Goal: Information Seeking & Learning: Learn about a topic

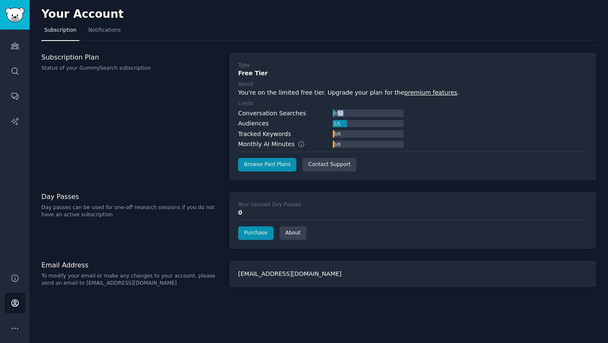
drag, startPoint x: 340, startPoint y: 114, endPoint x: 412, endPoint y: 114, distance: 72.2
click at [412, 114] on div "Conversation Searches 0 / 50 Audiences 1 / 5 Tracked Keywords 0 / 0 Monthly AI …" at bounding box center [412, 129] width 349 height 40
click at [18, 48] on icon "Sidebar" at bounding box center [15, 45] width 9 height 9
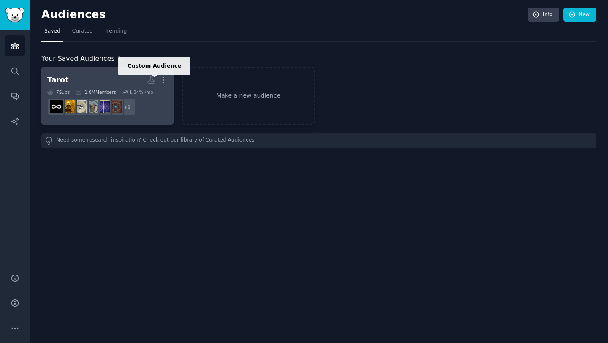
click at [151, 81] on icon at bounding box center [151, 80] width 7 height 7
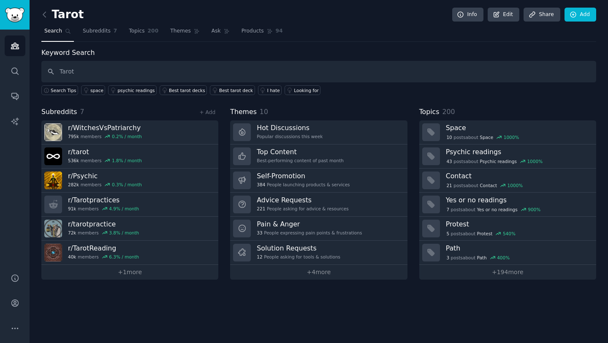
type input "Tarot"
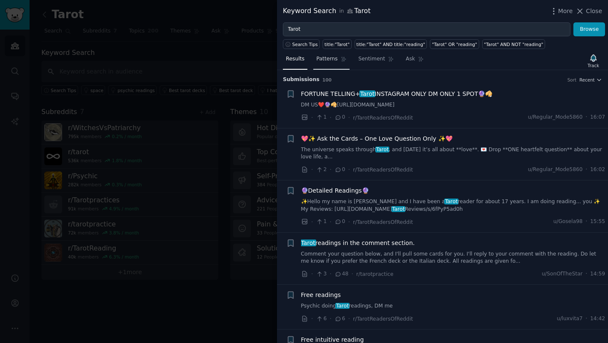
click at [328, 56] on span "Patterns" at bounding box center [326, 59] width 21 height 8
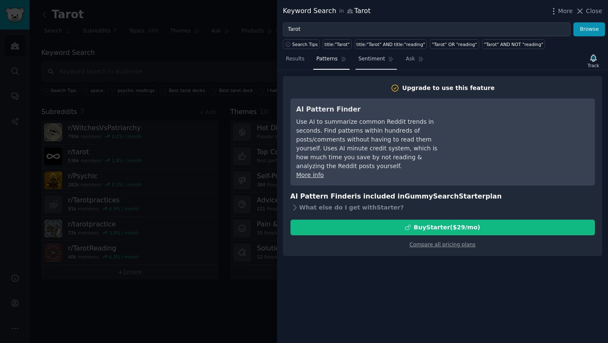
click at [370, 61] on span "Sentiment" at bounding box center [372, 59] width 27 height 8
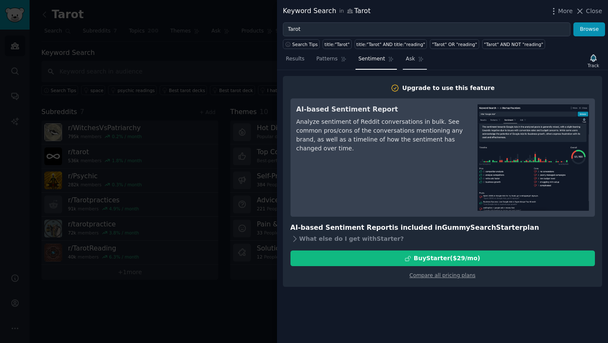
click at [407, 58] on span "Ask" at bounding box center [410, 59] width 9 height 8
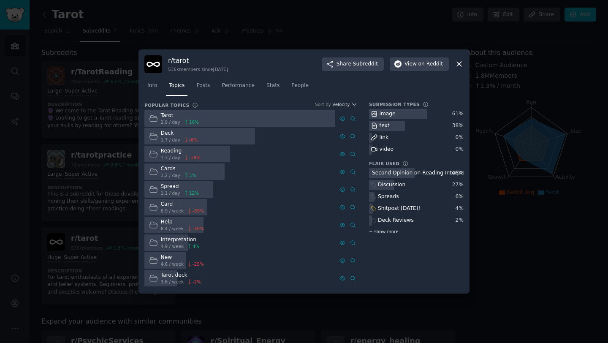
click at [384, 232] on span "+ show more" at bounding box center [384, 231] width 30 height 6
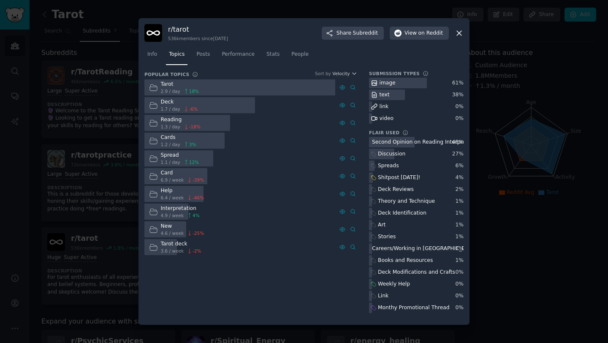
drag, startPoint x: 372, startPoint y: 141, endPoint x: 411, endPoint y: 134, distance: 39.5
click at [411, 134] on div "Flair Used Second Opinion on Reading Interpretation Only 48 % Discussion 27 % S…" at bounding box center [416, 221] width 95 height 183
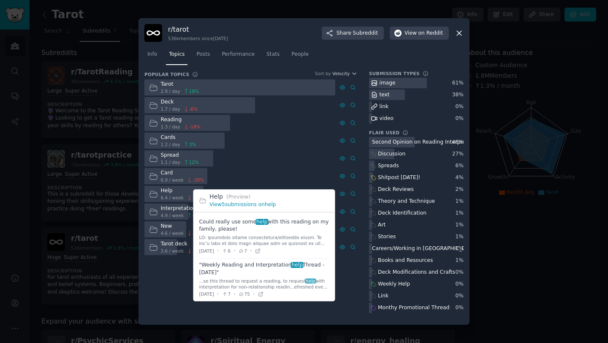
click at [247, 204] on link "View 5 submissions on help" at bounding box center [242, 205] width 67 height 6
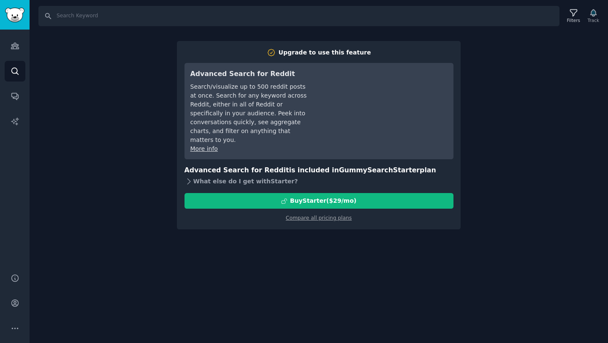
click at [188, 178] on icon at bounding box center [189, 180] width 3 height 5
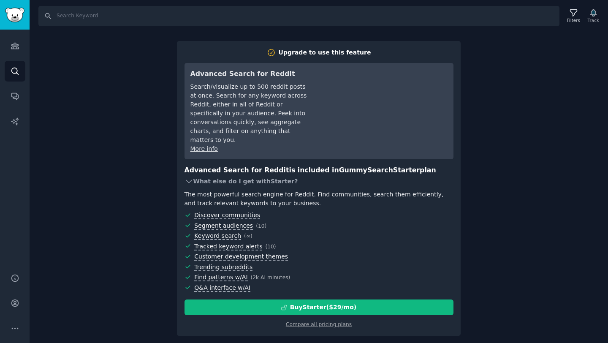
click at [188, 180] on icon at bounding box center [188, 181] width 5 height 3
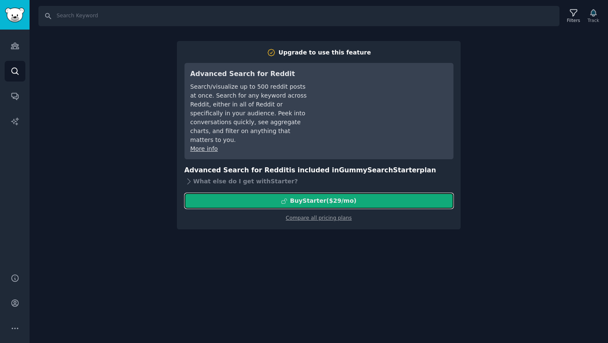
click at [325, 196] on div "Buy Starter ($ 29 /mo )" at bounding box center [323, 200] width 66 height 9
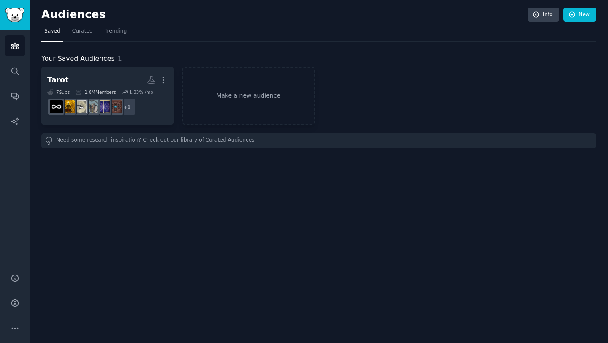
click at [215, 141] on link "Curated Audiences" at bounding box center [230, 140] width 49 height 9
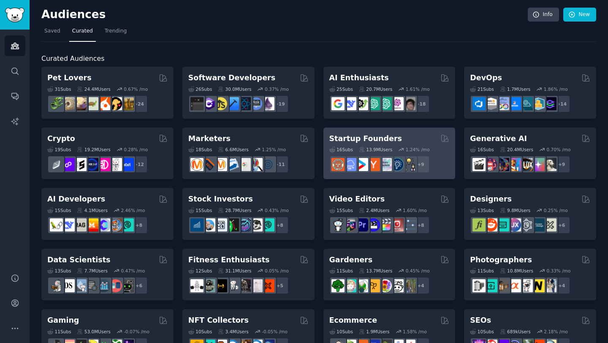
click at [386, 137] on h2 "Startup Founders" at bounding box center [365, 138] width 73 height 11
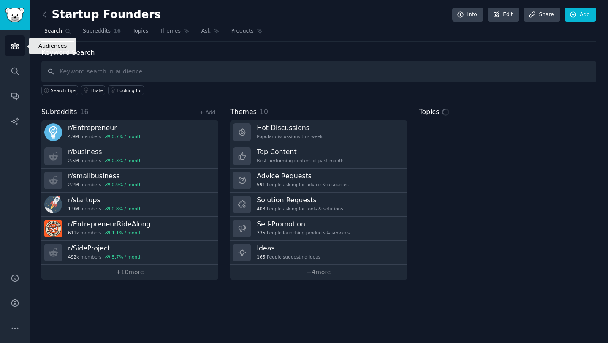
click at [14, 49] on icon "Sidebar" at bounding box center [15, 45] width 9 height 9
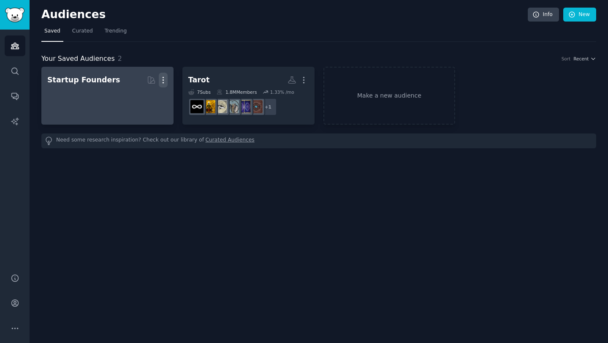
click at [164, 78] on icon "button" at bounding box center [163, 80] width 9 height 9
click at [141, 98] on p "Delete" at bounding box center [139, 97] width 19 height 9
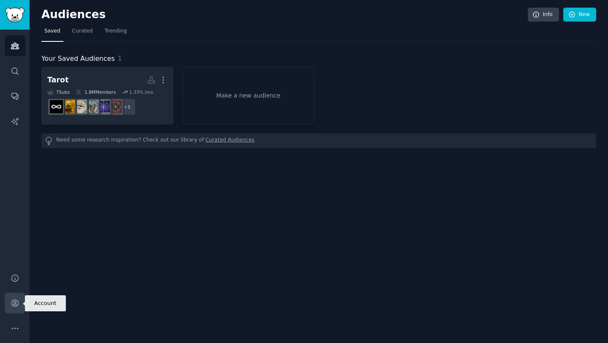
click at [14, 306] on icon "Sidebar" at bounding box center [15, 303] width 9 height 9
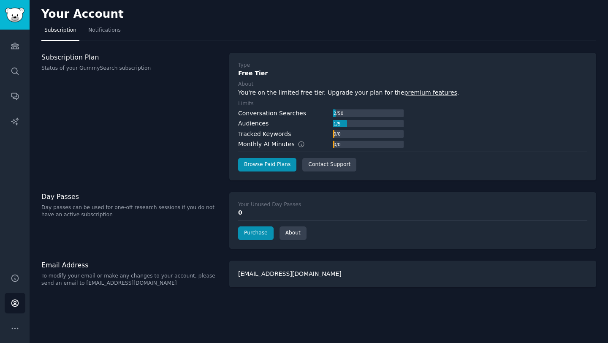
drag, startPoint x: 347, startPoint y: 111, endPoint x: 319, endPoint y: 111, distance: 27.9
click at [319, 111] on div "Conversation Searches 2 / 50" at bounding box center [321, 113] width 166 height 9
drag, startPoint x: 345, startPoint y: 144, endPoint x: 320, endPoint y: 144, distance: 25.8
click at [320, 144] on div "Monthly AI Minutes 0 / 0" at bounding box center [321, 144] width 166 height 9
click at [254, 234] on link "Purchase" at bounding box center [255, 233] width 35 height 14
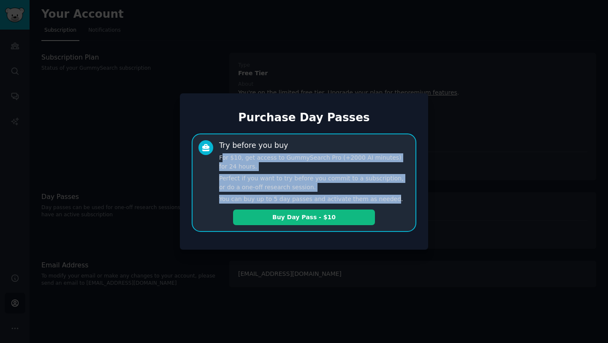
drag, startPoint x: 223, startPoint y: 160, endPoint x: 386, endPoint y: 199, distance: 167.3
click at [386, 199] on div "Try before you buy For $10, get access to GummySearch Pro (+2000 AI minutes) fo…" at bounding box center [314, 172] width 190 height 64
drag, startPoint x: 401, startPoint y: 198, endPoint x: 217, endPoint y: 152, distance: 190.2
click at [217, 152] on div "Try before you buy For $10, get access to GummySearch Pro (+2000 AI minutes) fo…" at bounding box center [303, 172] width 211 height 64
click at [239, 156] on p "For $10, get access to GummySearch Pro (+2000 AI minutes) for 24 hours." at bounding box center [314, 162] width 190 height 18
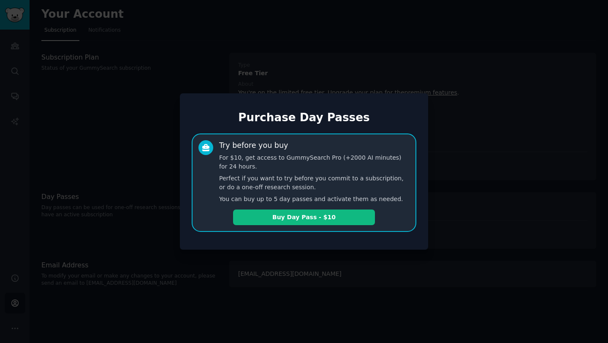
click at [105, 169] on div at bounding box center [304, 171] width 608 height 343
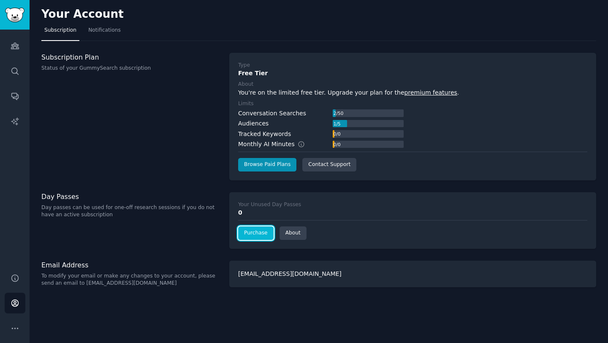
click at [261, 232] on link "Purchase" at bounding box center [255, 233] width 35 height 14
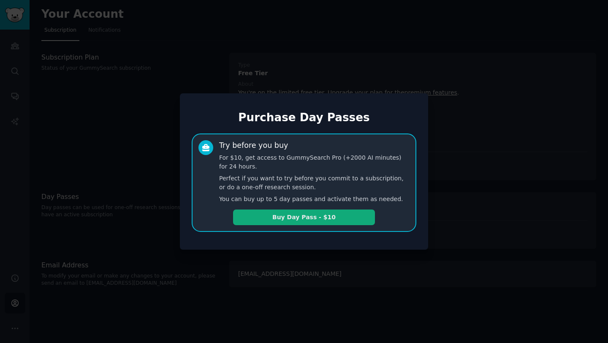
click at [312, 218] on button "Buy Day Pass - $10" at bounding box center [304, 217] width 142 height 16
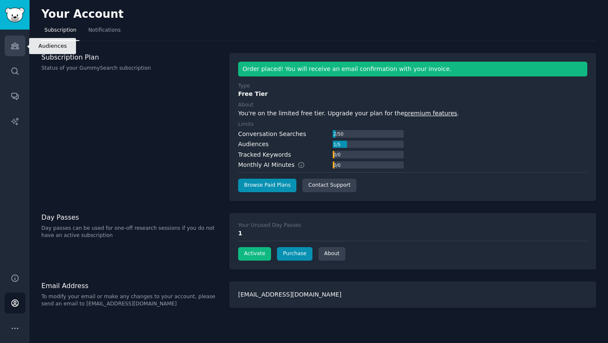
click at [14, 50] on link "Audiences" at bounding box center [15, 45] width 21 height 21
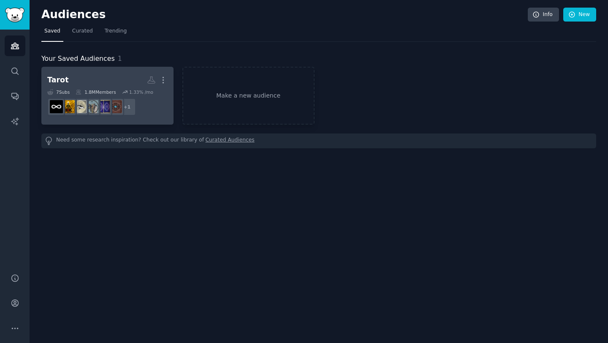
click at [124, 79] on h2 "Tarot Custom Audience More" at bounding box center [107, 80] width 120 height 15
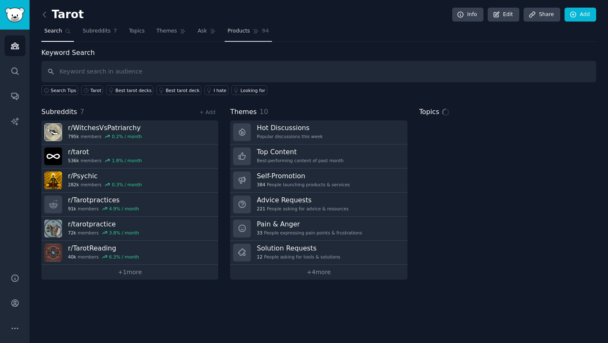
click at [241, 33] on span "Products" at bounding box center [239, 31] width 22 height 8
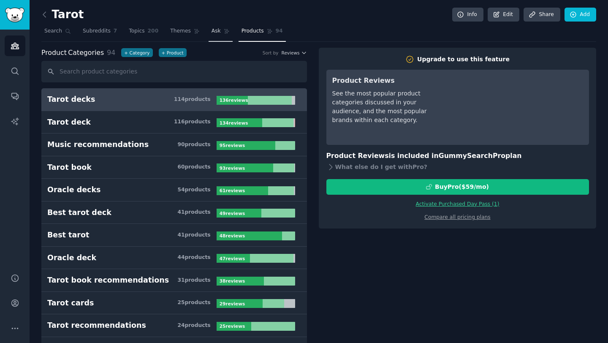
click at [215, 32] on span "Ask" at bounding box center [216, 31] width 9 height 8
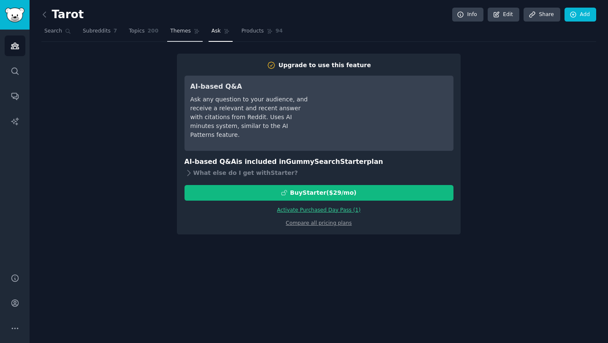
click at [190, 33] on link "Themes" at bounding box center [184, 32] width 35 height 17
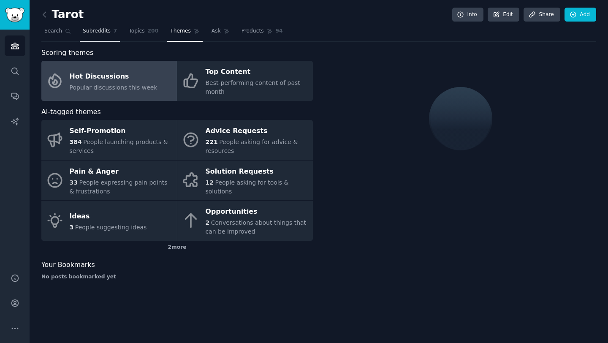
click at [103, 36] on link "Subreddits 7" at bounding box center [100, 32] width 40 height 17
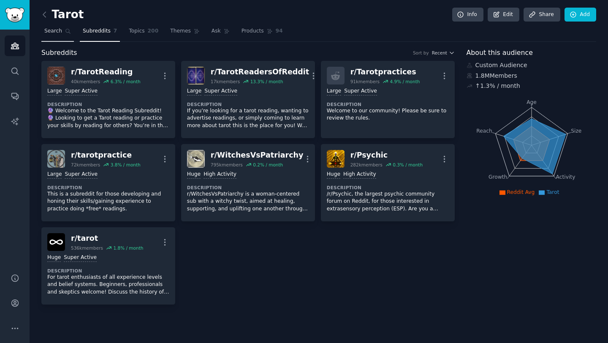
click at [59, 34] on span "Search" at bounding box center [53, 31] width 18 height 8
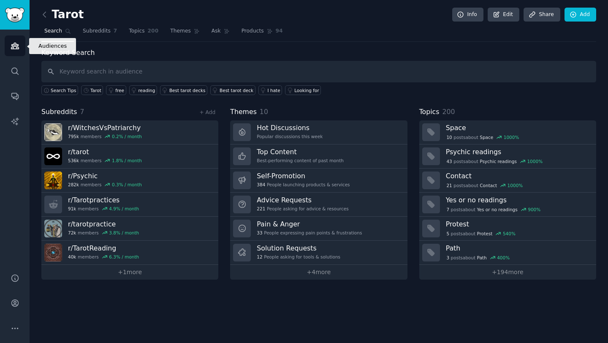
click at [16, 44] on icon "Sidebar" at bounding box center [15, 46] width 8 height 6
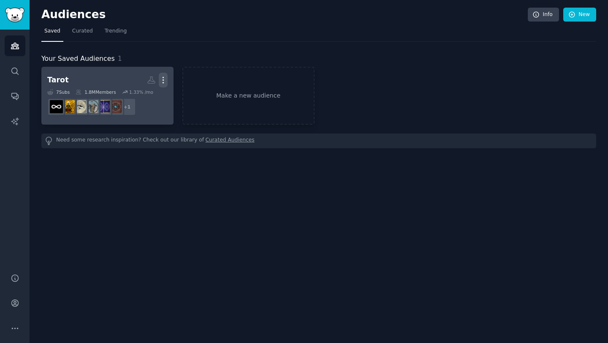
click at [161, 79] on icon "button" at bounding box center [163, 80] width 9 height 9
click at [139, 81] on p "View" at bounding box center [137, 83] width 14 height 9
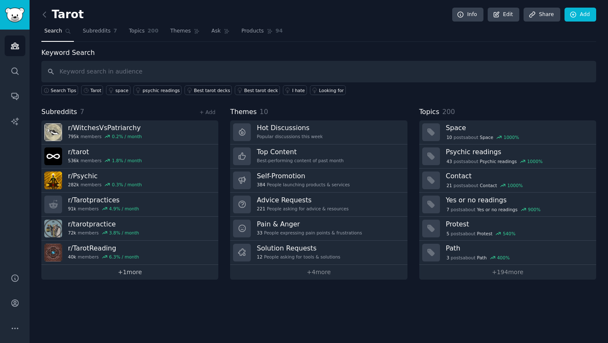
click at [130, 272] on link "+ 1 more" at bounding box center [129, 272] width 177 height 15
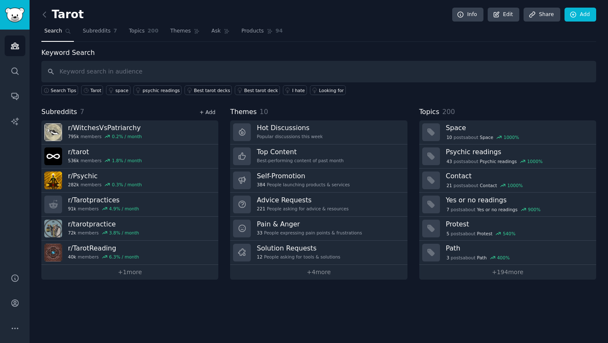
click at [206, 113] on link "+ Add" at bounding box center [207, 112] width 16 height 6
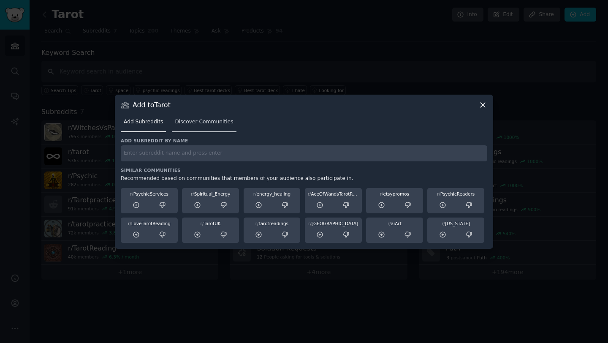
click at [190, 134] on div "Add Subreddits Discover Communities" at bounding box center [304, 123] width 367 height 29
click at [195, 128] on link "Discover Communities" at bounding box center [204, 123] width 64 height 17
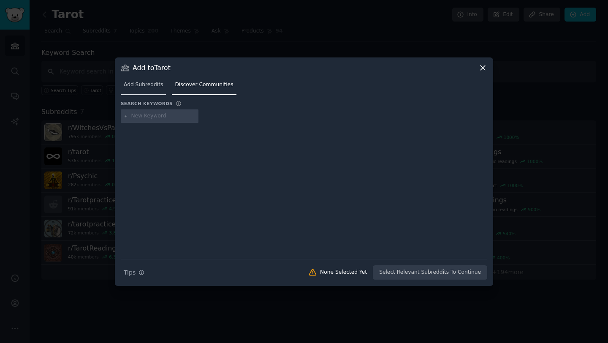
click at [141, 86] on span "Add Subreddits" at bounding box center [143, 85] width 39 height 8
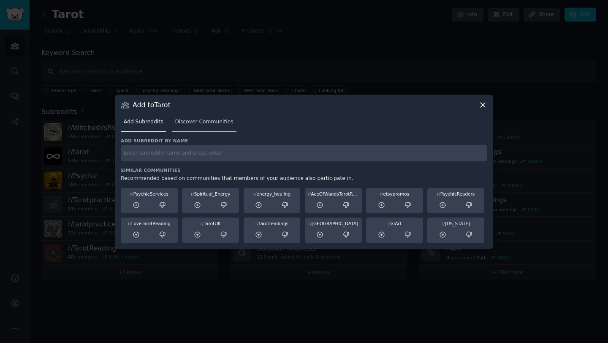
click at [193, 119] on span "Discover Communities" at bounding box center [204, 122] width 58 height 8
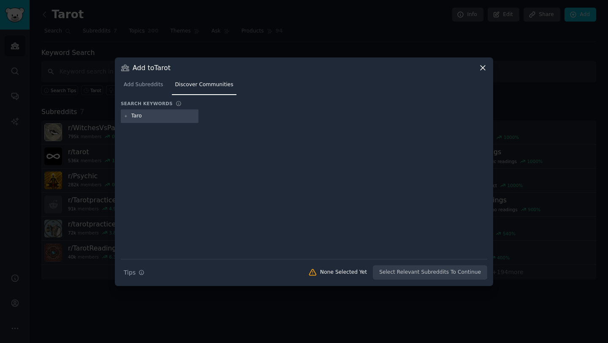
type input "Tarot"
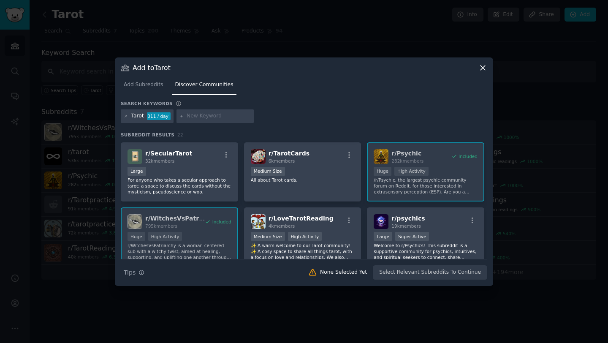
scroll to position [129, 0]
click at [224, 151] on icon "button" at bounding box center [227, 155] width 8 height 8
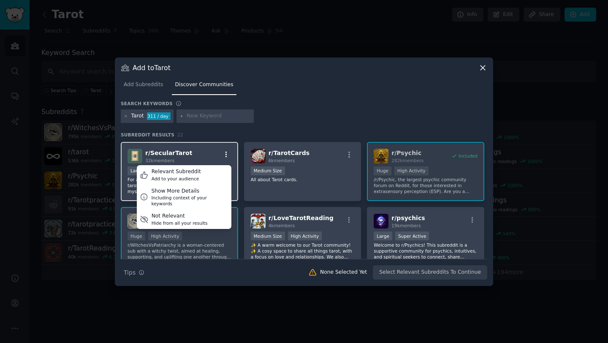
click at [224, 153] on icon "button" at bounding box center [227, 155] width 8 height 8
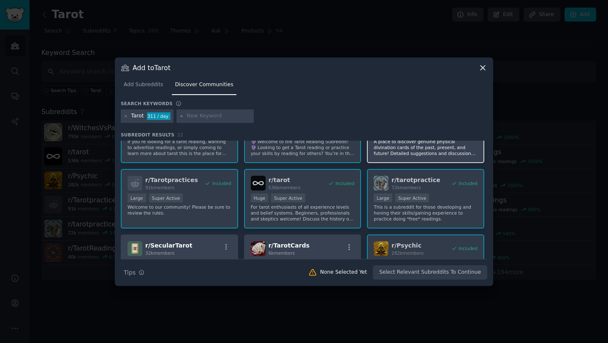
scroll to position [0, 0]
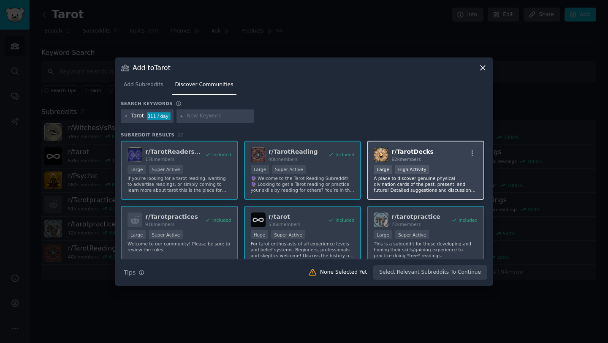
click at [414, 187] on p "A place to discover genuine physical divination cards of the past, present, and…" at bounding box center [426, 184] width 104 height 18
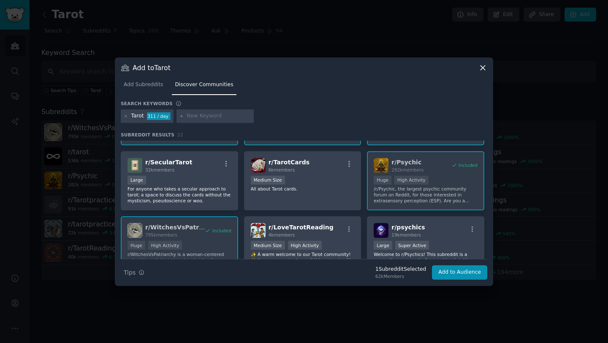
scroll to position [120, 0]
click at [189, 192] on p "For anyone who takes a secular approach to tarot; a space to discuss the cards …" at bounding box center [180, 194] width 104 height 18
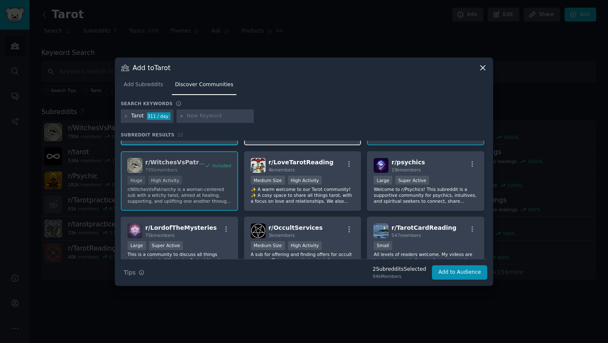
scroll to position [185, 0]
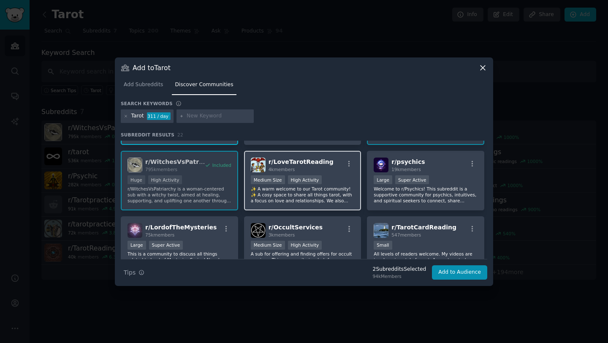
click at [309, 192] on p "✨ A warm welcome to our Tarot community! ✨ A cosy space to share all things tar…" at bounding box center [303, 195] width 104 height 18
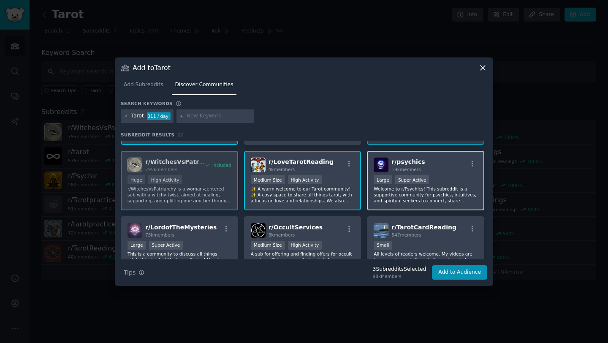
click at [396, 190] on p "Welcome to r/Psychics! This subreddit is a supportive community for psychics, i…" at bounding box center [426, 195] width 104 height 18
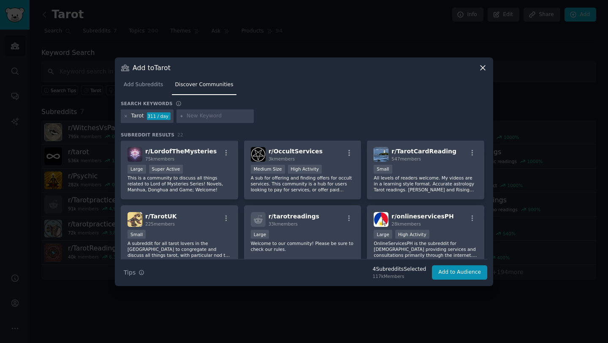
scroll to position [262, 0]
click at [291, 183] on p "A sub for offering and finding offers for occult services. This community is a …" at bounding box center [303, 183] width 104 height 18
click at [185, 191] on p "This is a community to discuss all things related to Lord of Mysteries Series! …" at bounding box center [180, 183] width 104 height 18
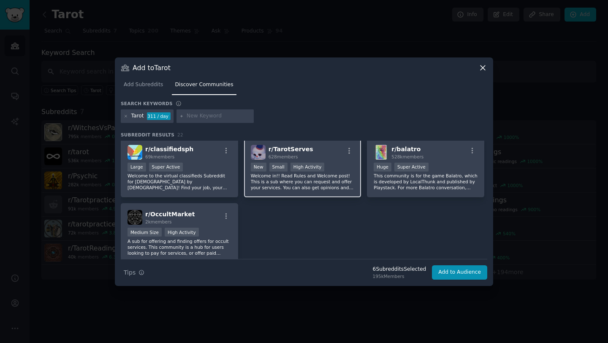
scroll to position [401, 0]
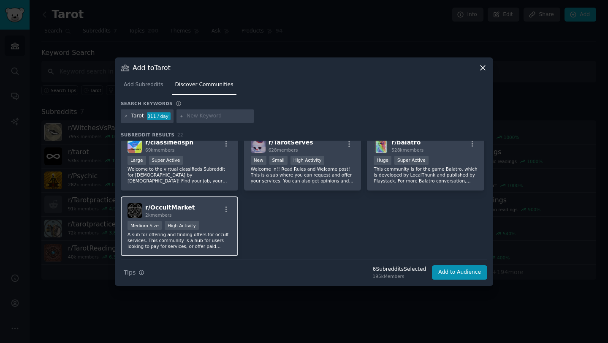
click at [211, 244] on p "A sub for offering and finding offers for occult services. This community is a …" at bounding box center [180, 240] width 104 height 18
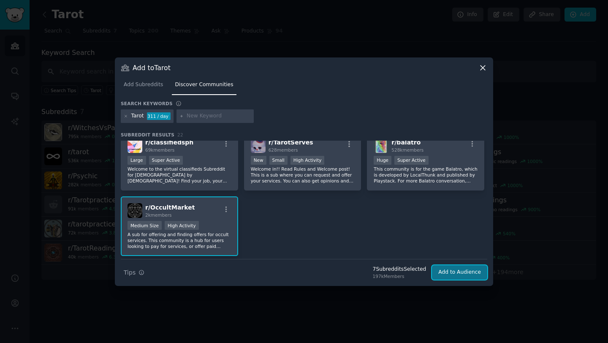
click at [457, 272] on button "Add to Audience" at bounding box center [459, 272] width 55 height 14
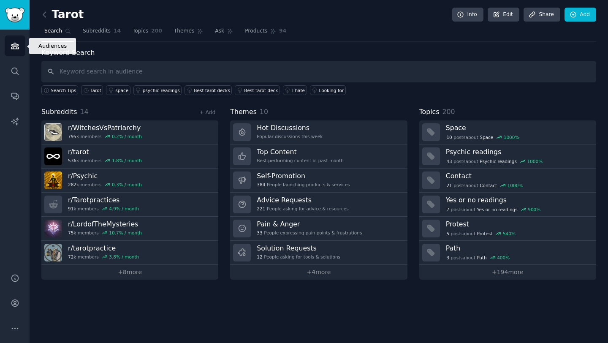
click at [18, 45] on icon "Sidebar" at bounding box center [15, 46] width 8 height 6
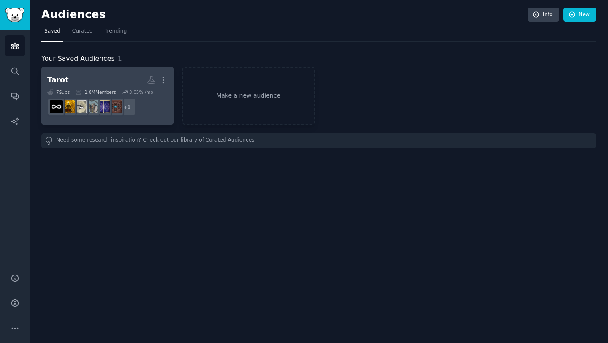
click at [92, 82] on h2 "Tarot More" at bounding box center [107, 80] width 120 height 15
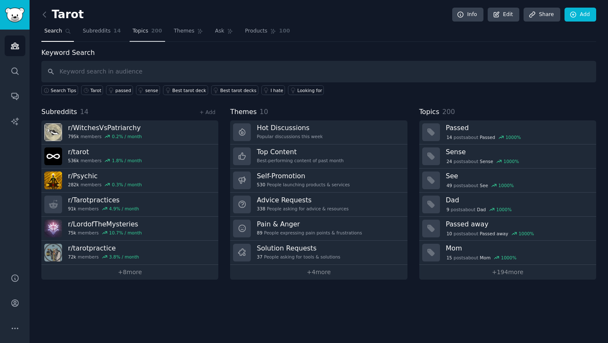
click at [154, 32] on span "200" at bounding box center [156, 31] width 11 height 8
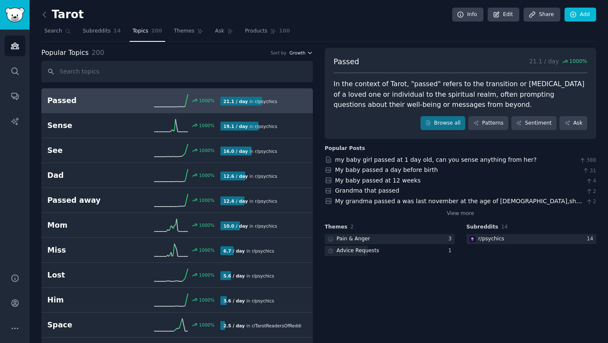
click at [307, 52] on icon "button" at bounding box center [310, 53] width 6 height 6
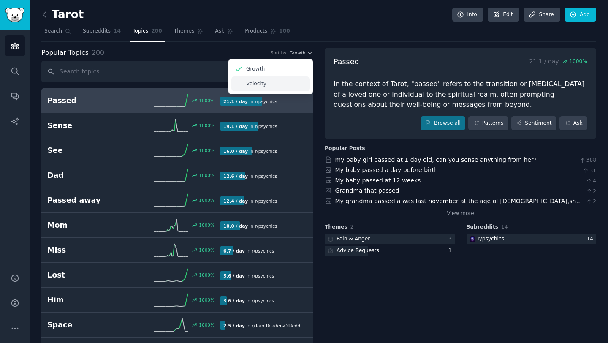
click at [269, 86] on div "Velocity" at bounding box center [270, 83] width 79 height 15
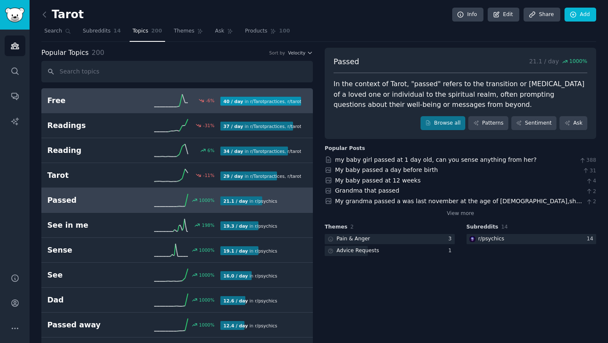
click at [128, 98] on h2 "Free" at bounding box center [90, 100] width 87 height 11
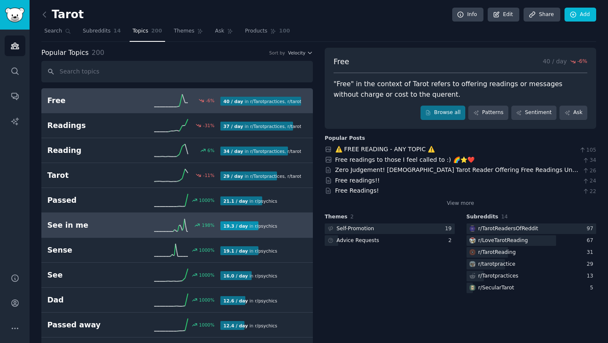
click at [128, 230] on h2 "See in me" at bounding box center [90, 225] width 87 height 11
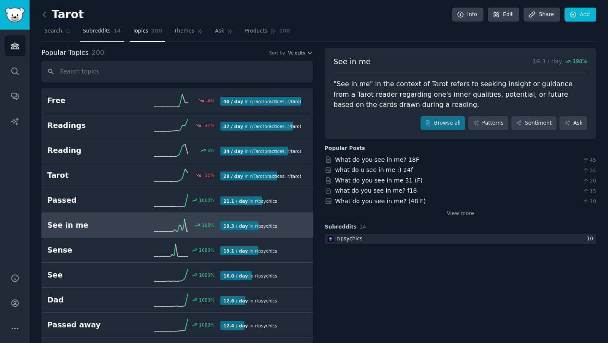
click at [106, 28] on span "Subreddits" at bounding box center [97, 31] width 28 height 8
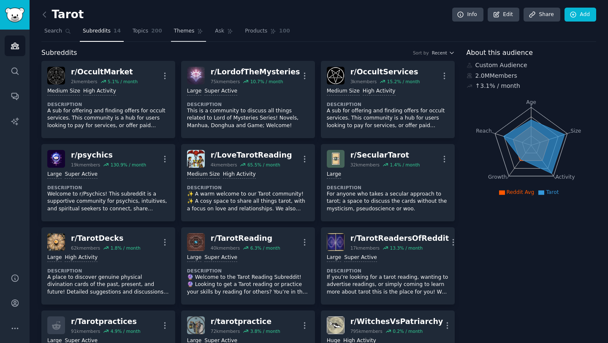
click at [182, 31] on span "Themes" at bounding box center [184, 31] width 21 height 8
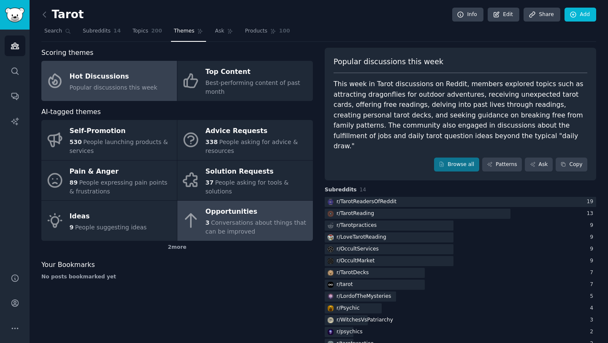
click at [217, 224] on span "Conversations about things that can be improved" at bounding box center [256, 227] width 101 height 16
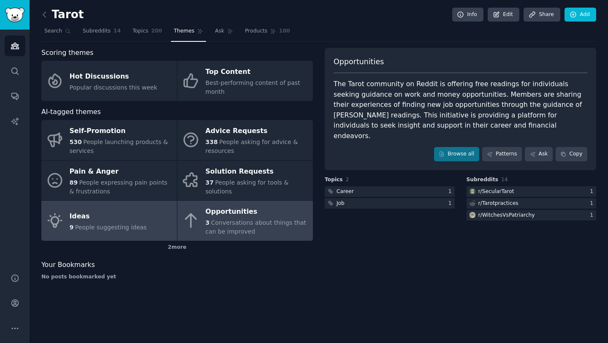
click at [95, 224] on span "People suggesting ideas" at bounding box center [111, 227] width 72 height 7
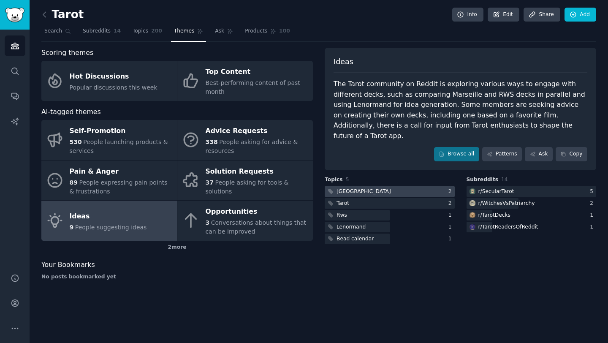
click at [362, 186] on div at bounding box center [390, 191] width 130 height 11
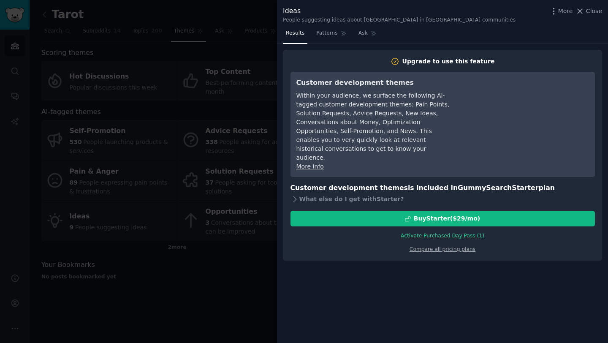
click at [252, 162] on div at bounding box center [304, 171] width 608 height 343
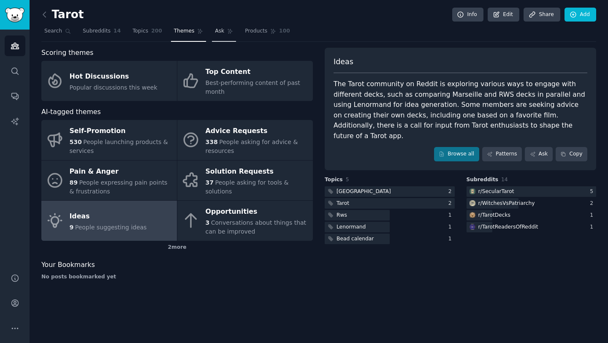
click at [221, 31] on span "Ask" at bounding box center [219, 31] width 9 height 8
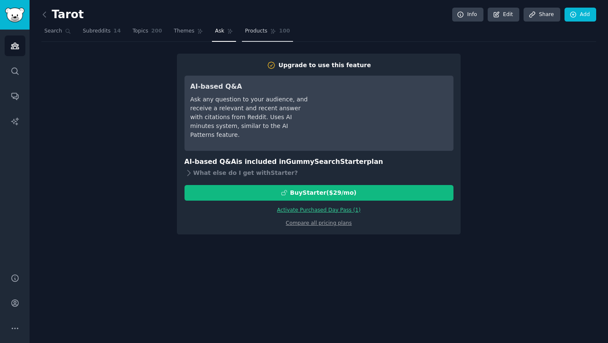
click at [264, 39] on link "Products 100" at bounding box center [267, 32] width 51 height 17
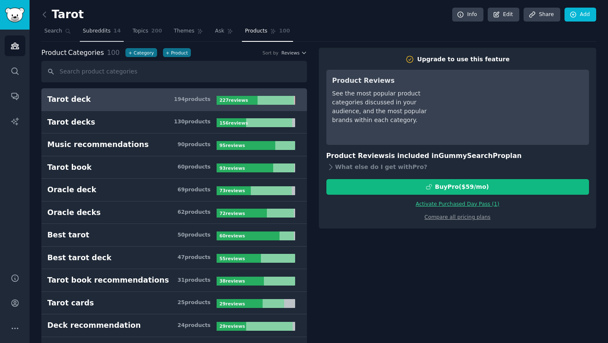
click at [100, 33] on span "Subreddits" at bounding box center [97, 31] width 28 height 8
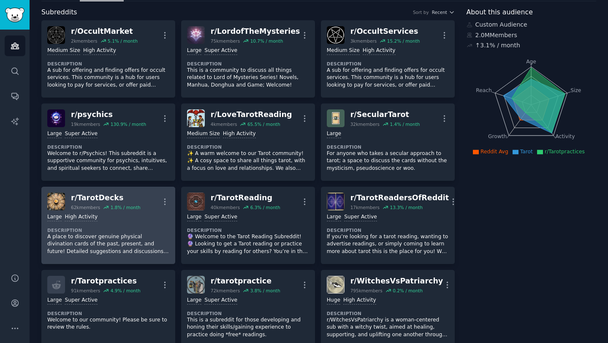
scroll to position [34, 0]
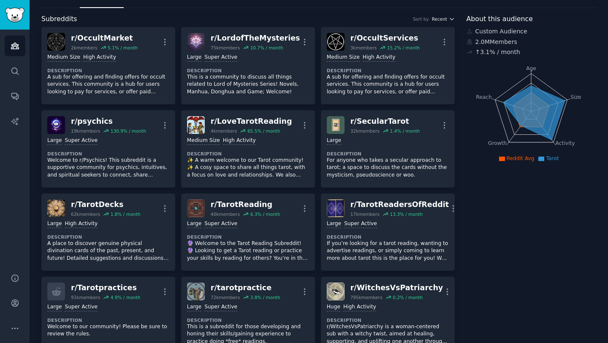
click at [438, 19] on span "Recent" at bounding box center [439, 19] width 15 height 6
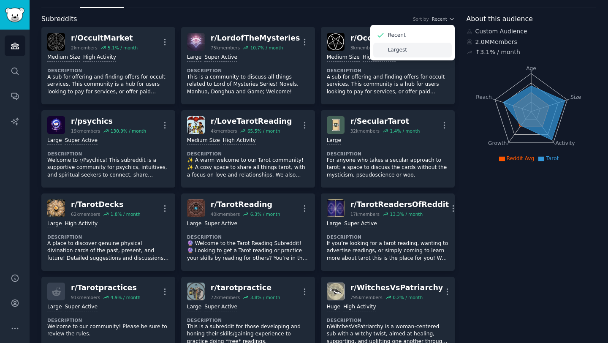
click at [405, 46] on div "Largest" at bounding box center [412, 50] width 79 height 15
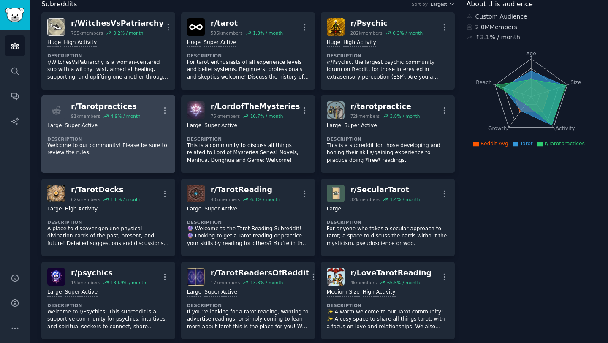
scroll to position [0, 0]
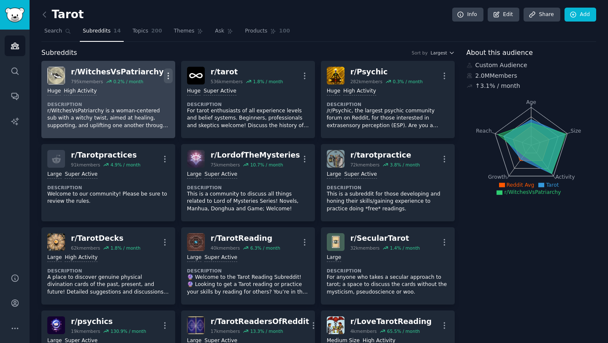
click at [165, 75] on icon "button" at bounding box center [168, 75] width 9 height 9
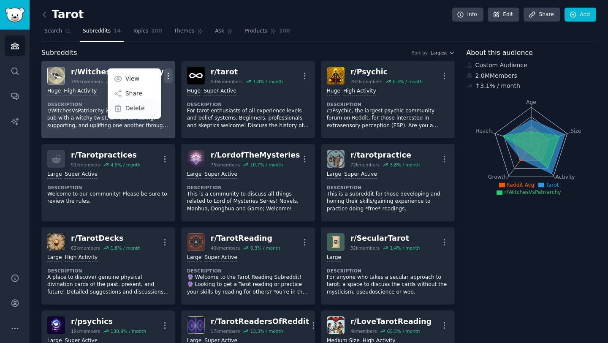
click at [132, 109] on p "Delete" at bounding box center [134, 108] width 19 height 9
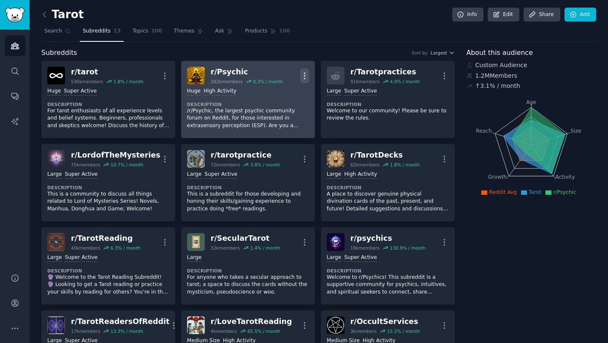
click at [307, 75] on icon "button" at bounding box center [304, 75] width 9 height 9
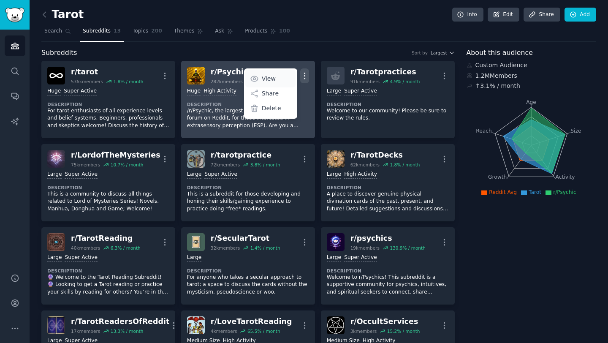
click at [274, 79] on p "View" at bounding box center [269, 78] width 14 height 9
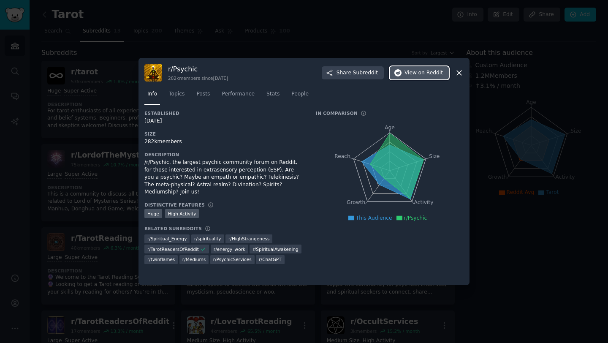
click at [420, 73] on span "on Reddit" at bounding box center [431, 73] width 24 height 8
click at [194, 43] on div at bounding box center [304, 171] width 608 height 343
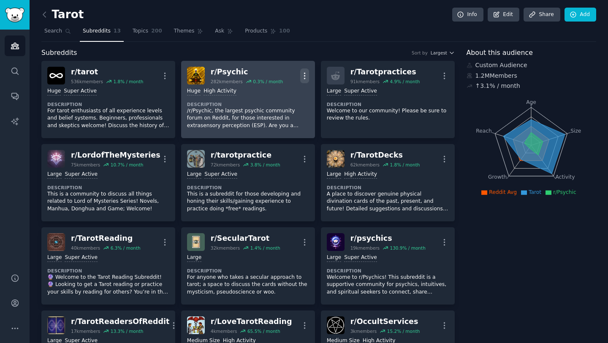
click at [304, 75] on icon "button" at bounding box center [304, 76] width 1 height 6
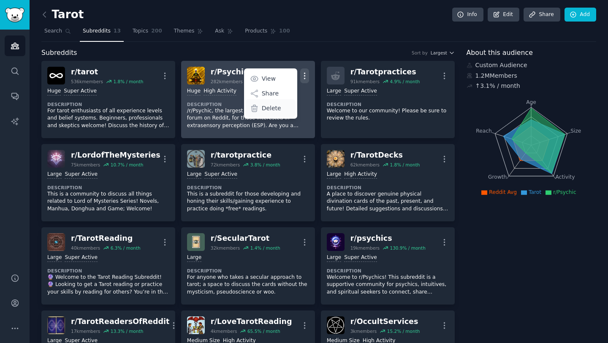
click at [276, 107] on p "Delete" at bounding box center [271, 108] width 19 height 9
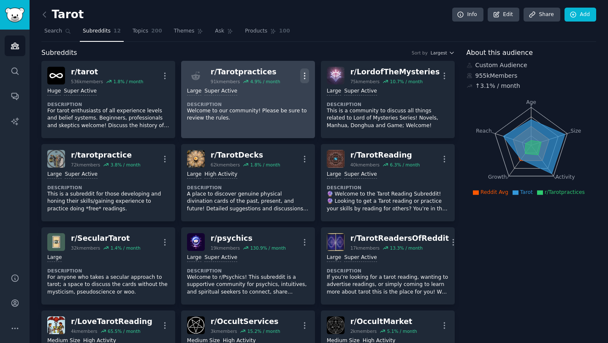
click at [303, 77] on icon "button" at bounding box center [304, 75] width 9 height 9
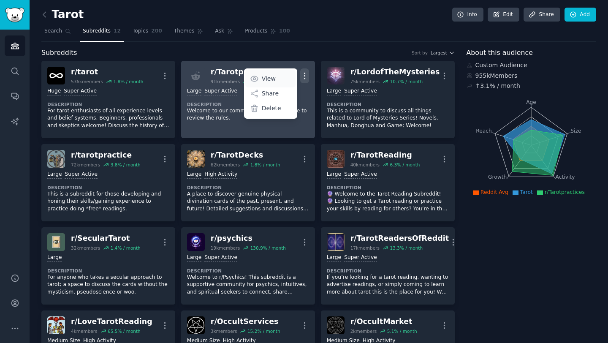
click at [269, 77] on p "View" at bounding box center [269, 78] width 14 height 9
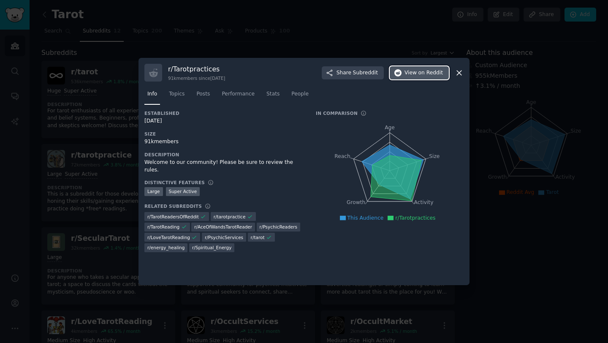
click at [410, 75] on span "View on Reddit" at bounding box center [424, 73] width 38 height 8
click at [228, 42] on div at bounding box center [304, 171] width 608 height 343
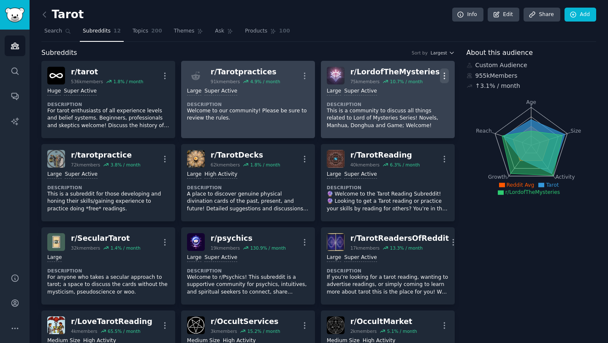
click at [445, 74] on icon "button" at bounding box center [444, 75] width 9 height 9
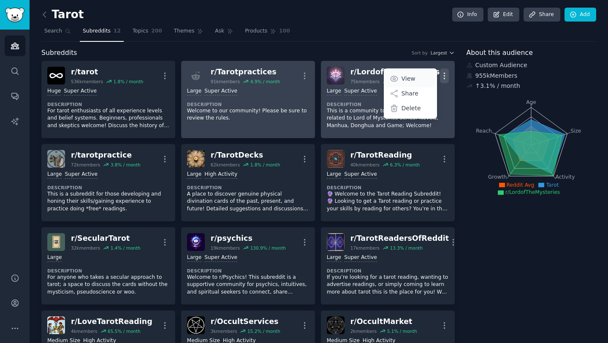
click at [404, 76] on p "View" at bounding box center [409, 78] width 14 height 9
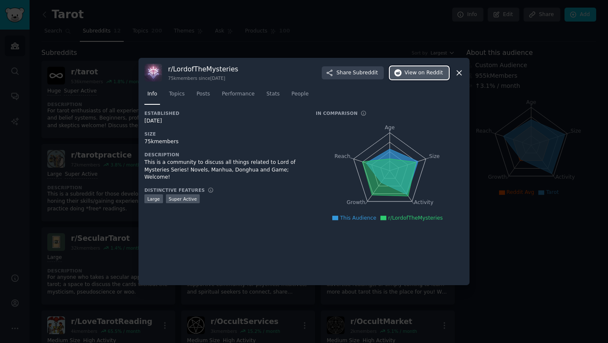
click at [419, 76] on span "View on Reddit" at bounding box center [424, 73] width 38 height 8
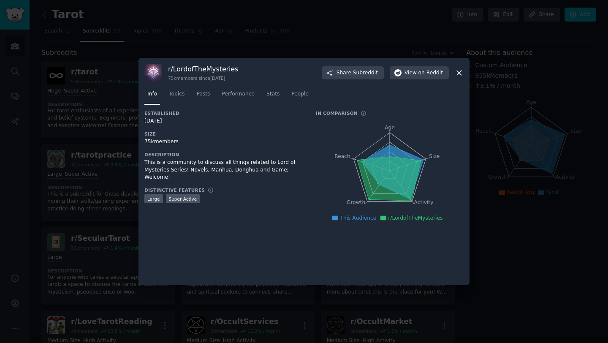
click at [294, 42] on div at bounding box center [304, 171] width 608 height 343
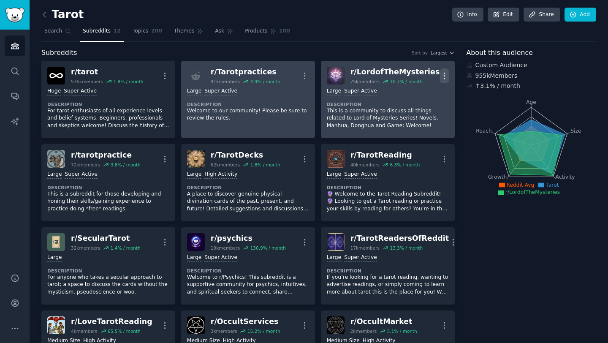
click at [445, 73] on icon "button" at bounding box center [444, 75] width 9 height 9
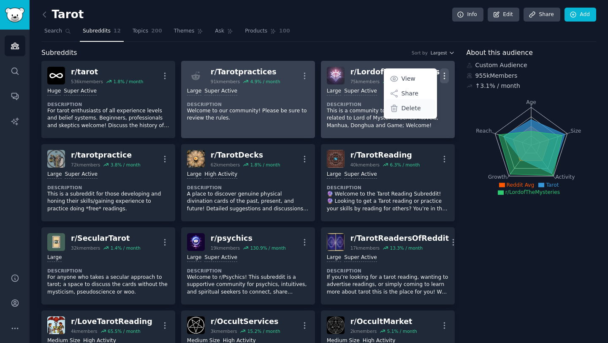
click at [412, 107] on p "Delete" at bounding box center [411, 108] width 19 height 9
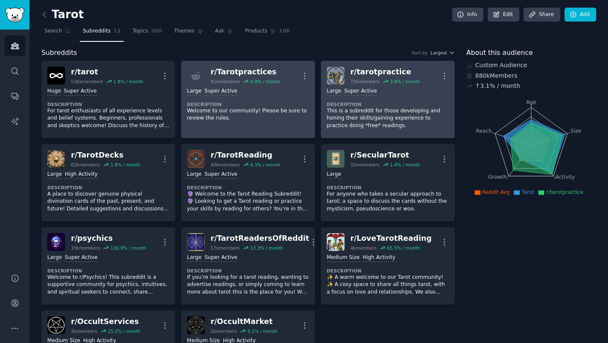
click at [394, 98] on div "Large Super Active Description This is a subreddit for those developing and hon…" at bounding box center [388, 108] width 122 height 48
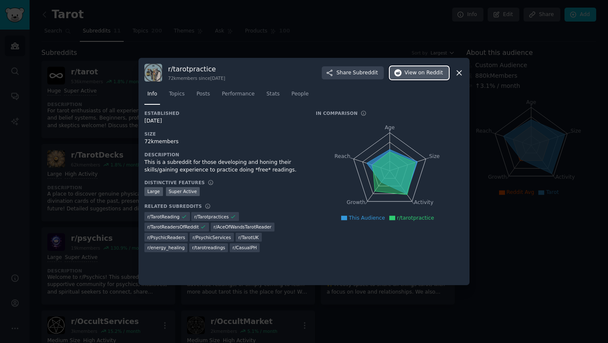
click at [417, 71] on span "View on Reddit" at bounding box center [424, 73] width 38 height 8
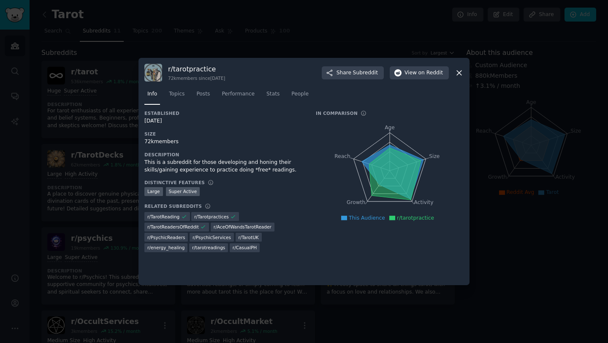
click at [265, 24] on div at bounding box center [304, 171] width 608 height 343
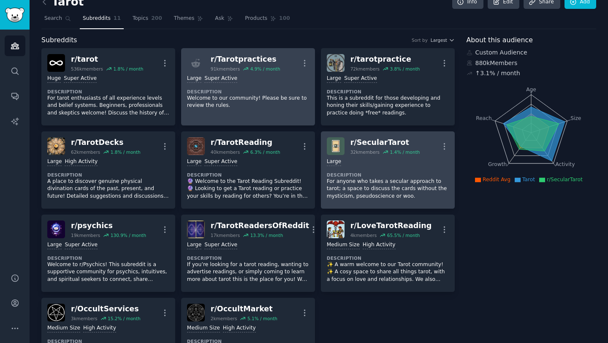
scroll to position [12, 0]
click at [443, 147] on icon "button" at bounding box center [444, 146] width 9 height 9
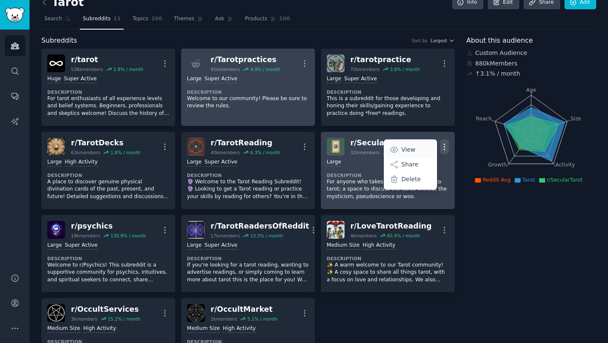
click at [410, 149] on p "View" at bounding box center [409, 149] width 14 height 9
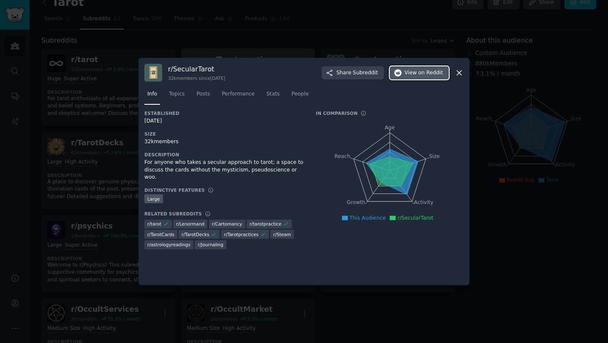
click at [425, 71] on span "on Reddit" at bounding box center [431, 73] width 24 height 8
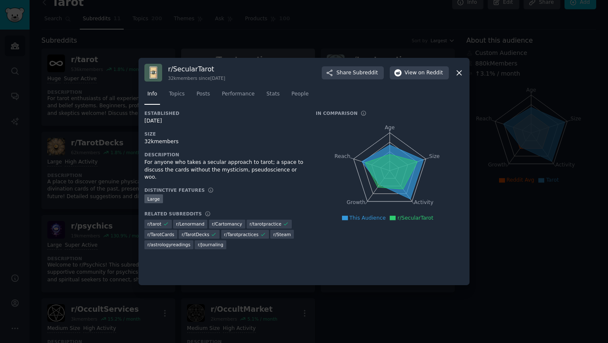
click at [105, 169] on div at bounding box center [304, 171] width 608 height 343
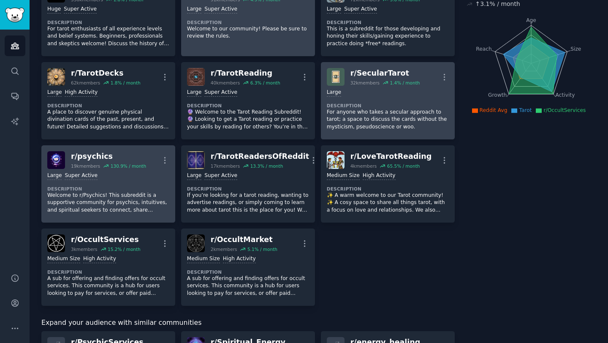
scroll to position [103, 0]
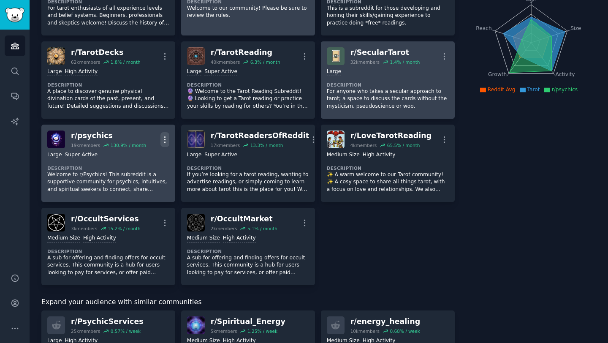
click at [163, 137] on icon "button" at bounding box center [164, 139] width 9 height 9
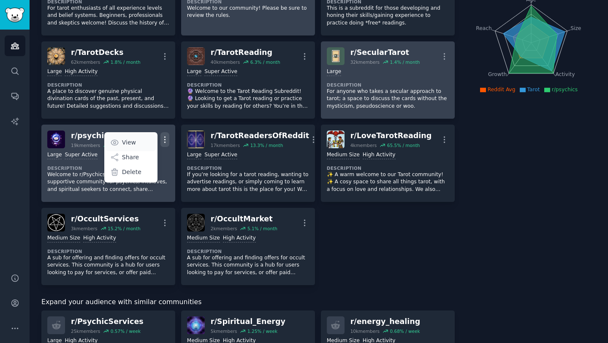
click at [131, 141] on p "View" at bounding box center [129, 142] width 14 height 9
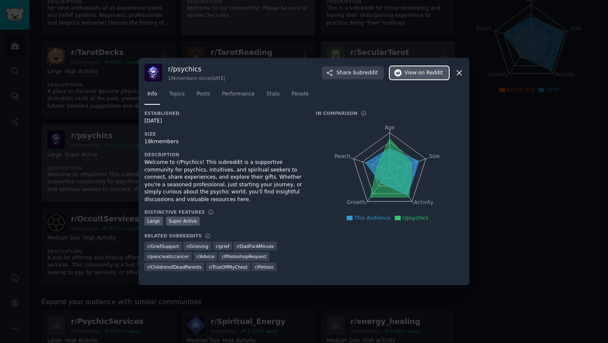
click at [416, 76] on span "View on Reddit" at bounding box center [424, 73] width 38 height 8
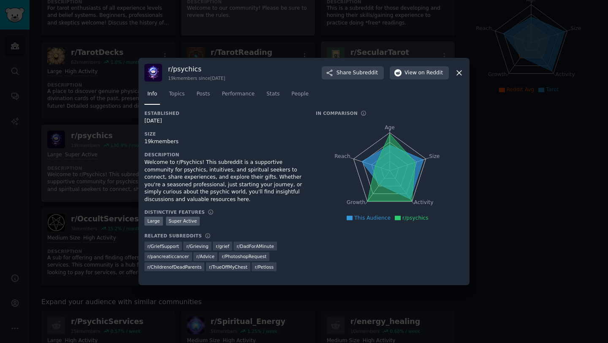
click at [99, 144] on div at bounding box center [304, 171] width 608 height 343
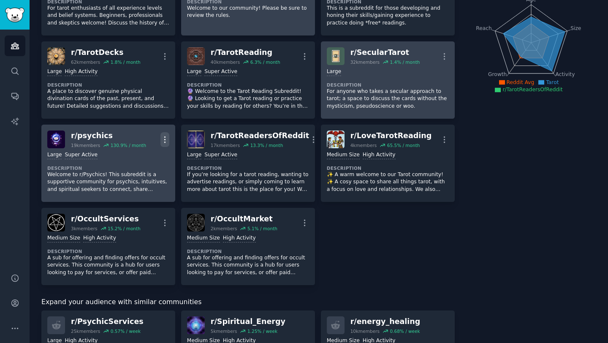
click at [164, 136] on icon "button" at bounding box center [164, 139] width 1 height 6
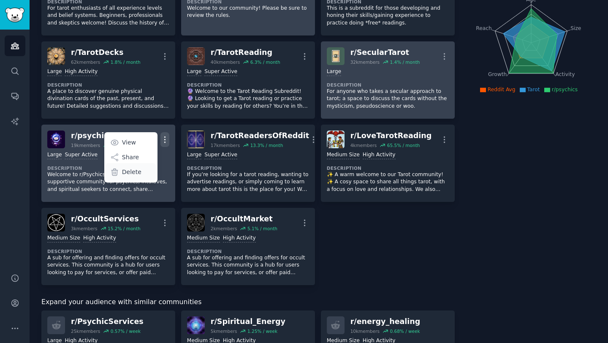
click at [137, 170] on p "Delete" at bounding box center [131, 172] width 19 height 9
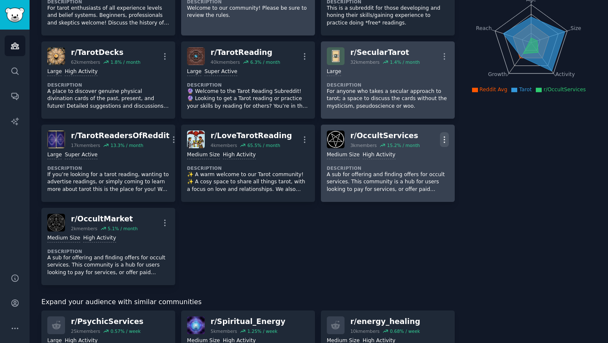
click at [441, 143] on icon "button" at bounding box center [444, 139] width 9 height 9
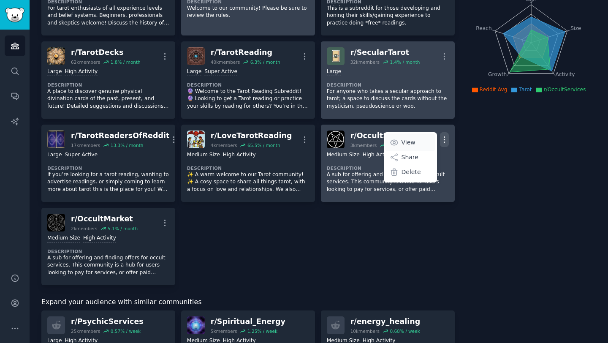
click at [416, 140] on link "View" at bounding box center [410, 142] width 50 height 18
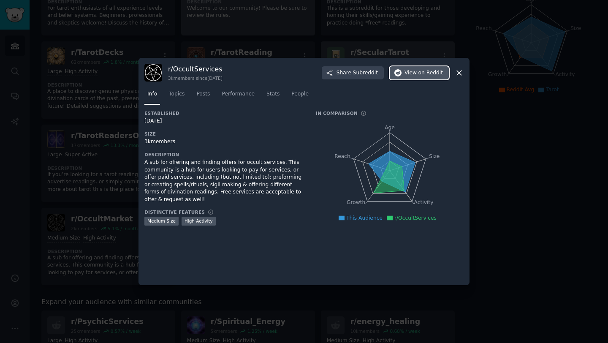
click at [428, 72] on span "on Reddit" at bounding box center [431, 73] width 24 height 8
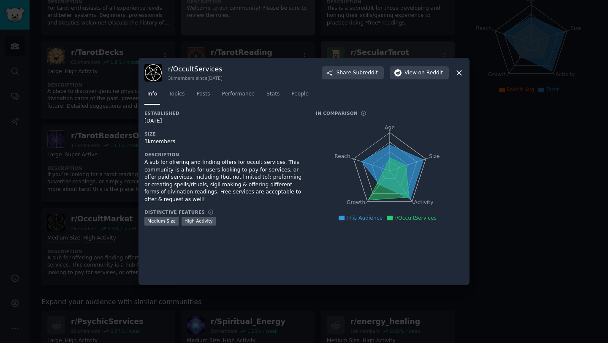
click at [126, 159] on div at bounding box center [304, 171] width 608 height 343
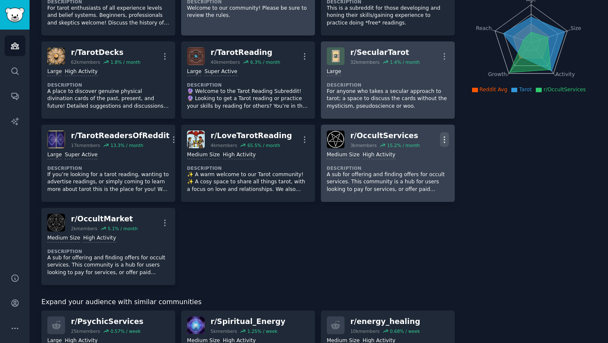
click at [442, 139] on icon "button" at bounding box center [444, 139] width 9 height 9
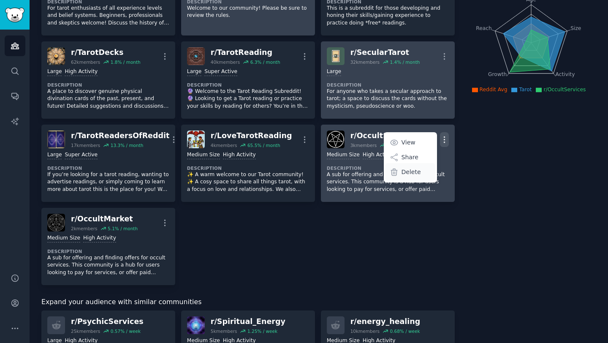
click at [405, 171] on p "Delete" at bounding box center [411, 172] width 19 height 9
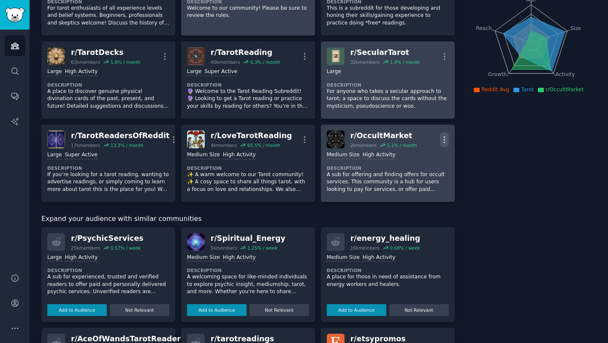
click at [441, 139] on icon "button" at bounding box center [444, 139] width 9 height 9
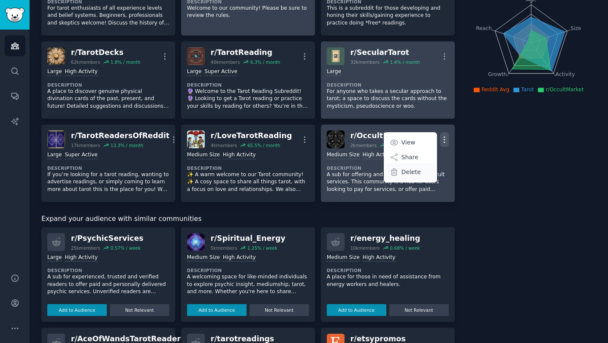
click at [402, 171] on p "Delete" at bounding box center [411, 172] width 19 height 9
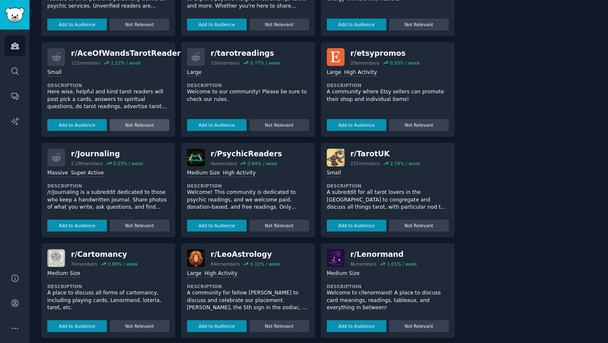
scroll to position [394, 0]
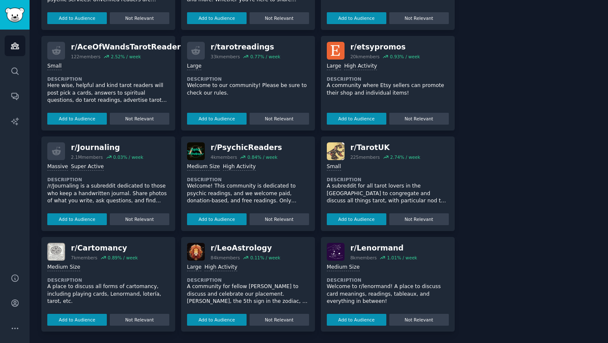
click at [372, 250] on div "r/ Lenormand" at bounding box center [384, 248] width 67 height 11
click at [337, 266] on div "Medium Size" at bounding box center [343, 268] width 33 height 8
click at [321, 246] on div "r/ Lenormand 8k members 1.01 % / week 1000 - 10,000 members Medium Size Descrip…" at bounding box center [388, 284] width 134 height 95
click at [334, 249] on img at bounding box center [336, 252] width 18 height 18
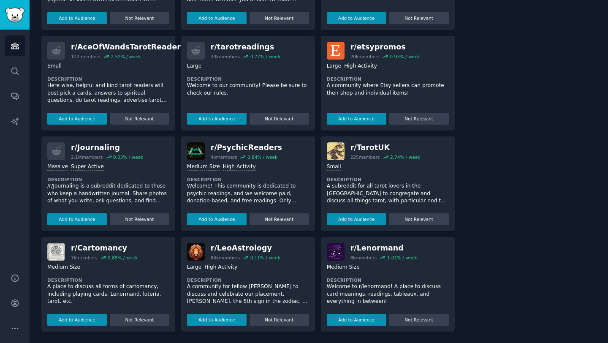
click at [334, 249] on img at bounding box center [336, 252] width 18 height 18
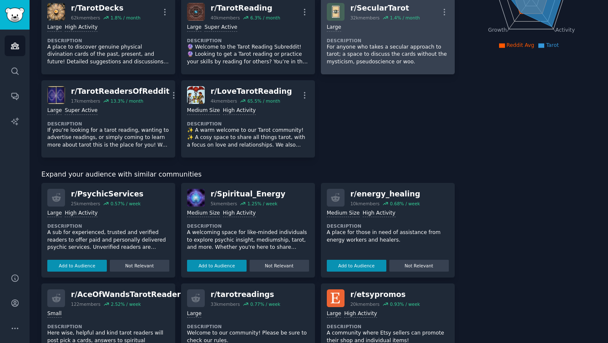
scroll to position [0, 0]
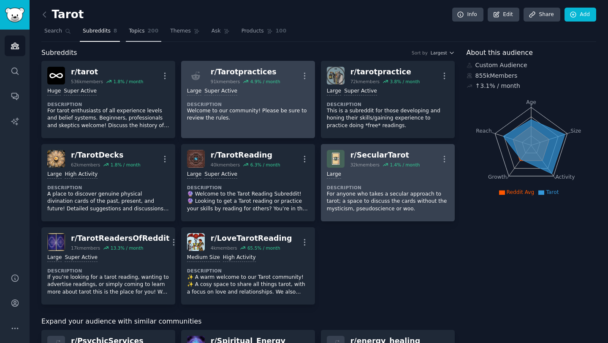
click at [140, 27] on link "Topics 200" at bounding box center [143, 32] width 35 height 17
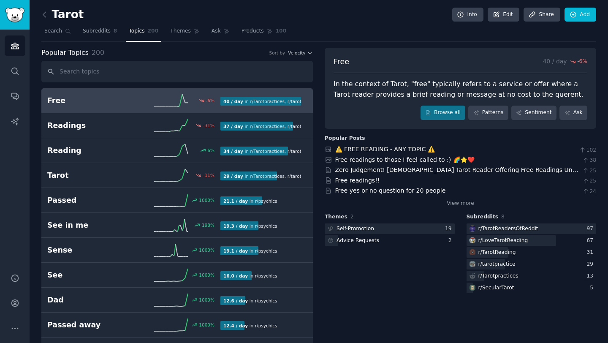
click at [43, 13] on icon at bounding box center [44, 14] width 9 height 9
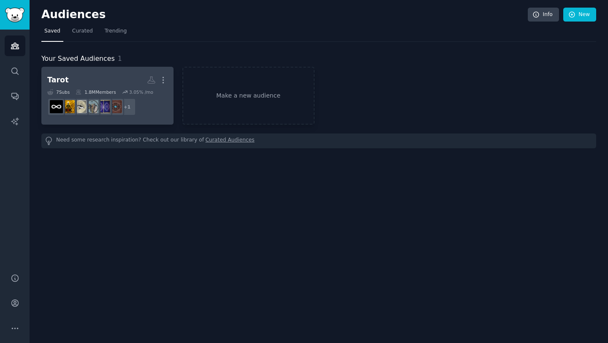
click at [150, 99] on dd "r/Tarotpractices + 1" at bounding box center [107, 107] width 120 height 24
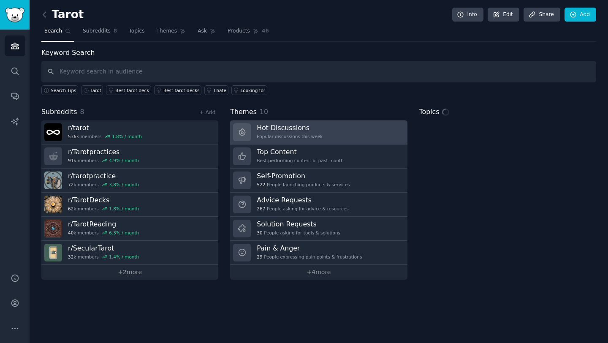
click at [302, 136] on div "Popular discussions this week" at bounding box center [290, 136] width 66 height 6
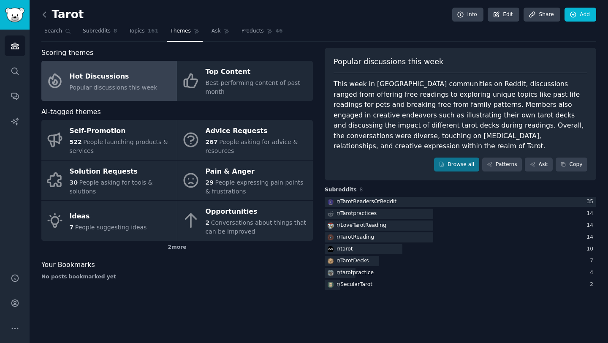
click at [45, 15] on icon at bounding box center [44, 14] width 9 height 9
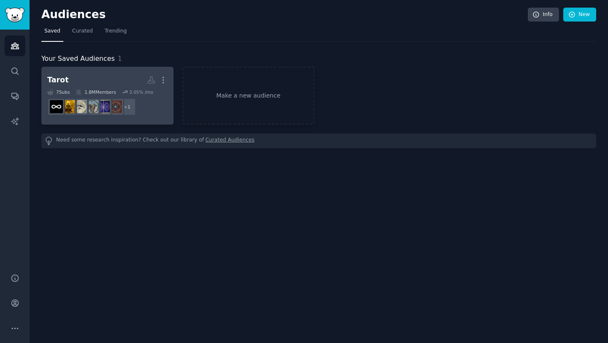
click at [109, 77] on h2 "Tarot More" at bounding box center [107, 80] width 120 height 15
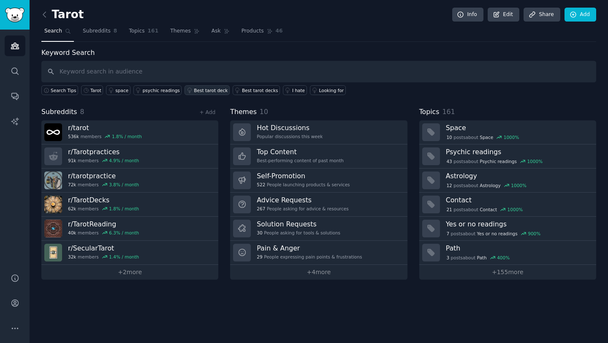
click at [200, 88] on div "Best tarot deck" at bounding box center [211, 90] width 34 height 6
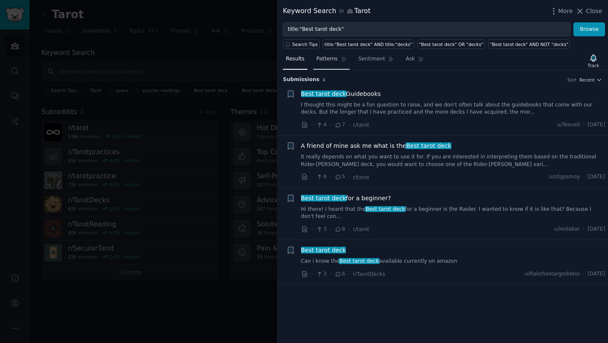
click at [331, 62] on span "Patterns" at bounding box center [326, 59] width 21 height 8
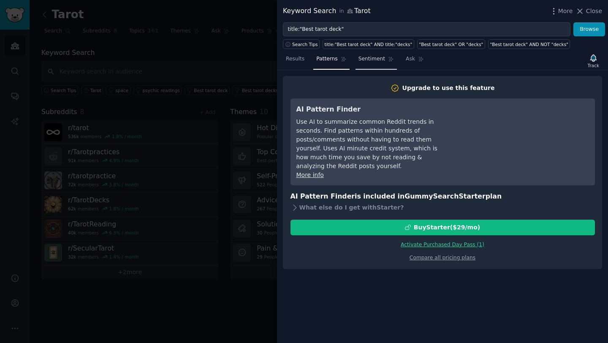
click at [371, 61] on span "Sentiment" at bounding box center [372, 59] width 27 height 8
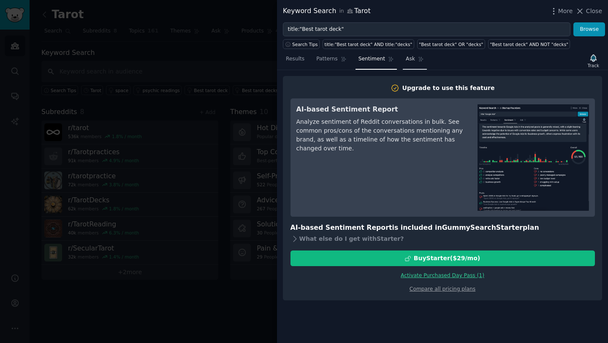
click at [412, 59] on span "Ask" at bounding box center [410, 59] width 9 height 8
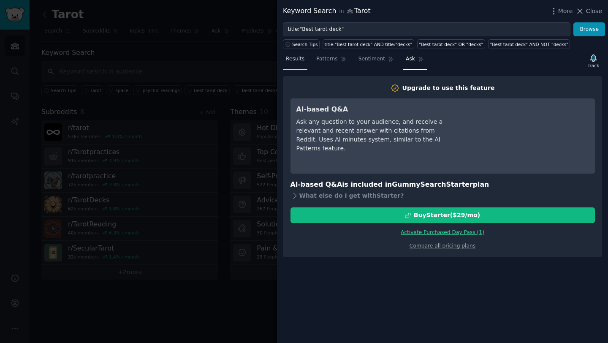
click at [302, 58] on span "Results" at bounding box center [295, 59] width 19 height 8
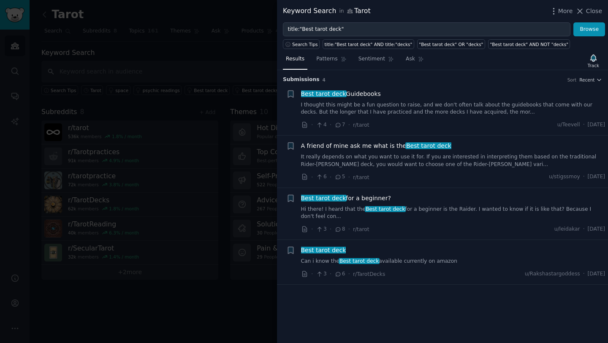
click at [256, 41] on div at bounding box center [304, 171] width 608 height 343
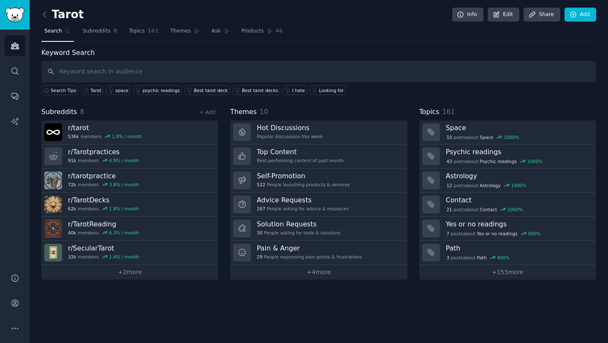
click at [51, 35] on link "Search" at bounding box center [57, 32] width 33 height 17
click at [18, 49] on icon "Sidebar" at bounding box center [15, 46] width 8 height 6
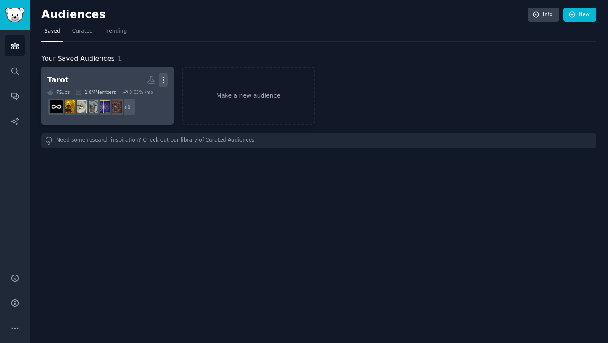
click at [166, 82] on icon "button" at bounding box center [163, 80] width 9 height 9
click at [164, 103] on dd "r/TarotReadersOfReddit + 1" at bounding box center [107, 107] width 120 height 24
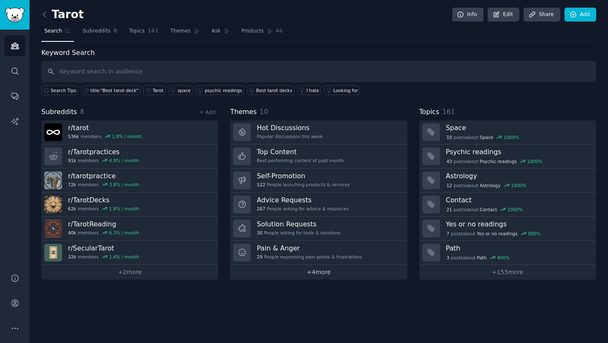
click at [312, 272] on link "+ 4 more" at bounding box center [318, 272] width 177 height 15
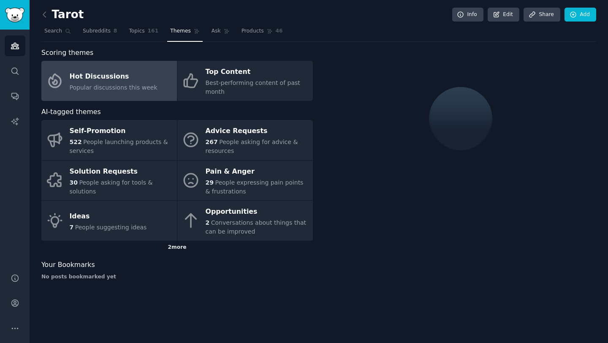
click at [176, 247] on div "2 more" at bounding box center [177, 248] width 272 height 14
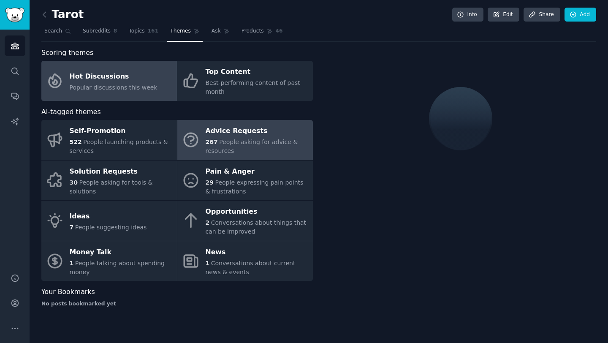
click at [223, 142] on span "People asking for advice & resources" at bounding box center [252, 147] width 92 height 16
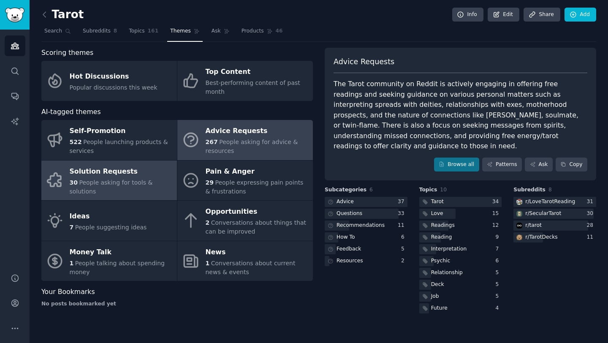
click at [103, 179] on span "People asking for tools & solutions" at bounding box center [111, 187] width 83 height 16
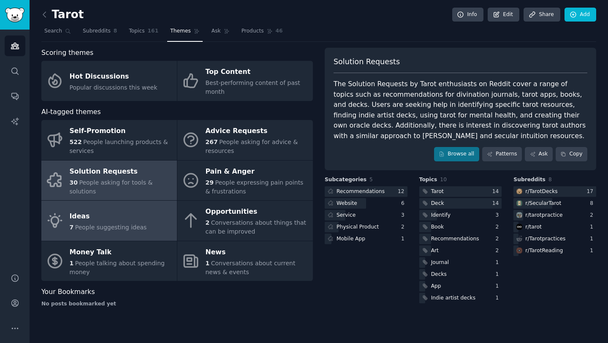
click at [76, 231] on div "7 People suggesting ideas" at bounding box center [108, 227] width 77 height 9
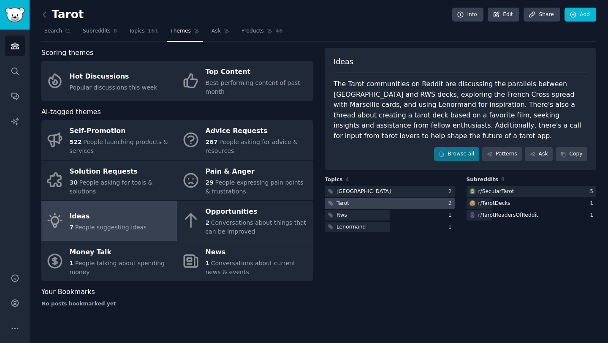
click at [352, 200] on div at bounding box center [390, 203] width 130 height 11
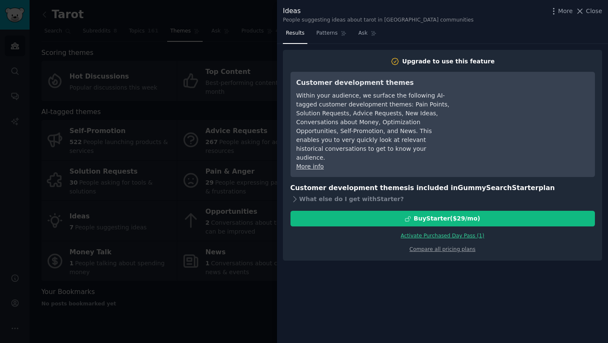
click at [227, 217] on div at bounding box center [304, 171] width 608 height 343
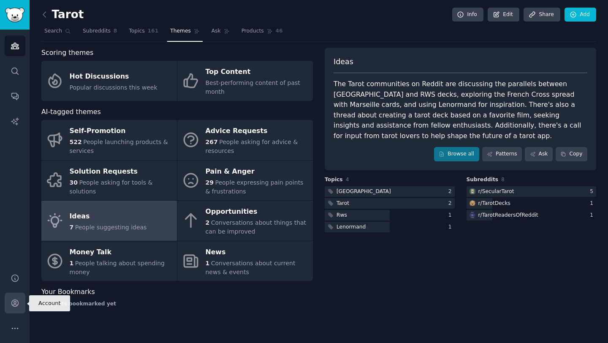
click at [15, 300] on icon "Sidebar" at bounding box center [15, 303] width 9 height 9
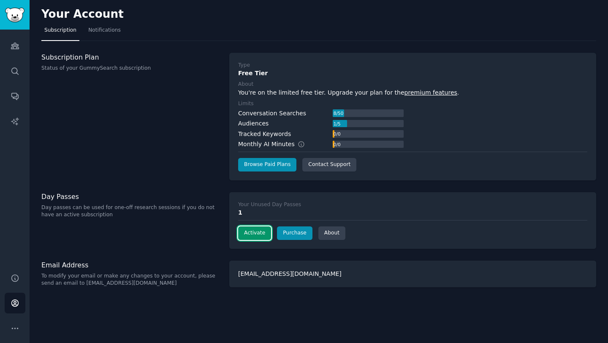
click at [249, 230] on button "Activate" at bounding box center [254, 233] width 33 height 14
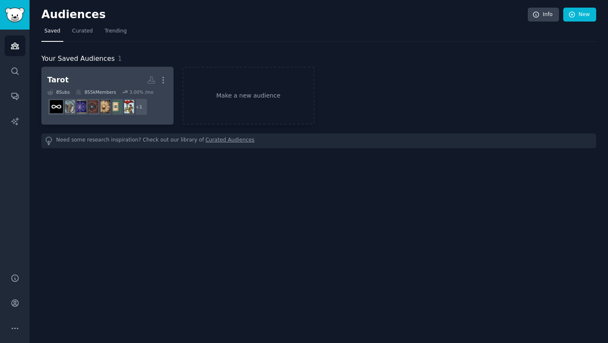
click at [101, 81] on h2 "Tarot More" at bounding box center [107, 80] width 120 height 15
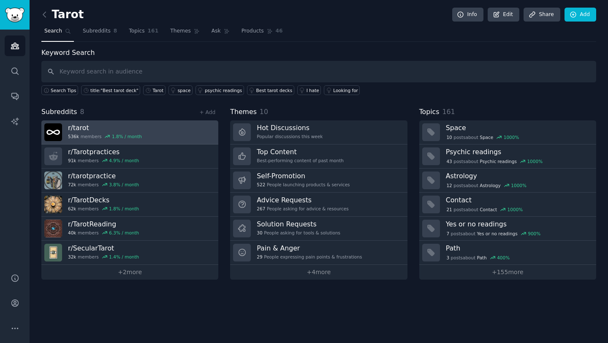
click at [167, 131] on link "r/ tarot 536k members 1.8 % / month" at bounding box center [129, 132] width 177 height 24
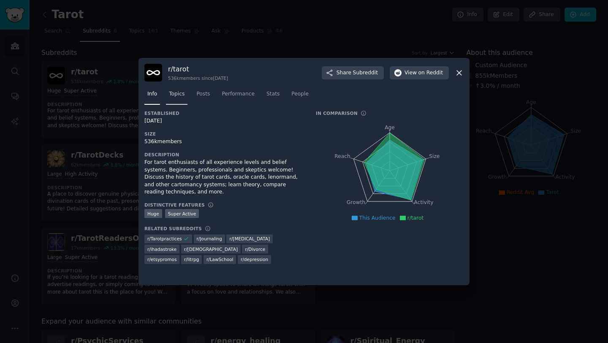
click at [179, 100] on link "Topics" at bounding box center [177, 95] width 22 height 17
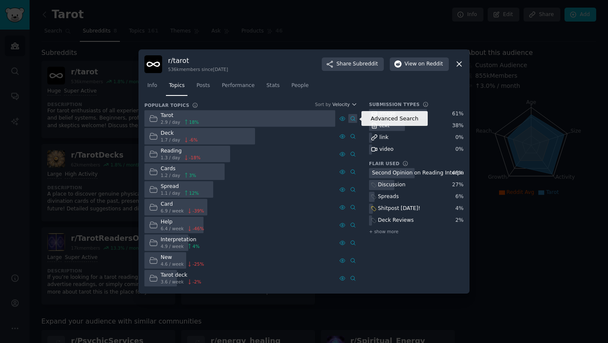
click at [353, 117] on icon at bounding box center [353, 119] width 6 height 6
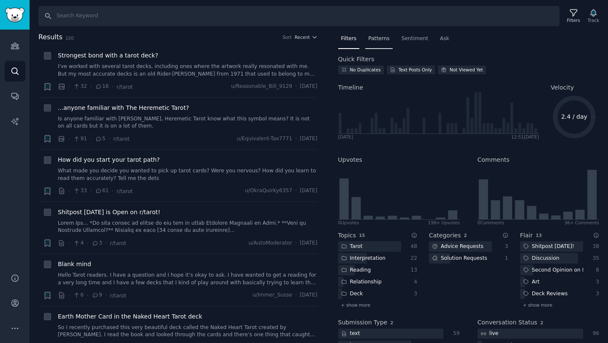
click at [378, 39] on span "Patterns" at bounding box center [378, 39] width 21 height 8
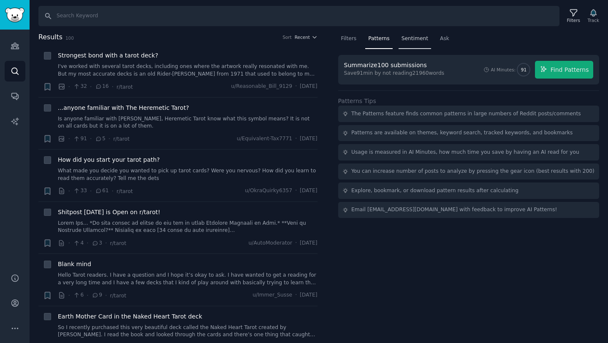
click at [412, 37] on span "Sentiment" at bounding box center [415, 39] width 27 height 8
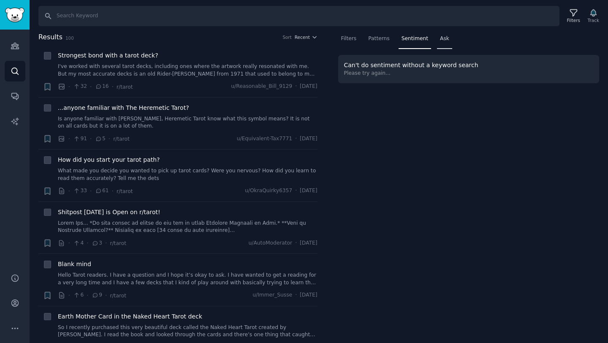
click at [440, 41] on span "Ask" at bounding box center [444, 39] width 9 height 8
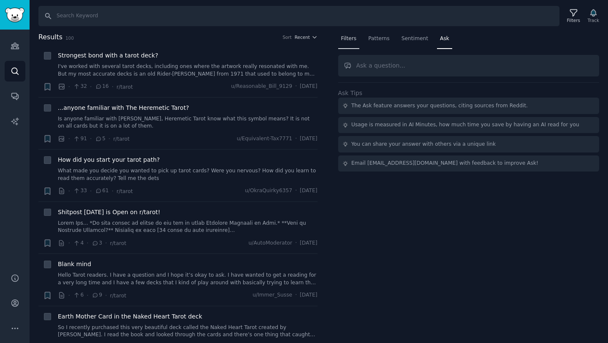
click at [349, 43] on div "Filters" at bounding box center [349, 40] width 22 height 17
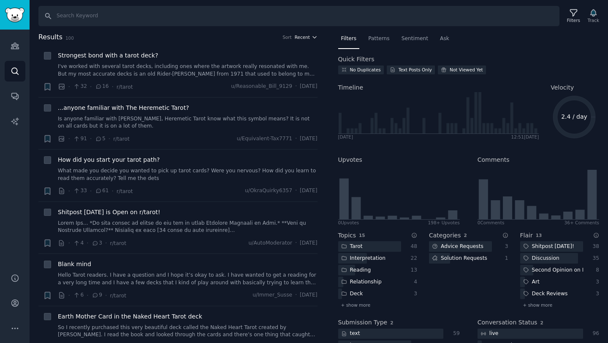
click at [312, 35] on icon "button" at bounding box center [315, 37] width 6 height 6
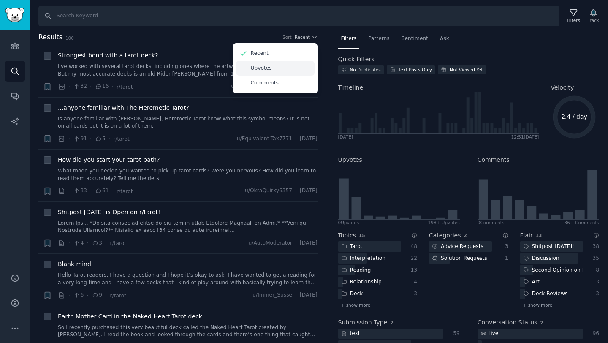
click at [256, 67] on p "Upvotes" at bounding box center [261, 69] width 21 height 8
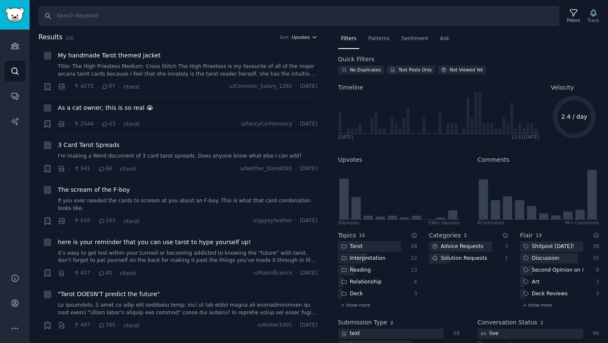
click at [312, 38] on icon "button" at bounding box center [315, 37] width 6 height 6
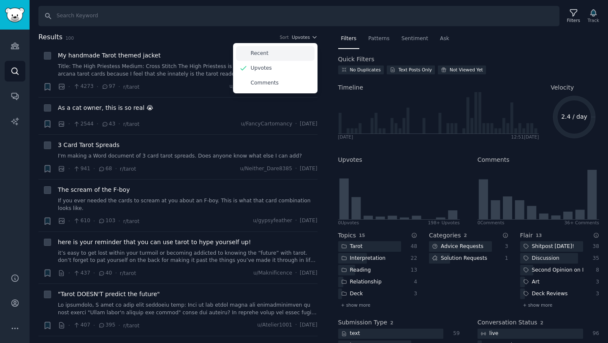
click at [261, 56] on p "Recent" at bounding box center [260, 54] width 18 height 8
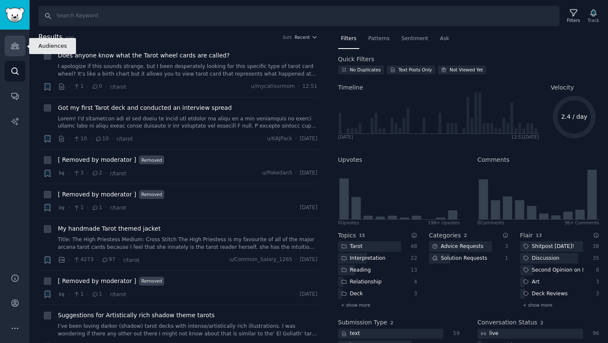
click at [11, 44] on icon "Sidebar" at bounding box center [15, 45] width 9 height 9
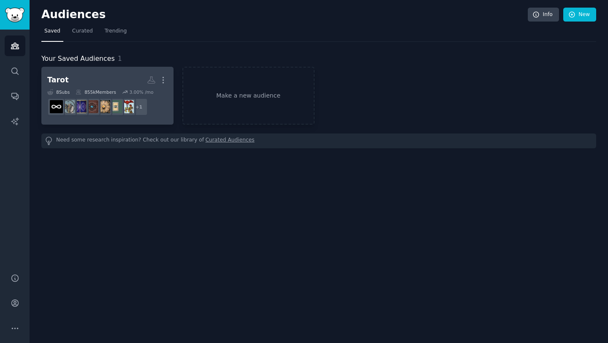
click at [114, 79] on h2 "Tarot More" at bounding box center [107, 80] width 120 height 15
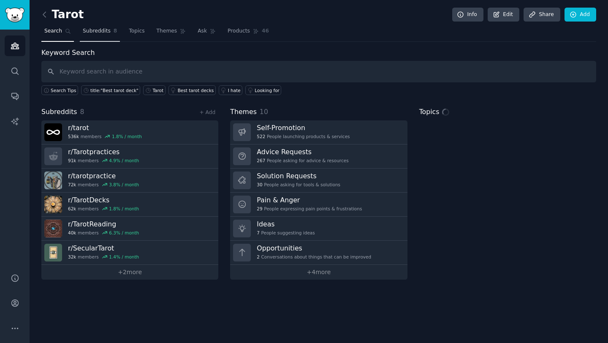
click at [101, 28] on span "Subreddits" at bounding box center [97, 31] width 28 height 8
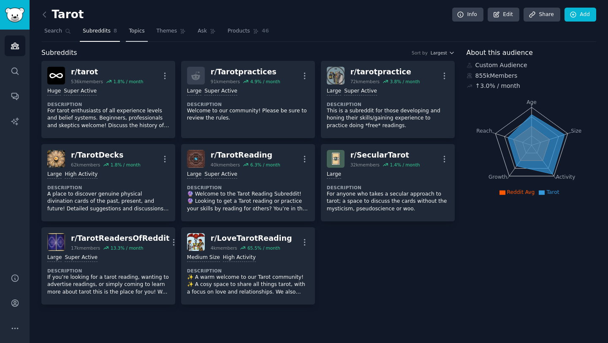
click at [134, 31] on span "Topics" at bounding box center [137, 31] width 16 height 8
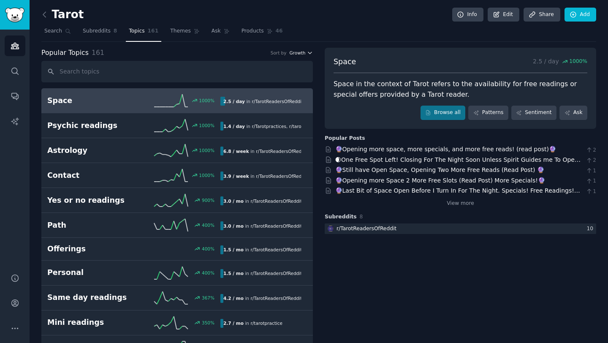
click at [301, 54] on span "Growth" at bounding box center [297, 53] width 16 height 6
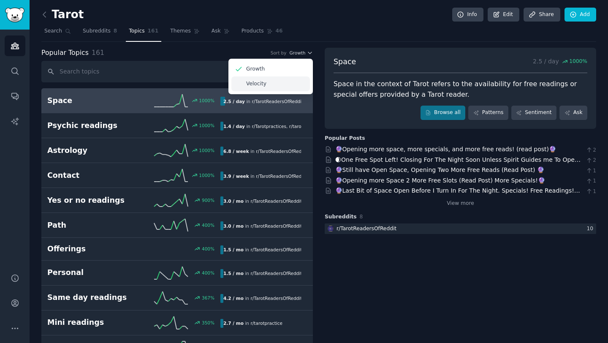
click at [266, 87] on div "Velocity" at bounding box center [270, 83] width 79 height 15
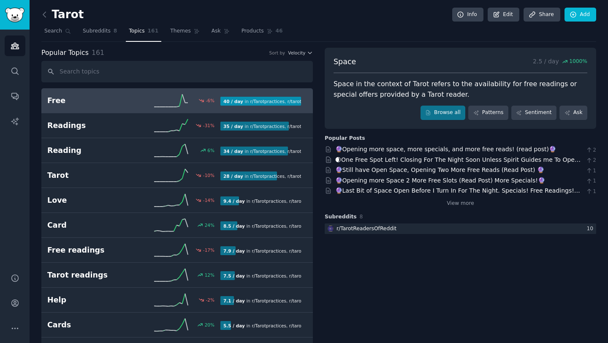
click at [142, 103] on div "-6 %" at bounding box center [177, 100] width 87 height 13
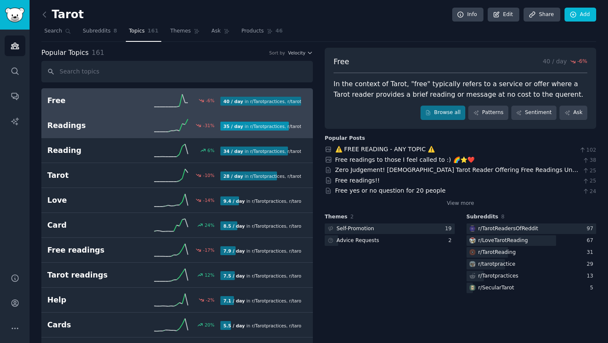
click at [119, 128] on h2 "Readings" at bounding box center [90, 125] width 87 height 11
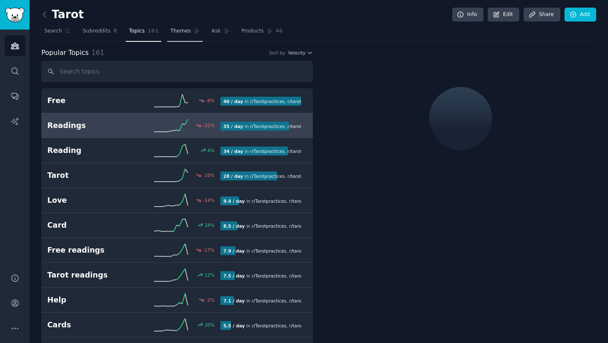
click at [174, 32] on span "Themes" at bounding box center [180, 31] width 21 height 8
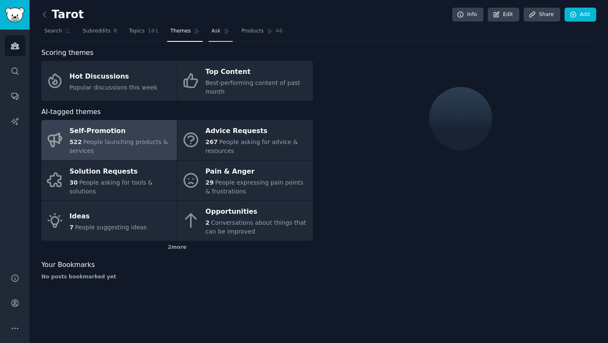
click at [216, 32] on span "Ask" at bounding box center [216, 31] width 9 height 8
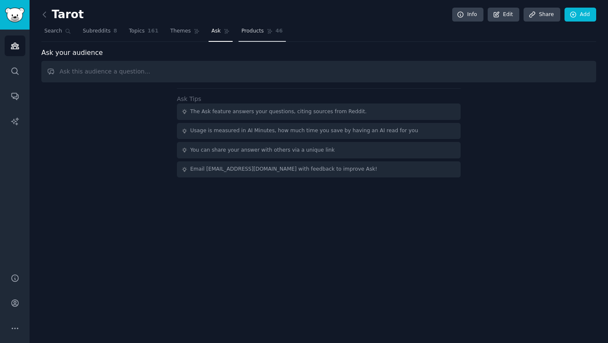
click at [245, 31] on span "Products" at bounding box center [253, 31] width 22 height 8
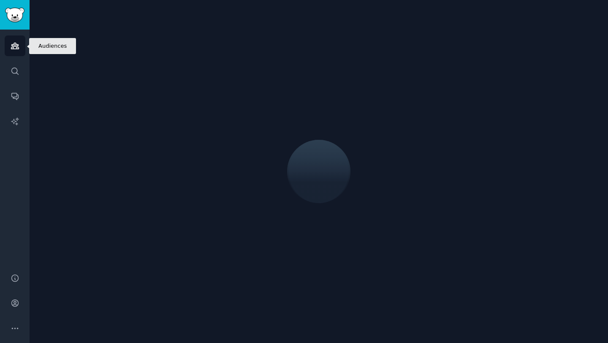
click at [14, 46] on icon "Sidebar" at bounding box center [15, 46] width 8 height 6
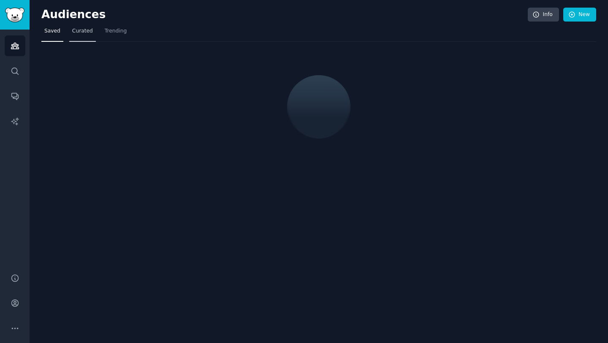
click at [84, 34] on span "Curated" at bounding box center [82, 31] width 21 height 8
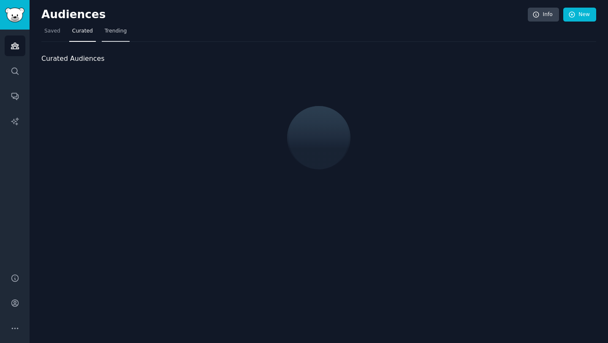
click at [116, 33] on span "Trending" at bounding box center [116, 31] width 22 height 8
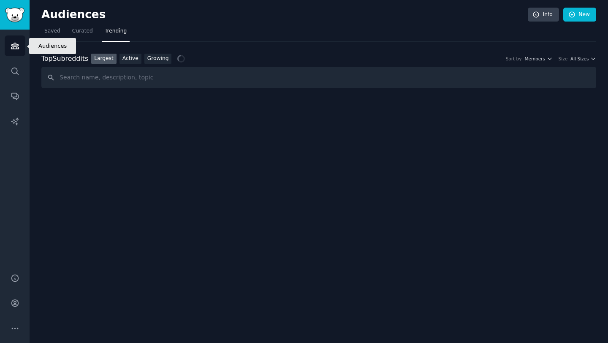
click at [10, 48] on link "Audiences" at bounding box center [15, 45] width 21 height 21
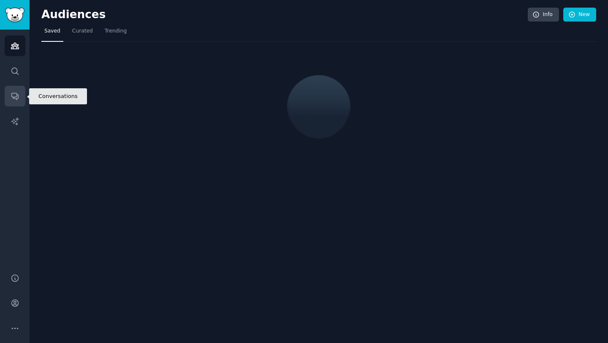
click at [14, 99] on icon "Sidebar" at bounding box center [15, 96] width 9 height 9
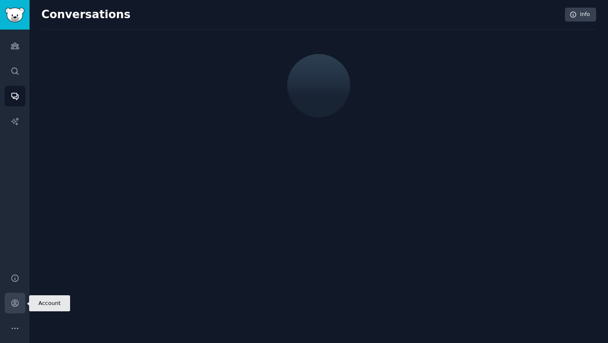
click at [18, 300] on icon "Sidebar" at bounding box center [15, 303] width 9 height 9
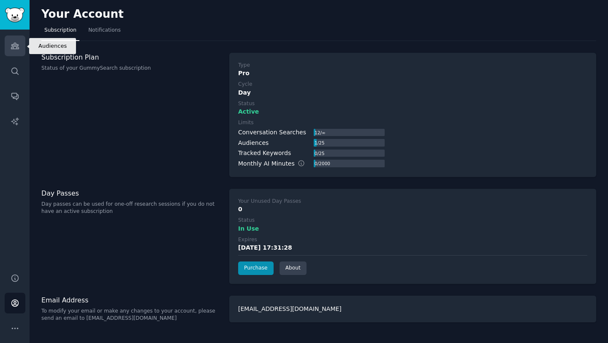
click at [12, 47] on icon "Sidebar" at bounding box center [15, 46] width 8 height 6
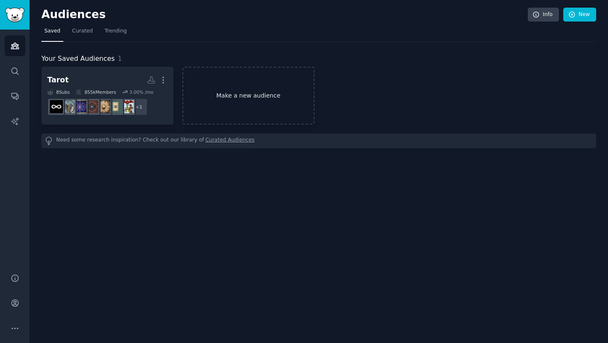
click at [246, 98] on link "Make a new audience" at bounding box center [248, 96] width 132 height 58
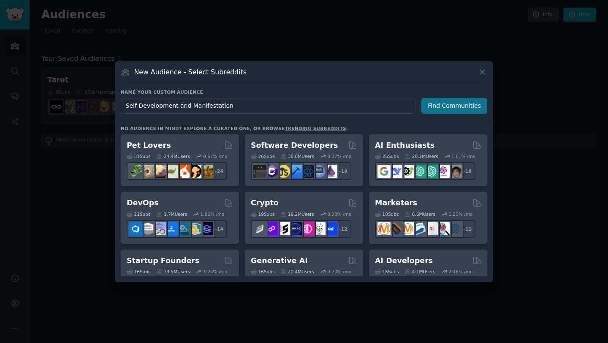
type input "Self Development and Manifestation"
click at [466, 103] on button "Find Communities" at bounding box center [454, 106] width 66 height 16
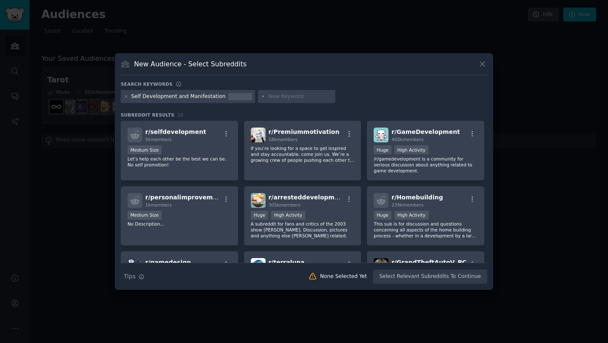
click at [180, 98] on div "Self Development and Manifestation" at bounding box center [178, 97] width 94 height 8
drag, startPoint x: 176, startPoint y: 98, endPoint x: 227, endPoint y: 98, distance: 51.5
click at [227, 98] on div "Self Development and Manifestation" at bounding box center [188, 97] width 134 height 14
click at [228, 98] on div at bounding box center [240, 97] width 24 height 8
click at [126, 98] on icon at bounding box center [126, 96] width 5 height 5
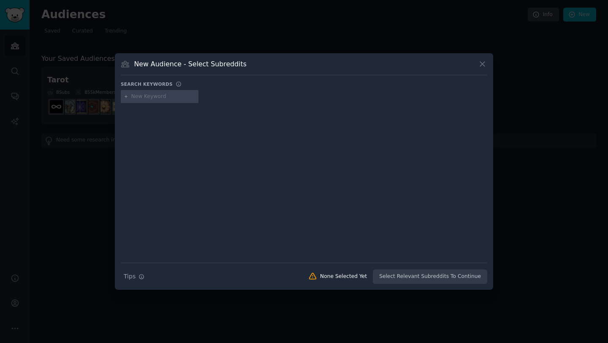
click at [149, 97] on input "text" at bounding box center [163, 97] width 64 height 8
type input "Self Development"
click at [206, 99] on div "Self Development" at bounding box center [304, 98] width 367 height 16
click at [183, 97] on input "Self Development" at bounding box center [163, 97] width 64 height 8
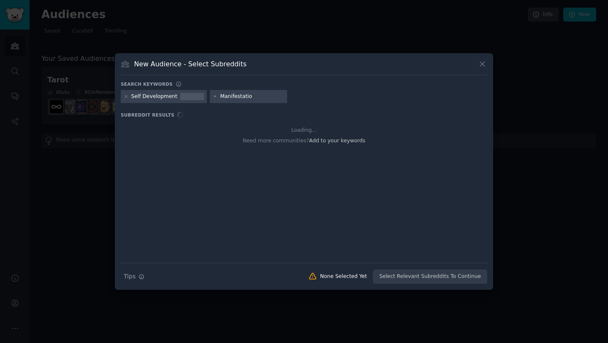
type input "Manifestation"
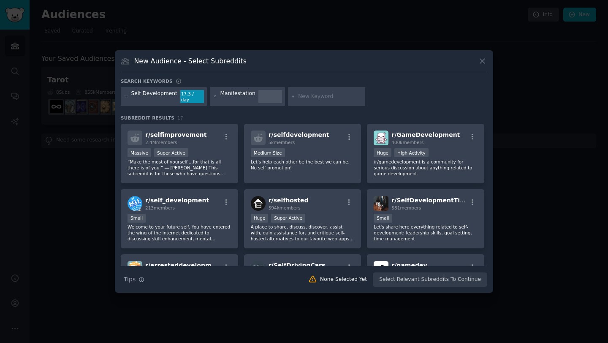
click at [418, 101] on div "Self Development 17.3 / day Manifestation" at bounding box center [304, 98] width 367 height 22
click at [226, 134] on icon "button" at bounding box center [227, 137] width 8 height 8
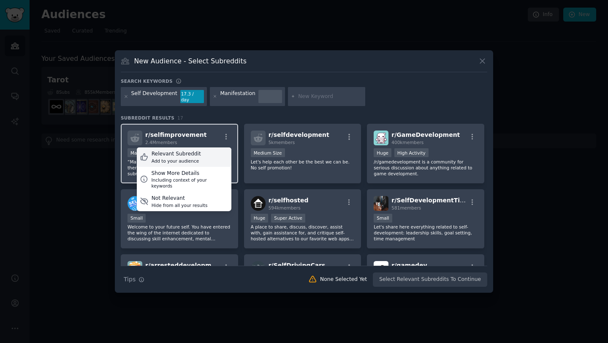
click at [198, 158] on div "Relevant Subreddit Add to your audience" at bounding box center [184, 156] width 95 height 19
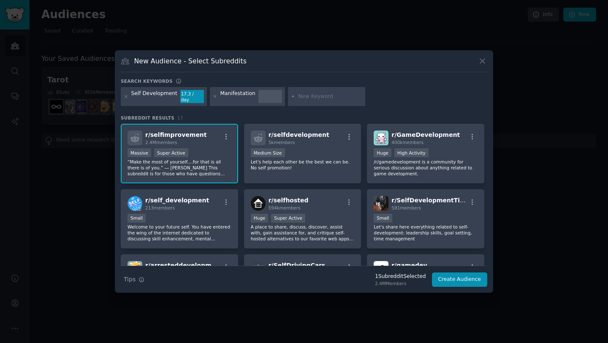
click at [214, 111] on div "Search keywords Self Development 17.3 / day Manifestation Subreddit Results 17 …" at bounding box center [304, 182] width 367 height 209
click at [261, 98] on div at bounding box center [270, 97] width 24 height 14
click at [240, 100] on div "Manifestation" at bounding box center [237, 97] width 35 height 14
click at [213, 95] on icon at bounding box center [215, 96] width 5 height 5
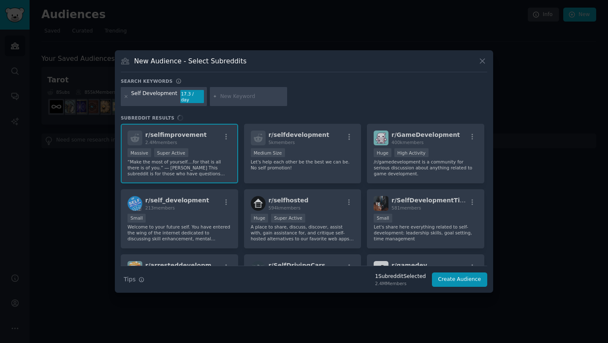
click at [230, 98] on input "text" at bounding box center [252, 97] width 64 height 8
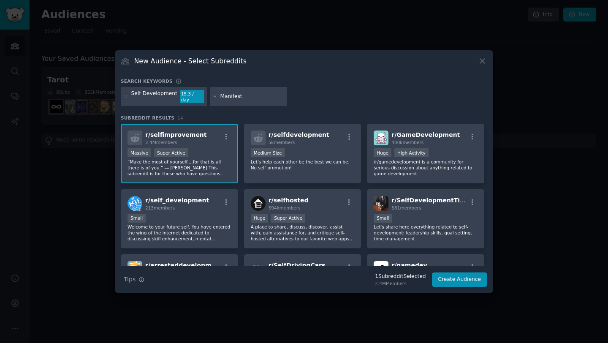
type input "Manifest"
click at [237, 109] on div "Search keywords Self Development 15.3 / day Manifest Subreddit Results 14 r/ se…" at bounding box center [304, 182] width 367 height 209
click at [254, 109] on div "Search keywords Self Development 15.3 / day Manifest Subreddit Results 14 r/ se…" at bounding box center [304, 182] width 367 height 209
click at [307, 94] on div "Self Development 15.3 / day Manifest" at bounding box center [304, 98] width 367 height 22
click at [259, 102] on div "Manifest" at bounding box center [249, 96] width 78 height 19
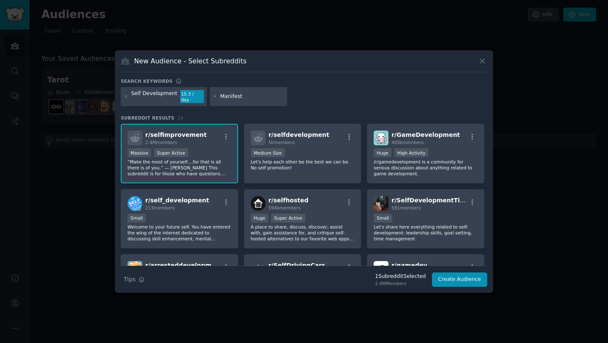
click at [247, 99] on input "Manifest" at bounding box center [252, 97] width 64 height 8
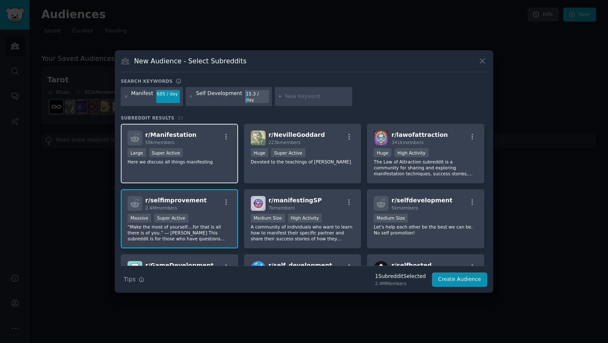
click at [197, 165] on div "r/ Manifestation 58k members Large Super Active Here we discuss all things mani…" at bounding box center [179, 154] width 117 height 60
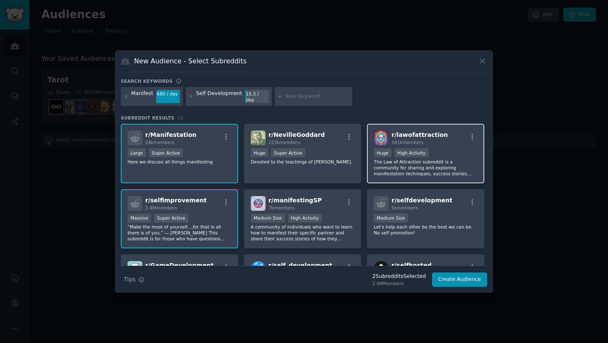
click at [399, 171] on p "The Law of Attraction subreddit is a community for sharing and exploring manife…" at bounding box center [426, 168] width 104 height 18
click at [83, 161] on div at bounding box center [304, 171] width 608 height 343
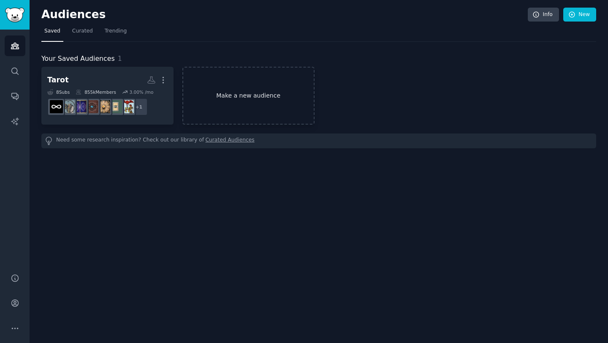
click at [241, 90] on link "Make a new audience" at bounding box center [248, 96] width 132 height 58
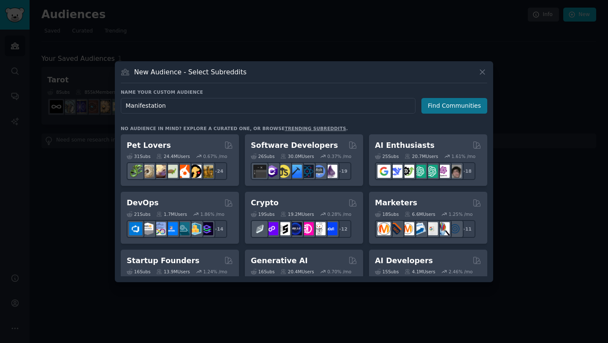
type input "Manifestation"
click at [446, 104] on button "Find Communities" at bounding box center [454, 106] width 66 height 16
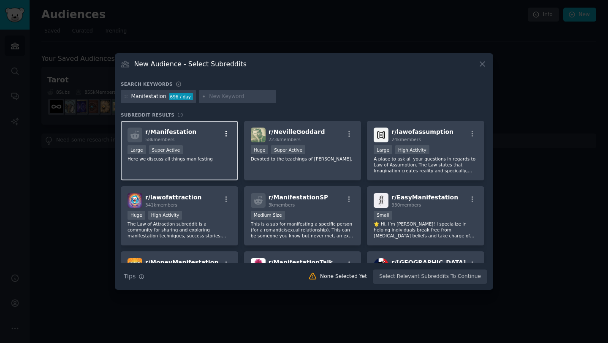
click at [226, 135] on icon "button" at bounding box center [227, 134] width 8 height 8
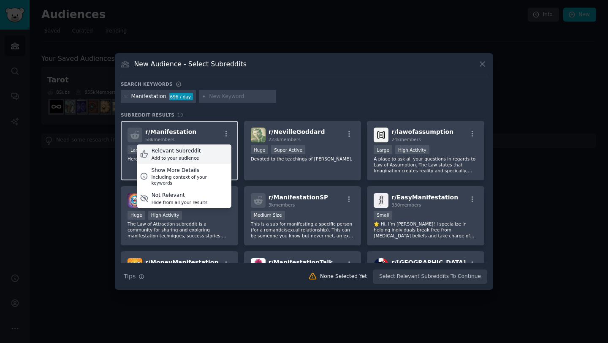
click at [177, 158] on div "Add to your audience" at bounding box center [176, 158] width 49 height 6
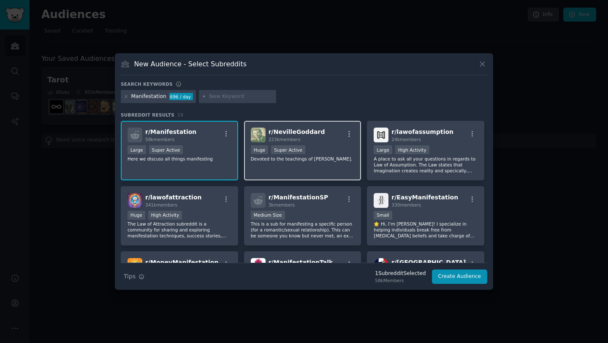
click at [317, 149] on div ">= 95th percentile for submissions / day Huge Super Active" at bounding box center [303, 150] width 104 height 11
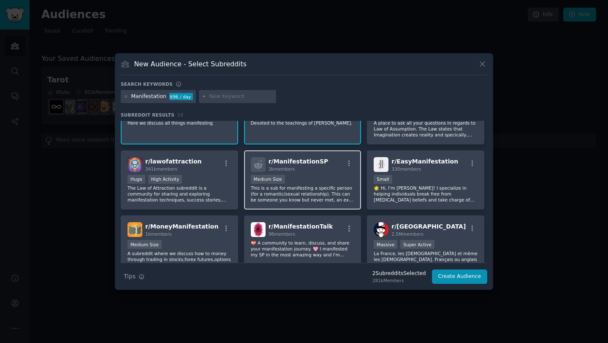
scroll to position [37, 0]
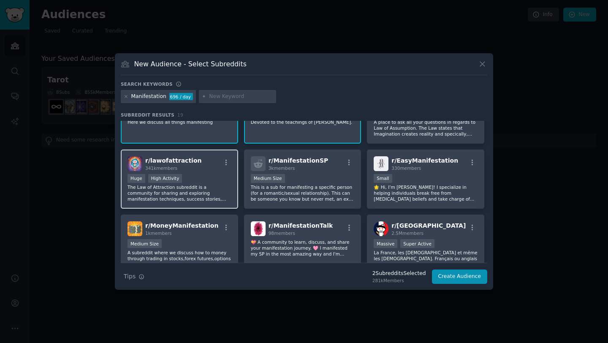
click at [197, 188] on p "The Law of Attraction subreddit is a community for sharing and exploring manife…" at bounding box center [180, 193] width 104 height 18
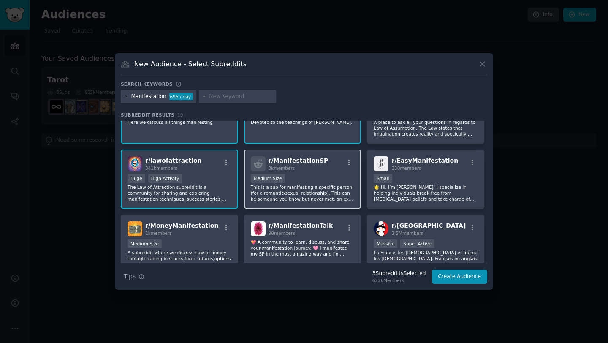
click at [303, 201] on p "This is a sub for manifesting a specific person (for a romantic/sexual relation…" at bounding box center [303, 193] width 104 height 18
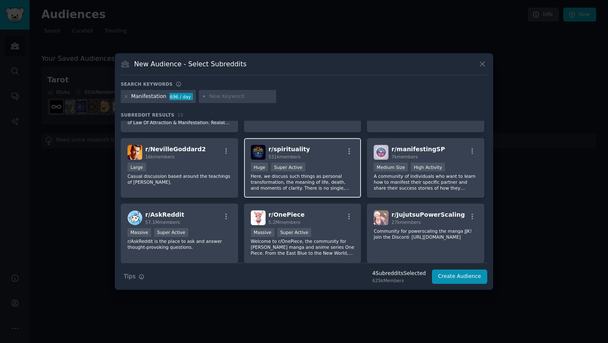
scroll to position [245, 0]
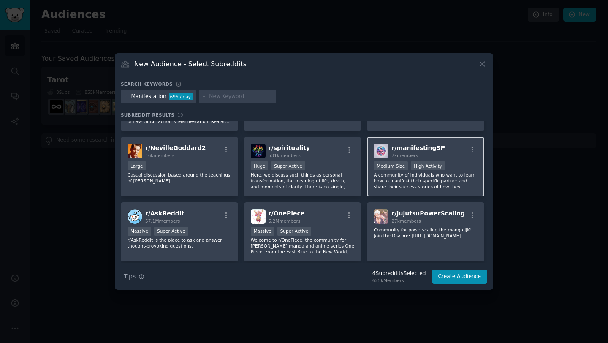
click at [416, 180] on p "A community of individuals who want to learn how to manifest their specific par…" at bounding box center [426, 181] width 104 height 18
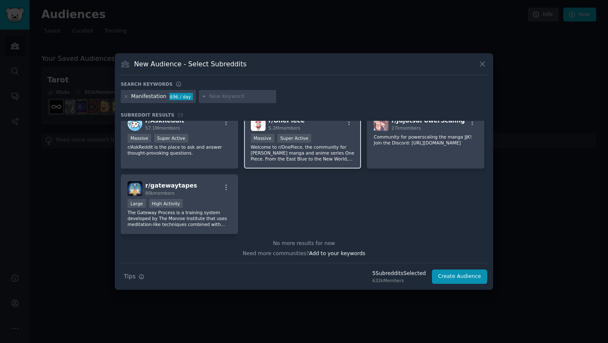
scroll to position [337, 0]
click at [454, 275] on button "Create Audience" at bounding box center [460, 276] width 56 height 14
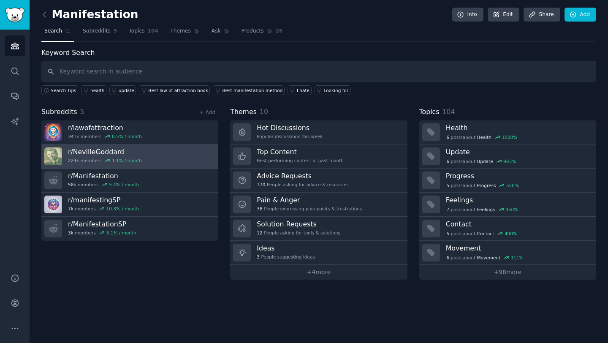
click at [109, 156] on div "r/ NevilleGoddard 223k members 1.1 % / month" at bounding box center [105, 156] width 74 height 18
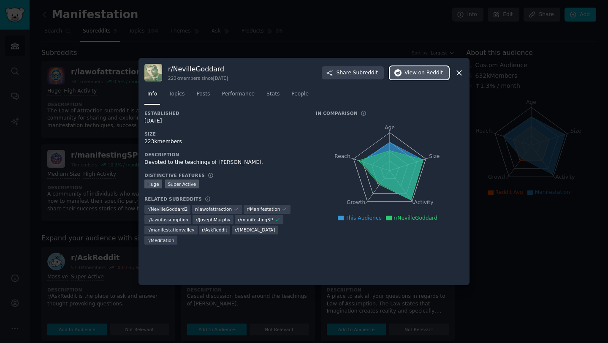
click at [413, 77] on button "View on Reddit" at bounding box center [419, 73] width 59 height 14
click at [89, 171] on div at bounding box center [304, 171] width 608 height 343
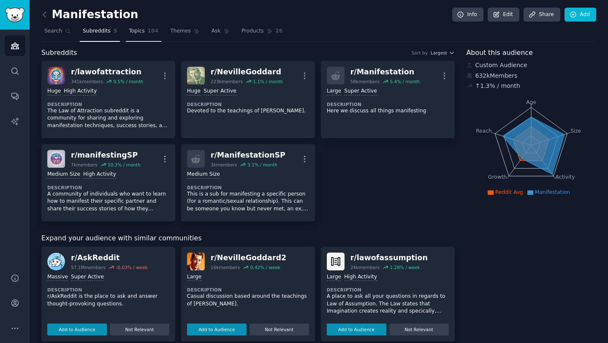
click at [135, 33] on span "Topics" at bounding box center [137, 31] width 16 height 8
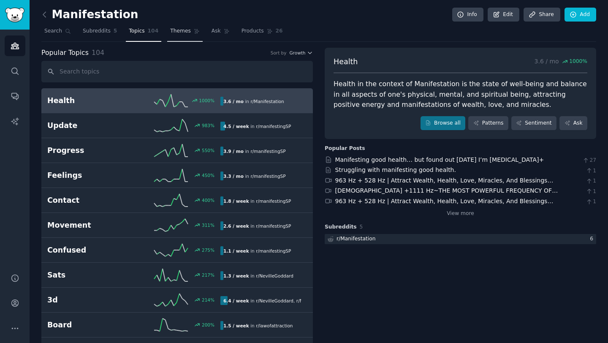
click at [179, 30] on span "Themes" at bounding box center [180, 31] width 21 height 8
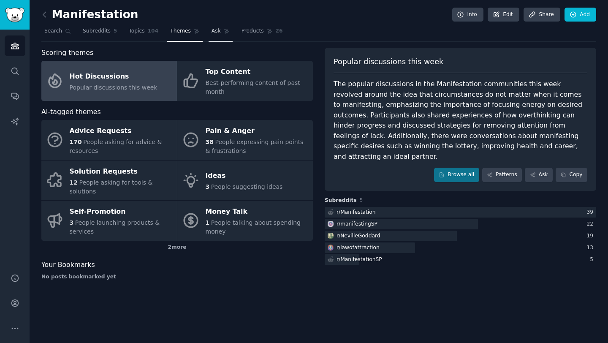
click at [215, 34] on span "Ask" at bounding box center [216, 31] width 9 height 8
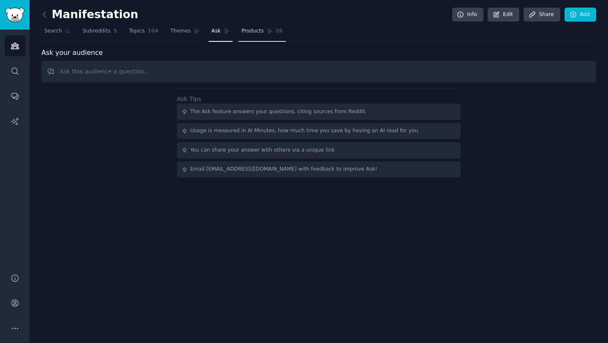
click at [250, 33] on span "Products" at bounding box center [253, 31] width 22 height 8
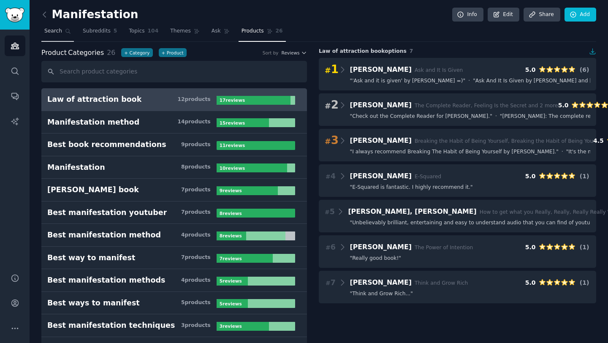
click at [59, 32] on span "Search" at bounding box center [53, 31] width 18 height 8
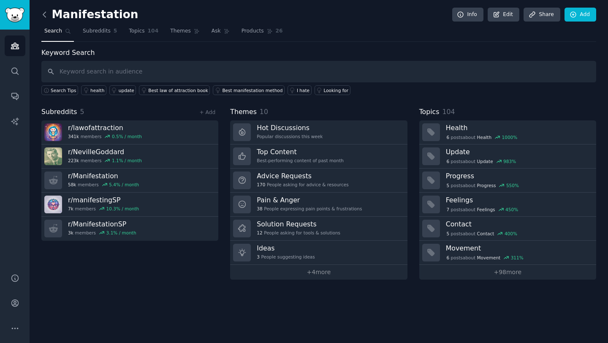
click at [46, 13] on icon at bounding box center [44, 14] width 9 height 9
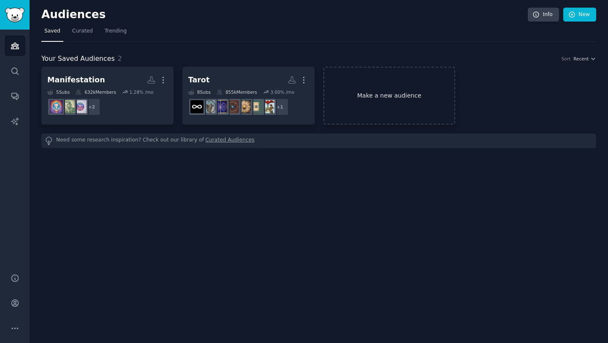
click at [382, 85] on link "Make a new audience" at bounding box center [389, 96] width 132 height 58
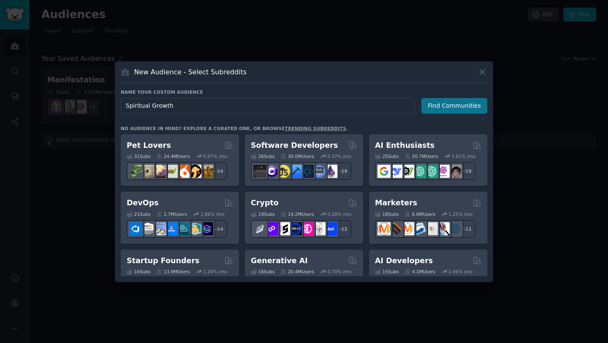
type input "Spiritual Growth"
click at [452, 104] on button "Find Communities" at bounding box center [454, 106] width 66 height 16
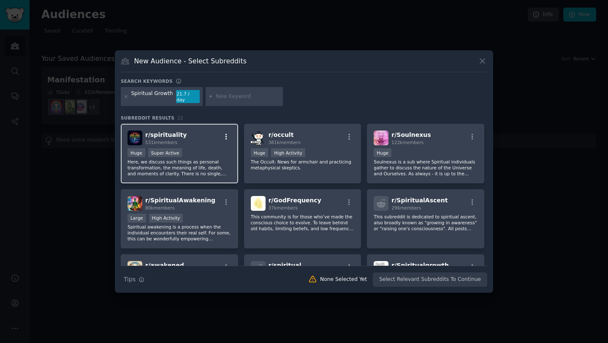
click at [226, 133] on icon "button" at bounding box center [227, 137] width 8 height 8
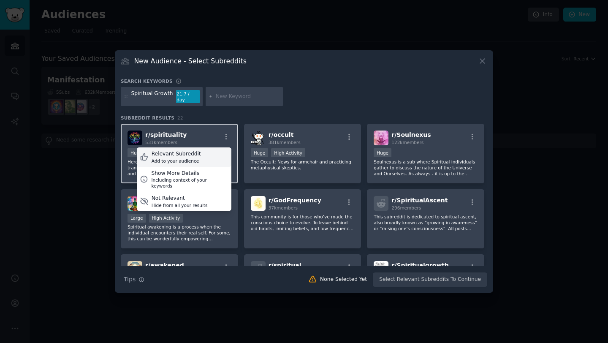
click at [187, 152] on div "Relevant Subreddit" at bounding box center [176, 154] width 49 height 8
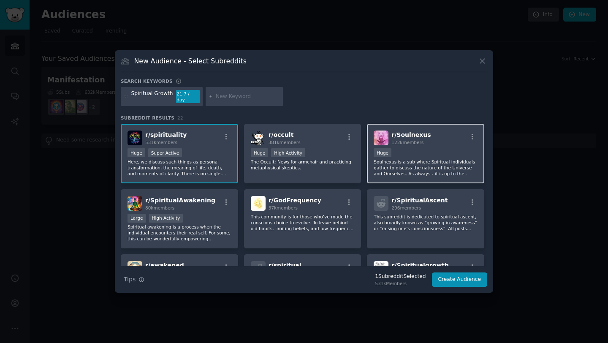
click at [406, 155] on div "100,000 - 1,000,000 members Huge" at bounding box center [426, 153] width 104 height 11
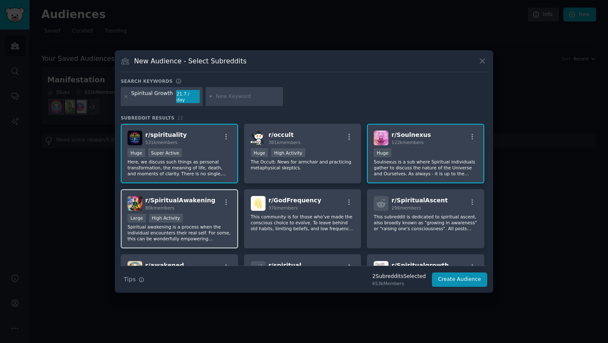
click at [153, 209] on div "r/ SpiritualAwakening 80k members Large High Activity Spiritual awakening is a …" at bounding box center [179, 219] width 117 height 60
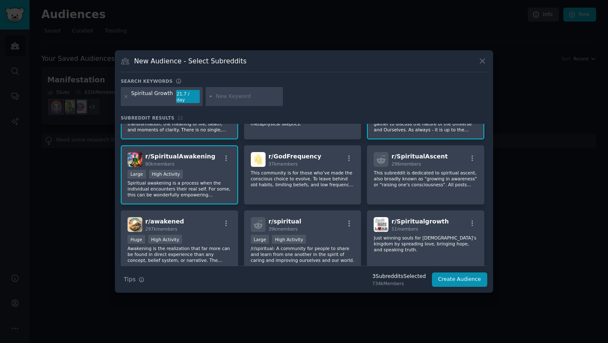
scroll to position [43, 0]
click at [319, 188] on div "r/ GodFrequency 37k members This community is for those who’ve made the conscio…" at bounding box center [302, 176] width 117 height 60
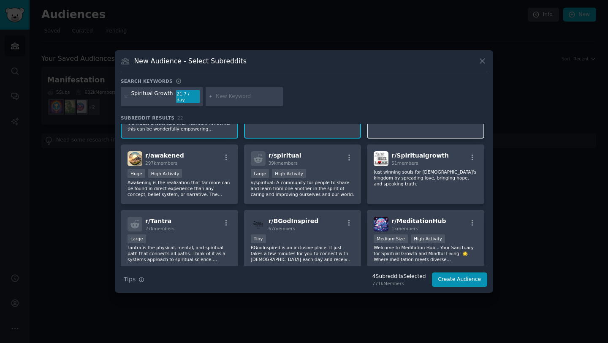
scroll to position [110, 0]
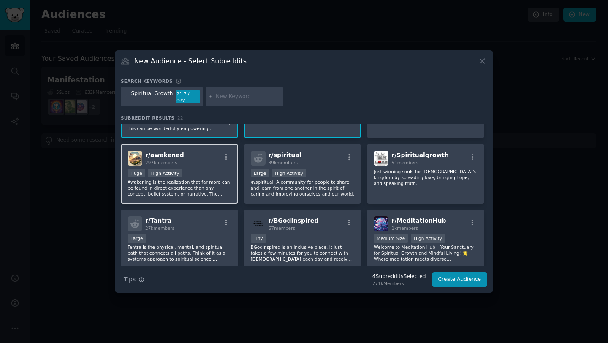
click at [223, 194] on div "r/ awakened 297k members Huge High Activity Awakening is the realization that f…" at bounding box center [179, 174] width 117 height 60
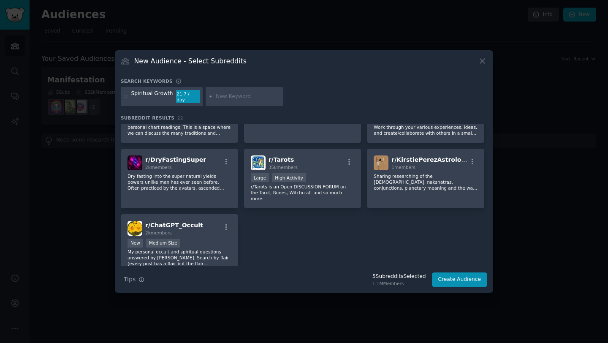
scroll to position [398, 0]
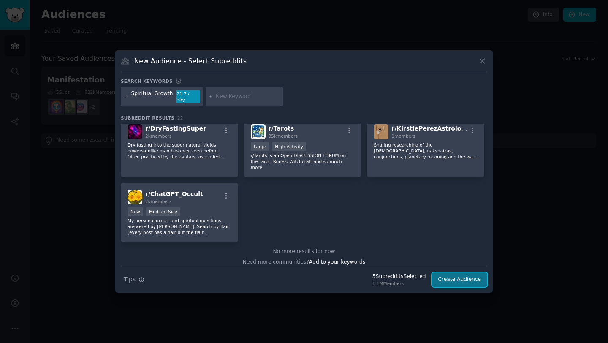
click at [459, 280] on button "Create Audience" at bounding box center [460, 279] width 56 height 14
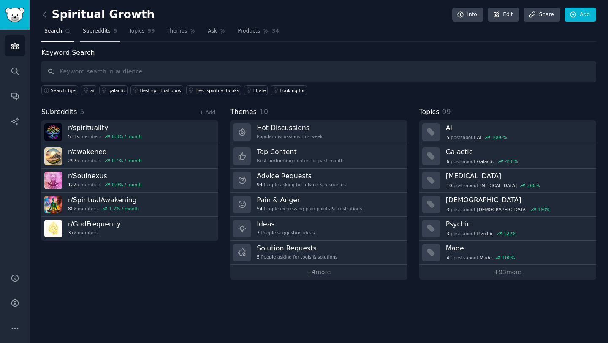
click at [103, 34] on span "Subreddits" at bounding box center [97, 31] width 28 height 8
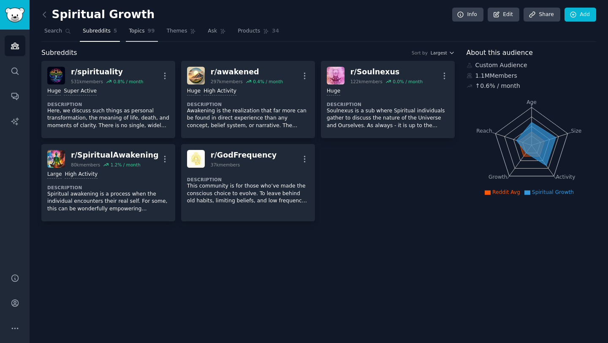
click at [140, 33] on span "Topics" at bounding box center [137, 31] width 16 height 8
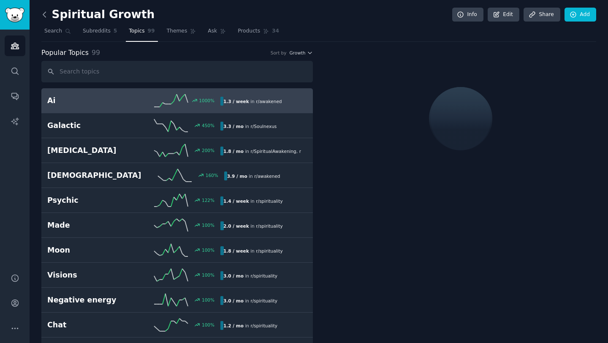
click at [45, 16] on icon at bounding box center [44, 14] width 3 height 5
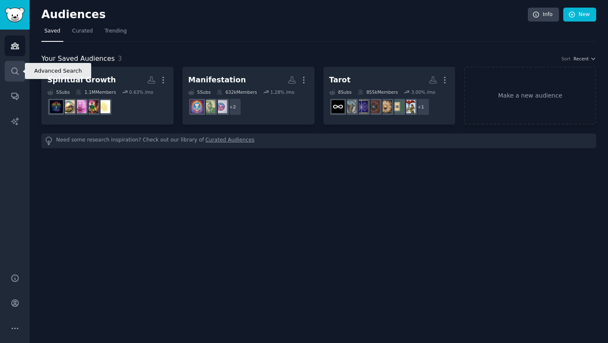
click at [18, 71] on icon "Sidebar" at bounding box center [15, 71] width 9 height 9
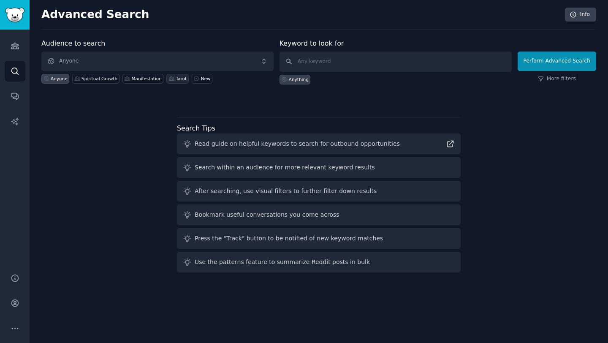
click at [176, 79] on div "Tarot" at bounding box center [181, 79] width 11 height 6
click at [56, 81] on div "Anyone" at bounding box center [59, 79] width 17 height 6
click at [348, 62] on input "text" at bounding box center [396, 62] width 232 height 20
click at [451, 144] on icon at bounding box center [450, 143] width 9 height 9
click at [332, 64] on input "text" at bounding box center [396, 62] width 232 height 20
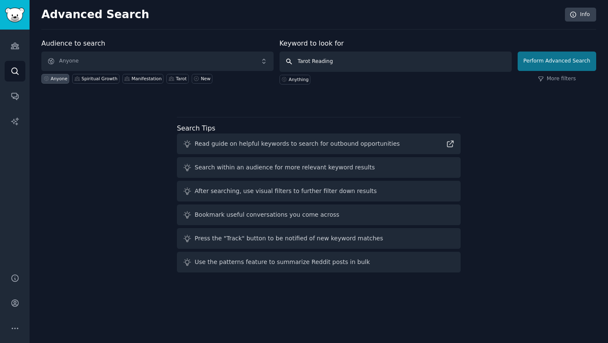
type input "Tarot Reading"
click at [535, 66] on button "Perform Advanced Search" at bounding box center [557, 61] width 79 height 19
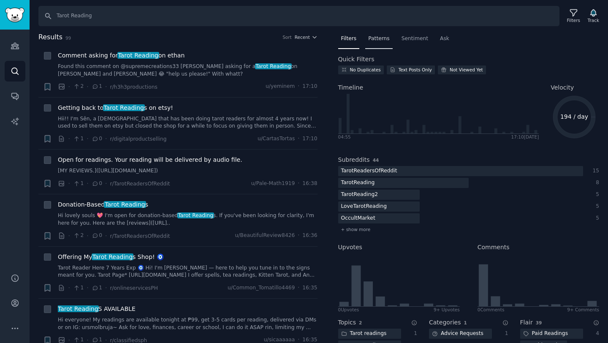
click at [383, 41] on span "Patterns" at bounding box center [378, 39] width 21 height 8
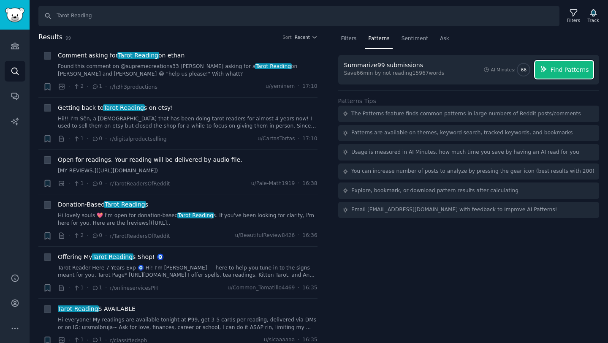
click at [558, 71] on span "Find Patterns" at bounding box center [570, 69] width 38 height 9
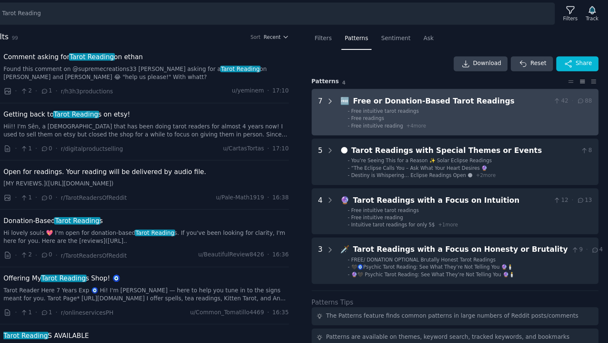
click at [354, 96] on icon at bounding box center [355, 96] width 8 height 8
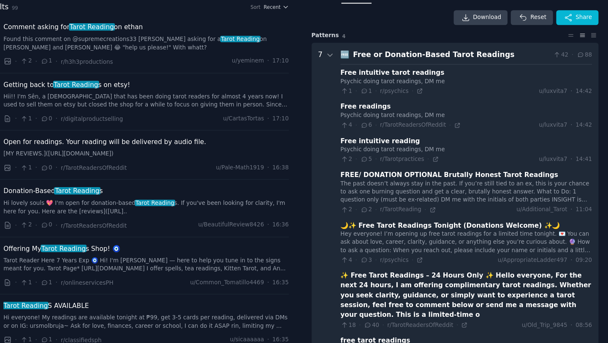
scroll to position [15, 0]
click at [355, 80] on icon at bounding box center [355, 80] width 4 height 2
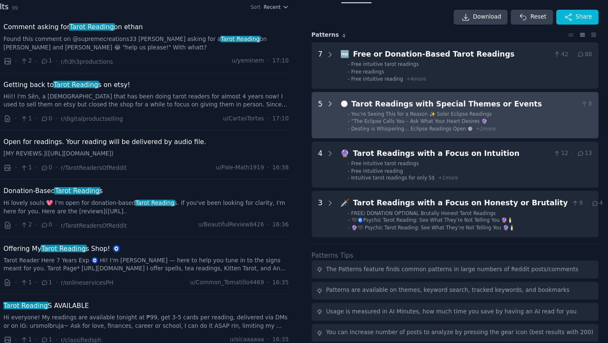
click at [354, 122] on icon at bounding box center [355, 126] width 8 height 8
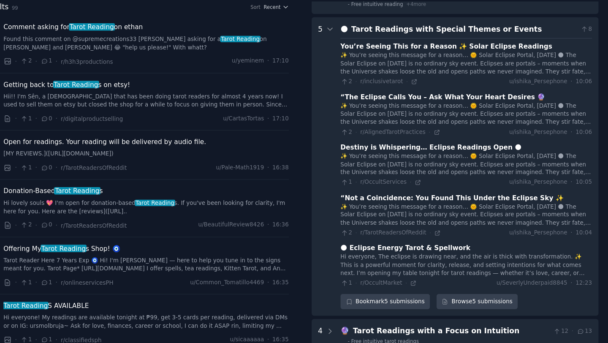
scroll to position [82, 0]
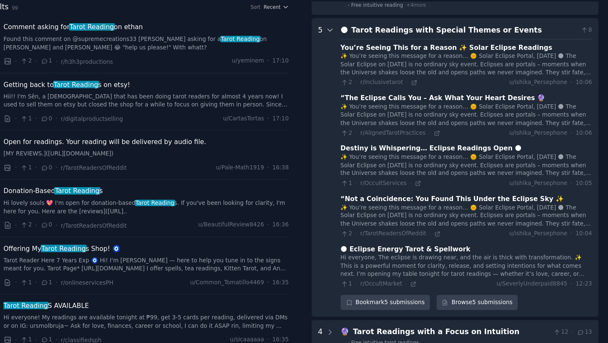
click at [355, 61] on icon at bounding box center [355, 58] width 8 height 8
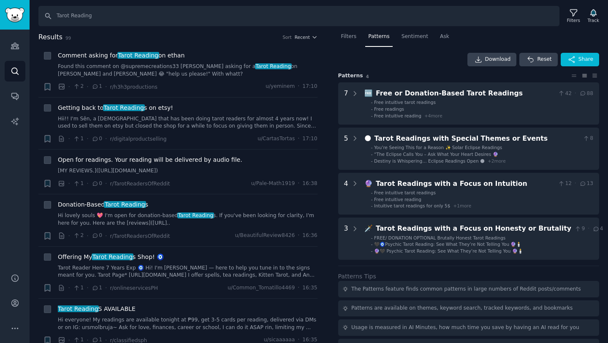
scroll to position [0, 0]
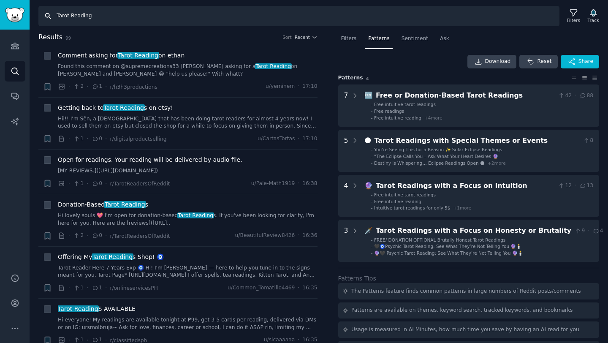
drag, startPoint x: 103, startPoint y: 15, endPoint x: 24, endPoint y: 15, distance: 78.6
click at [24, 15] on div "Audiences Search Conversations AI Reports Help Account More Search Tarot Readin…" at bounding box center [304, 171] width 608 height 343
click at [48, 14] on input "Search" at bounding box center [298, 16] width 521 height 20
click at [12, 48] on icon "Sidebar" at bounding box center [15, 45] width 9 height 9
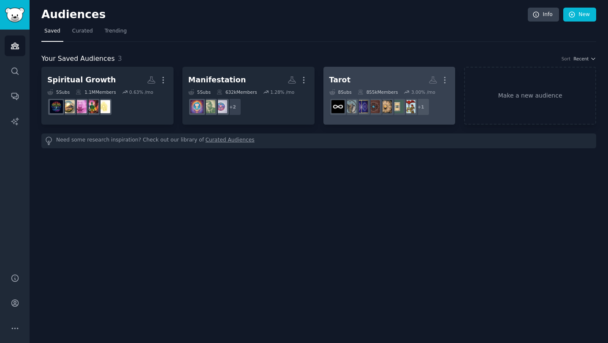
click at [389, 76] on h2 "Tarot More" at bounding box center [389, 80] width 120 height 15
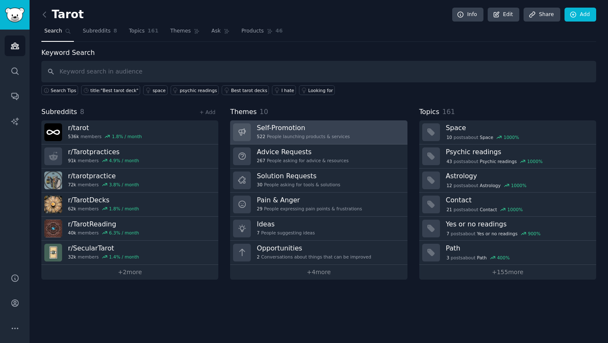
click at [351, 135] on link "Self-Promotion 522 People launching products & services" at bounding box center [318, 132] width 177 height 24
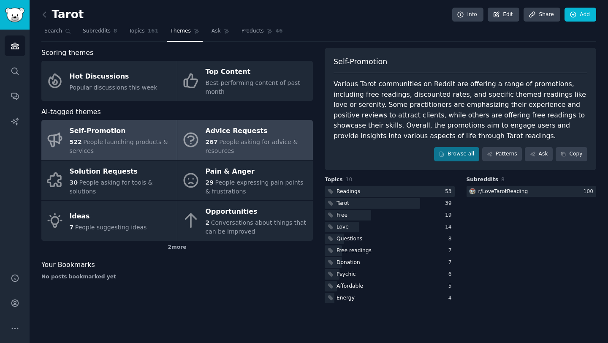
click at [228, 131] on div "Advice Requests" at bounding box center [257, 132] width 103 height 14
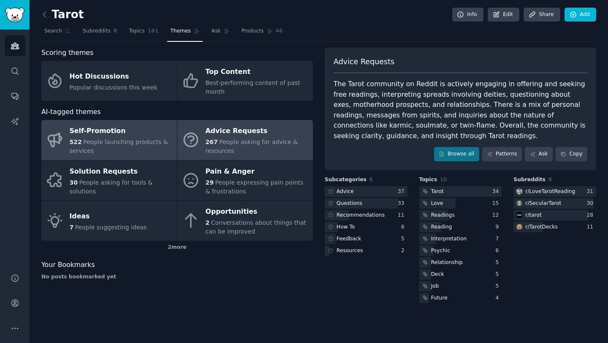
click at [145, 139] on span "People launching products & services" at bounding box center [119, 147] width 98 height 16
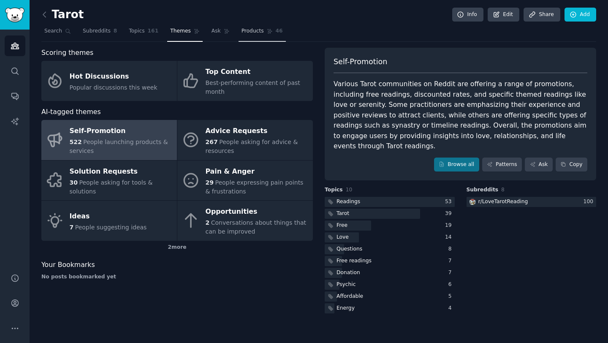
click at [258, 34] on span "Products" at bounding box center [253, 31] width 22 height 8
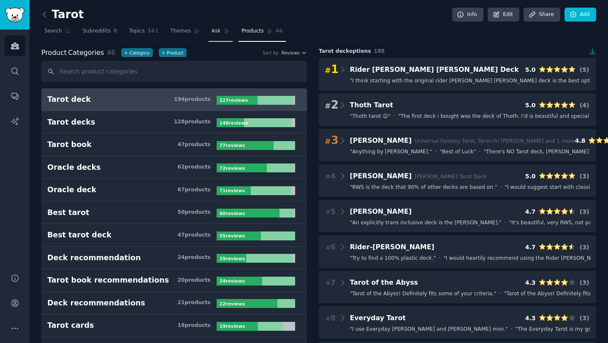
click at [214, 35] on link "Ask" at bounding box center [221, 32] width 24 height 17
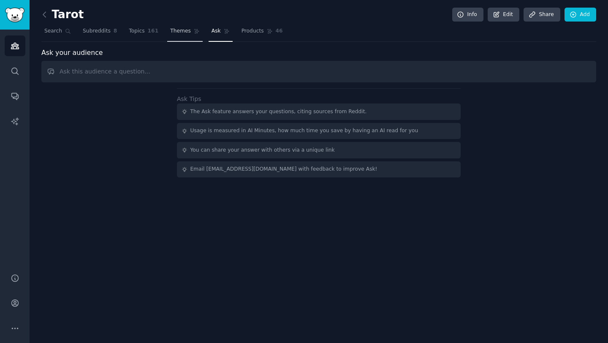
click at [179, 33] on span "Themes" at bounding box center [180, 31] width 21 height 8
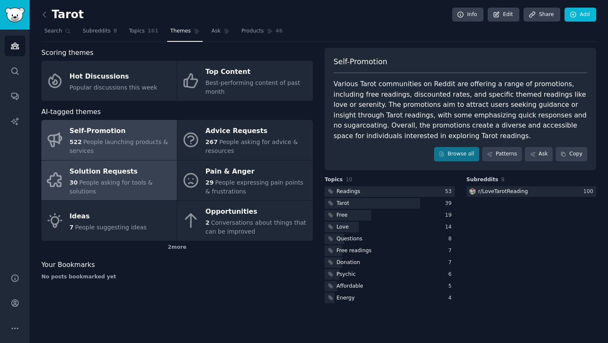
click at [134, 187] on div "30 People asking for tools & solutions" at bounding box center [121, 187] width 103 height 18
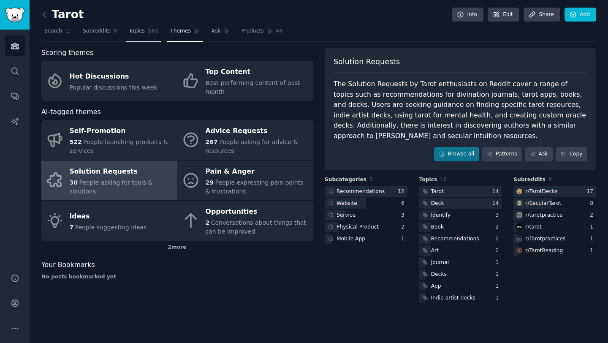
click at [132, 35] on link "Topics 161" at bounding box center [143, 32] width 35 height 17
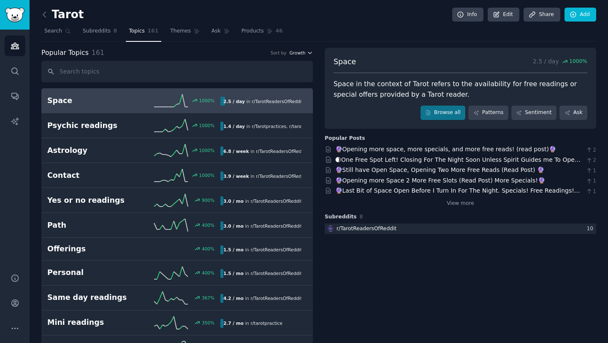
click at [298, 54] on span "Growth" at bounding box center [297, 53] width 16 height 6
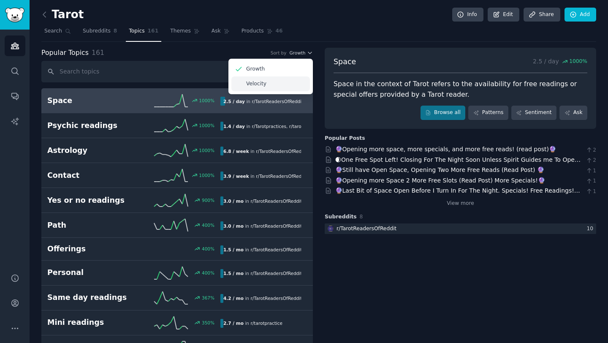
click at [258, 80] on p "Velocity" at bounding box center [256, 84] width 20 height 8
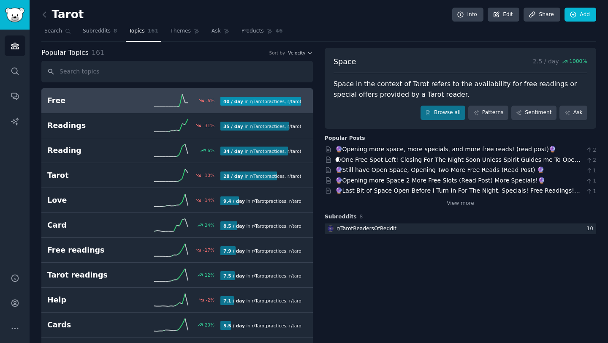
click at [131, 105] on h2 "Free" at bounding box center [90, 100] width 87 height 11
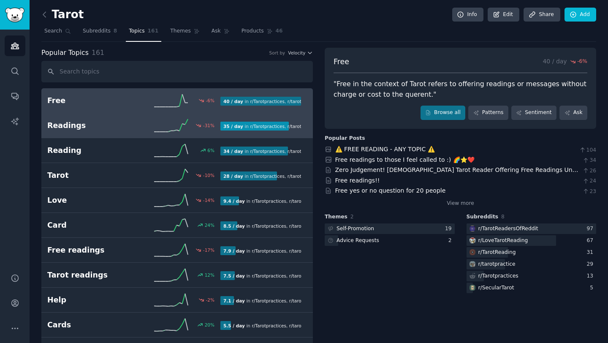
click at [130, 128] on h2 "Readings" at bounding box center [90, 125] width 87 height 11
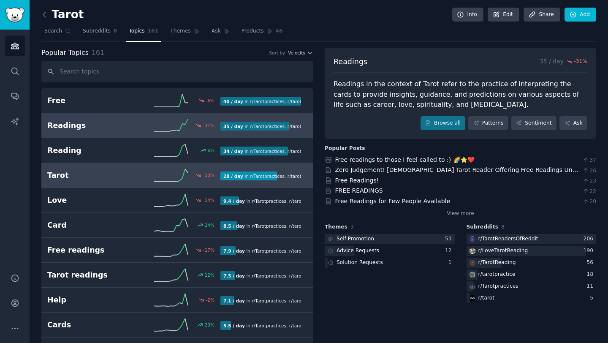
click at [131, 181] on div "Tarot -10 % 28 / day in r/ Tarotpractices , r/ tarotpractice , and 6 other s" at bounding box center [177, 175] width 260 height 13
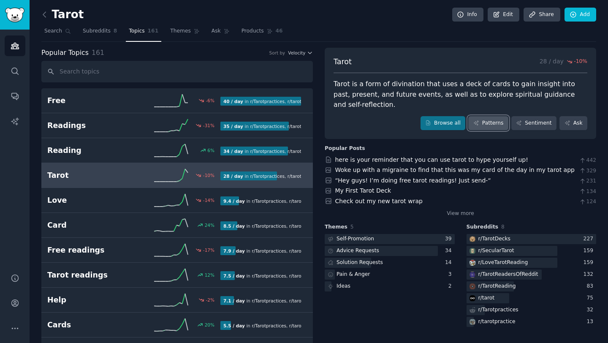
click at [494, 122] on link "Patterns" at bounding box center [488, 123] width 40 height 14
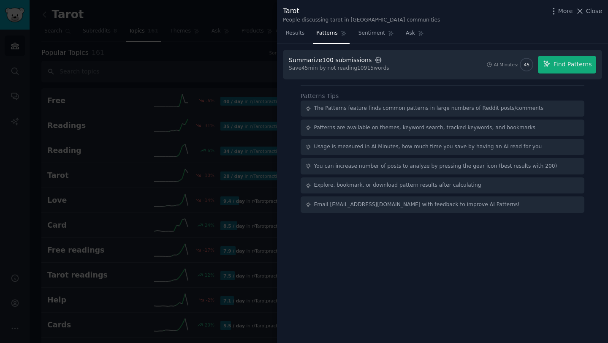
click at [375, 60] on icon "button" at bounding box center [379, 60] width 8 height 8
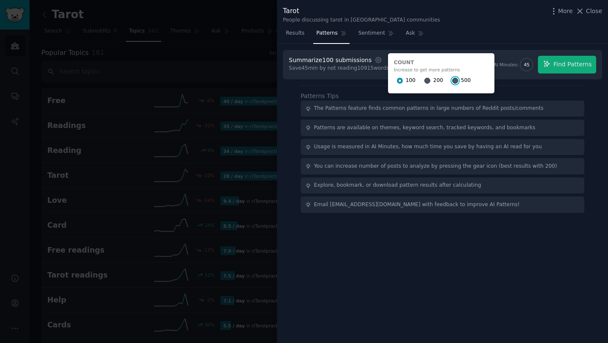
click at [452, 79] on input "500" at bounding box center [455, 81] width 6 height 6
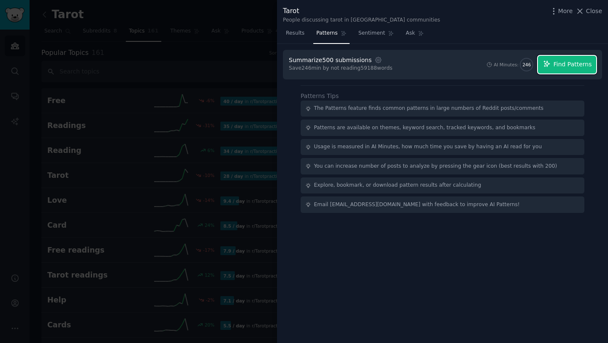
click at [563, 63] on span "Find Patterns" at bounding box center [573, 64] width 38 height 9
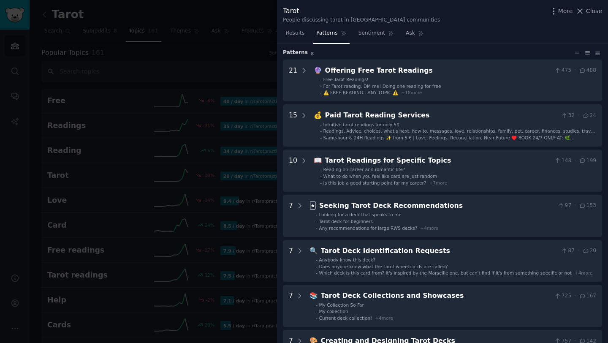
scroll to position [22, 0]
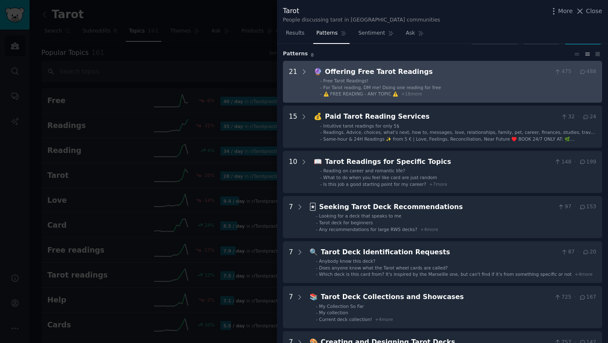
click at [422, 92] on li "- ⚠️ FREE READING - ANY TOPIC ⚠️ + 18 more" at bounding box center [458, 94] width 276 height 6
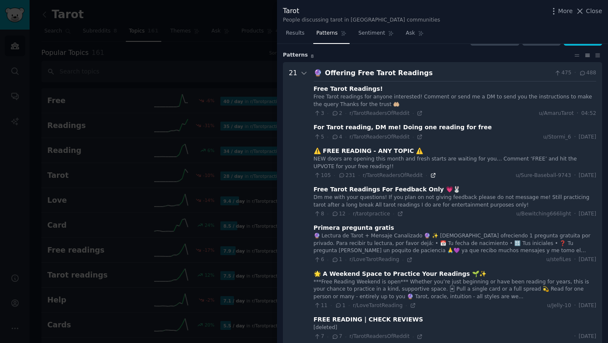
scroll to position [19, 0]
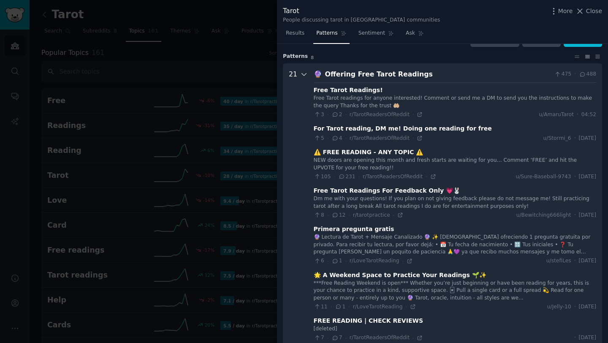
click at [301, 75] on icon at bounding box center [304, 75] width 8 height 8
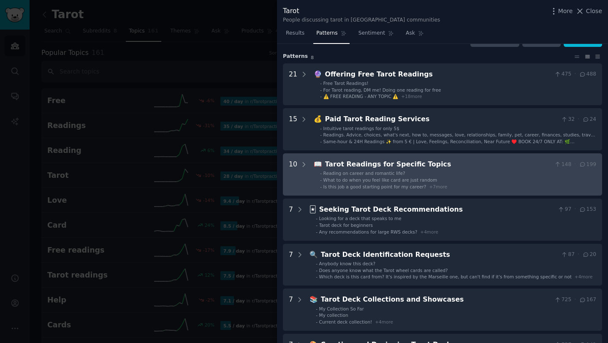
scroll to position [0, 0]
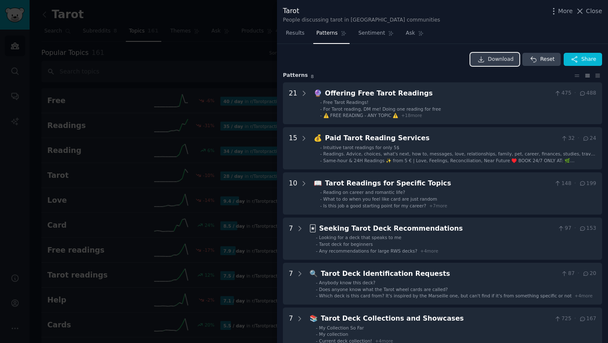
click at [496, 59] on span "Download" at bounding box center [501, 60] width 26 height 8
click at [229, 111] on div at bounding box center [304, 171] width 608 height 343
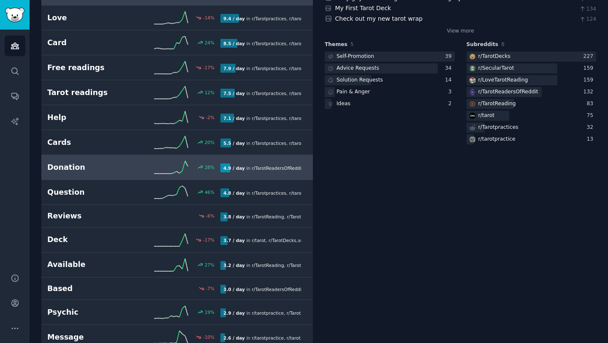
scroll to position [207, 0]
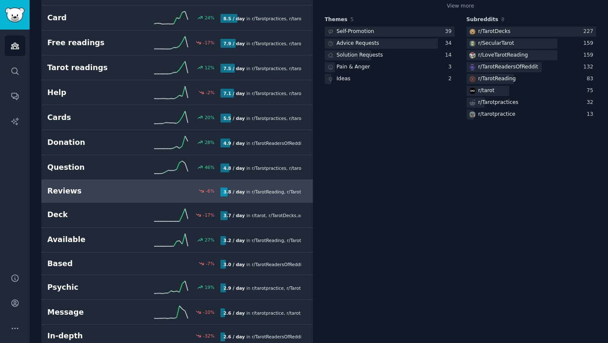
click at [121, 190] on h2 "Reviews" at bounding box center [90, 191] width 87 height 11
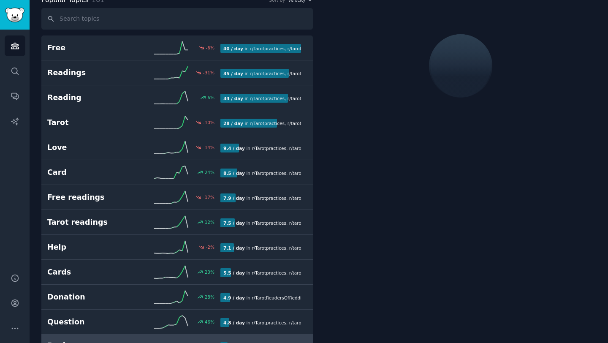
scroll to position [47, 0]
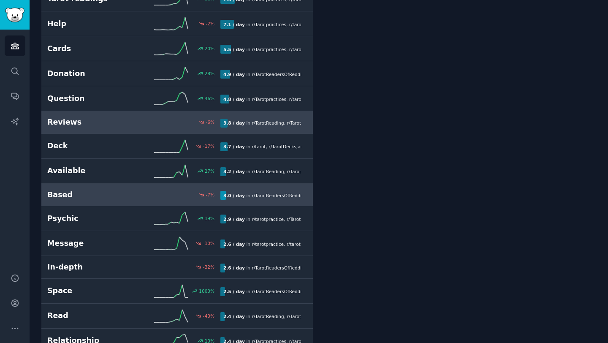
click at [109, 198] on h2 "Based" at bounding box center [90, 195] width 87 height 11
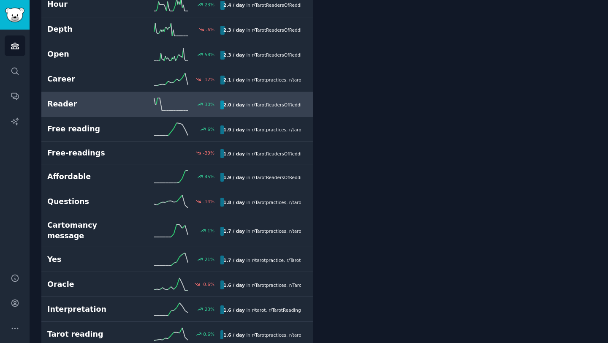
scroll to position [633, 0]
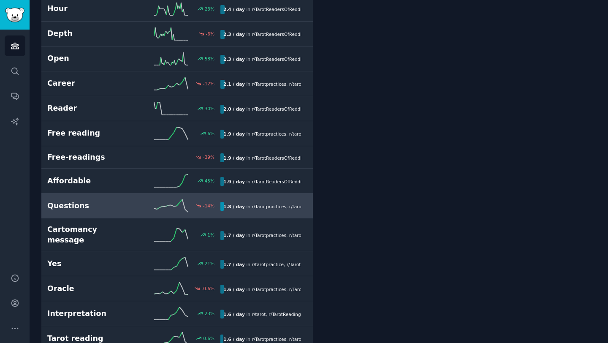
click at [114, 206] on h2 "Questions" at bounding box center [90, 206] width 87 height 11
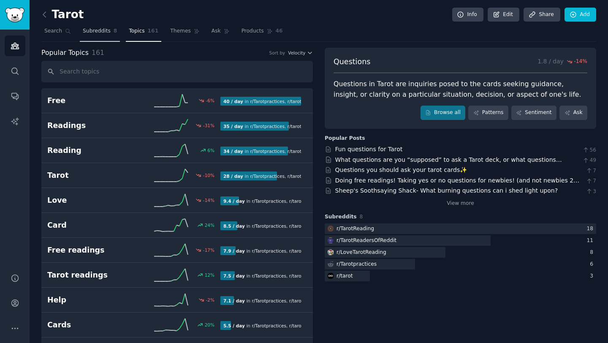
click at [96, 34] on span "Subreddits" at bounding box center [97, 31] width 28 height 8
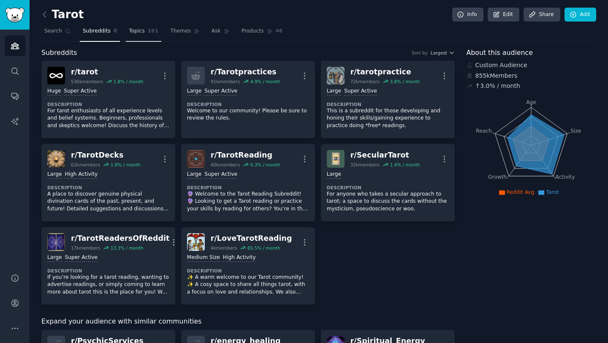
click at [134, 30] on span "Topics" at bounding box center [137, 31] width 16 height 8
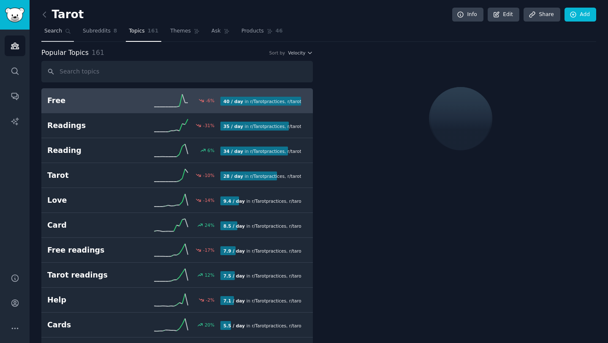
click at [54, 32] on span "Search" at bounding box center [53, 31] width 18 height 8
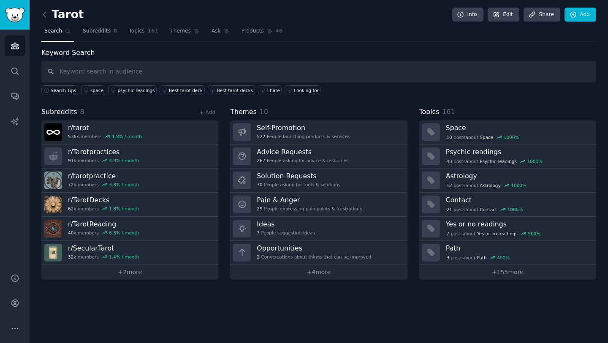
click at [125, 70] on input "text" at bounding box center [318, 72] width 555 height 22
type input "is tarot healthy"
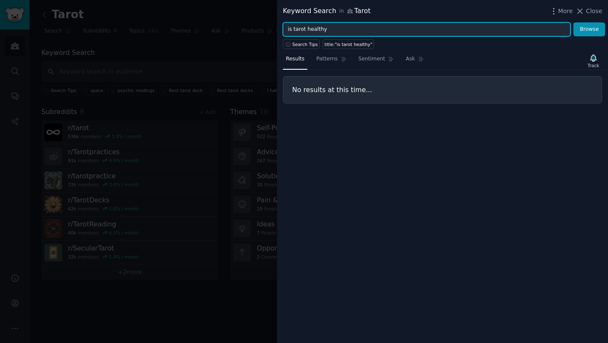
drag, startPoint x: 307, startPoint y: 30, endPoint x: 252, endPoint y: 30, distance: 54.9
click at [252, 30] on div "Keyword Search in Tarot More Close is tarot healthy Browse Search Tips title:"i…" at bounding box center [304, 171] width 608 height 343
click at [574, 22] on button "Browse" at bounding box center [590, 29] width 32 height 14
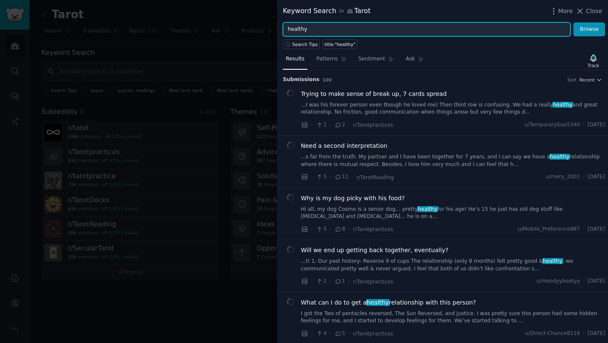
click at [262, 28] on div "Keyword Search in Tarot More Close healthy Browse Search Tips title:"healthy" R…" at bounding box center [304, 171] width 608 height 343
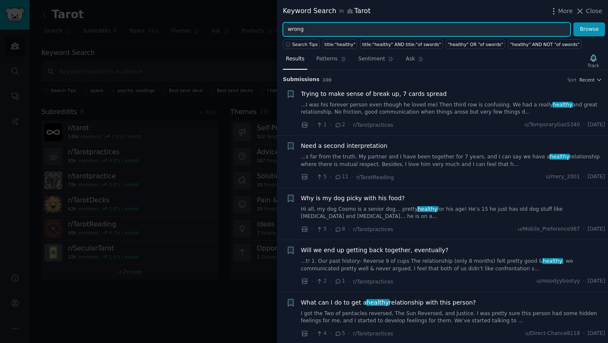
click at [574, 22] on button "Browse" at bounding box center [590, 29] width 32 height 14
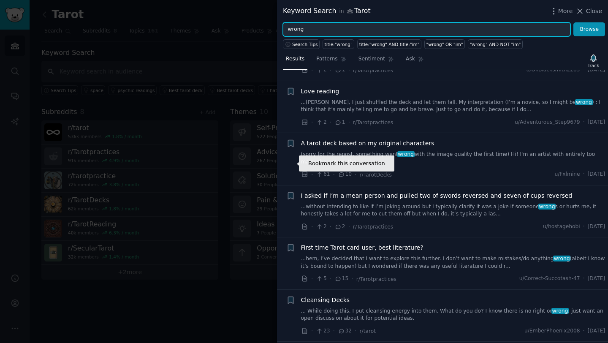
scroll to position [1170, 0]
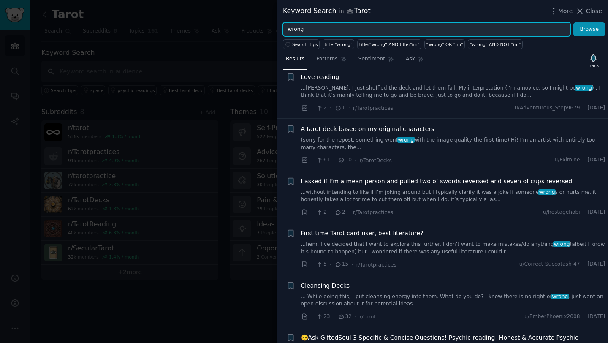
drag, startPoint x: 324, startPoint y: 30, endPoint x: 262, endPoint y: 30, distance: 62.1
click at [262, 30] on div "Keyword Search in Tarot More Close wrong Browse Search Tips title:"wrong" title…" at bounding box center [304, 171] width 608 height 343
paste input "doubt tarot"
type input "doubt tarot"
click at [574, 22] on button "Browse" at bounding box center [590, 29] width 32 height 14
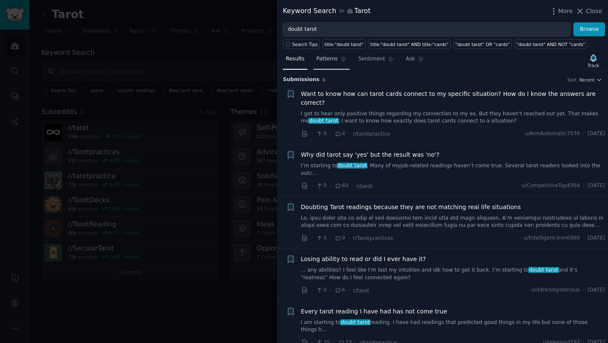
click at [332, 60] on span "Patterns" at bounding box center [326, 59] width 21 height 8
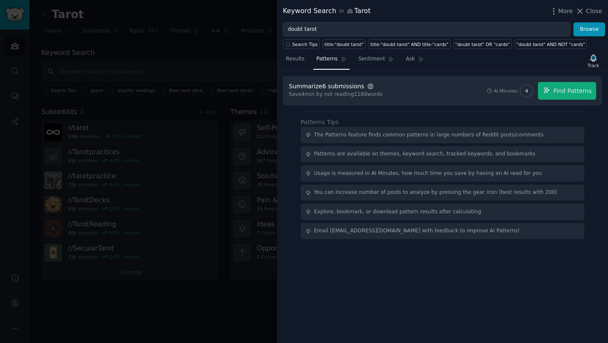
click at [369, 87] on icon "button" at bounding box center [371, 87] width 8 height 8
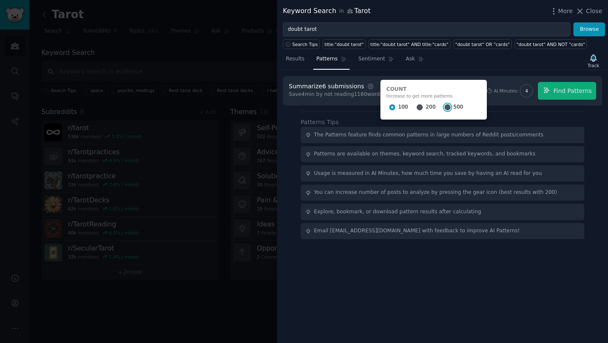
click at [445, 105] on input "500" at bounding box center [448, 107] width 6 height 6
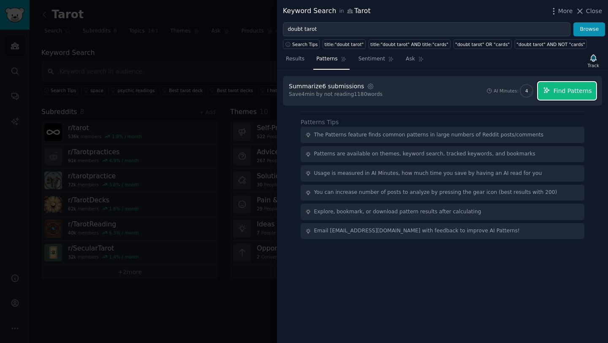
click at [559, 90] on span "Find Patterns" at bounding box center [573, 91] width 38 height 9
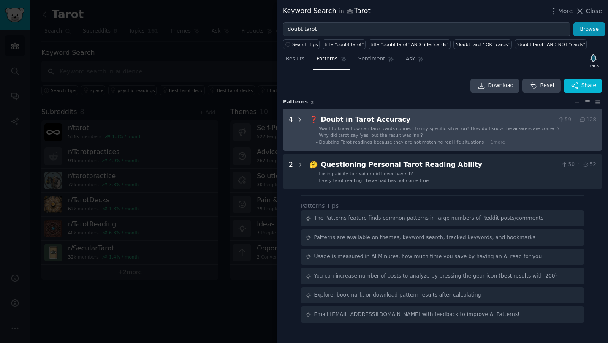
click at [300, 119] on icon at bounding box center [300, 119] width 2 height 4
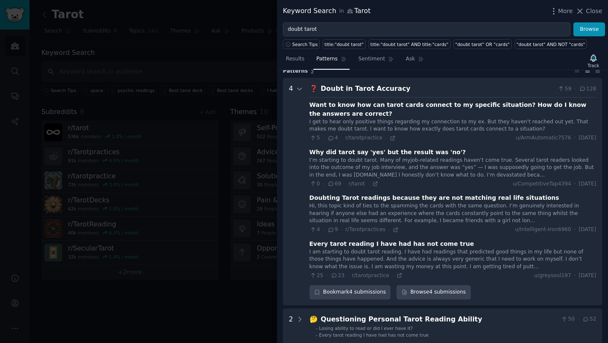
scroll to position [28, 0]
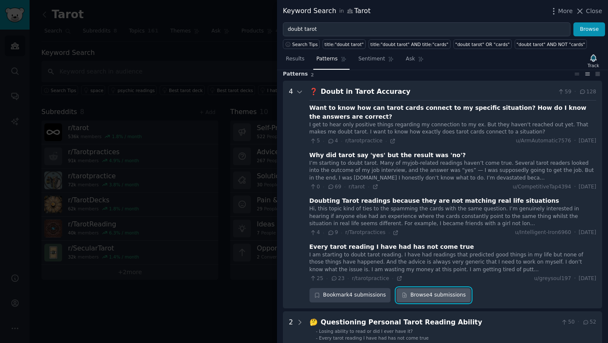
click at [412, 294] on link "Browse 4 submissions" at bounding box center [434, 295] width 74 height 14
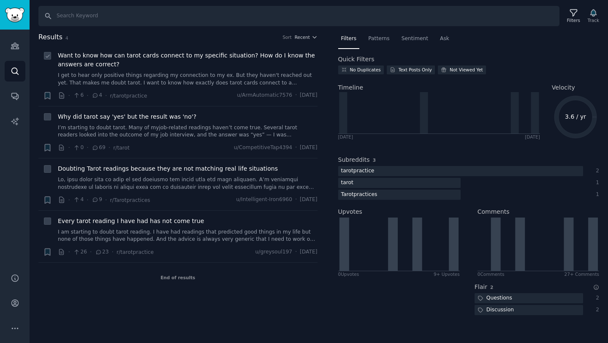
click at [179, 83] on link "I get to hear only positive things regarding my connection to my ex. But they h…" at bounding box center [188, 79] width 260 height 15
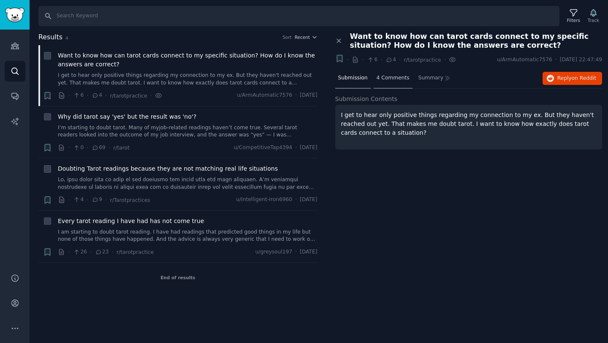
click at [399, 77] on span "4 Comments" at bounding box center [393, 78] width 33 height 8
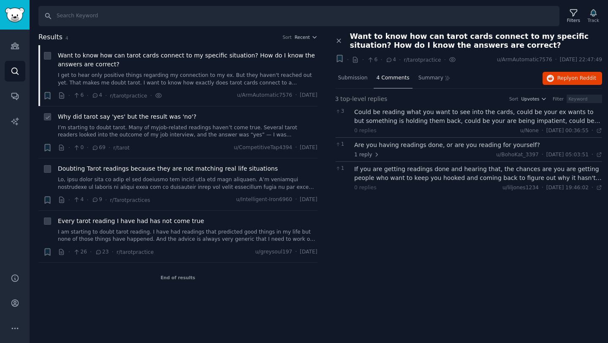
click at [236, 133] on link "I’m starting to doubt tarot. Many of myjob-related readings haven’t come true. …" at bounding box center [188, 131] width 260 height 15
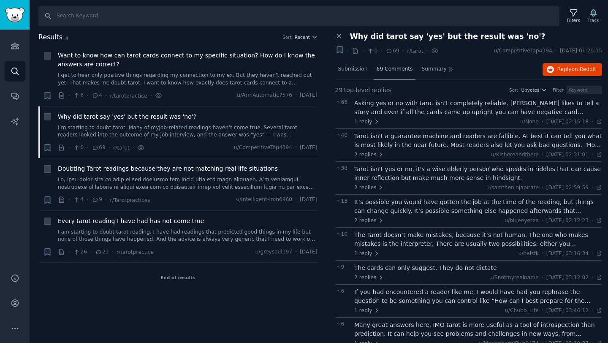
click at [398, 71] on span "69 Comments" at bounding box center [395, 69] width 36 height 8
click at [434, 71] on span "Summary" at bounding box center [433, 69] width 25 height 8
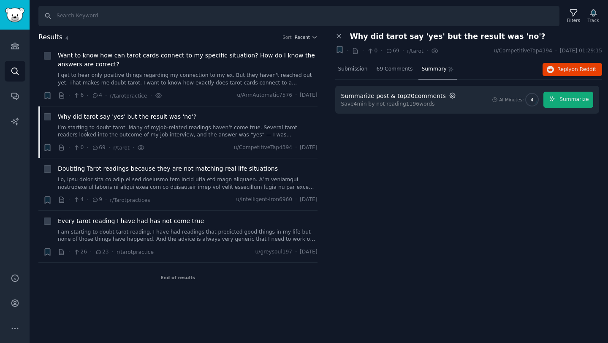
click at [449, 97] on icon "button" at bounding box center [453, 96] width 8 height 8
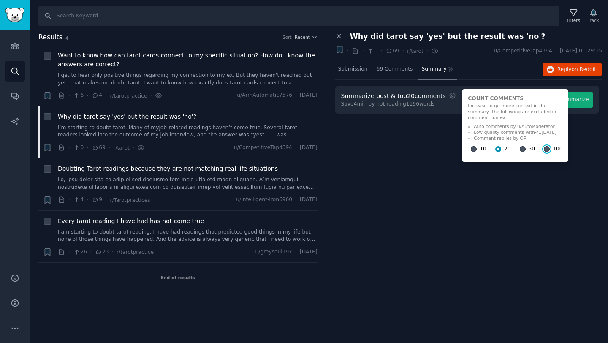
click at [544, 148] on input "100" at bounding box center [547, 149] width 6 height 6
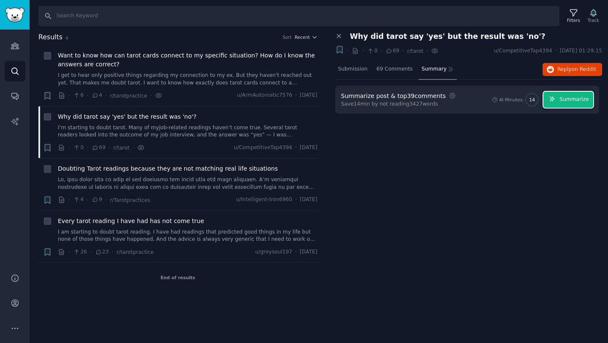
click at [563, 100] on span "Summarize" at bounding box center [574, 100] width 29 height 8
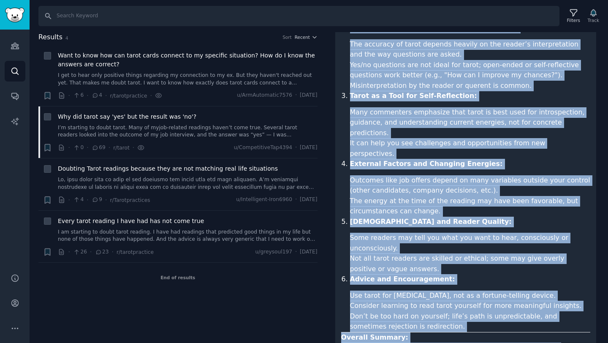
scroll to position [268, 0]
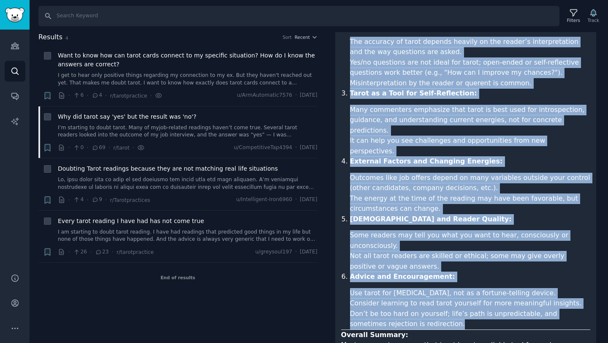
drag, startPoint x: 343, startPoint y: 110, endPoint x: 514, endPoint y: 287, distance: 246.4
click at [514, 287] on article "Summary of Reddit Post and Comments: Original Post: The user is frustrated and …" at bounding box center [466, 135] width 250 height 588
copy article "Key Themes from Comments: Tarot is Not a Guarantee or Prediction Machine: Tarot…"
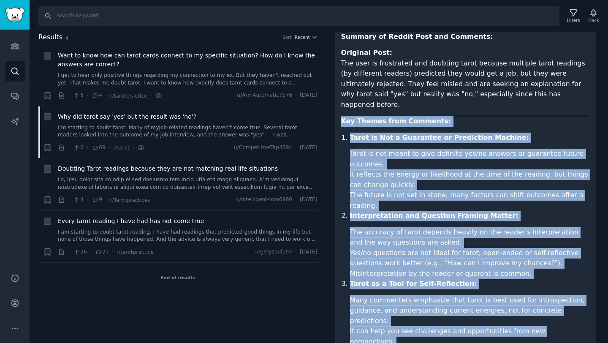
scroll to position [0, 0]
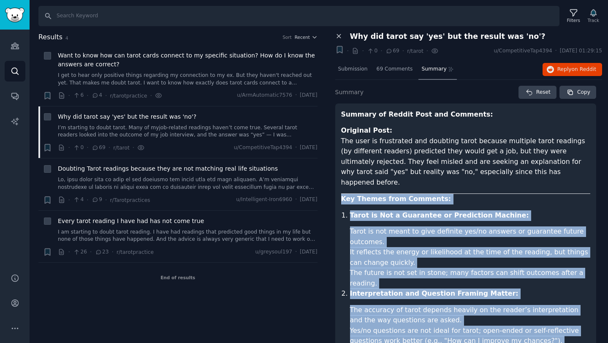
click at [337, 35] on icon at bounding box center [339, 37] width 4 height 4
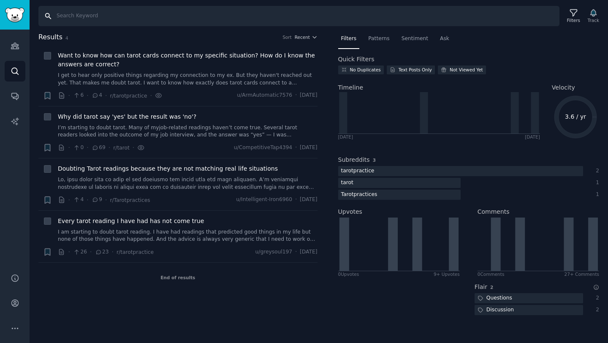
click at [138, 18] on input "Search" at bounding box center [298, 16] width 521 height 20
paste input "how to use tarot"
type input "how to use tarot"
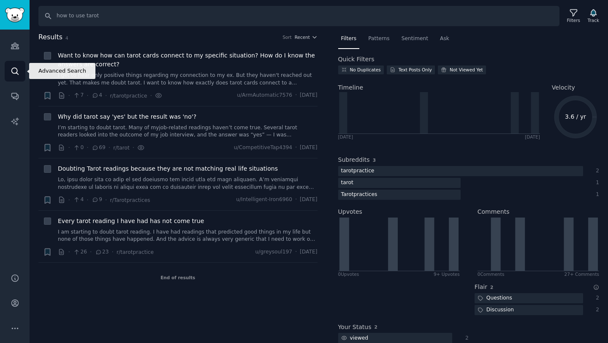
click at [14, 68] on icon "Sidebar" at bounding box center [14, 71] width 7 height 7
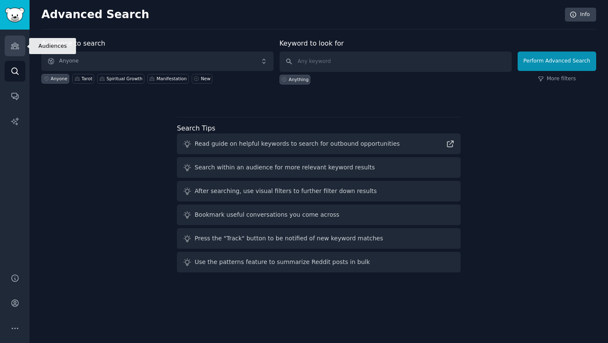
click at [15, 48] on icon "Sidebar" at bounding box center [15, 45] width 9 height 9
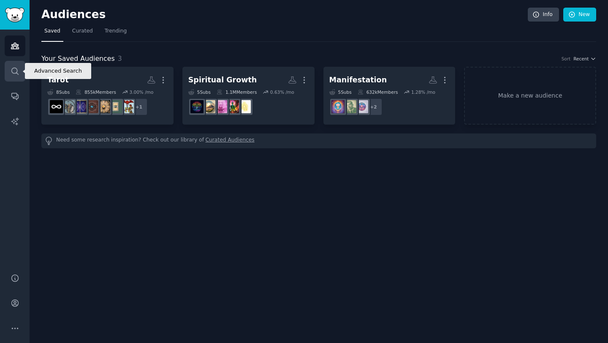
click at [16, 68] on icon "Sidebar" at bounding box center [15, 71] width 9 height 9
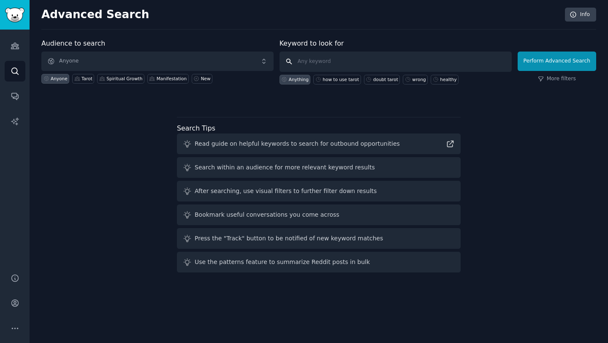
click at [329, 61] on input "text" at bounding box center [396, 62] width 232 height 20
type input "how to use tarot"
click button "Perform Advanced Search" at bounding box center [557, 61] width 79 height 19
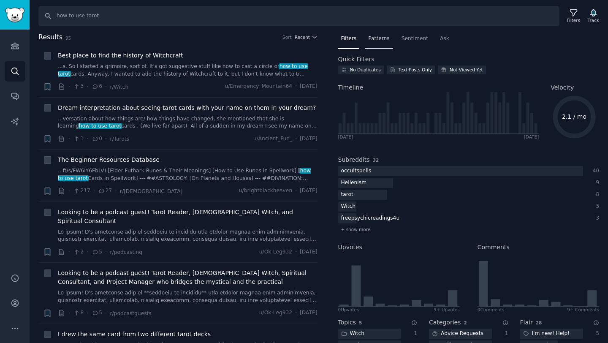
click at [379, 39] on span "Patterns" at bounding box center [378, 39] width 21 height 8
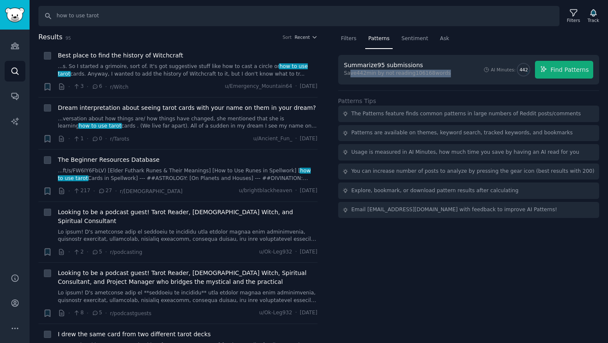
drag, startPoint x: 349, startPoint y: 74, endPoint x: 445, endPoint y: 73, distance: 95.9
click at [445, 73] on div "Save 442 min by not reading 106168 words" at bounding box center [397, 74] width 107 height 8
click at [466, 75] on div "Summarize 95 submissions Save 442 min by not reading 106168 words AI Minutes: 4…" at bounding box center [469, 70] width 250 height 18
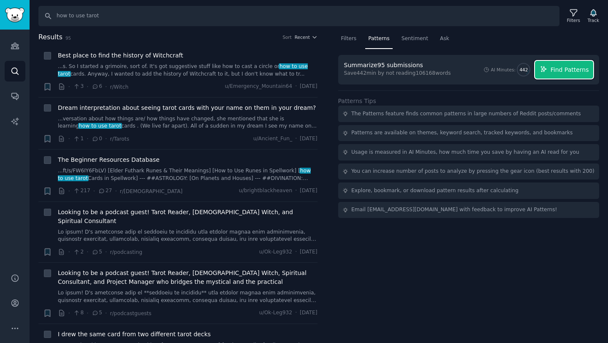
click at [557, 71] on span "Find Patterns" at bounding box center [570, 69] width 38 height 9
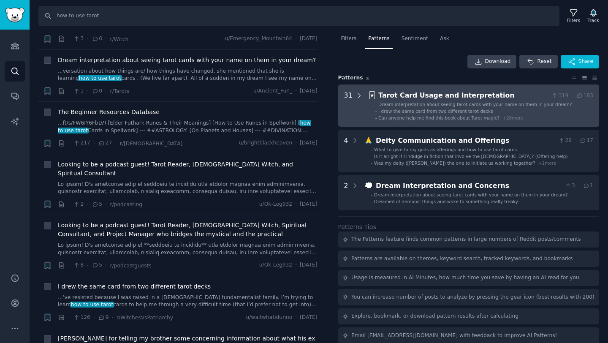
click at [357, 95] on icon at bounding box center [360, 96] width 8 height 8
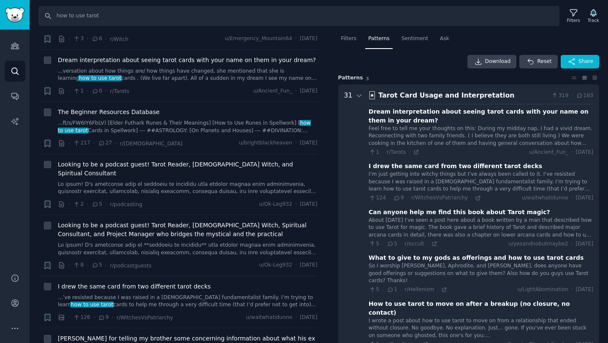
scroll to position [3, 0]
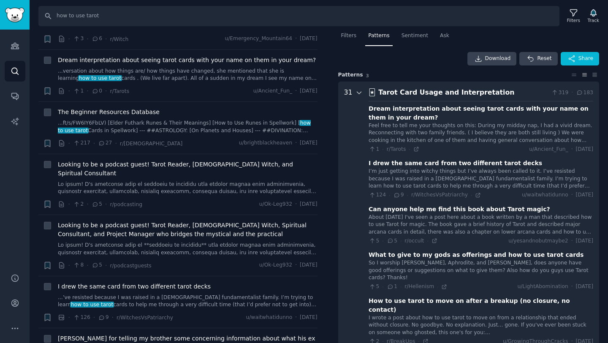
click at [356, 92] on icon at bounding box center [360, 93] width 8 height 8
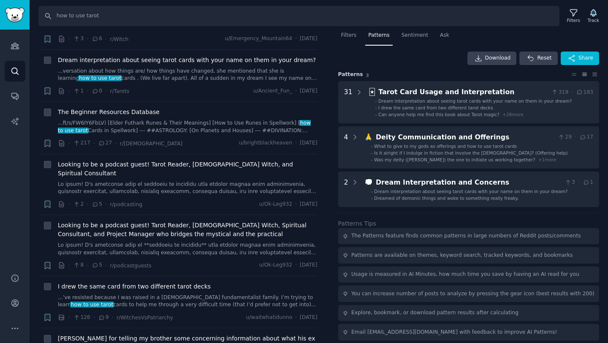
scroll to position [0, 0]
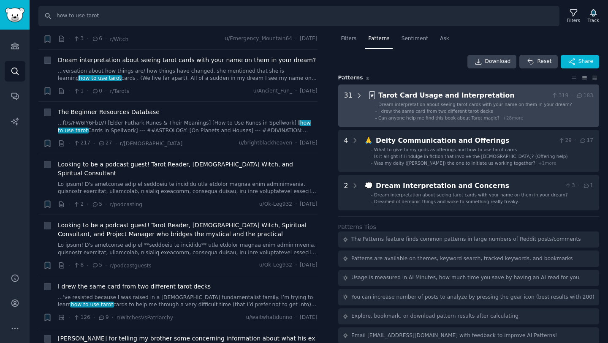
click at [356, 96] on icon at bounding box center [360, 96] width 8 height 8
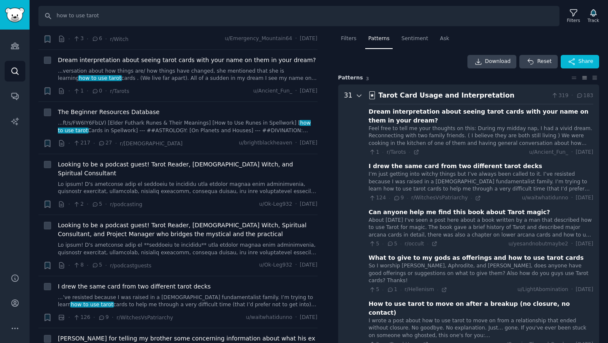
scroll to position [52, 0]
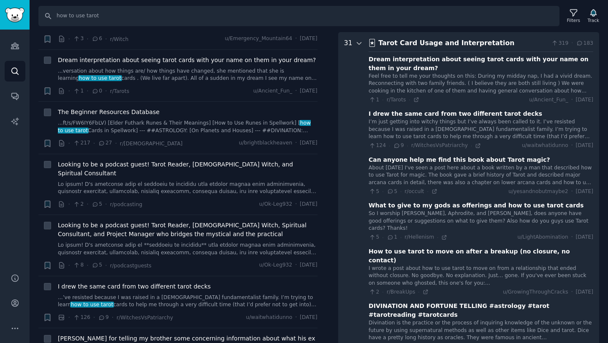
click at [356, 43] on icon at bounding box center [360, 44] width 8 height 8
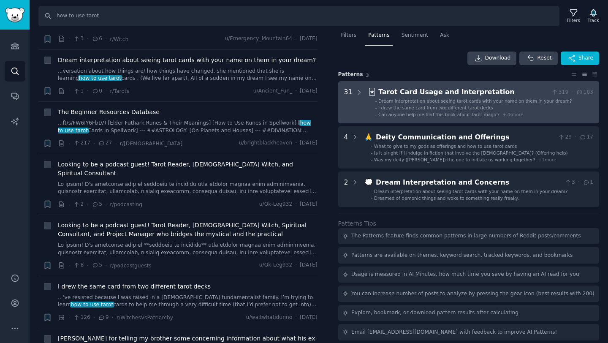
click at [492, 105] on li "- I drew the same card from two different tarot decks" at bounding box center [484, 108] width 218 height 6
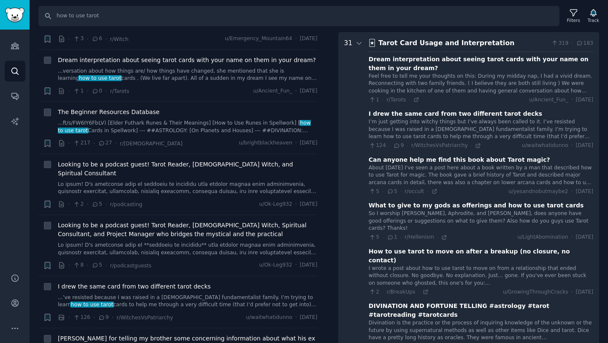
click at [517, 46] on div "Tarot Card Usage and Interpretation" at bounding box center [463, 43] width 170 height 11
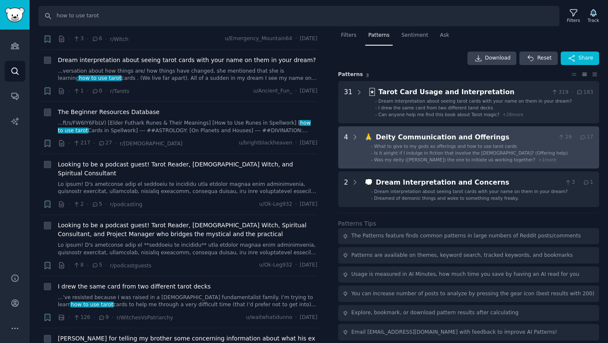
scroll to position [0, 0]
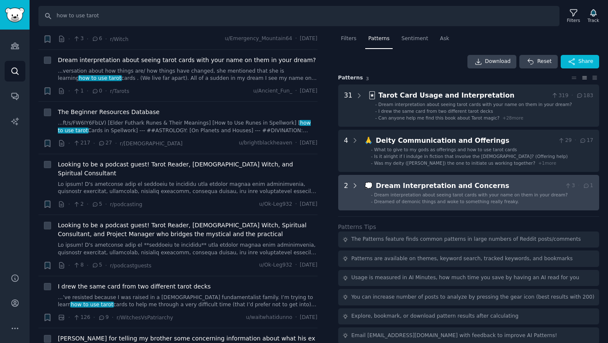
click at [355, 189] on icon at bounding box center [355, 186] width 8 height 8
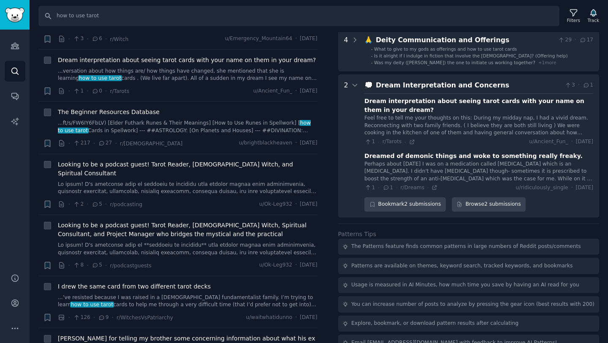
scroll to position [111, 0]
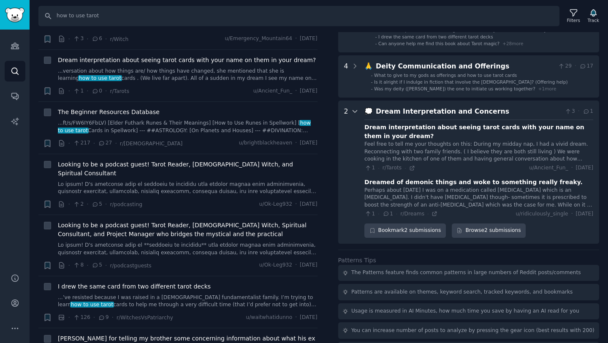
click at [352, 111] on icon at bounding box center [355, 112] width 8 height 8
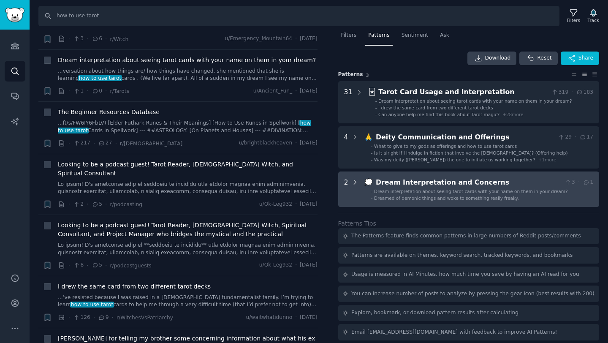
scroll to position [3, 0]
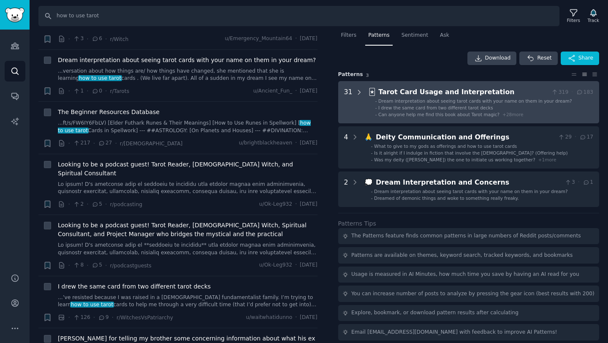
click at [358, 91] on icon at bounding box center [359, 92] width 2 height 4
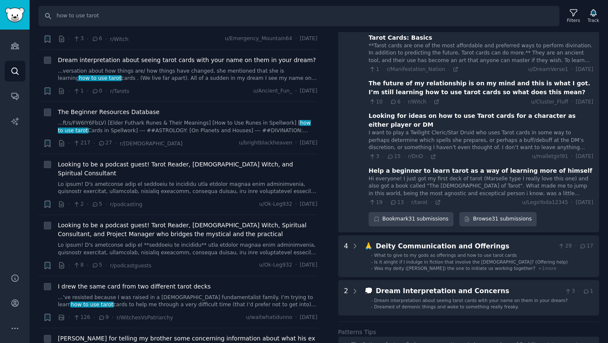
scroll to position [1226, 0]
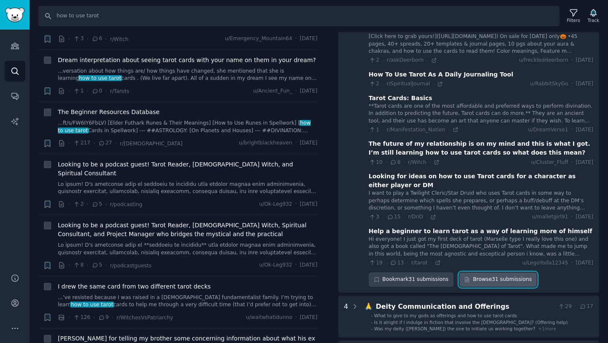
click at [486, 272] on link "Browse 31 submissions" at bounding box center [497, 279] width 77 height 14
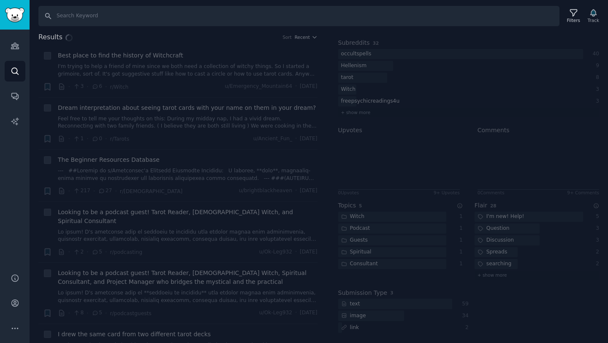
scroll to position [117, 0]
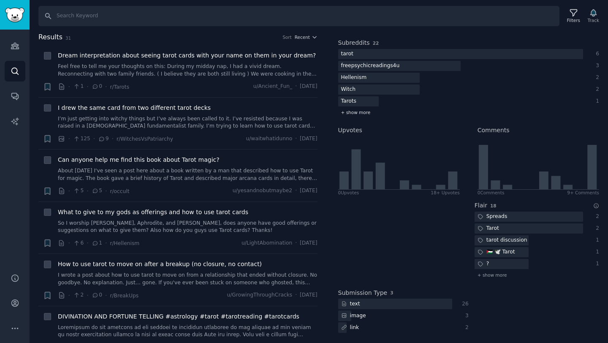
click at [353, 112] on span "+ show more" at bounding box center [356, 112] width 30 height 6
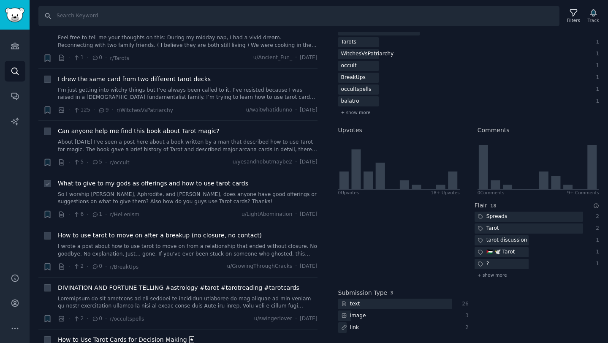
scroll to position [0, 0]
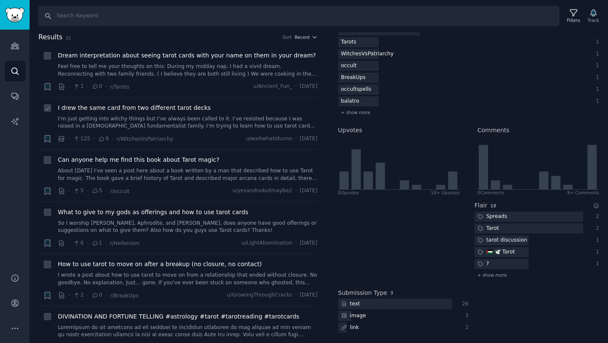
click at [188, 121] on link "I’m just getting into witchy things but I’ve always been called to it. I’ve res…" at bounding box center [188, 122] width 260 height 15
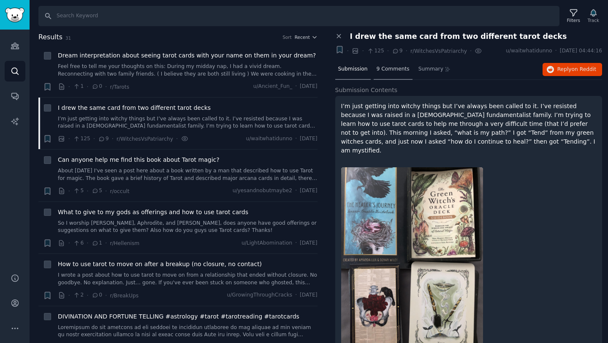
click at [391, 63] on div "9 Comments" at bounding box center [393, 70] width 39 height 20
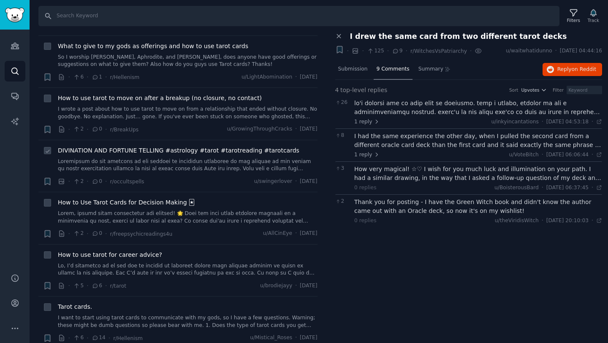
scroll to position [168, 0]
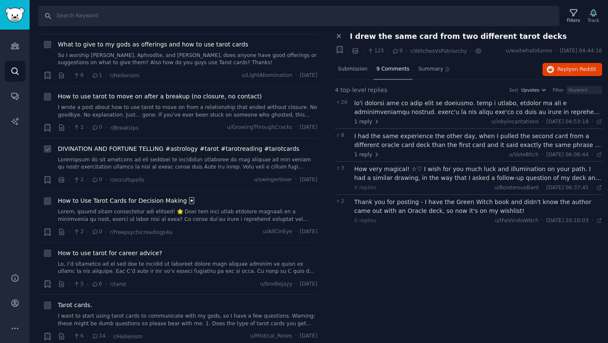
click at [227, 162] on link at bounding box center [188, 163] width 260 height 15
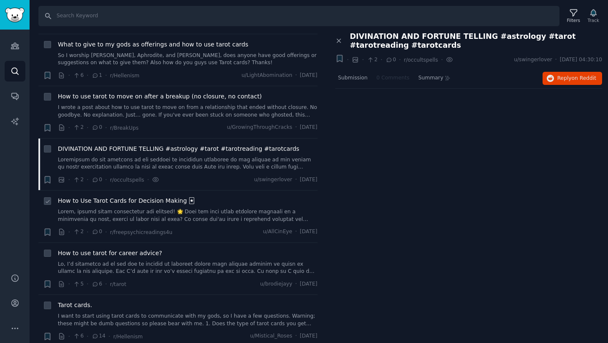
click at [230, 214] on link at bounding box center [188, 215] width 260 height 15
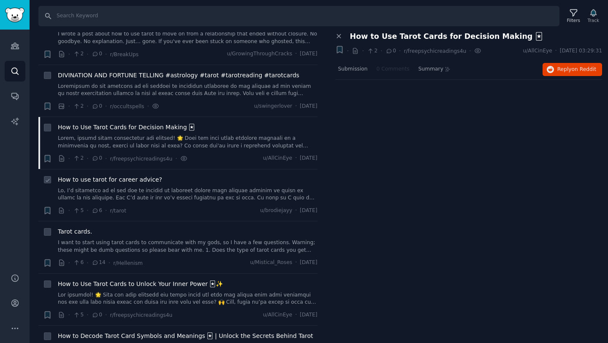
scroll to position [242, 0]
click at [191, 188] on link at bounding box center [188, 194] width 260 height 15
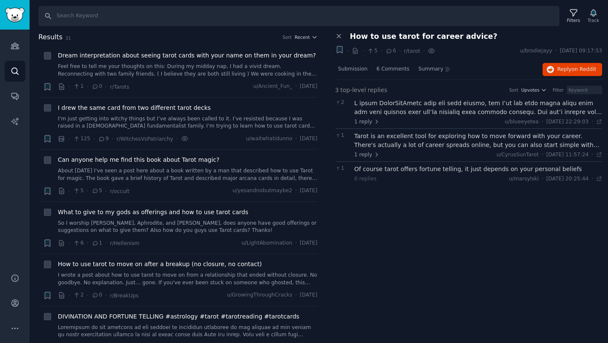
click at [219, 32] on h2 "Results 31 Sort Recent" at bounding box center [177, 37] width 279 height 11
click at [340, 35] on icon at bounding box center [339, 37] width 4 height 4
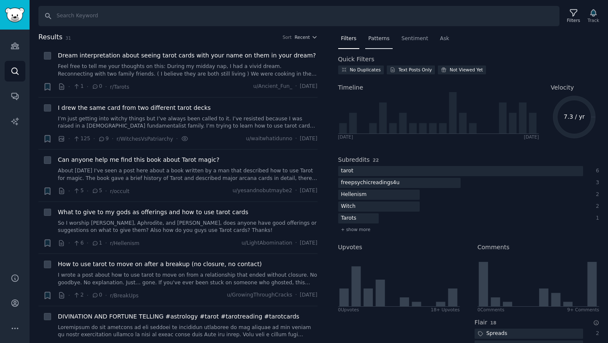
click at [377, 38] on span "Patterns" at bounding box center [378, 39] width 21 height 8
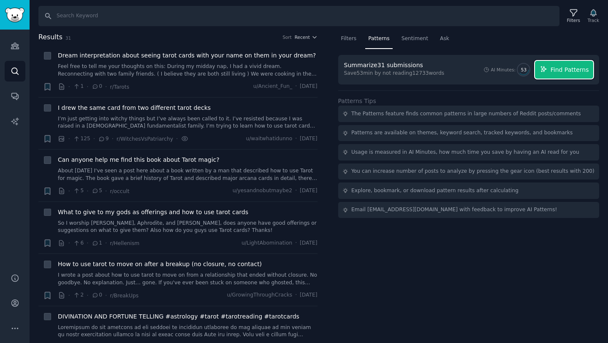
click at [570, 68] on span "Find Patterns" at bounding box center [570, 69] width 38 height 9
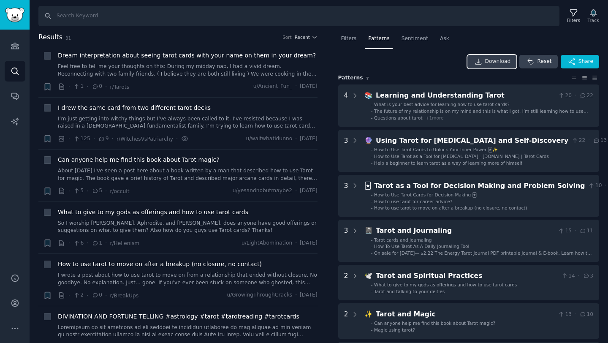
click at [487, 63] on span "Download" at bounding box center [498, 62] width 26 height 8
click at [11, 44] on icon "Sidebar" at bounding box center [15, 45] width 9 height 9
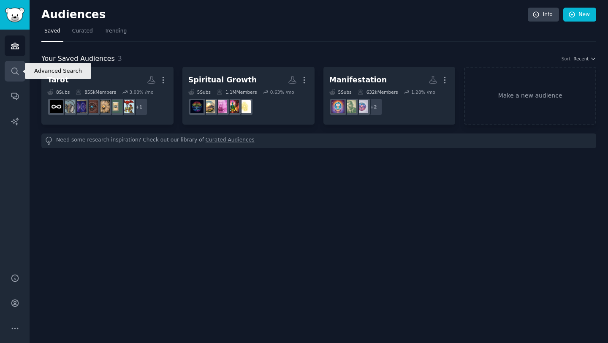
click at [15, 75] on link "Search" at bounding box center [15, 71] width 21 height 21
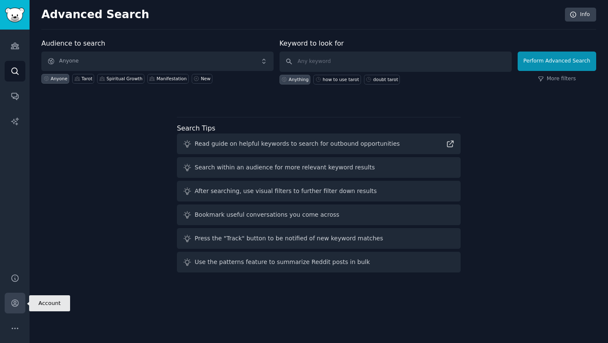
click at [5, 302] on link "Account" at bounding box center [15, 303] width 21 height 21
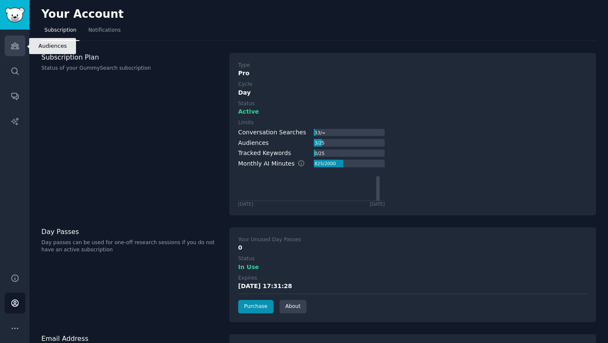
click at [14, 48] on icon "Sidebar" at bounding box center [15, 45] width 9 height 9
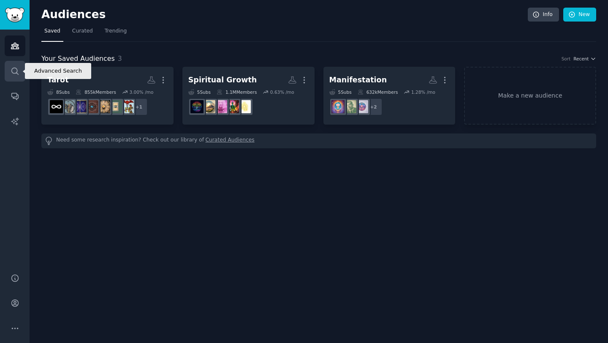
click at [14, 69] on icon "Sidebar" at bounding box center [15, 71] width 9 height 9
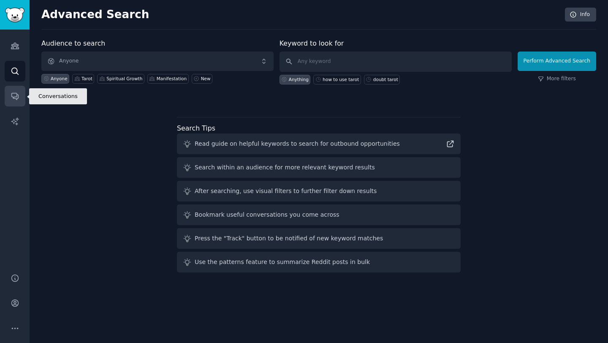
click at [13, 98] on icon "Sidebar" at bounding box center [14, 96] width 7 height 7
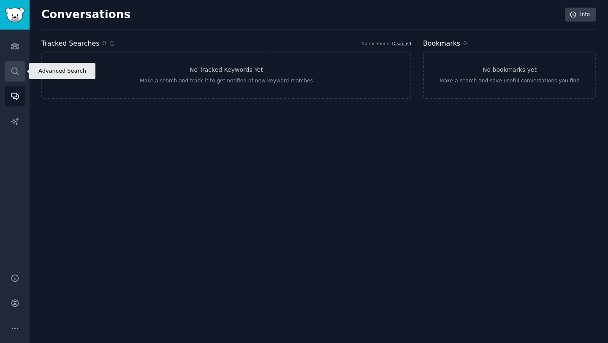
click at [10, 71] on link "Search" at bounding box center [15, 71] width 21 height 21
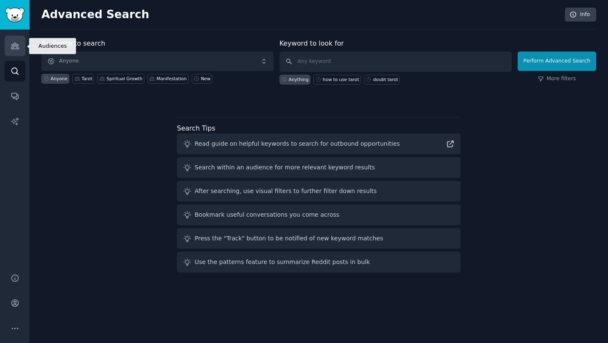
click at [19, 49] on icon "Sidebar" at bounding box center [15, 45] width 9 height 9
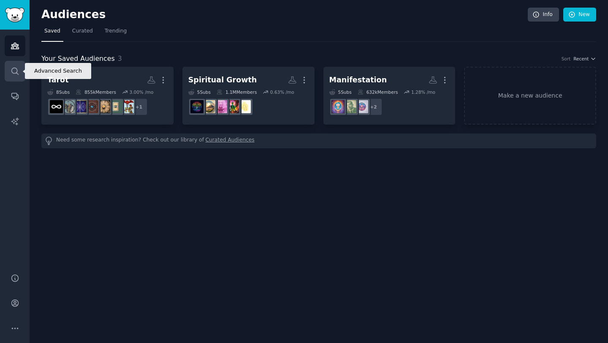
click at [16, 77] on link "Search" at bounding box center [15, 71] width 21 height 21
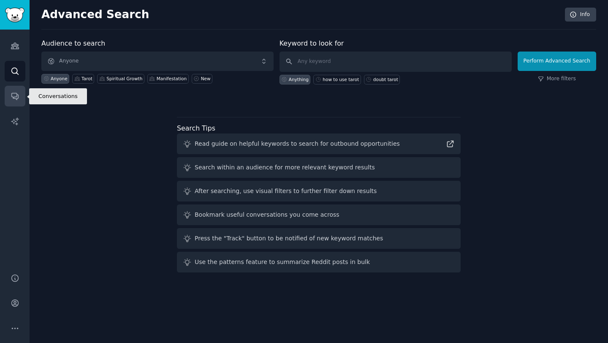
click at [14, 97] on icon "Sidebar" at bounding box center [15, 96] width 9 height 9
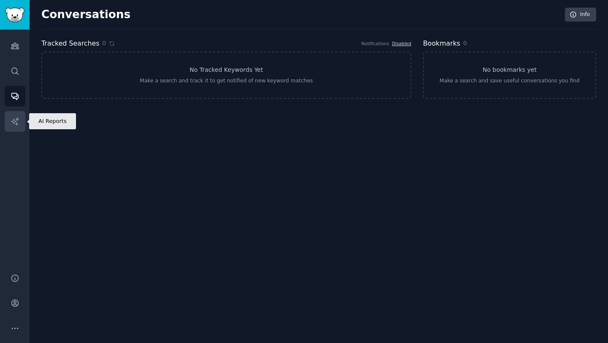
click at [21, 121] on link "AI Reports" at bounding box center [15, 121] width 21 height 21
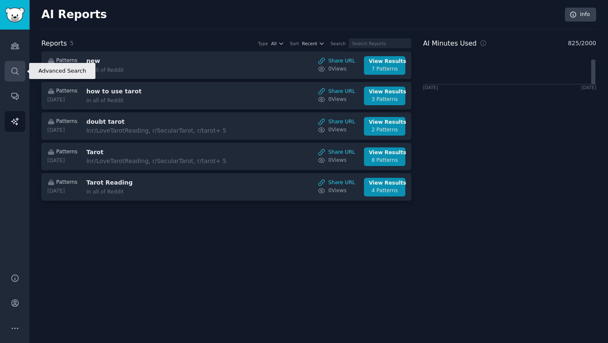
click at [12, 69] on icon "Sidebar" at bounding box center [15, 71] width 9 height 9
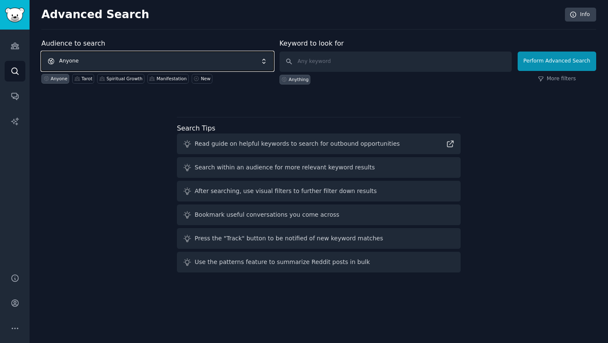
click at [152, 57] on span "Anyone" at bounding box center [157, 61] width 232 height 19
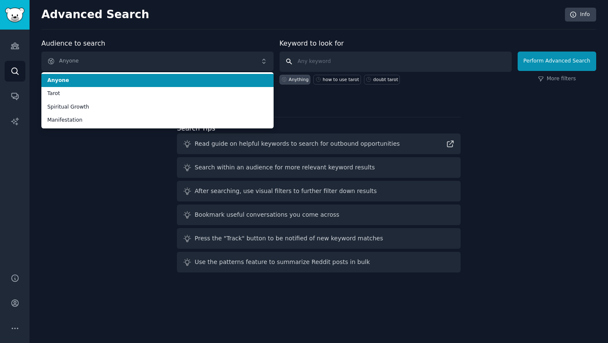
click at [324, 60] on input "text" at bounding box center [396, 62] width 232 height 20
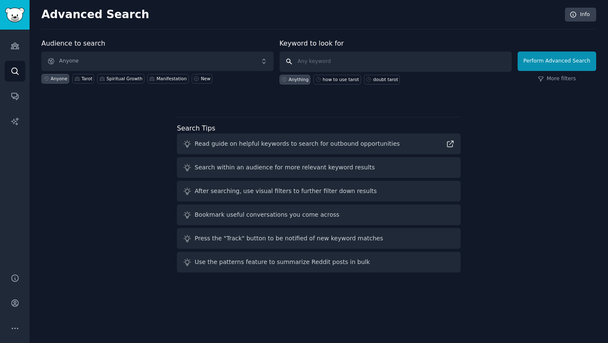
paste input "tarot reading formats"
type input "tarot reading formats"
click button "Perform Advanced Search" at bounding box center [557, 61] width 79 height 19
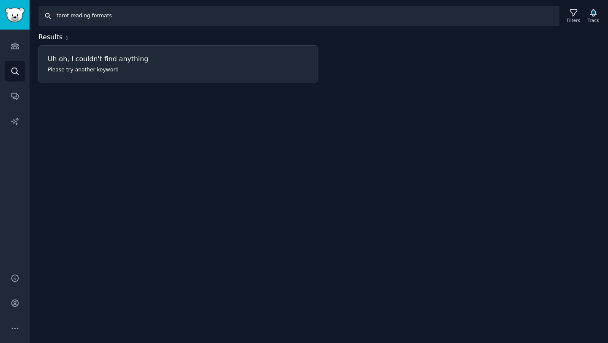
click at [110, 15] on input "tarot reading formats" at bounding box center [298, 16] width 521 height 20
type input "tarot reading"
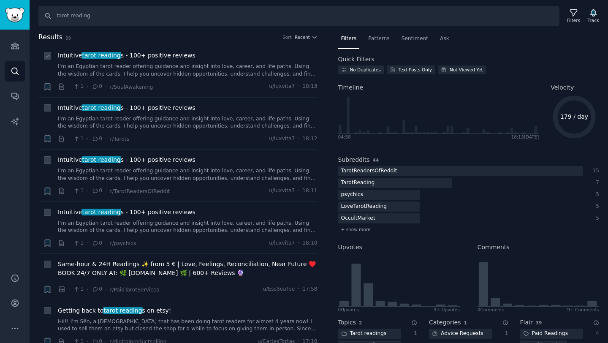
click at [216, 74] on link "I’m an Egyptian tarot reader offering guidance and insight into love, career, a…" at bounding box center [188, 70] width 260 height 15
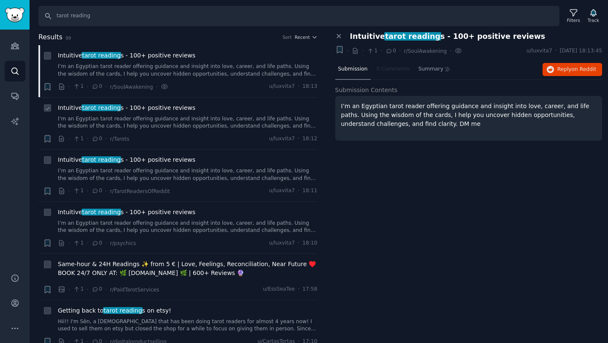
click at [208, 105] on div "Intuitive tarot reading s - 100+ positive reviews" at bounding box center [188, 107] width 260 height 9
click at [198, 169] on link "I’m an Egyptian tarot reader offering guidance and insight into love, career, a…" at bounding box center [188, 174] width 260 height 15
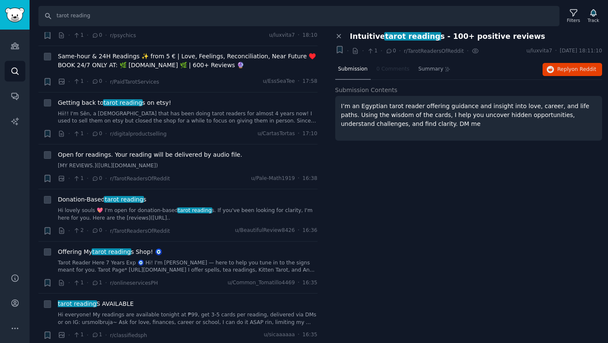
scroll to position [242, 0]
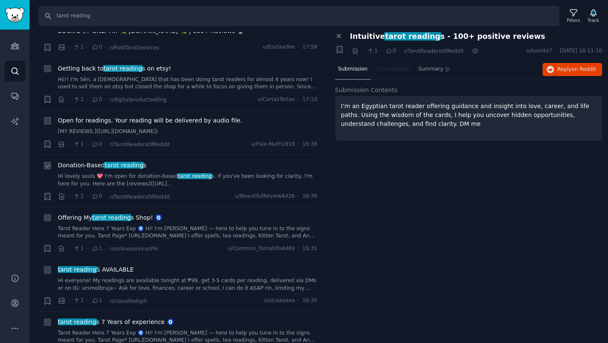
click at [197, 184] on link "Hi lovely souls 💖 I'm open for donation-based tarot reading s. If you've been l…" at bounding box center [188, 180] width 260 height 15
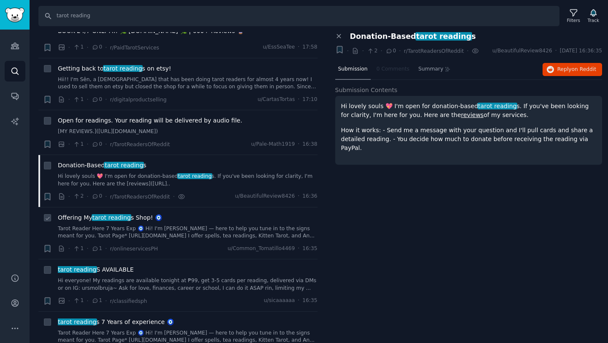
click at [200, 217] on div "Offering My tarot reading s Shop! 🧿" at bounding box center [188, 217] width 260 height 9
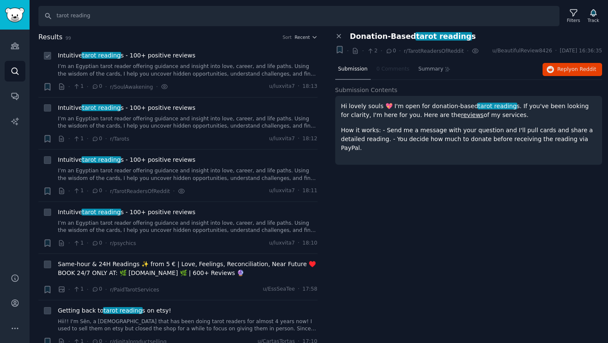
click at [163, 64] on link "I’m an Egyptian tarot reader offering guidance and insight into love, career, a…" at bounding box center [188, 70] width 260 height 15
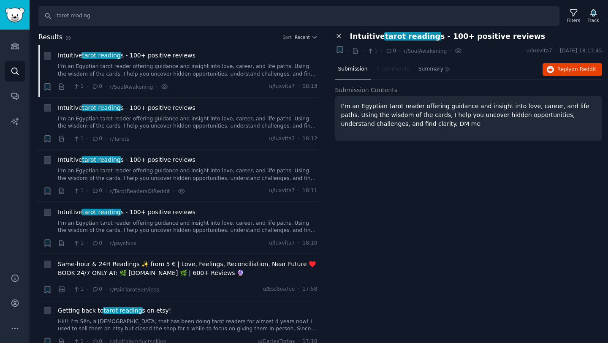
click at [343, 35] on button "Close panel" at bounding box center [339, 37] width 9 height 8
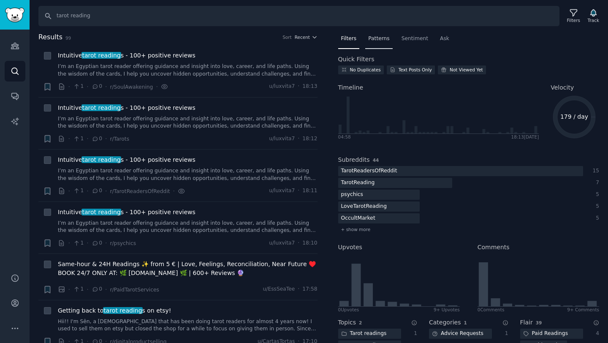
click at [381, 42] on div "Patterns" at bounding box center [378, 40] width 27 height 17
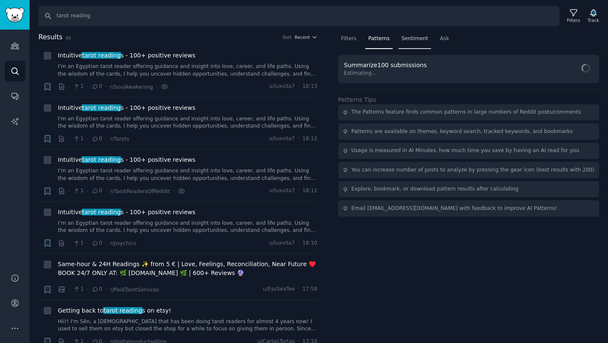
click at [424, 42] on div "Sentiment" at bounding box center [415, 40] width 33 height 17
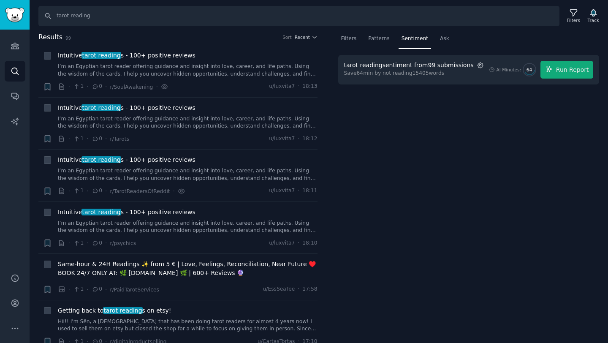
click at [478, 67] on icon "button" at bounding box center [480, 65] width 5 height 5
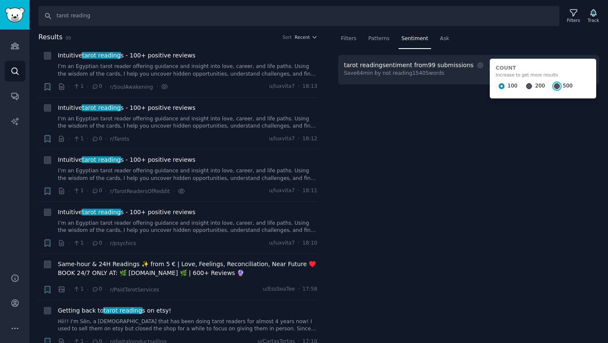
click at [554, 85] on input "500" at bounding box center [557, 86] width 6 height 6
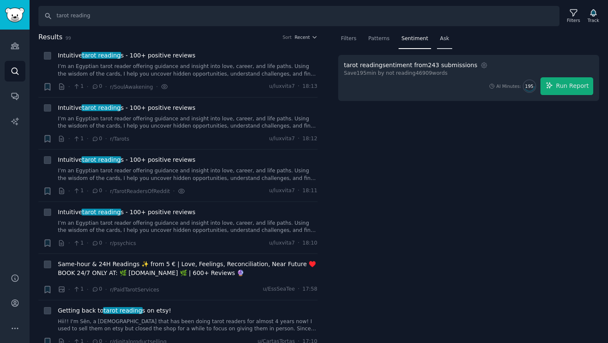
click at [441, 42] on span "Ask" at bounding box center [444, 39] width 9 height 8
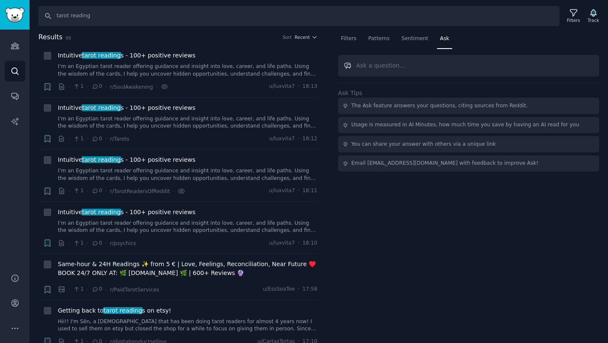
click at [386, 68] on input "text" at bounding box center [468, 66] width 261 height 22
type input "What are the most common formats of tarot reading"
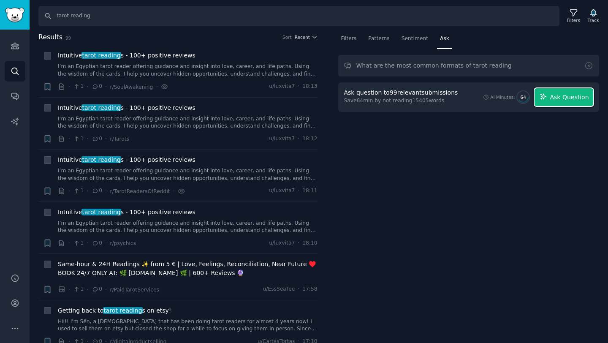
click at [553, 98] on span "Ask Question" at bounding box center [569, 97] width 39 height 9
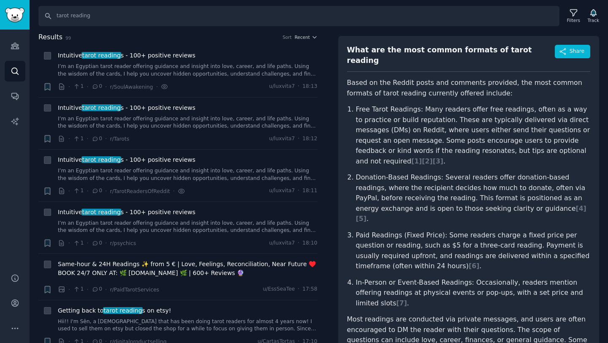
scroll to position [46, 0]
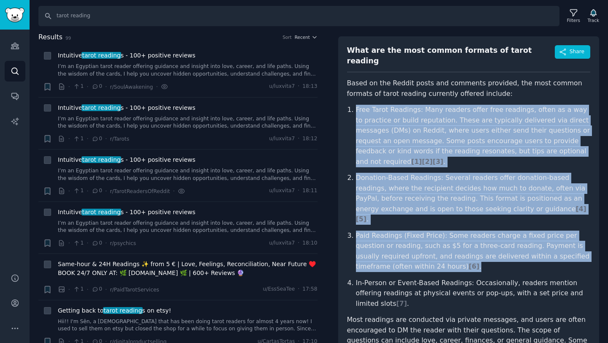
drag, startPoint x: 356, startPoint y: 103, endPoint x: 519, endPoint y: 251, distance: 220.1
click at [519, 251] on ol "Free Tarot Readings: Many readers offer free readings, often as a way to practi…" at bounding box center [469, 207] width 244 height 204
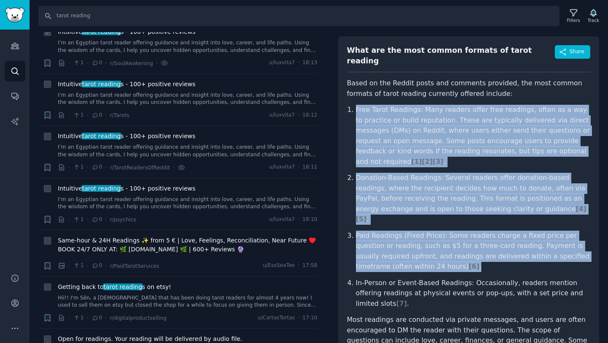
scroll to position [0, 0]
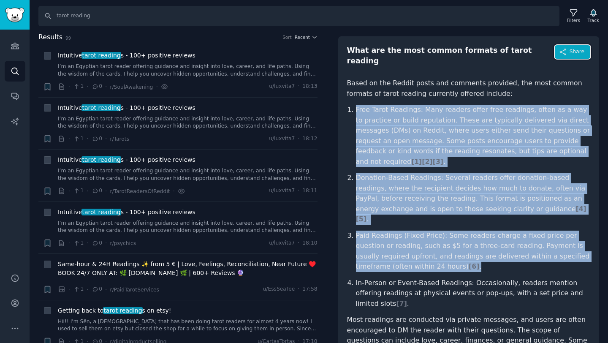
click at [567, 53] on button "Share" at bounding box center [572, 52] width 35 height 14
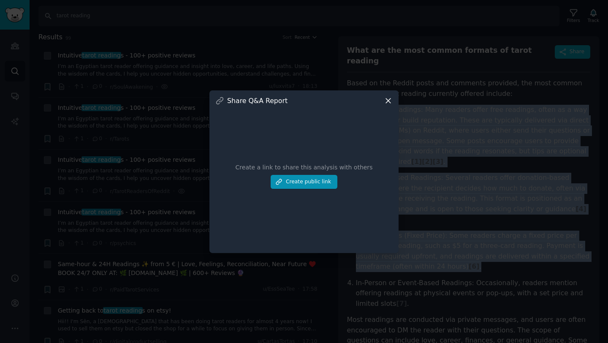
click at [388, 101] on icon at bounding box center [388, 100] width 5 height 5
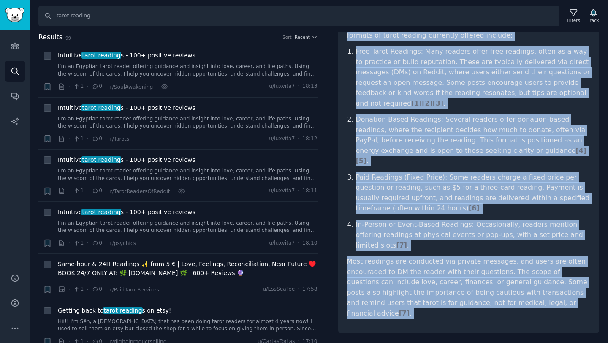
scroll to position [106, 0]
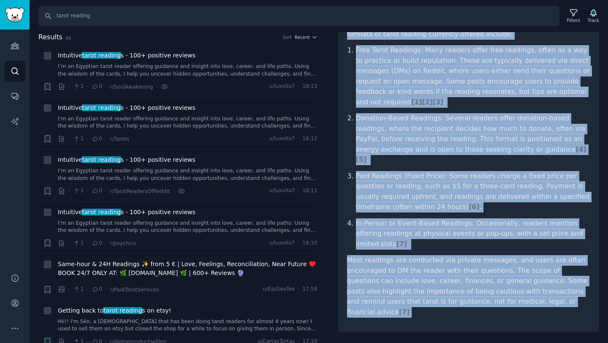
drag, startPoint x: 348, startPoint y: 95, endPoint x: 550, endPoint y: 278, distance: 273.3
click at [550, 278] on div "What are the most common formats of tarot reading Share Based on the Reddit pos…" at bounding box center [468, 154] width 261 height 355
copy div "What are the most common formats of tarot reading Share Based on the Reddit pos…"
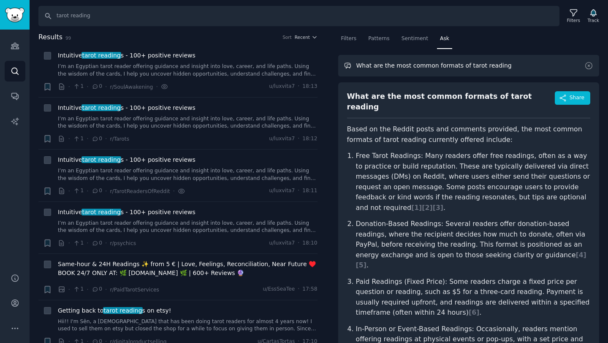
click at [393, 65] on input "What are the most common formats of tarot reading" at bounding box center [468, 66] width 261 height 22
click at [11, 71] on icon "Sidebar" at bounding box center [14, 71] width 7 height 7
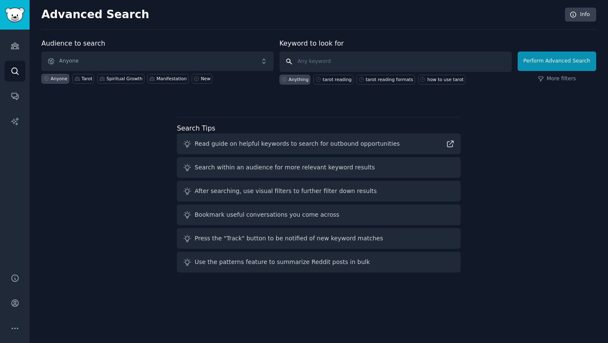
click at [357, 59] on input "text" at bounding box center [396, 62] width 232 height 20
click at [11, 48] on icon "Sidebar" at bounding box center [15, 45] width 9 height 9
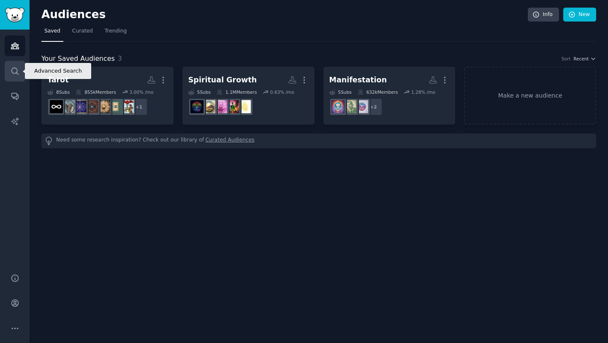
click at [14, 72] on icon "Sidebar" at bounding box center [15, 71] width 9 height 9
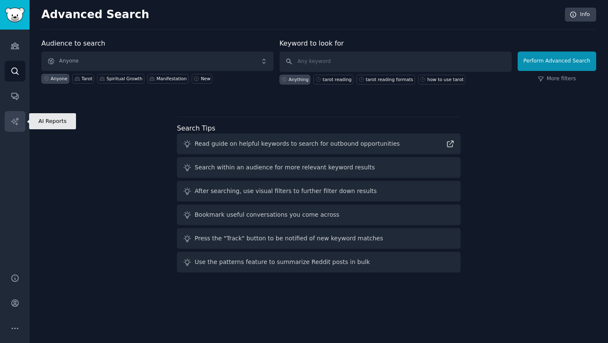
click at [15, 115] on link "AI Reports" at bounding box center [15, 121] width 21 height 21
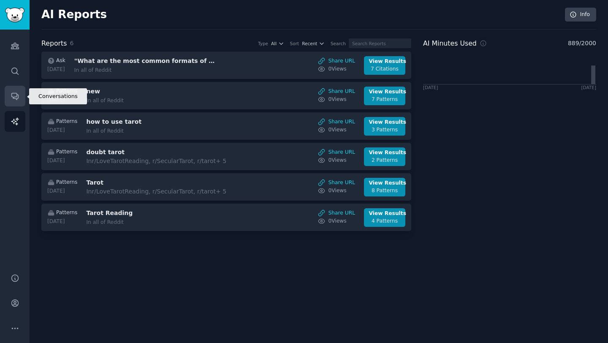
click at [16, 94] on icon "Sidebar" at bounding box center [14, 96] width 7 height 7
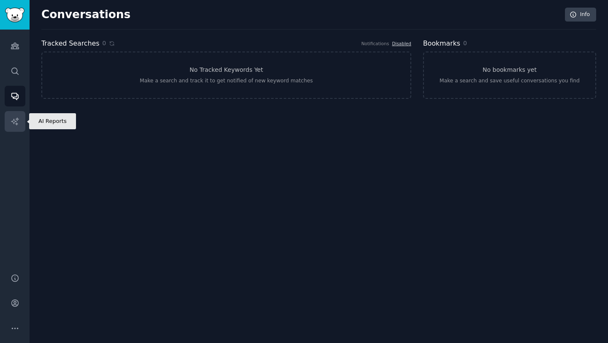
click at [12, 119] on icon "Sidebar" at bounding box center [15, 121] width 9 height 9
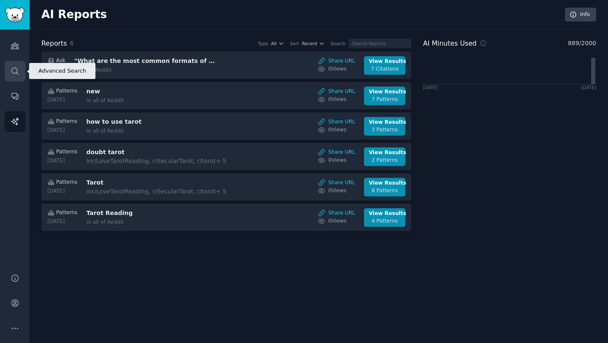
click at [13, 66] on link "Search" at bounding box center [15, 71] width 21 height 21
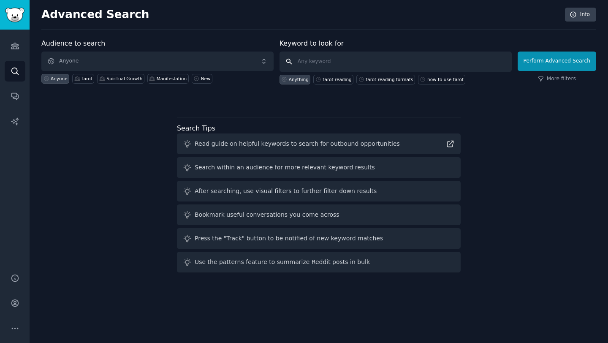
click at [320, 58] on input "text" at bounding box center [396, 62] width 232 height 20
paste input "What do clients expect from a tarot reading website or app"
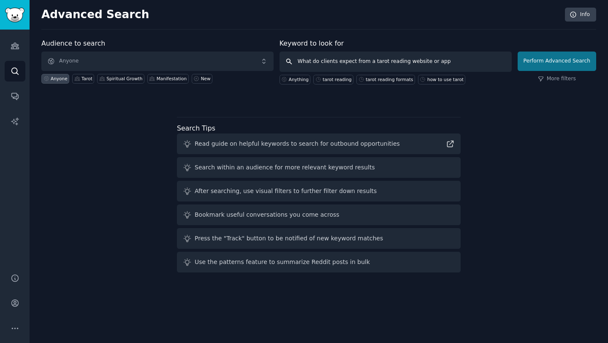
type input "What do clients expect from a tarot reading website or app"
click at [552, 68] on button "Perform Advanced Search" at bounding box center [557, 61] width 79 height 19
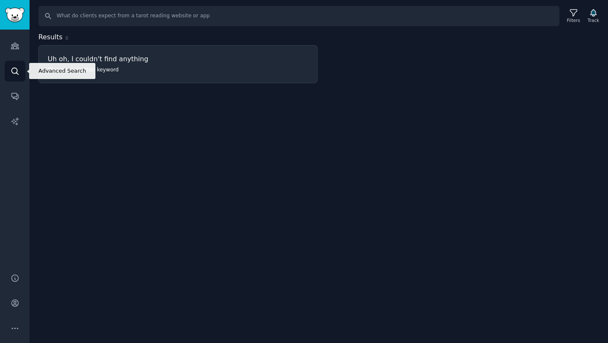
click at [19, 73] on icon "Sidebar" at bounding box center [15, 71] width 9 height 9
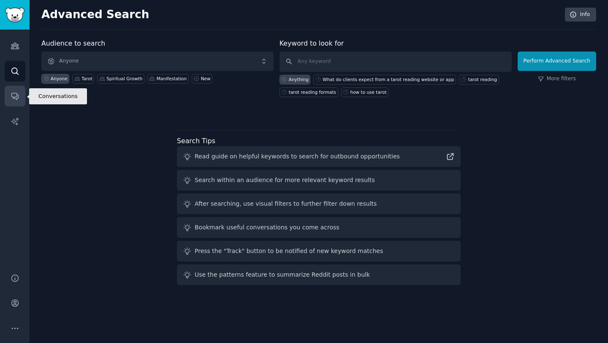
click at [14, 98] on icon "Sidebar" at bounding box center [14, 96] width 7 height 7
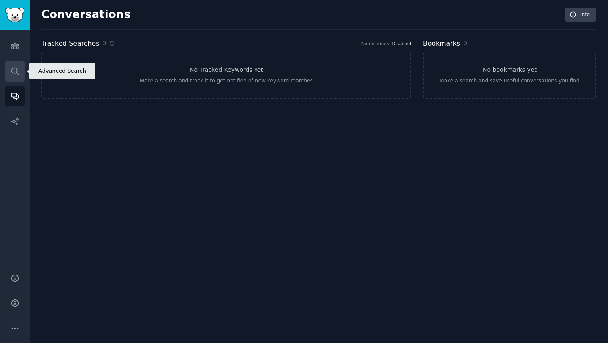
click at [17, 73] on icon "Sidebar" at bounding box center [14, 71] width 7 height 7
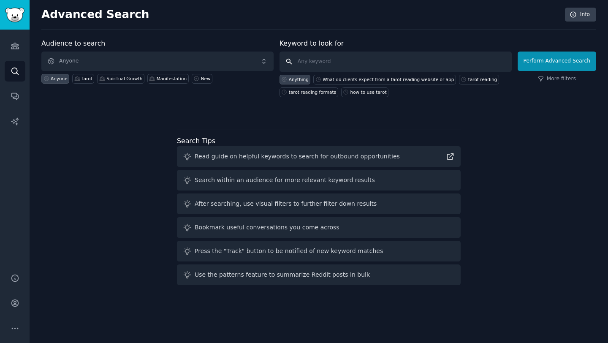
click at [332, 62] on input "text" at bounding box center [396, 62] width 232 height 20
type input "tarot"
click button "Perform Advanced Search" at bounding box center [557, 61] width 79 height 19
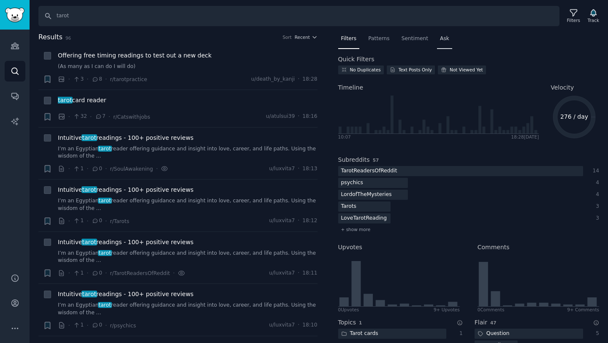
click at [440, 38] on span "Ask" at bounding box center [444, 39] width 9 height 8
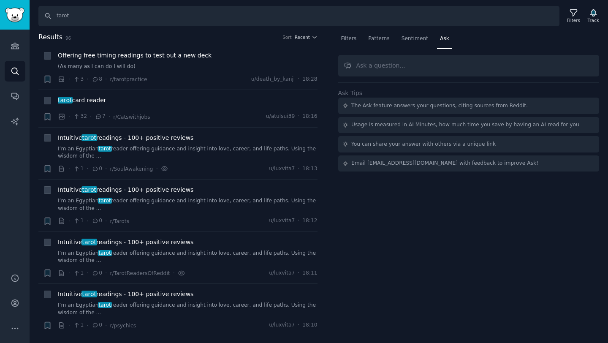
click at [377, 67] on input "text" at bounding box center [468, 66] width 261 height 22
type input "W"
drag, startPoint x: 84, startPoint y: 16, endPoint x: 45, endPoint y: 16, distance: 38.9
click at [45, 16] on input "tarot" at bounding box center [298, 16] width 521 height 20
click at [372, 65] on input "text" at bounding box center [468, 66] width 261 height 22
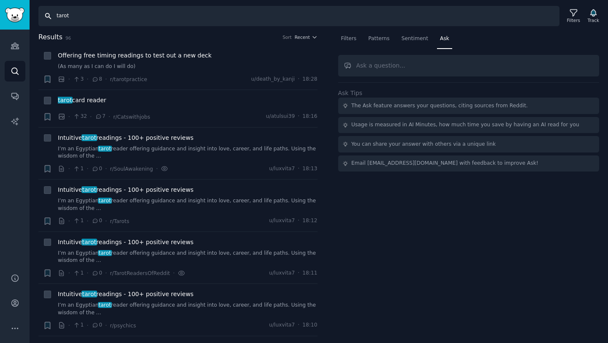
drag, startPoint x: 75, startPoint y: 16, endPoint x: 30, endPoint y: 16, distance: 44.8
click at [30, 16] on div "Search tarot Filters Track" at bounding box center [319, 13] width 579 height 26
paste input "live video reading review"
type input "live video reading review"
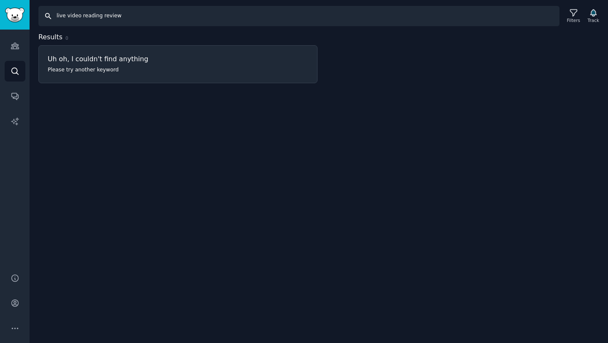
click at [73, 16] on input "live video reading review" at bounding box center [298, 16] width 521 height 20
type input "live reading review"
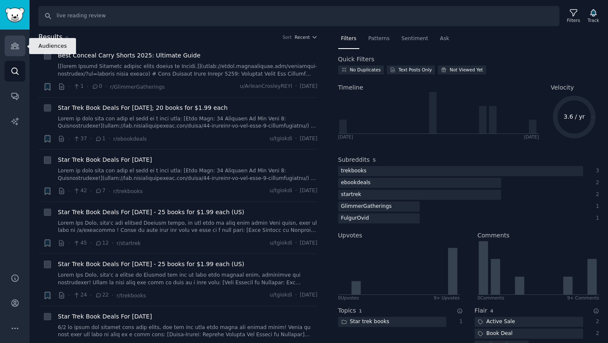
click at [13, 49] on icon "Sidebar" at bounding box center [15, 45] width 9 height 9
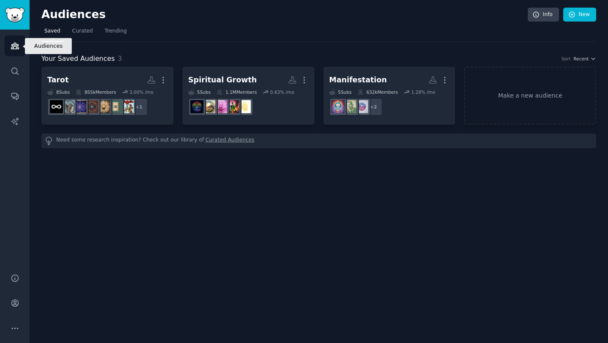
click at [9, 52] on link "Audiences" at bounding box center [15, 45] width 21 height 21
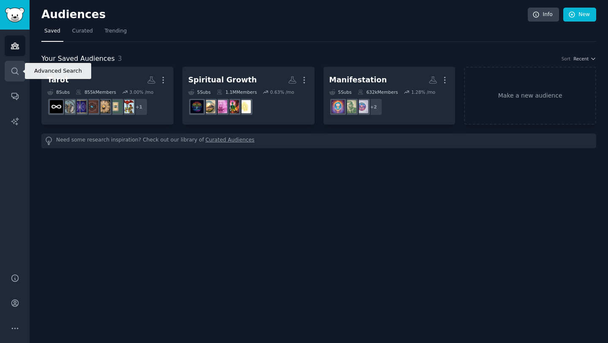
click at [14, 74] on icon "Sidebar" at bounding box center [15, 71] width 9 height 9
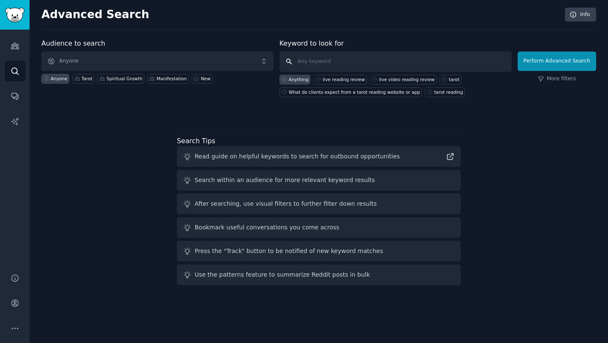
click at [350, 55] on input "text" at bounding box center [396, 62] width 232 height 20
click at [82, 79] on div "Tarot" at bounding box center [87, 79] width 11 height 6
click at [114, 79] on div "Spiritual Growth" at bounding box center [124, 79] width 36 height 6
click at [163, 82] on div "Manifestation" at bounding box center [167, 79] width 41 height 10
click at [82, 77] on div "Tarot" at bounding box center [87, 79] width 11 height 6
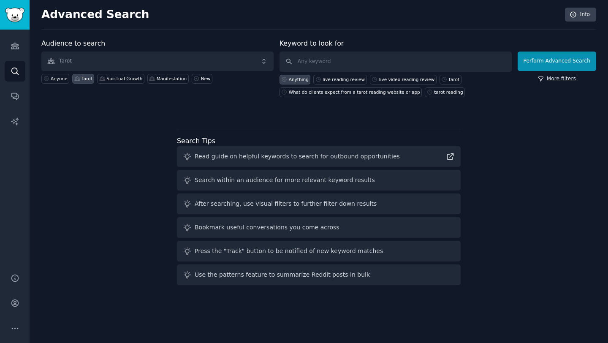
click at [564, 79] on link "More filters" at bounding box center [557, 79] width 38 height 8
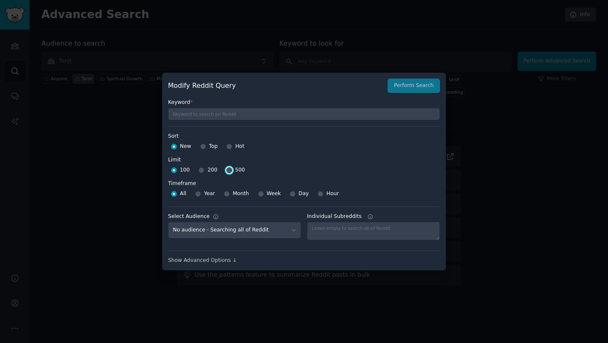
click at [228, 171] on input "500" at bounding box center [229, 170] width 6 height 6
radio input "true"
click at [291, 229] on select "No audience - Searching all of Reddit Spiritual Growth - 5 Subreddits Manifesta…" at bounding box center [234, 230] width 133 height 17
select select "d872db322f"
click at [168, 222] on select "No audience - Searching all of Reddit Spiritual Growth - 5 Subreddits Manifesta…" at bounding box center [234, 230] width 133 height 17
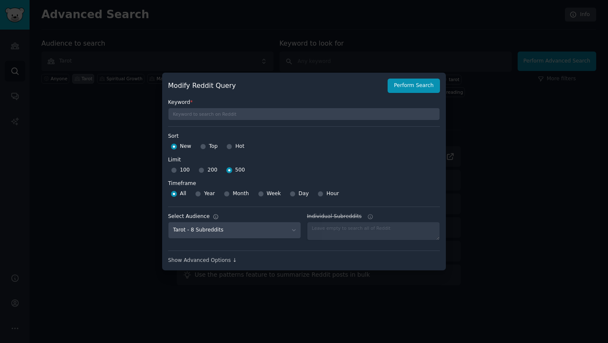
click at [212, 264] on div "Modify Reddit Query Perform Search Keyword * Sort Sort New Top Hot Limit Limit …" at bounding box center [304, 172] width 284 height 198
click at [214, 261] on div "Show Advanced Options ↓" at bounding box center [304, 261] width 272 height 8
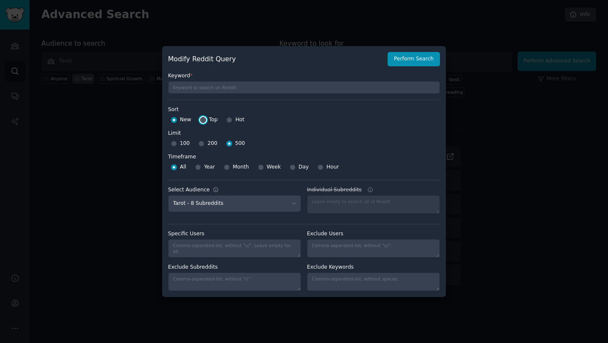
click at [205, 121] on input "Top" at bounding box center [203, 120] width 6 height 6
radio input "true"
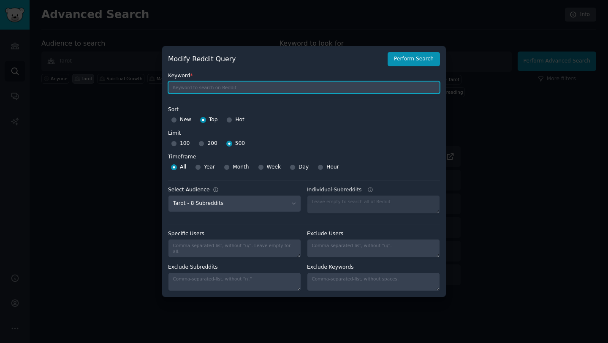
click at [234, 89] on input "text" at bounding box center [304, 87] width 272 height 13
type input "T"
type input "Live reading review"
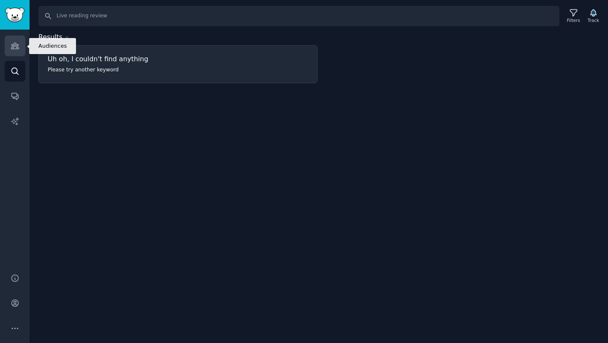
click at [15, 49] on icon "Sidebar" at bounding box center [15, 46] width 8 height 6
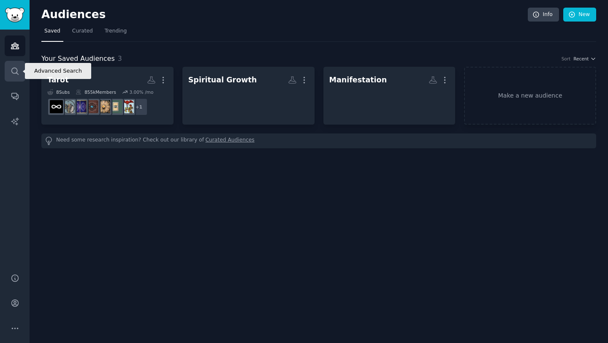
click at [16, 67] on icon "Sidebar" at bounding box center [15, 71] width 9 height 9
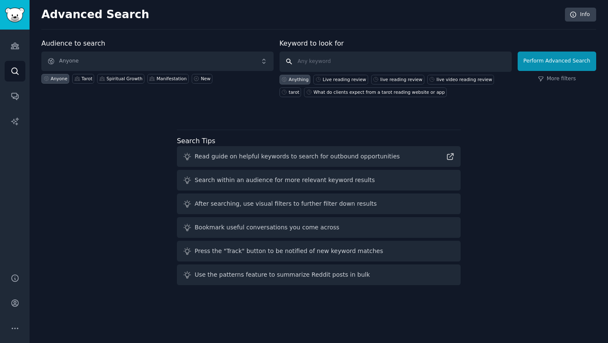
click at [335, 62] on input "text" at bounding box center [396, 62] width 232 height 20
paste input "Labyrinthos"
type input "Labyrinthos"
click at [76, 82] on div "Tarot" at bounding box center [83, 79] width 22 height 10
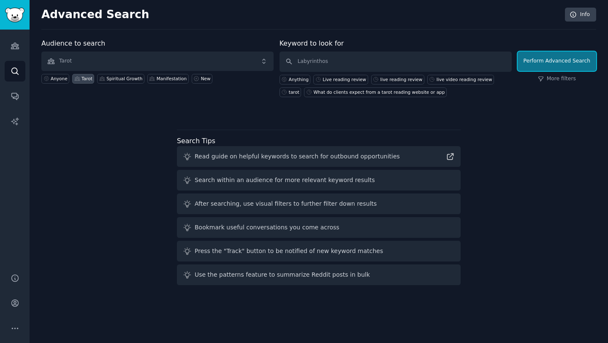
click at [555, 56] on button "Perform Advanced Search" at bounding box center [557, 61] width 79 height 19
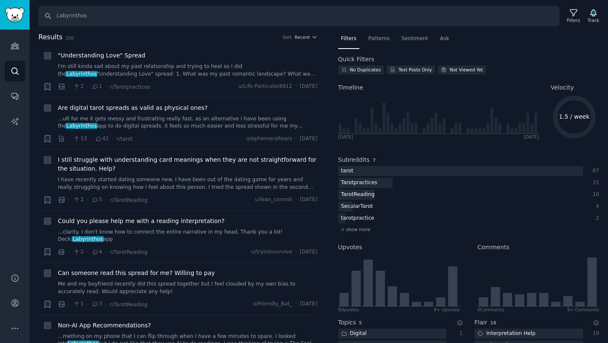
click at [299, 41] on h2 "Results 100 Sort Recent" at bounding box center [177, 37] width 279 height 11
click at [304, 39] on span "Recent" at bounding box center [302, 37] width 15 height 6
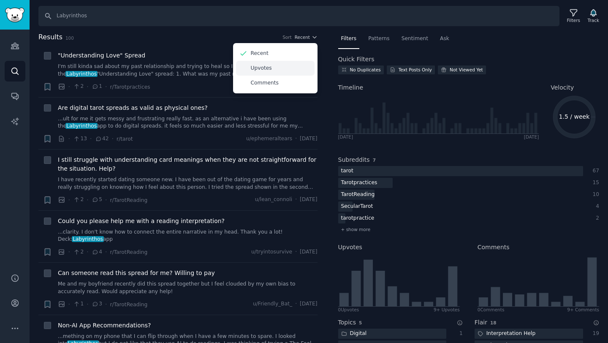
click at [262, 70] on p "Upvotes" at bounding box center [261, 69] width 21 height 8
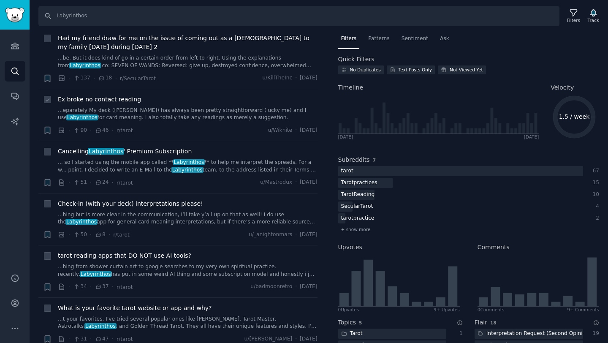
scroll to position [38, 0]
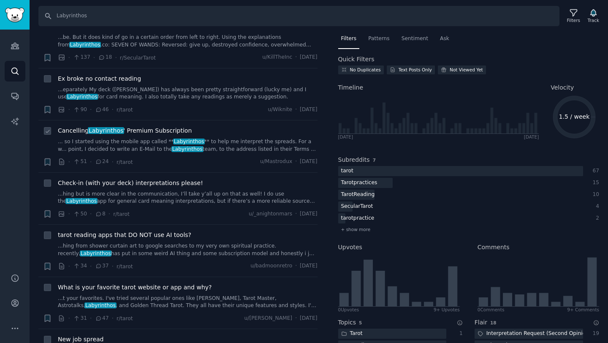
click at [136, 147] on link "... so I started using the mobile app called ** Labyrinthos ** to help me inter…" at bounding box center [188, 145] width 260 height 15
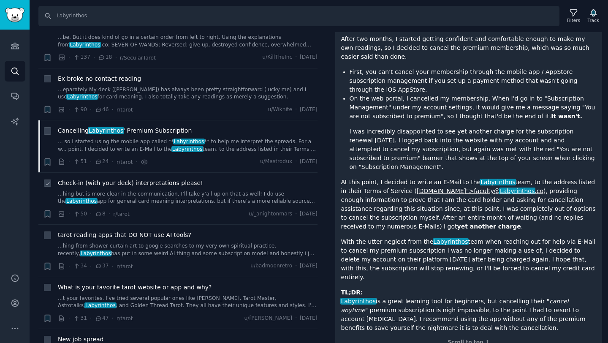
scroll to position [57, 0]
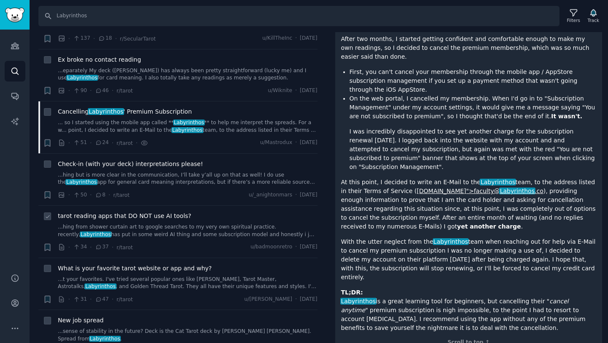
click at [160, 233] on link "...hing from shower curtain art to google searches to my very own spiritual pra…" at bounding box center [188, 230] width 260 height 15
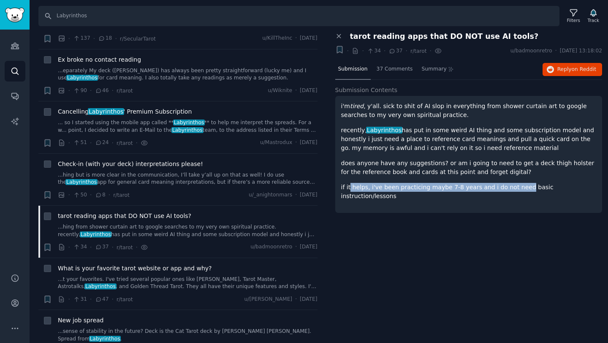
drag, startPoint x: 350, startPoint y: 186, endPoint x: 519, endPoint y: 186, distance: 168.5
click at [519, 186] on p "if it helps, i've been practicing maybe 7-8 years and i do not need basic instr…" at bounding box center [469, 192] width 256 height 18
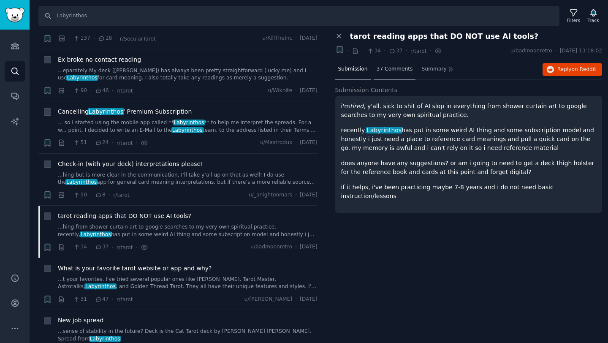
click at [385, 68] on span "37 Comments" at bounding box center [395, 69] width 36 height 8
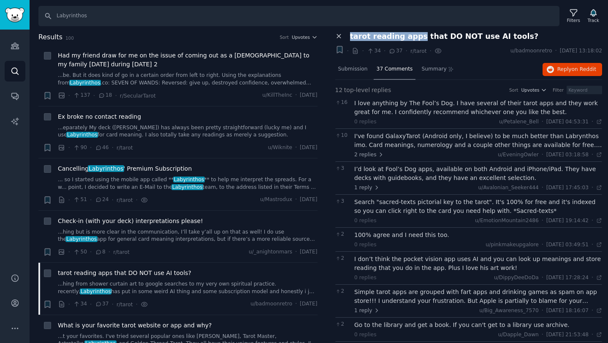
drag, startPoint x: 415, startPoint y: 37, endPoint x: 342, endPoint y: 38, distance: 73.1
click at [342, 38] on div "Close panel tarot reading apps that DO NOT use AI tools?" at bounding box center [468, 36] width 267 height 9
copy div "tarot reading apps"
drag, startPoint x: 110, startPoint y: 16, endPoint x: 44, endPoint y: 16, distance: 65.5
click at [44, 16] on input "Labyrinthos" at bounding box center [298, 16] width 521 height 20
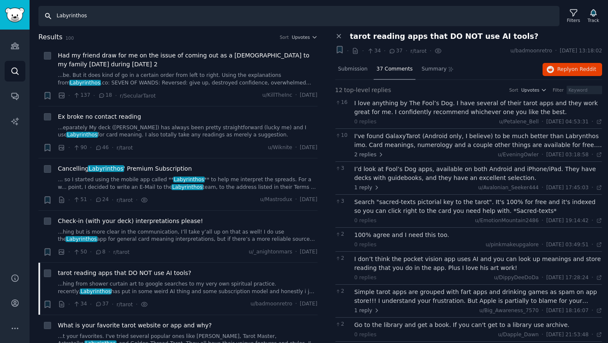
paste input "tarot reading app"
type input "tarot reading apps"
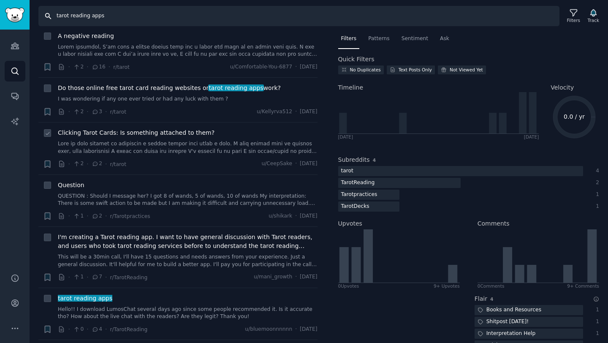
scroll to position [72, 0]
click at [216, 150] on link at bounding box center [188, 147] width 260 height 15
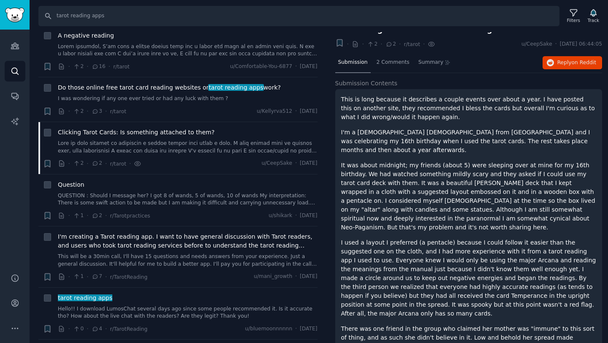
scroll to position [3, 0]
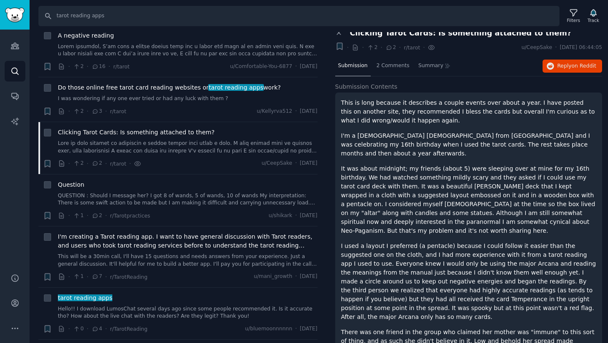
click at [398, 115] on p "This is long because it describes a couple events over about a year. I have pos…" at bounding box center [469, 111] width 256 height 27
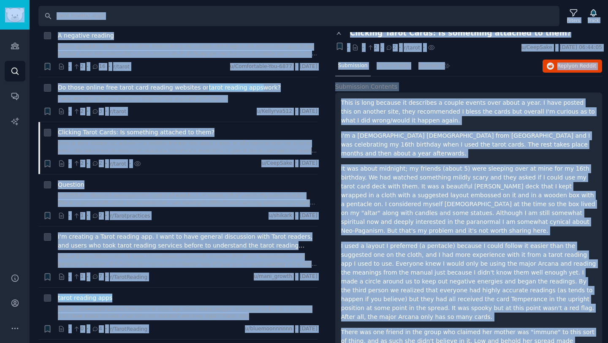
click at [350, 120] on p "This is long because it describes a couple events over about a year. I have pos…" at bounding box center [469, 111] width 256 height 27
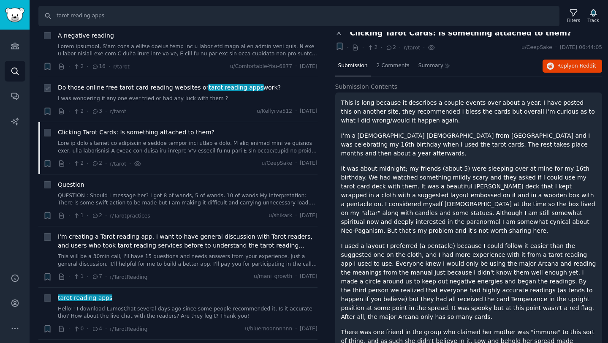
scroll to position [0, 0]
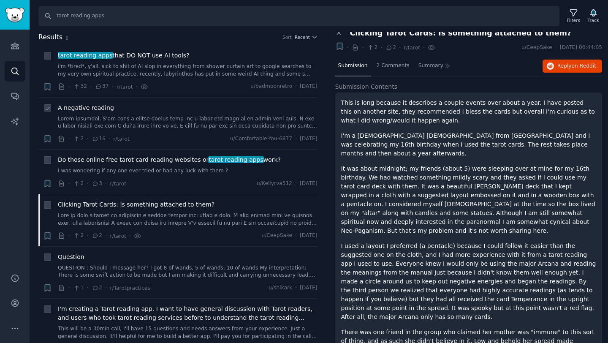
click at [193, 116] on link at bounding box center [188, 122] width 260 height 15
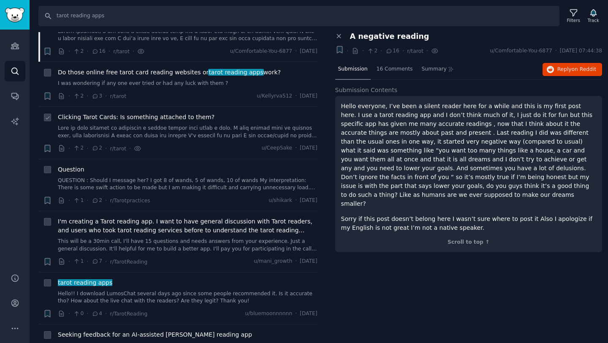
scroll to position [150, 0]
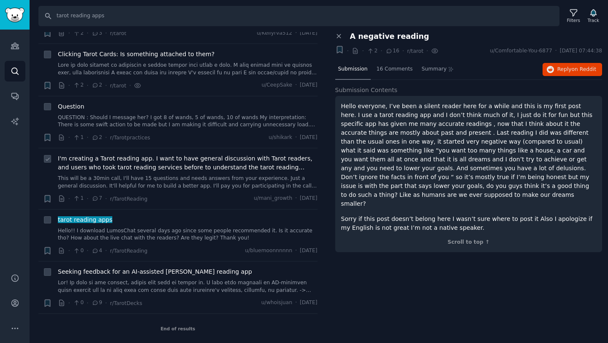
click at [188, 178] on link "This will be a 30min call, I'll have 15 questions and needs answers from your e…" at bounding box center [188, 182] width 260 height 15
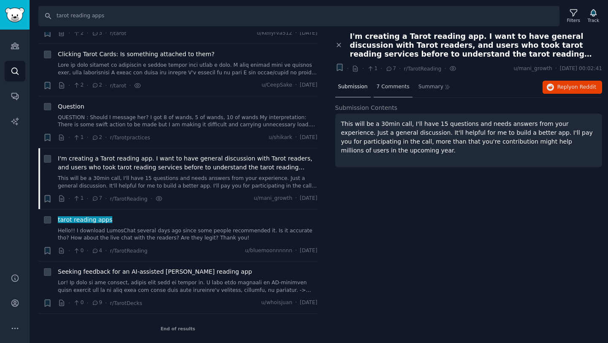
click at [389, 86] on span "7 Comments" at bounding box center [393, 87] width 33 height 8
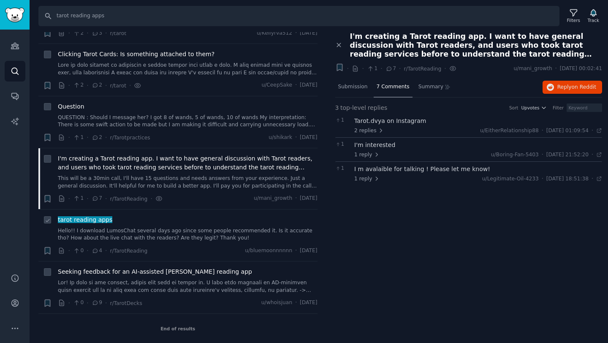
click at [193, 243] on div "tarot reading apps Hello!! I download LumosChat several days ago since some peo…" at bounding box center [188, 235] width 260 height 40
click at [199, 235] on link "Hello!! I download LumosChat several days ago since some people recommended it.…" at bounding box center [188, 234] width 260 height 15
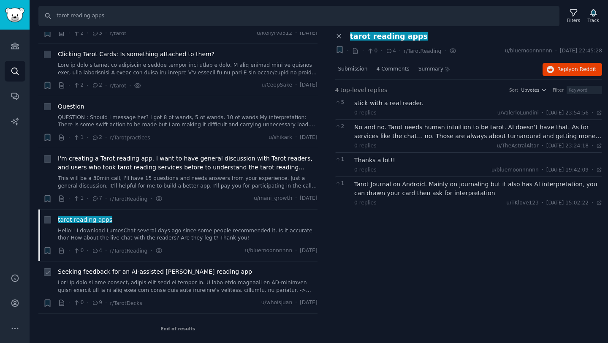
click at [179, 286] on link at bounding box center [188, 286] width 260 height 15
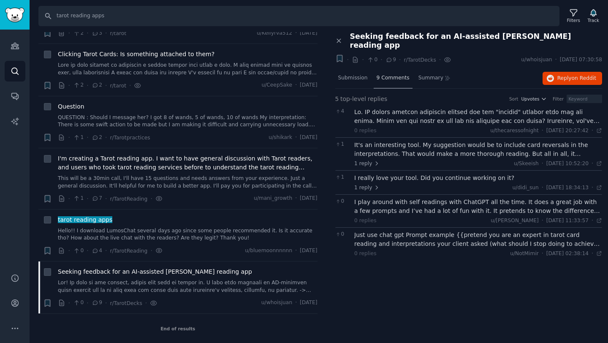
click at [389, 74] on span "9 Comments" at bounding box center [393, 78] width 33 height 8
click at [424, 74] on span "Summary" at bounding box center [431, 78] width 25 height 8
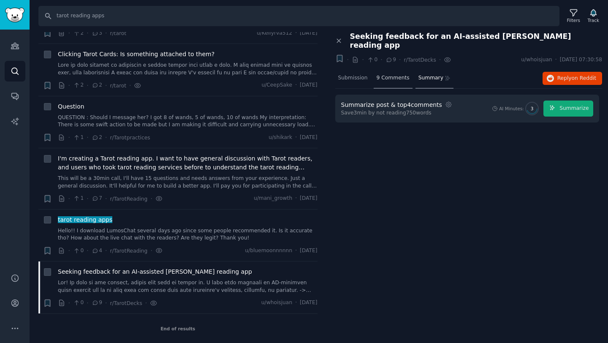
click at [389, 74] on span "9 Comments" at bounding box center [393, 78] width 33 height 8
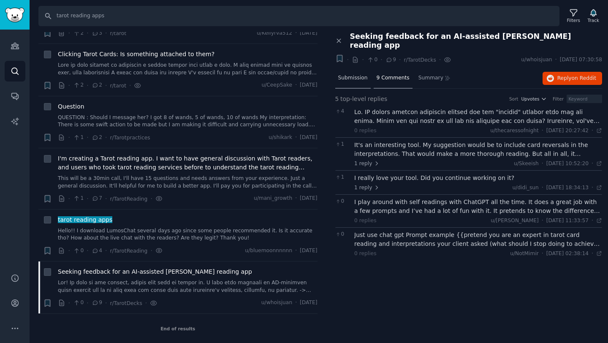
click at [350, 74] on span "Submission" at bounding box center [353, 78] width 30 height 8
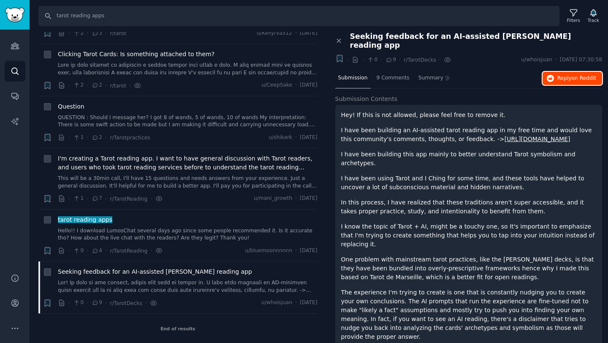
click at [568, 75] on button "Reply on Reddit" at bounding box center [573, 79] width 60 height 14
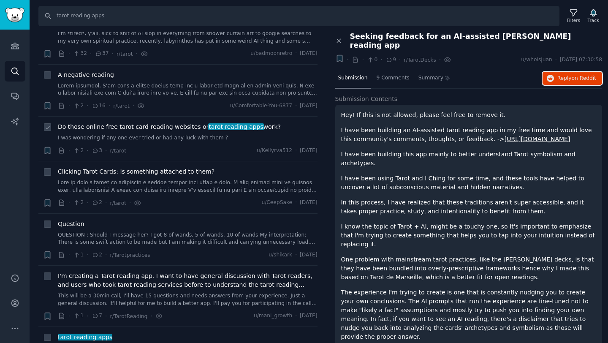
scroll to position [32, 0]
click at [202, 138] on link "I was wondering if any one ever tried or had any luck with them ?" at bounding box center [188, 139] width 260 height 8
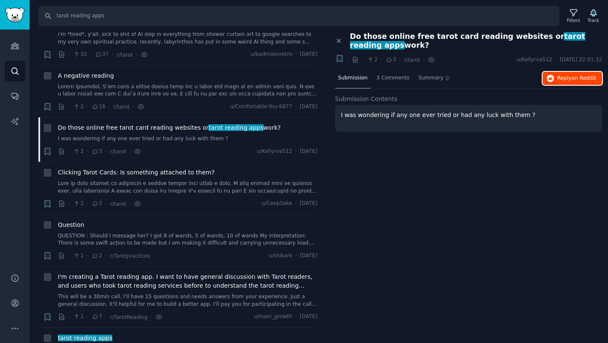
click at [570, 72] on button "Reply on Reddit" at bounding box center [573, 79] width 60 height 14
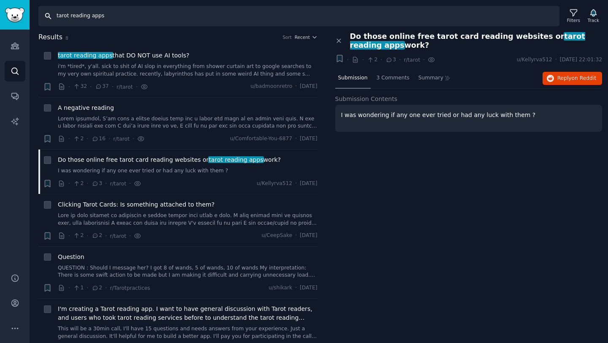
drag, startPoint x: 91, startPoint y: 18, endPoint x: 57, endPoint y: 18, distance: 33.8
click at [57, 18] on input "tarot reading apps" at bounding box center [298, 16] width 521 height 20
type input "apps"
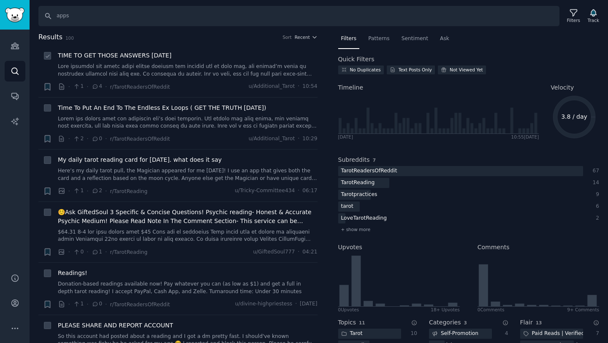
click at [182, 72] on link at bounding box center [188, 70] width 260 height 15
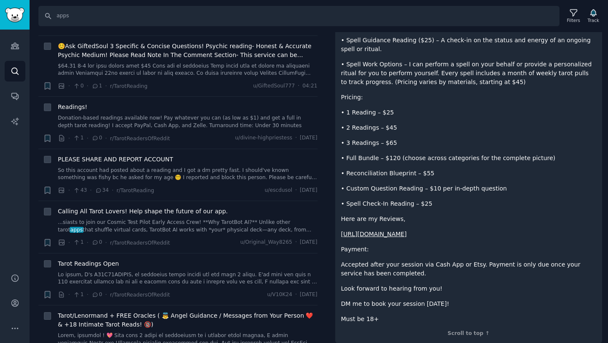
scroll to position [223, 0]
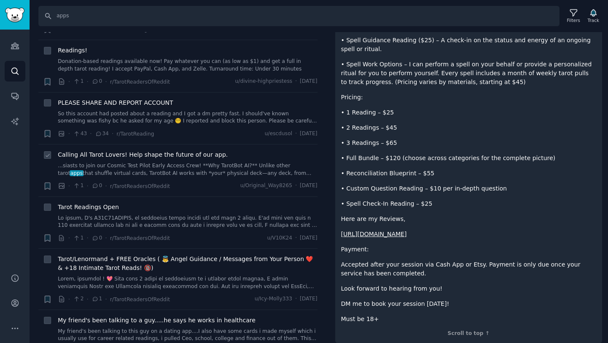
click at [188, 174] on link "...siasts to join our Cosmic Test Pilot Early Access Crew! **Why TarotBot AI?**…" at bounding box center [188, 169] width 260 height 15
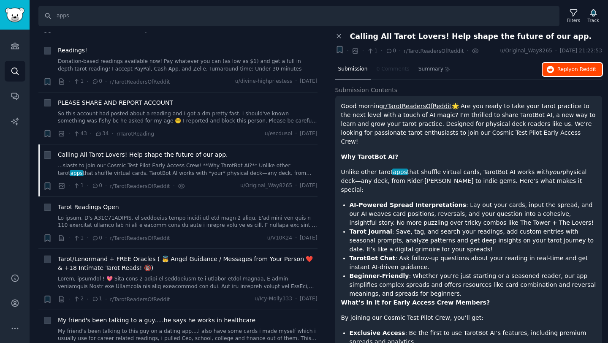
click at [576, 73] on button "Reply on Reddit" at bounding box center [573, 70] width 60 height 14
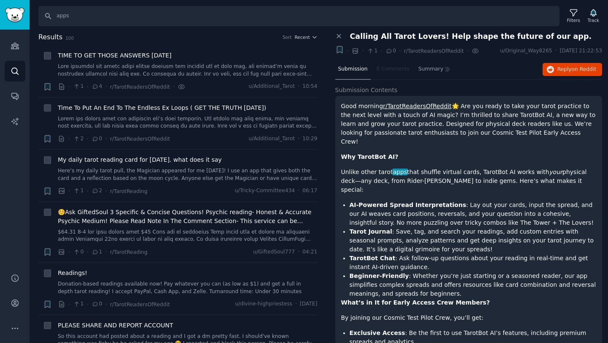
click at [303, 41] on h2 "Results 100 Sort Recent" at bounding box center [177, 37] width 279 height 11
click at [305, 36] on span "Recent" at bounding box center [302, 37] width 15 height 6
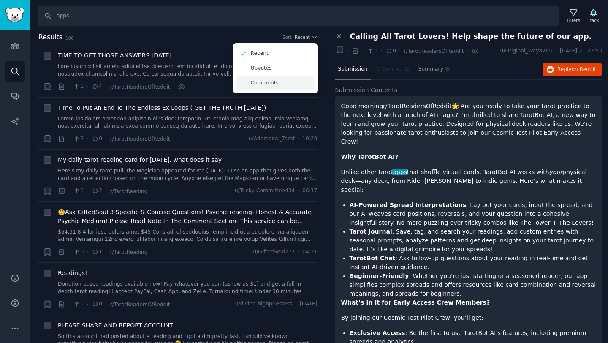
click at [262, 82] on p "Comments" at bounding box center [265, 83] width 28 height 8
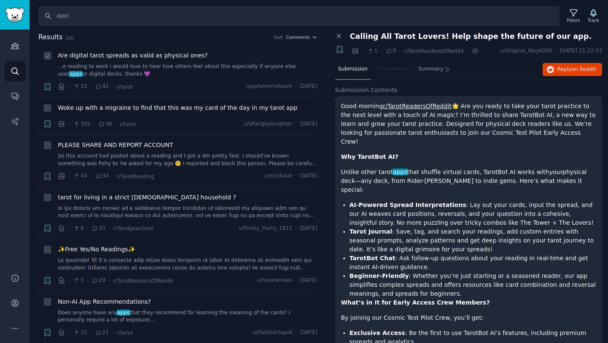
click at [190, 75] on link "...e reading to work i would love to hear how others feel about this especially…" at bounding box center [188, 70] width 260 height 15
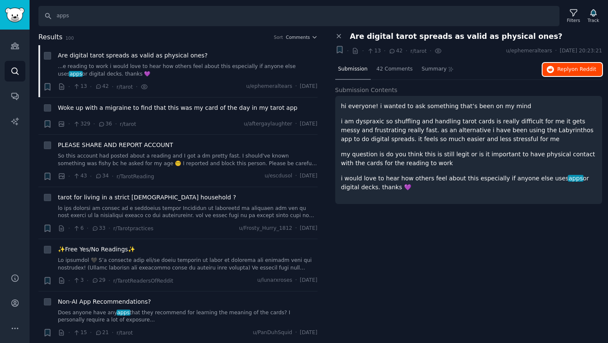
click at [572, 66] on span "Reply on Reddit" at bounding box center [576, 70] width 39 height 8
click at [45, 55] on icon at bounding box center [48, 56] width 6 height 6
click at [48, 59] on icon at bounding box center [48, 56] width 6 height 6
checkbox input "false"
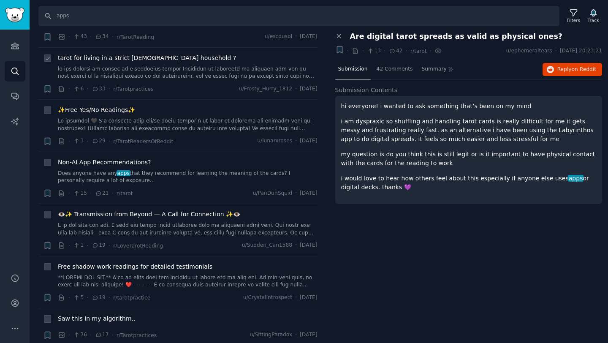
scroll to position [151, 0]
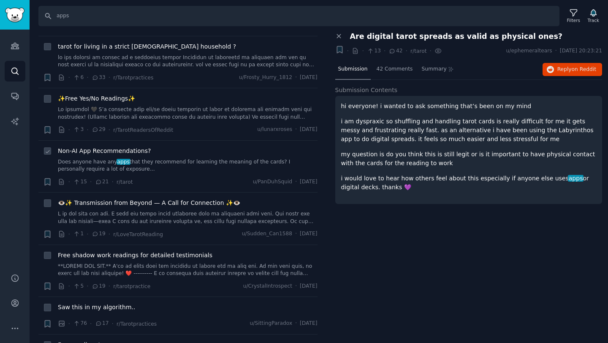
click at [172, 161] on link "Does anyone have any apps that they recommend for learning the meaning of the c…" at bounding box center [188, 165] width 260 height 15
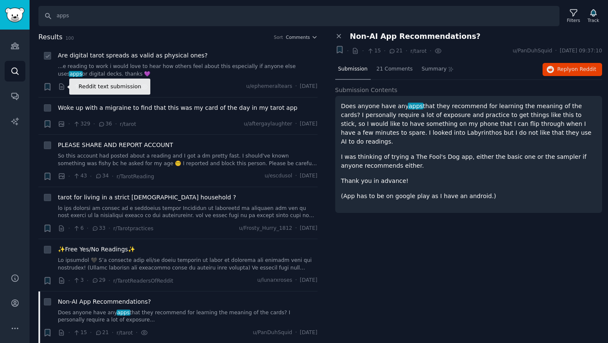
click at [61, 86] on icon at bounding box center [62, 87] width 8 height 8
click at [47, 87] on icon "button" at bounding box center [47, 86] width 5 height 7
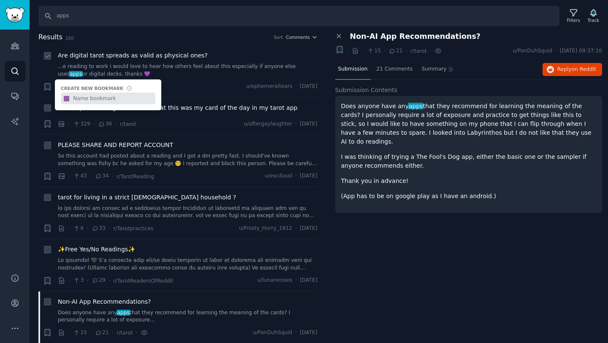
click at [85, 97] on input "text" at bounding box center [114, 98] width 84 height 12
type input "Tarot Apps"
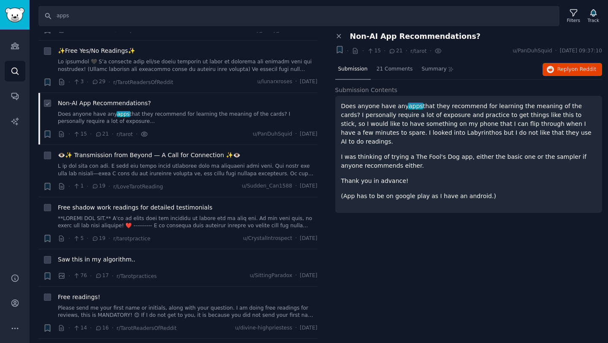
scroll to position [200, 0]
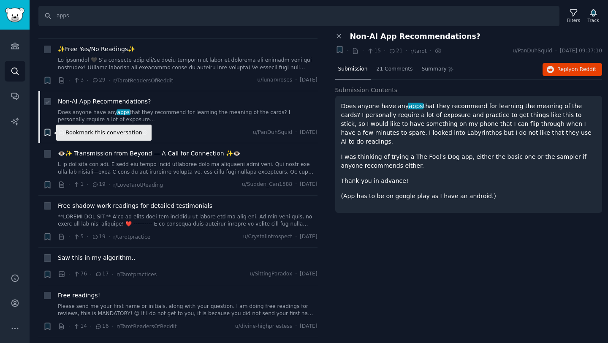
click at [46, 133] on icon "button" at bounding box center [47, 132] width 5 height 7
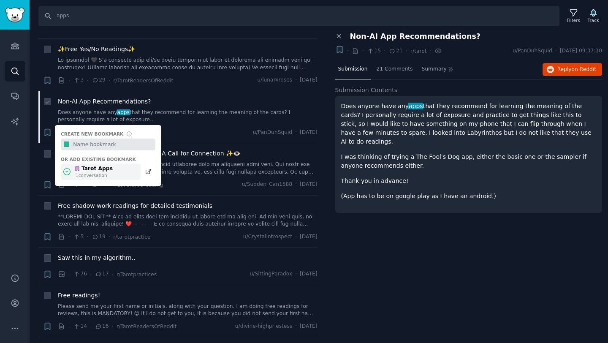
click at [90, 171] on div "Tarot Apps" at bounding box center [93, 169] width 38 height 8
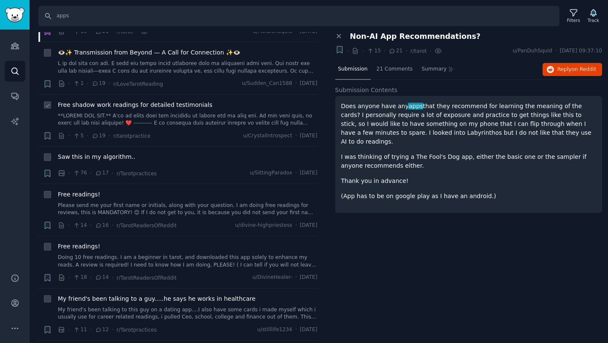
scroll to position [346, 0]
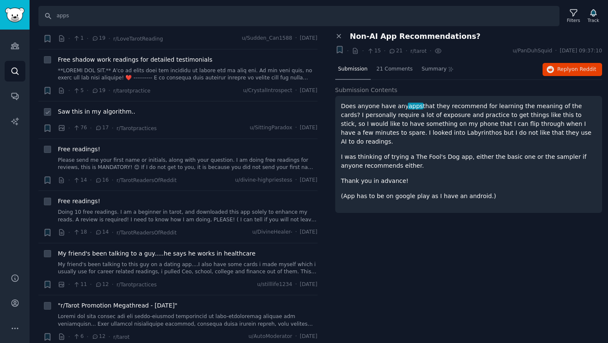
click at [178, 125] on div "· 76 · 17 · r/Tarotpractices u/SittingParadox · [DATE]" at bounding box center [188, 128] width 260 height 9
click at [139, 114] on div "Saw this in my algorithm.." at bounding box center [188, 111] width 260 height 9
click at [98, 111] on span "Saw this in my algorithm.." at bounding box center [96, 111] width 77 height 9
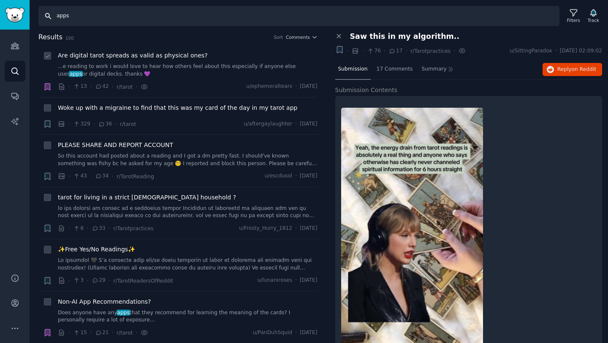
drag, startPoint x: 79, startPoint y: 15, endPoint x: 26, endPoint y: 15, distance: 53.2
click at [26, 15] on div "Audiences Search Conversations AI Reports Help Account More Search apps Filters…" at bounding box center [304, 171] width 608 height 343
type input "digital tarot"
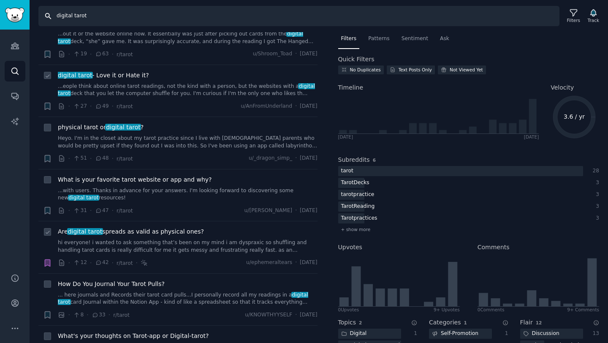
scroll to position [33, 0]
click at [162, 85] on link "...eople think about online tarot readings, not the kind with a person, but the…" at bounding box center [188, 89] width 260 height 15
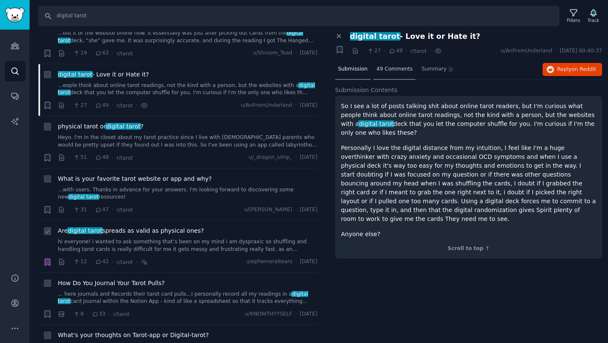
click at [385, 69] on span "49 Comments" at bounding box center [395, 69] width 36 height 8
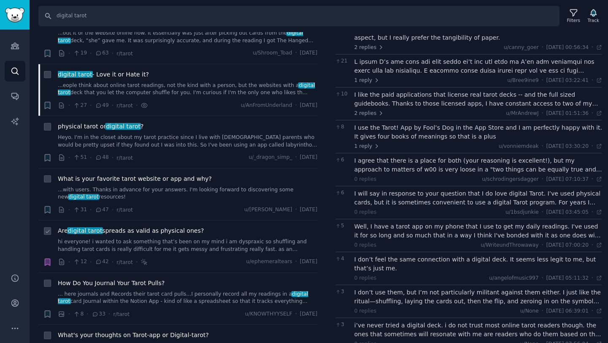
scroll to position [87, 0]
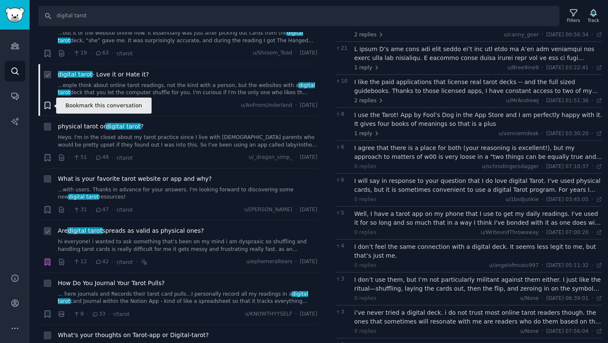
click at [46, 105] on icon "button" at bounding box center [47, 105] width 5 height 7
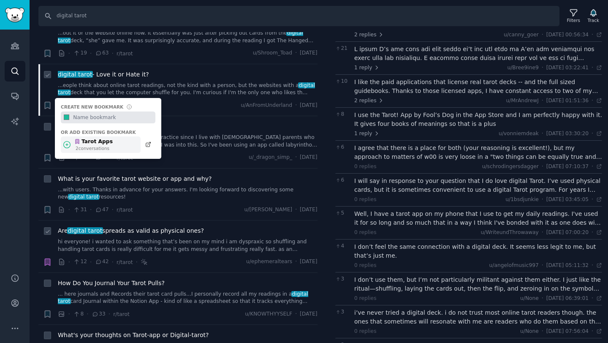
click at [94, 144] on div "Tarot Apps" at bounding box center [93, 142] width 38 height 8
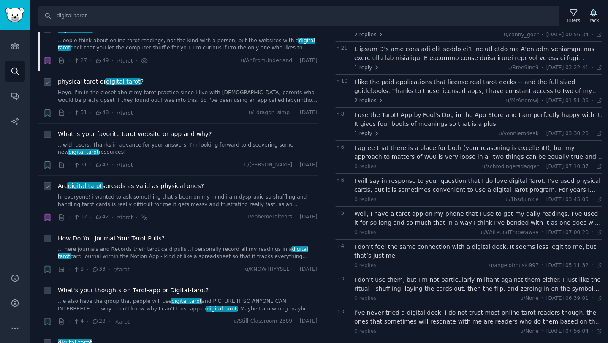
scroll to position [79, 0]
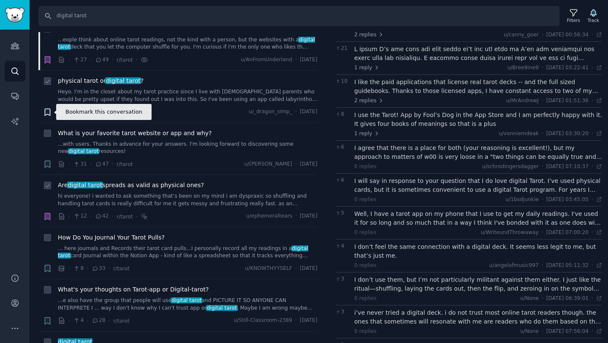
click at [45, 113] on icon "button" at bounding box center [47, 112] width 5 height 7
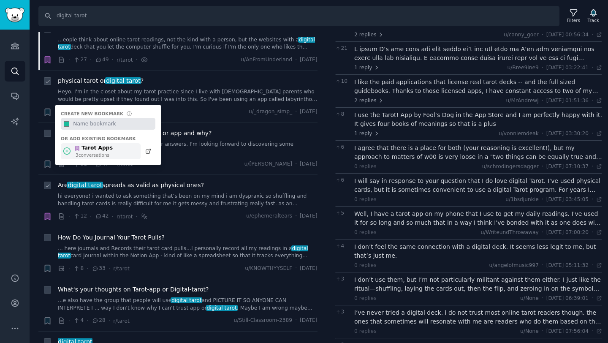
click at [100, 150] on div "Tarot Apps" at bounding box center [93, 148] width 38 height 8
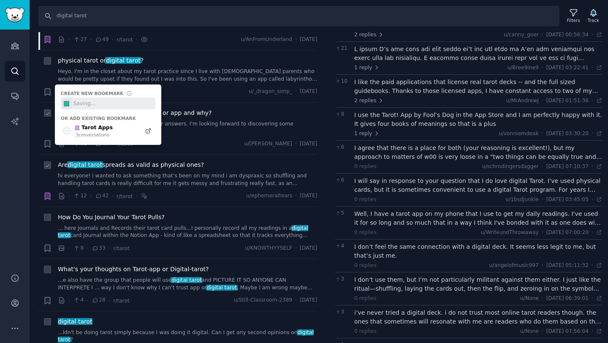
scroll to position [104, 0]
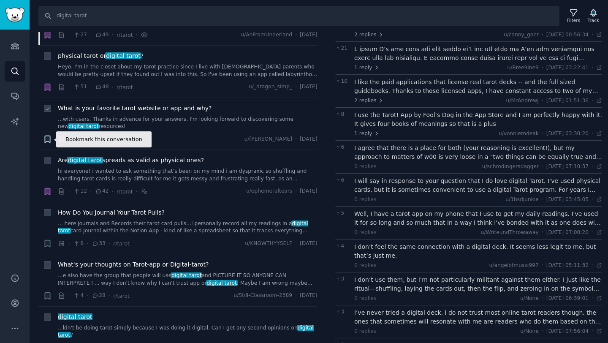
click at [49, 140] on icon "button" at bounding box center [47, 139] width 5 height 7
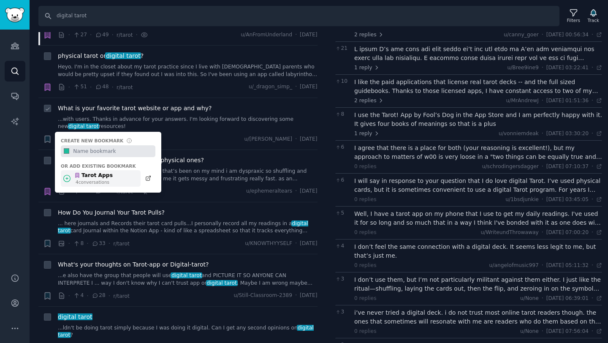
click at [98, 177] on div "Tarot Apps" at bounding box center [93, 176] width 38 height 8
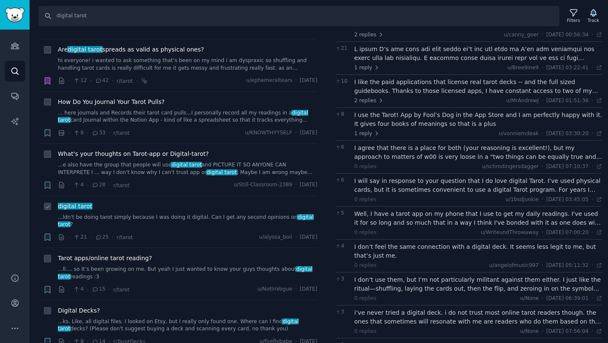
scroll to position [215, 0]
click at [50, 133] on icon "button" at bounding box center [47, 132] width 5 height 7
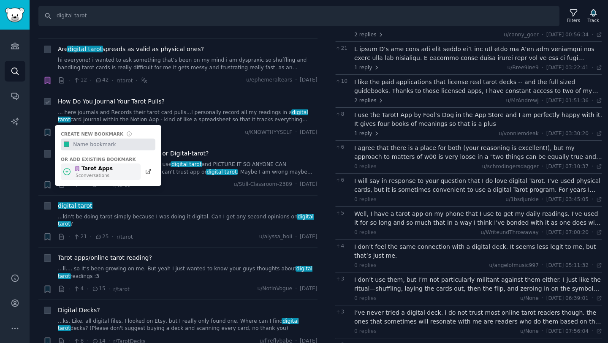
click at [95, 171] on div "Tarot Apps" at bounding box center [93, 169] width 38 height 8
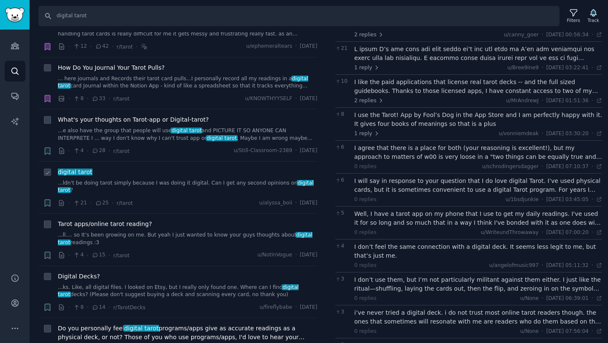
scroll to position [253, 0]
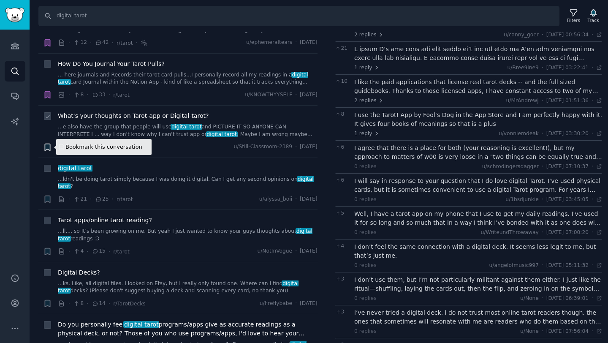
click at [49, 146] on icon "button" at bounding box center [47, 147] width 5 height 7
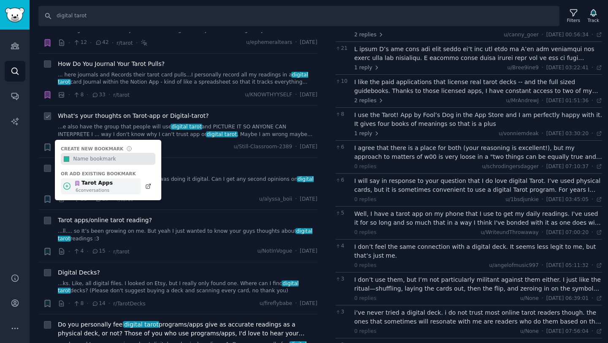
click at [107, 190] on div "6 conversation s" at bounding box center [94, 190] width 37 height 6
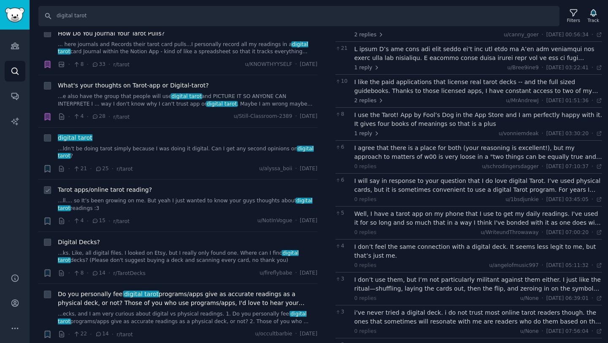
scroll to position [293, 0]
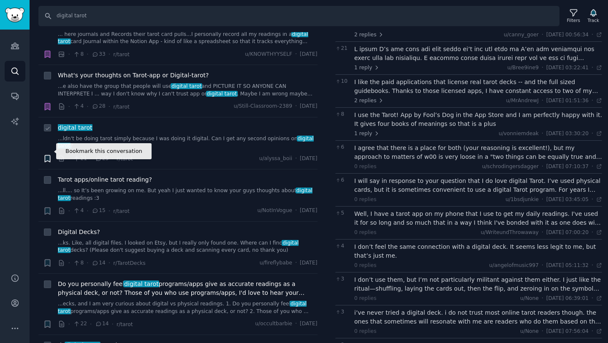
click at [49, 155] on icon "button" at bounding box center [47, 158] width 5 height 7
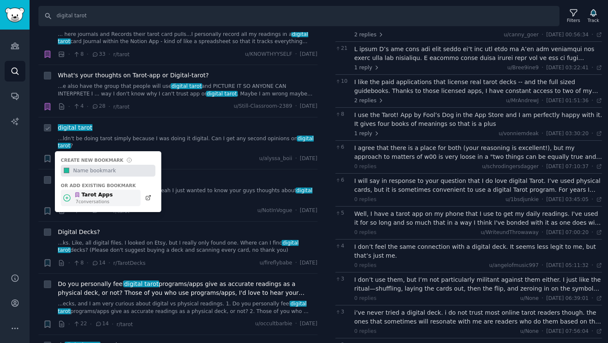
click at [98, 198] on div "7 conversation s" at bounding box center [94, 201] width 37 height 6
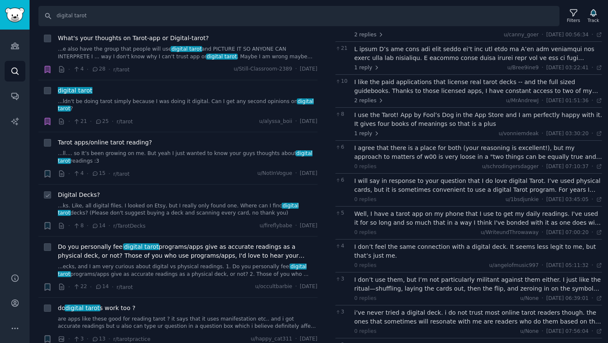
scroll to position [331, 0]
click at [141, 207] on link "...ks. Like, all digital files. I looked on Etsy, but I really only found one. …" at bounding box center [188, 209] width 260 height 15
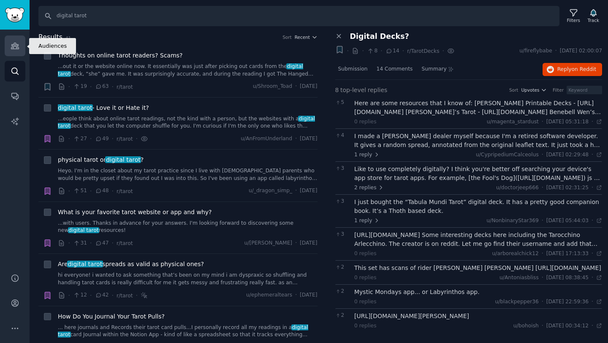
click at [13, 45] on icon "Sidebar" at bounding box center [15, 46] width 8 height 6
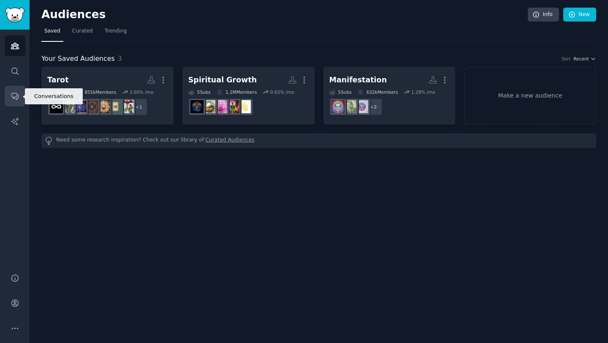
click at [18, 102] on link "Conversations" at bounding box center [15, 96] width 21 height 21
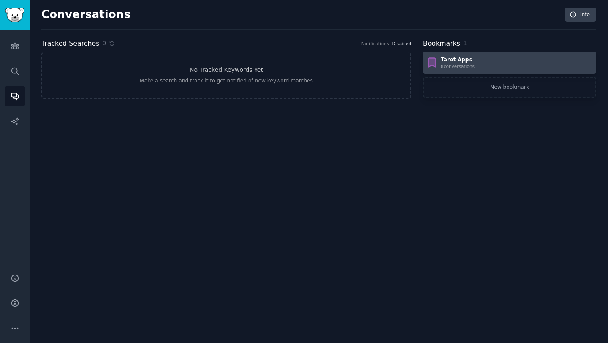
click at [480, 60] on div "Tarot Apps 8 conversation s" at bounding box center [509, 63] width 167 height 14
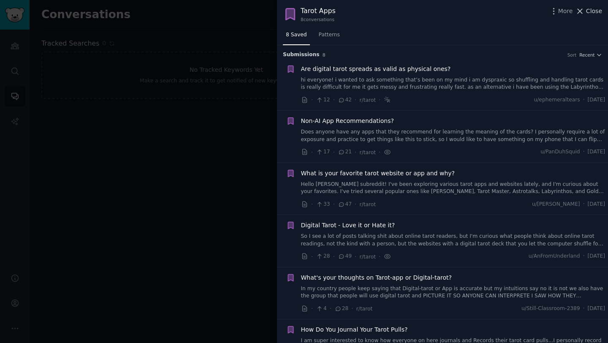
click at [594, 10] on span "Close" at bounding box center [594, 11] width 16 height 9
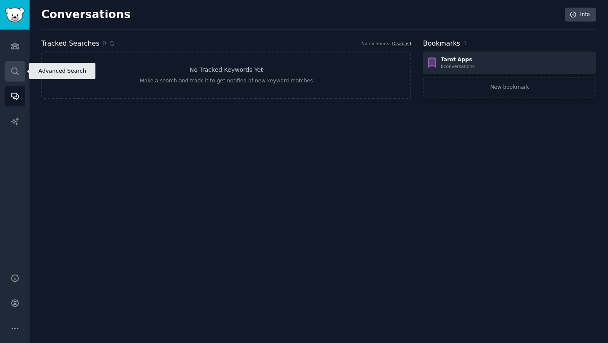
click at [8, 69] on link "Search" at bounding box center [15, 71] width 21 height 21
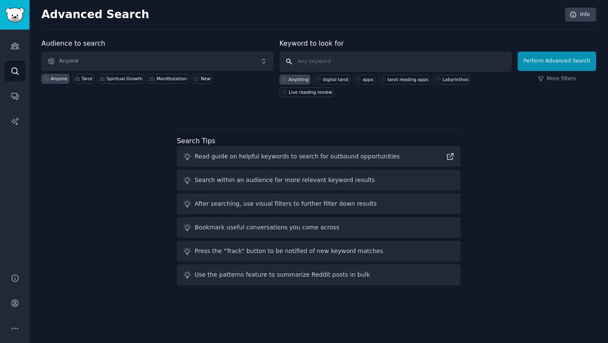
click at [329, 62] on input "text" at bounding box center [396, 62] width 232 height 20
type input "tarot apps"
click button "Perform Advanced Search" at bounding box center [557, 61] width 79 height 19
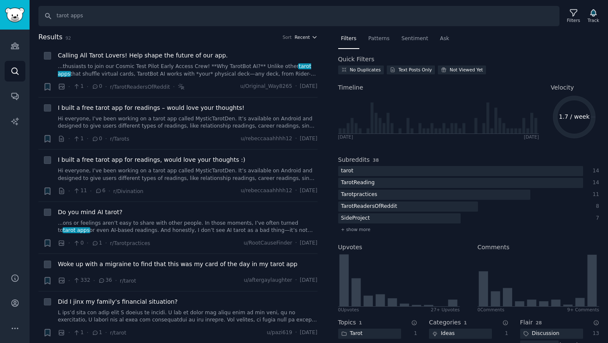
click at [309, 36] on button "Recent" at bounding box center [306, 37] width 23 height 6
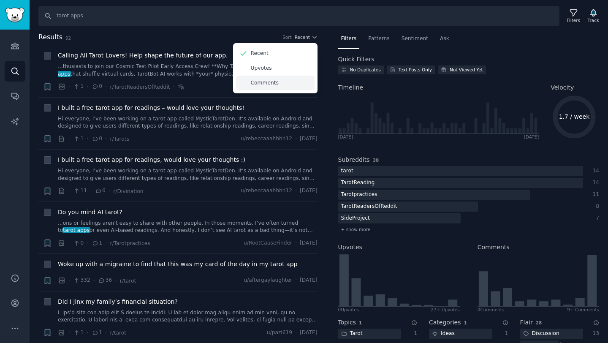
click at [272, 82] on p "Comments" at bounding box center [265, 83] width 28 height 8
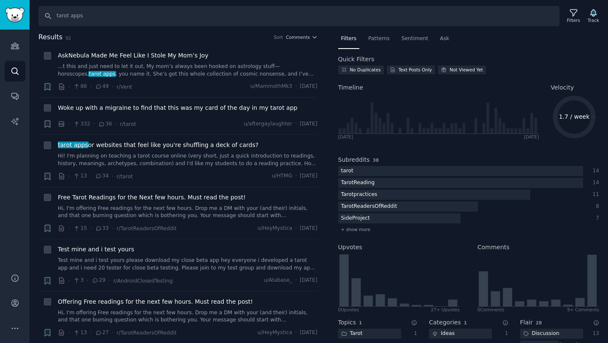
click at [175, 35] on h2 "Results 92 Sort Comments" at bounding box center [177, 37] width 279 height 11
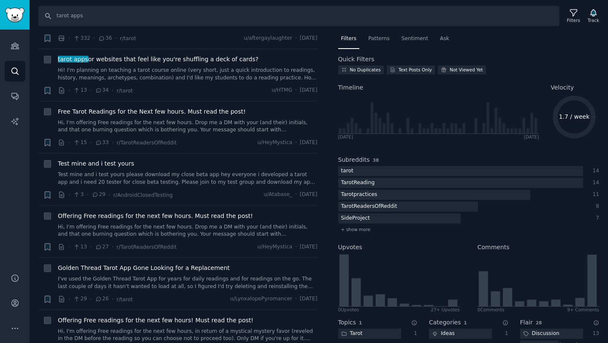
scroll to position [84, 0]
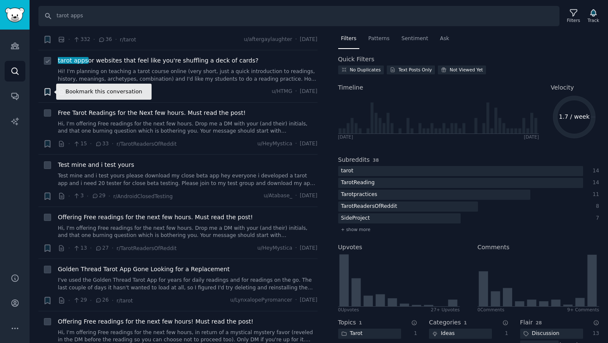
click at [47, 91] on icon "button" at bounding box center [47, 91] width 5 height 7
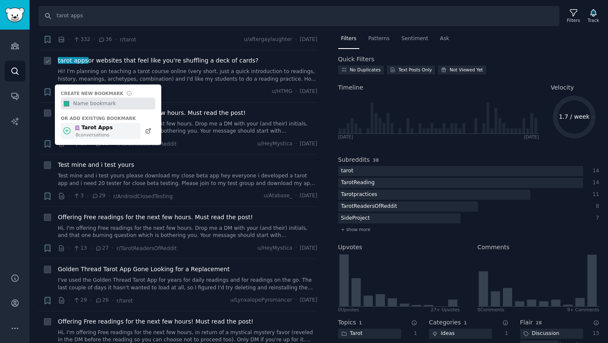
click at [97, 126] on div "Tarot Apps" at bounding box center [93, 128] width 38 height 8
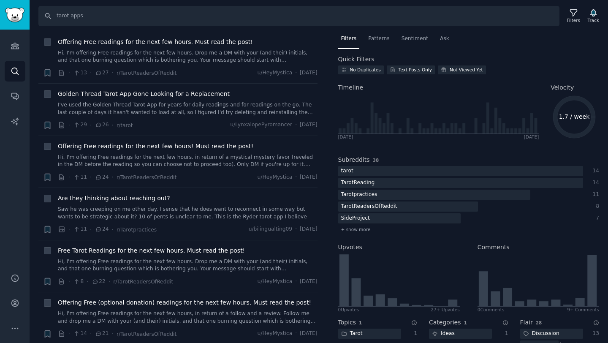
scroll to position [278, 0]
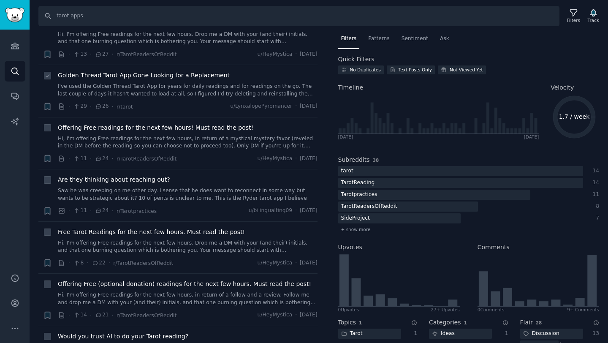
click at [174, 92] on link "I've used the Golden Thread Tarot App for years for daily readings and for read…" at bounding box center [188, 90] width 260 height 15
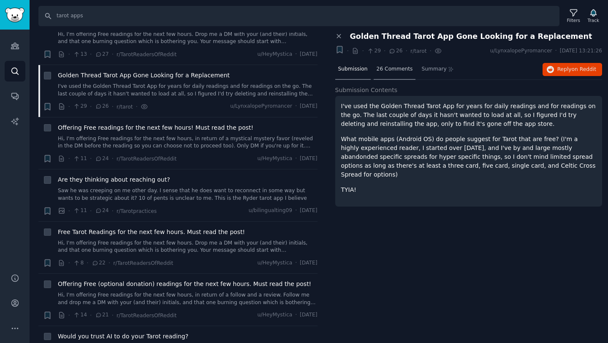
click at [400, 65] on div "26 Comments" at bounding box center [395, 70] width 42 height 20
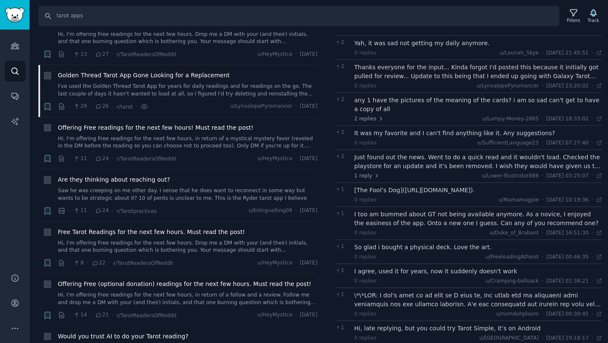
scroll to position [334, 0]
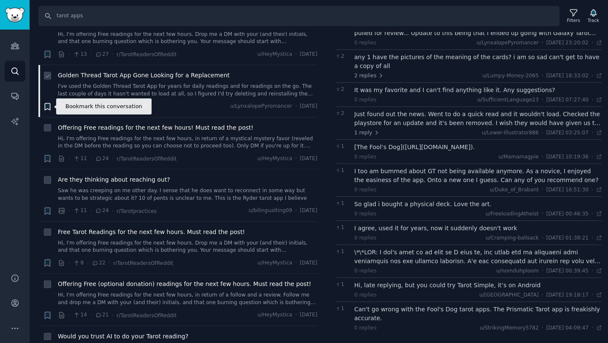
click at [46, 106] on icon "button" at bounding box center [47, 106] width 5 height 7
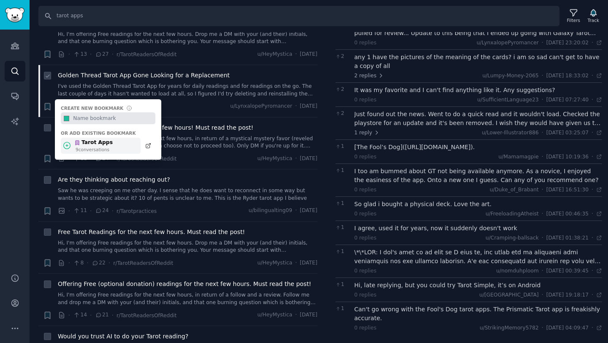
click at [108, 139] on div "Tarot Apps" at bounding box center [93, 143] width 38 height 8
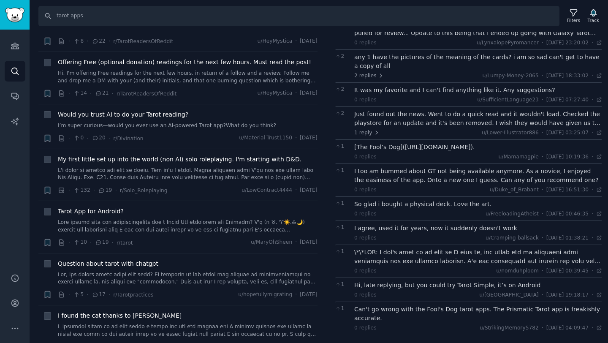
scroll to position [510, 0]
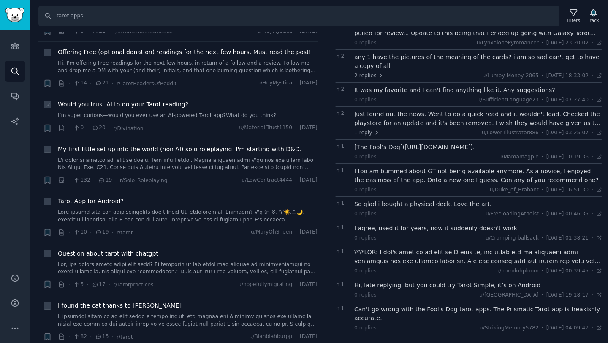
click at [191, 122] on div "Would you trust AI to do your Tarot reading? I’m super curious—would you ever u…" at bounding box center [188, 116] width 260 height 33
click at [47, 129] on icon "button" at bounding box center [47, 128] width 5 height 7
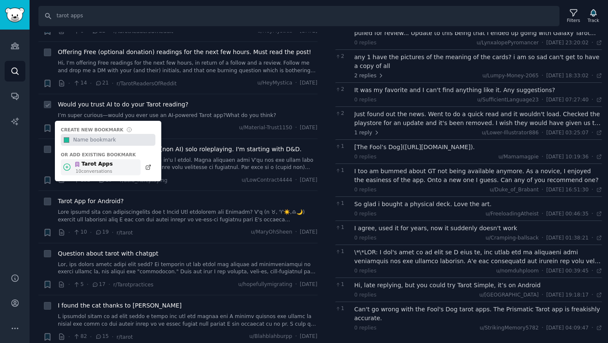
click at [108, 162] on div "Tarot Apps" at bounding box center [93, 164] width 38 height 8
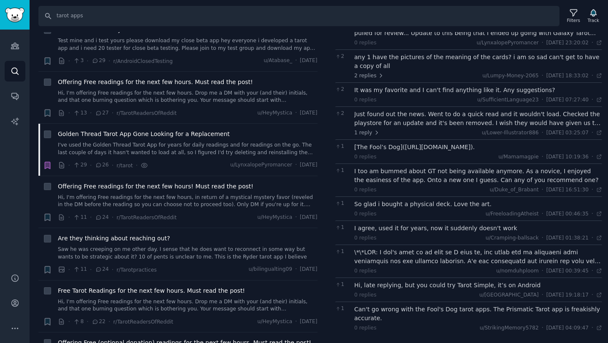
scroll to position [0, 0]
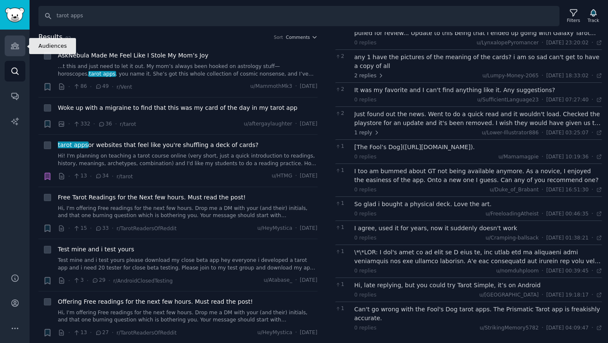
click at [11, 46] on icon "Sidebar" at bounding box center [15, 45] width 9 height 9
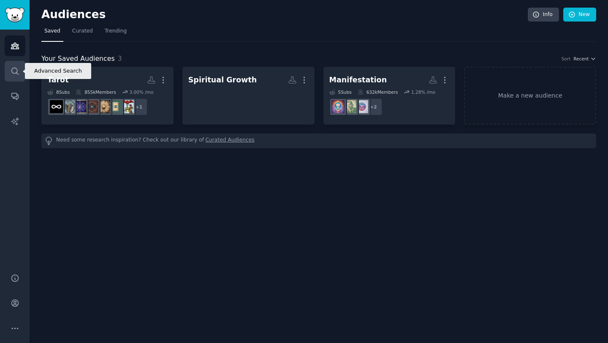
click at [14, 71] on icon "Sidebar" at bounding box center [15, 71] width 9 height 9
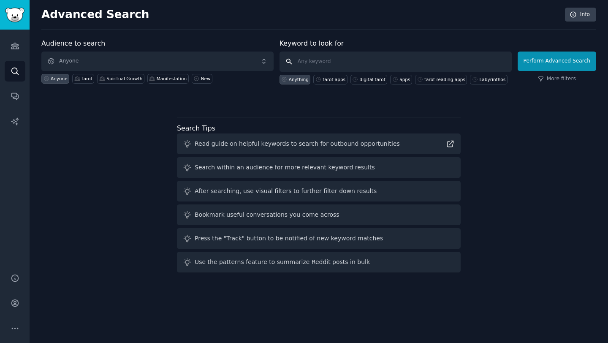
click at [322, 59] on input "text" at bounding box center [396, 62] width 232 height 20
type input "tarot apps"
click at [84, 78] on div "Tarot" at bounding box center [87, 79] width 11 height 6
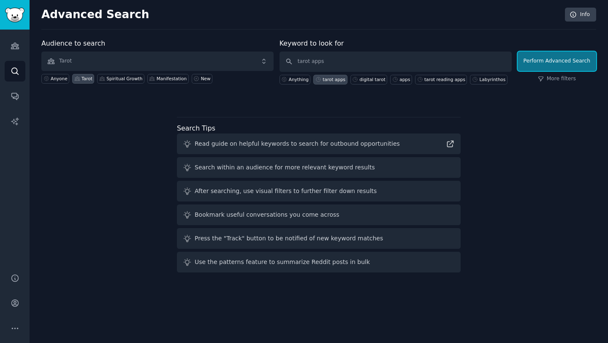
click at [563, 65] on button "Perform Advanced Search" at bounding box center [557, 61] width 79 height 19
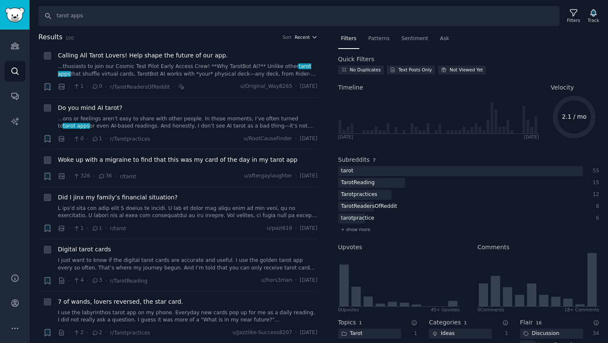
click at [303, 38] on span "Recent" at bounding box center [302, 37] width 15 height 6
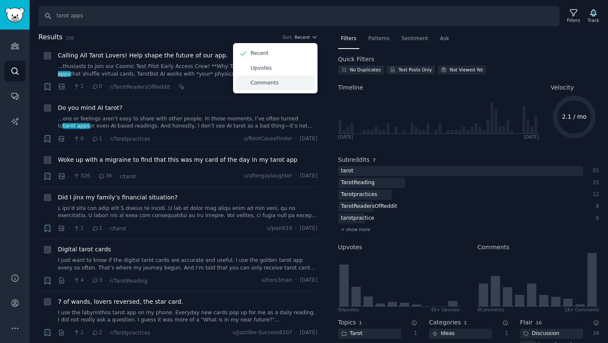
click at [271, 84] on p "Comments" at bounding box center [265, 83] width 28 height 8
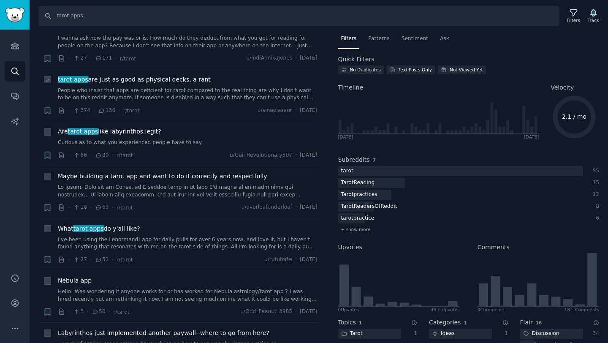
scroll to position [28, 0]
click at [46, 112] on icon "button" at bounding box center [47, 111] width 5 height 7
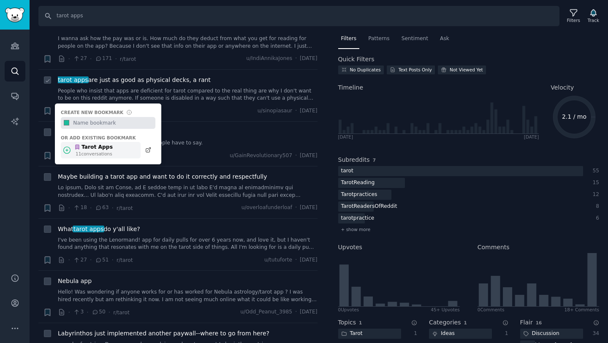
click at [103, 149] on div "Tarot Apps" at bounding box center [93, 148] width 38 height 8
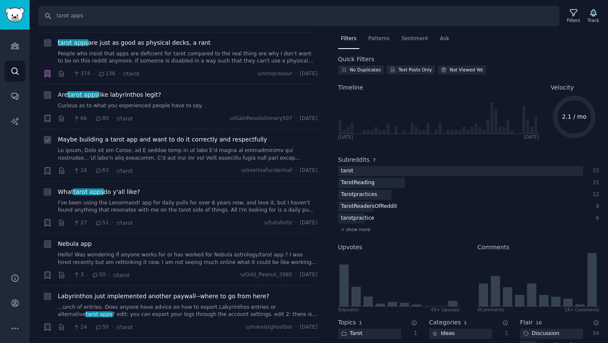
scroll to position [73, 0]
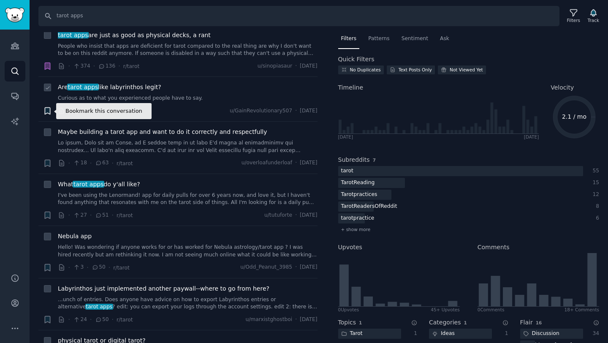
click at [44, 113] on icon "button" at bounding box center [47, 110] width 9 height 9
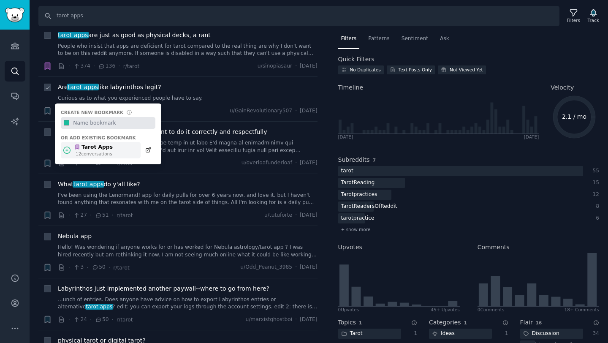
click at [113, 153] on div "Tarot Apps 12 conversation s" at bounding box center [101, 150] width 80 height 16
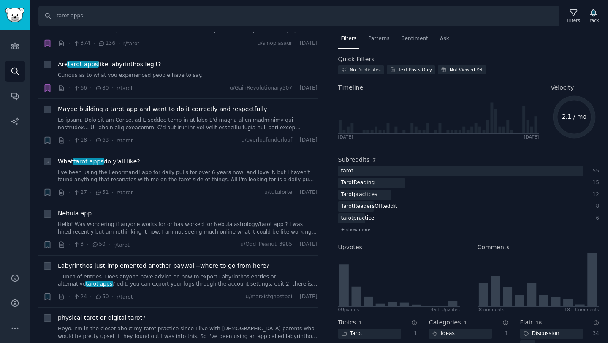
scroll to position [96, 0]
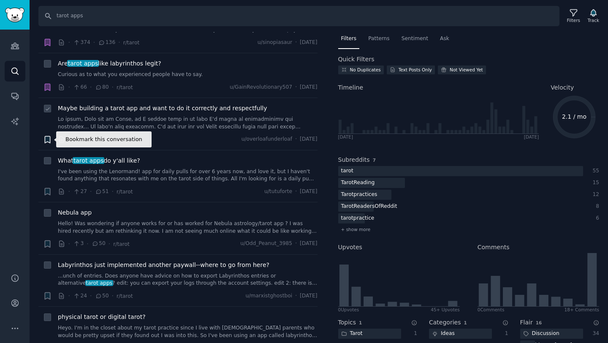
click at [51, 138] on icon "button" at bounding box center [47, 139] width 9 height 9
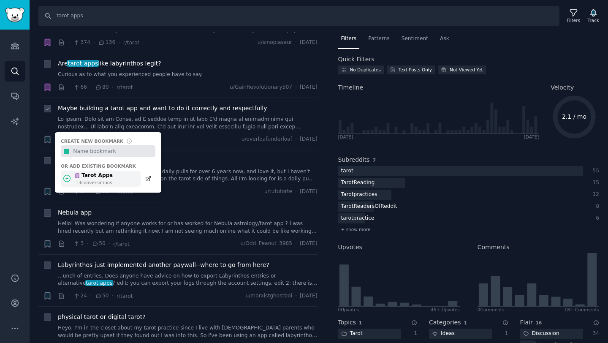
click at [104, 175] on div "Tarot Apps" at bounding box center [93, 176] width 38 height 8
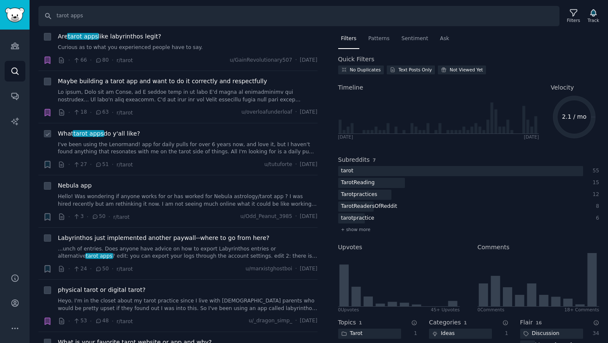
scroll to position [133, 0]
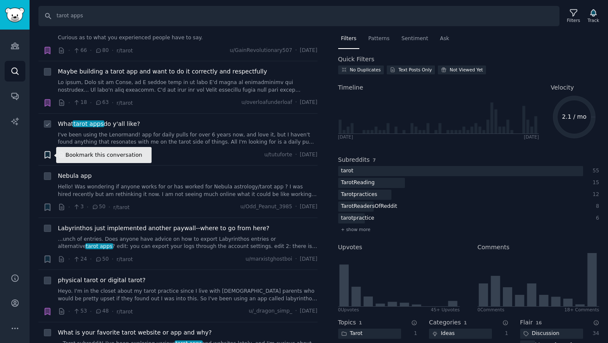
click at [47, 155] on icon "button" at bounding box center [47, 155] width 5 height 7
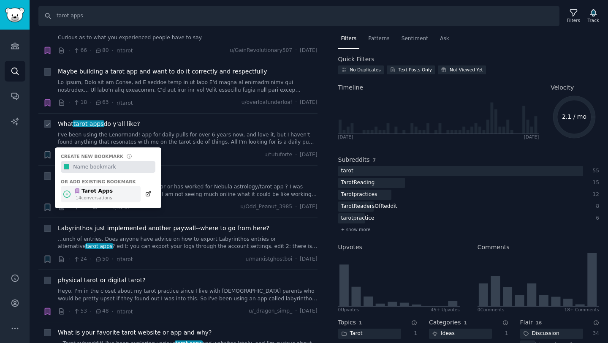
click at [109, 197] on div "14 conversation s" at bounding box center [94, 198] width 37 height 6
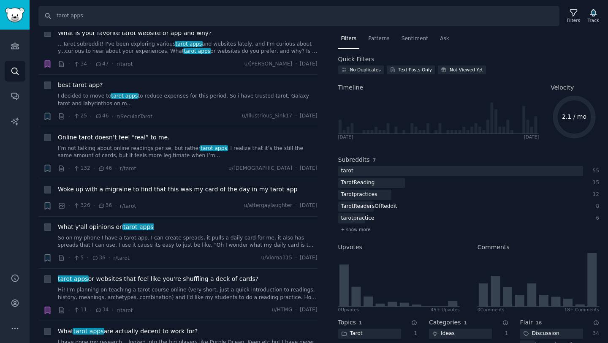
scroll to position [434, 0]
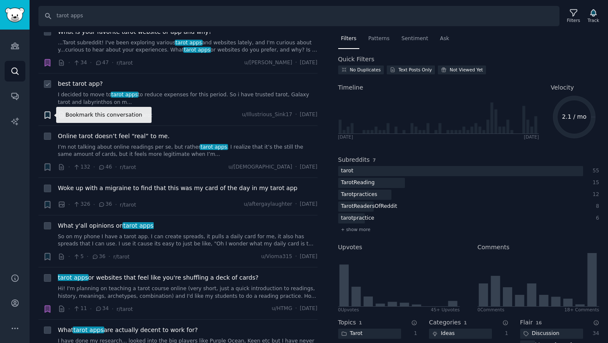
click at [50, 113] on icon "button" at bounding box center [47, 114] width 5 height 7
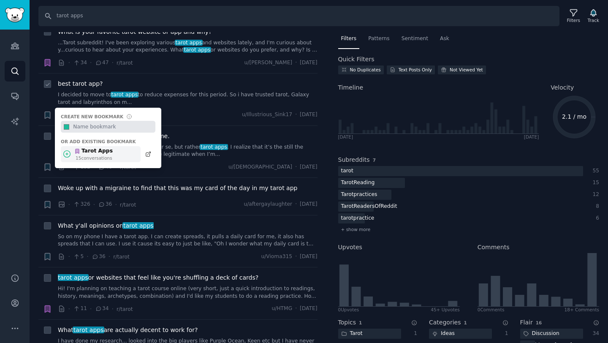
click at [96, 152] on div "Tarot Apps" at bounding box center [93, 151] width 38 height 8
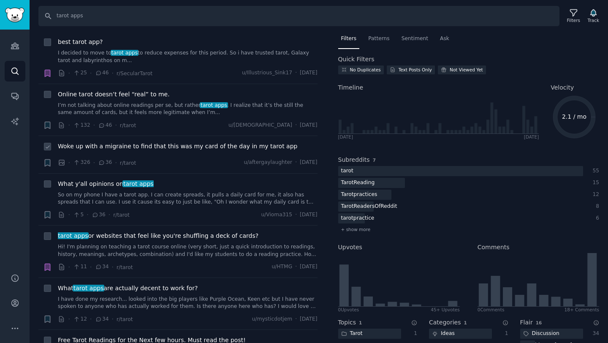
scroll to position [478, 0]
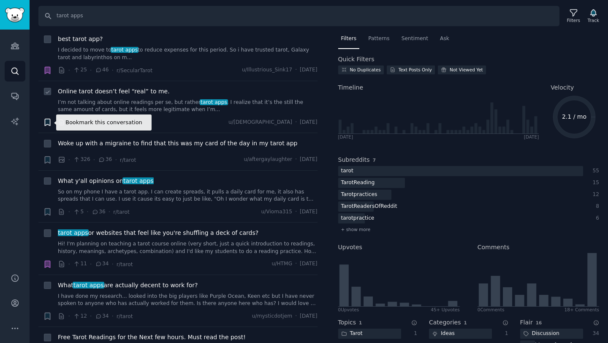
click at [48, 122] on icon "button" at bounding box center [47, 122] width 5 height 7
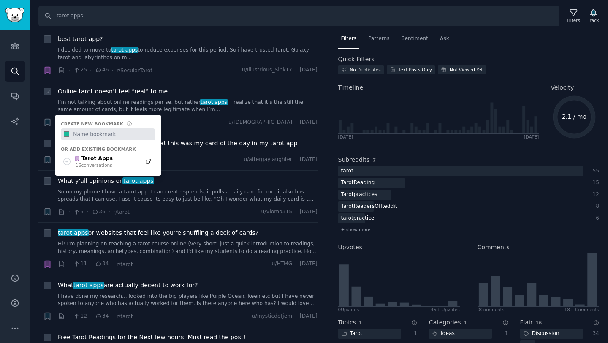
click at [187, 128] on li "Reddit text submission Bookmark this conversation + Create new bookmark #1abc9c…" at bounding box center [177, 107] width 279 height 52
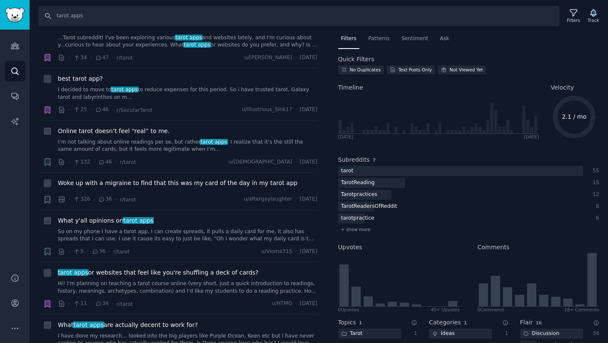
scroll to position [440, 0]
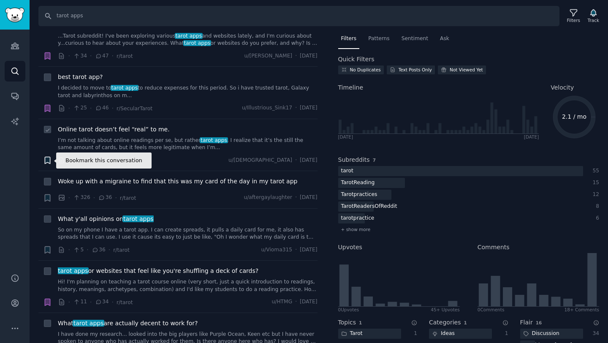
click at [45, 161] on icon "button" at bounding box center [47, 160] width 5 height 7
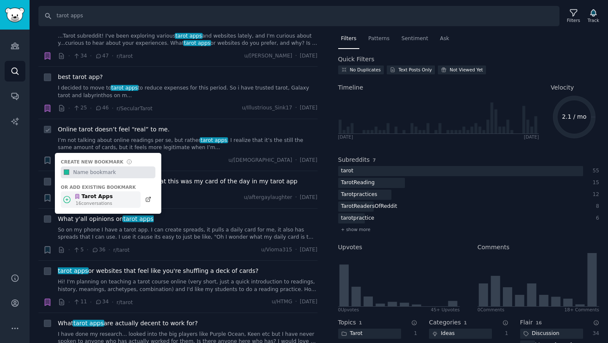
click at [85, 205] on div "16 conversation s" at bounding box center [94, 203] width 37 height 6
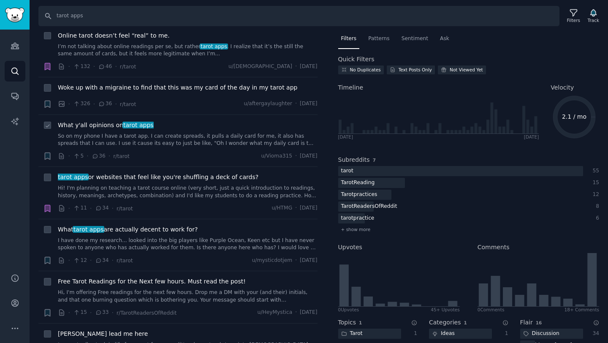
scroll to position [541, 0]
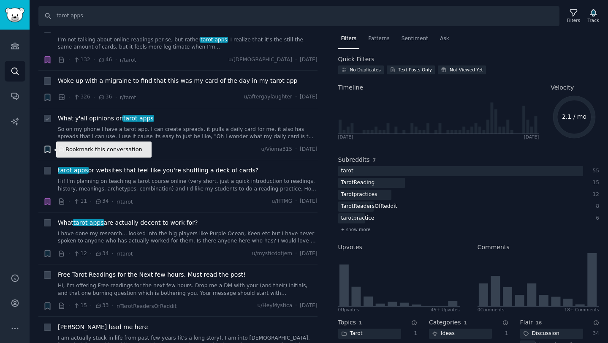
click at [45, 147] on icon "button" at bounding box center [47, 149] width 5 height 7
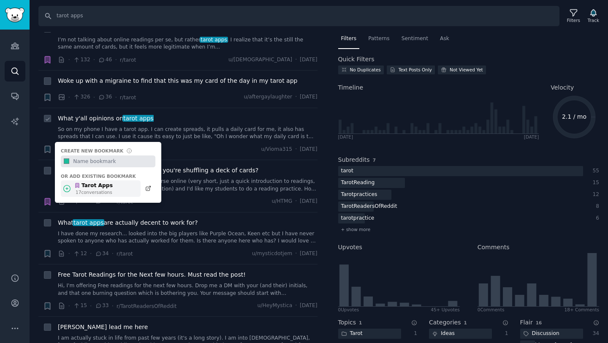
click at [100, 193] on div "17 conversation s" at bounding box center [94, 192] width 37 height 6
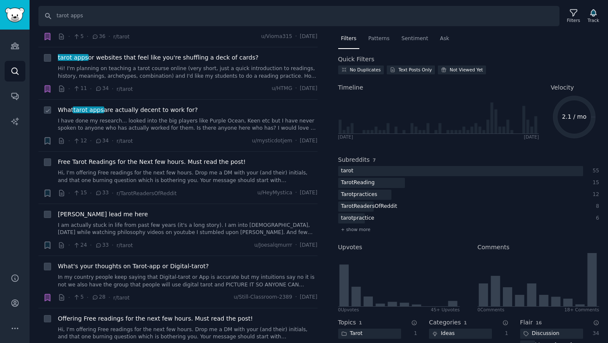
scroll to position [654, 0]
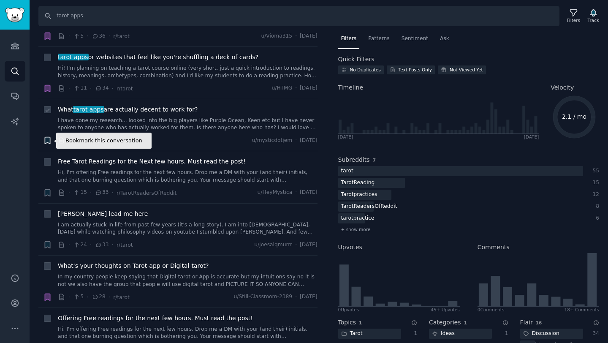
click at [47, 143] on icon "button" at bounding box center [47, 140] width 5 height 7
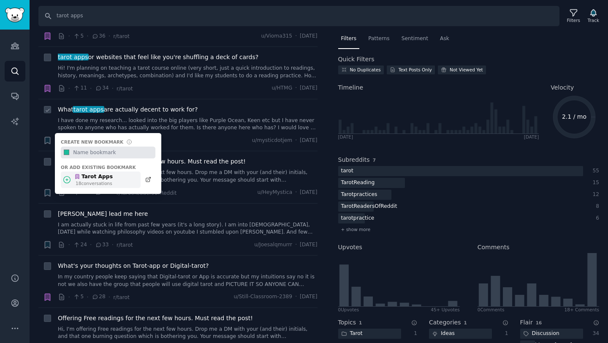
click at [93, 173] on div "Tarot Apps" at bounding box center [93, 177] width 38 height 8
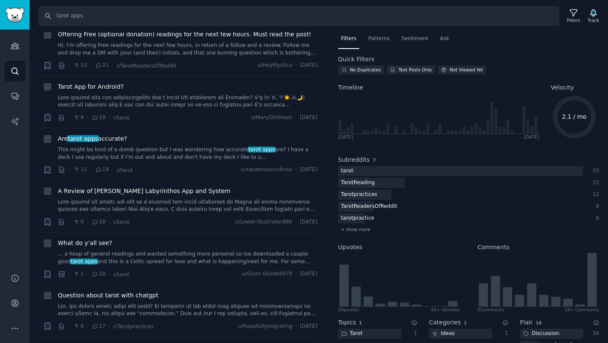
scroll to position [1199, 0]
click at [48, 118] on icon "button" at bounding box center [47, 117] width 5 height 7
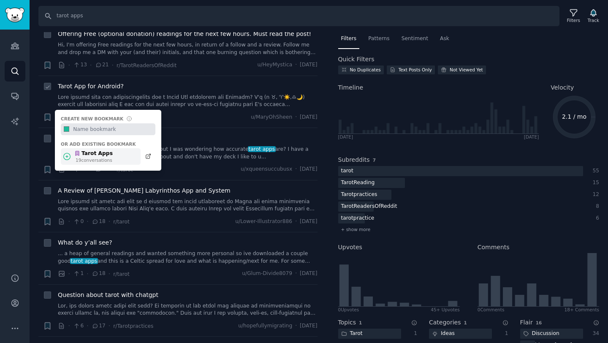
click at [87, 154] on div "Tarot Apps" at bounding box center [93, 154] width 38 height 8
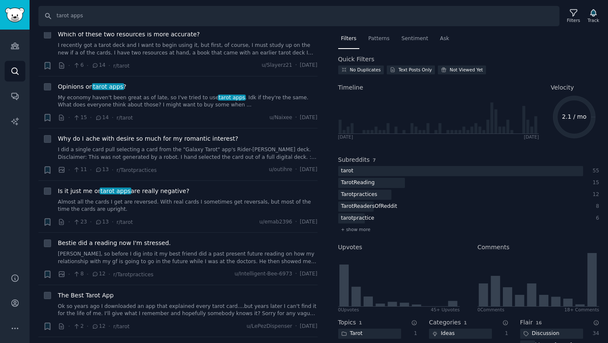
scroll to position [1618, 0]
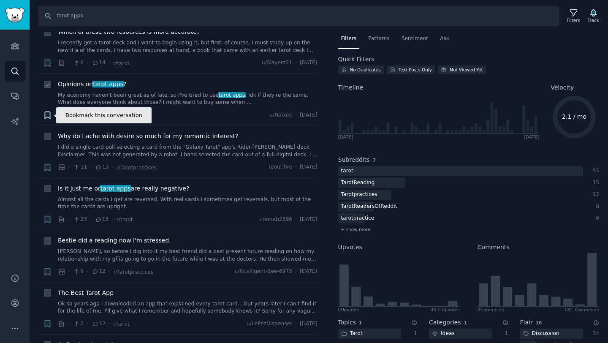
click at [46, 116] on icon "button" at bounding box center [47, 115] width 5 height 7
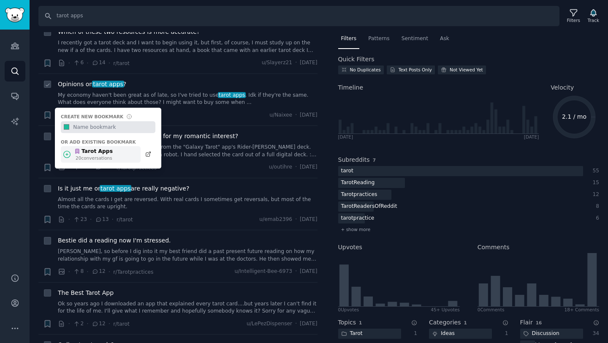
click at [92, 156] on div "20 conversation s" at bounding box center [94, 158] width 37 height 6
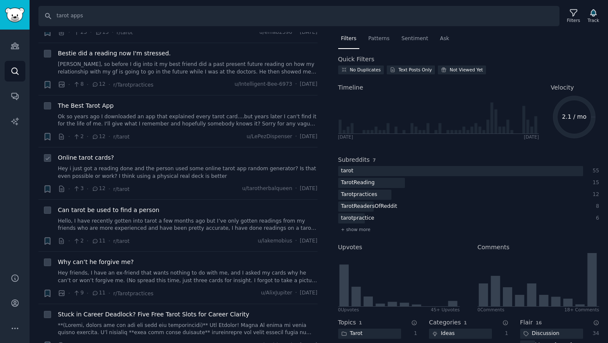
scroll to position [1799, 0]
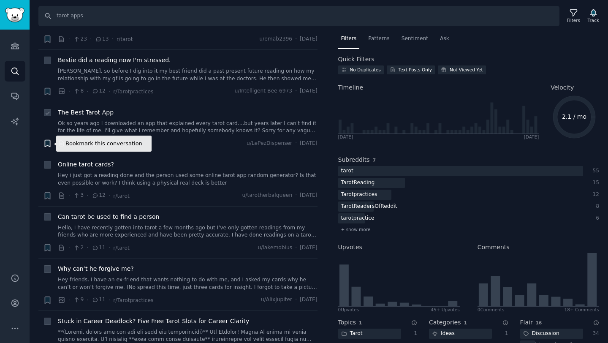
click at [49, 142] on icon "button" at bounding box center [47, 143] width 5 height 7
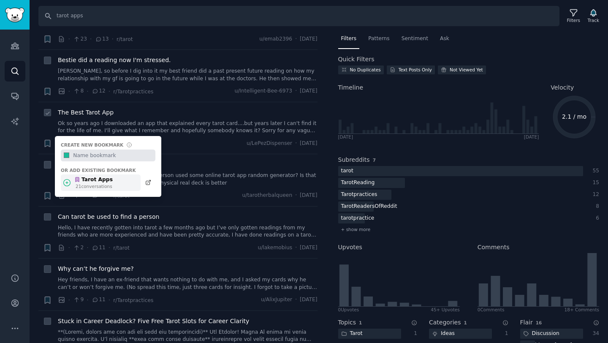
click at [109, 185] on div "21 conversation s" at bounding box center [94, 186] width 37 height 6
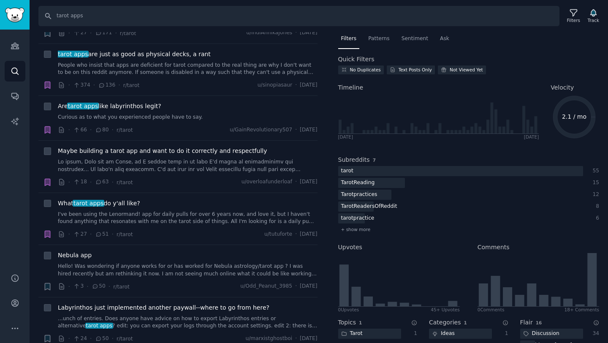
scroll to position [0, 0]
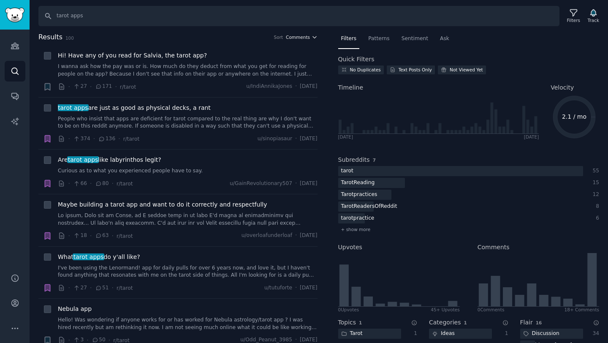
click at [301, 34] on span "Comments" at bounding box center [298, 37] width 24 height 6
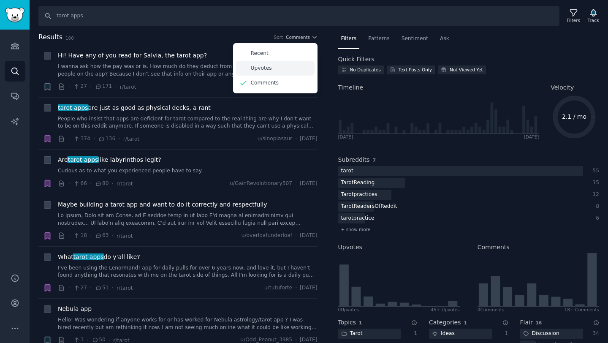
click at [264, 68] on p "Upvotes" at bounding box center [261, 69] width 21 height 8
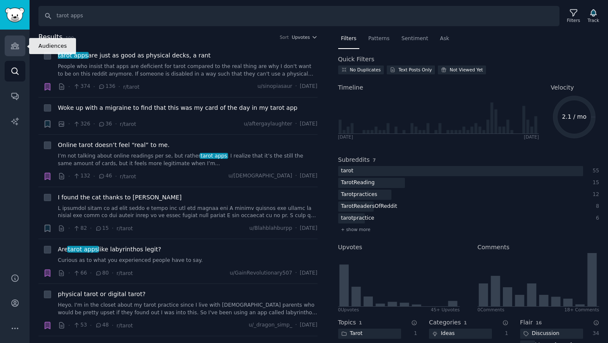
click at [12, 49] on icon "Sidebar" at bounding box center [15, 46] width 8 height 6
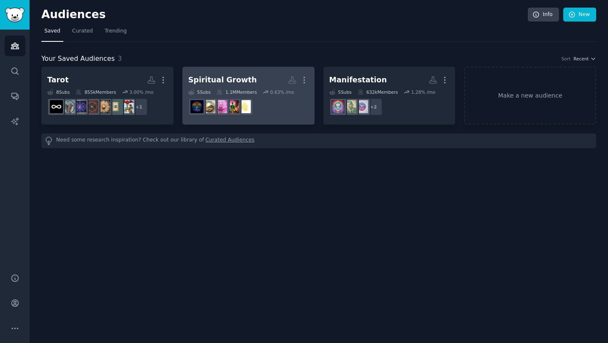
click at [232, 79] on div "Spiritual Growth" at bounding box center [222, 80] width 69 height 11
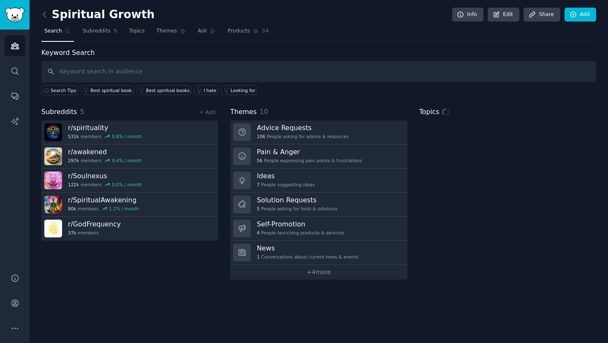
click at [122, 73] on input "text" at bounding box center [318, 72] width 555 height 22
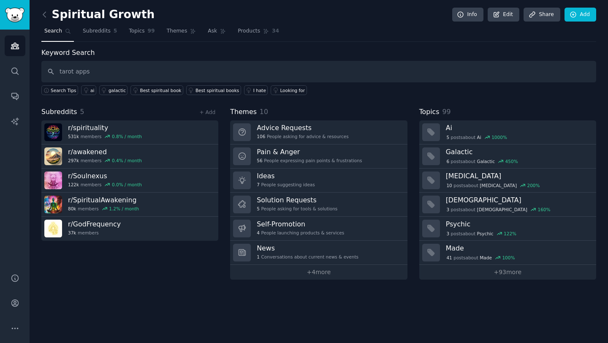
type input "tarot apps"
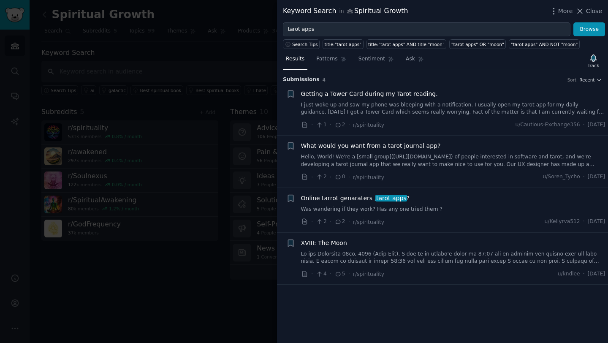
click at [218, 67] on div at bounding box center [304, 171] width 608 height 343
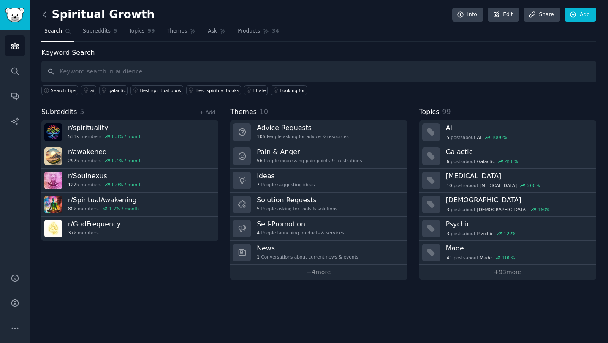
click at [48, 14] on icon at bounding box center [44, 14] width 9 height 9
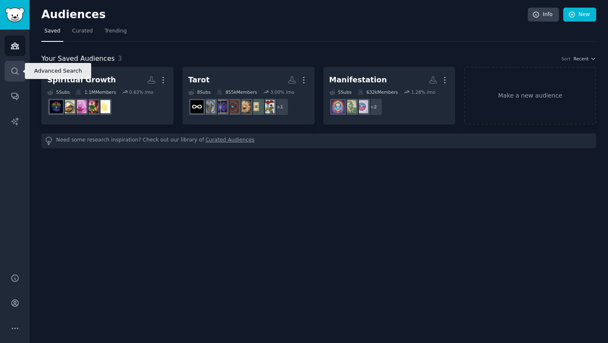
click at [17, 69] on icon "Sidebar" at bounding box center [15, 71] width 9 height 9
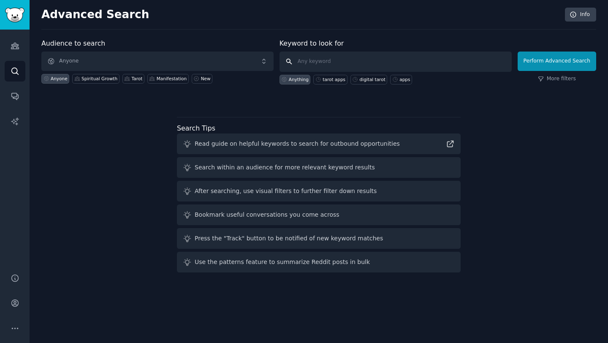
click at [325, 66] on input "text" at bounding box center [396, 62] width 232 height 20
type input "tarot apps"
click at [101, 77] on div "Spiritual Growth" at bounding box center [100, 79] width 36 height 6
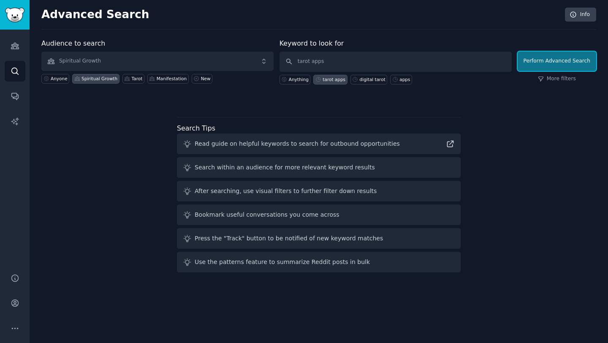
click at [543, 67] on button "Perform Advanced Search" at bounding box center [557, 61] width 79 height 19
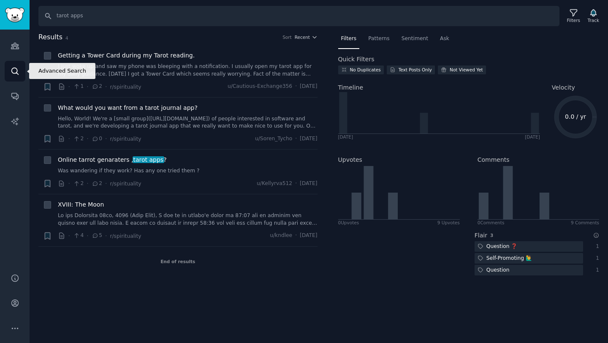
click at [14, 67] on icon "Sidebar" at bounding box center [15, 71] width 9 height 9
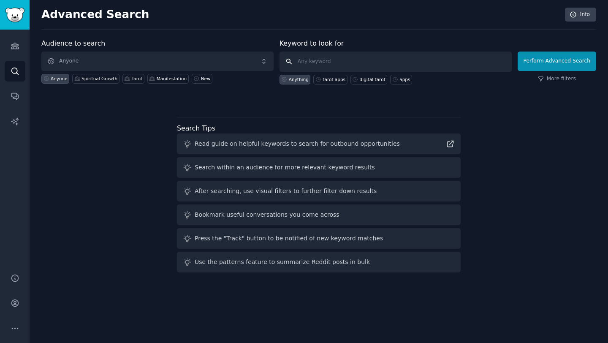
click at [324, 63] on input "text" at bounding box center [396, 62] width 232 height 20
type input "tarot apps"
click at [158, 78] on div "Manifestation" at bounding box center [172, 79] width 30 height 6
click at [540, 75] on div "Perform Advanced Search More filters" at bounding box center [557, 64] width 79 height 42
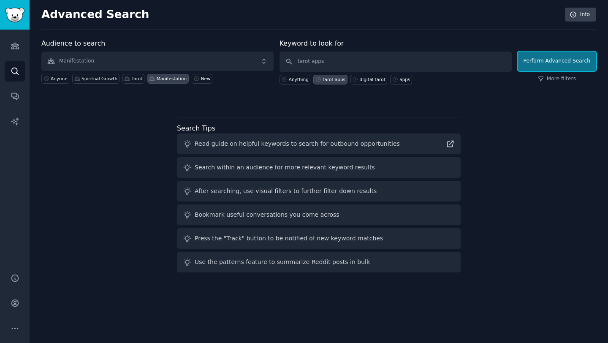
click at [539, 57] on button "Perform Advanced Search" at bounding box center [557, 61] width 79 height 19
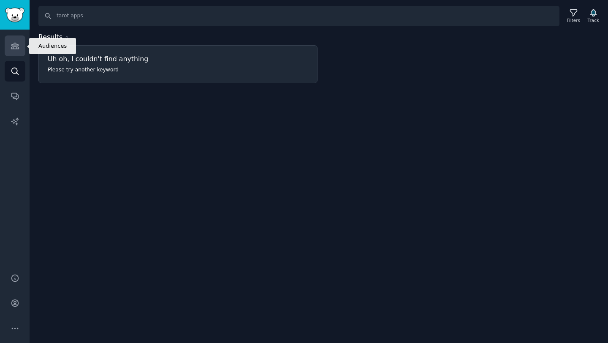
click at [12, 49] on icon "Sidebar" at bounding box center [15, 45] width 9 height 9
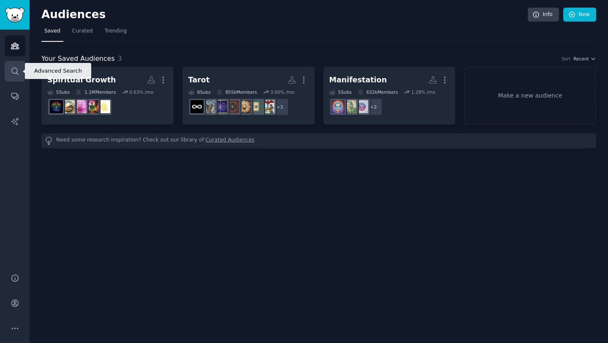
click at [14, 69] on icon "Sidebar" at bounding box center [15, 71] width 9 height 9
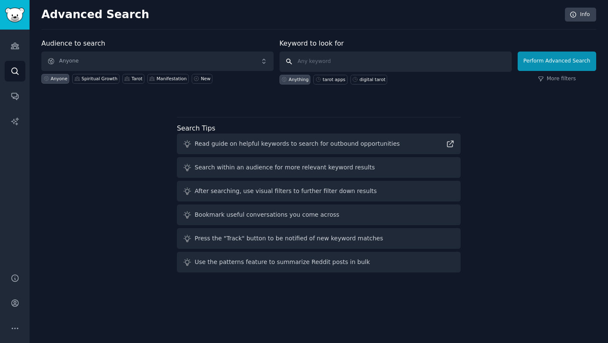
click at [329, 58] on input "text" at bounding box center [396, 62] width 232 height 20
type input "tarot apps"
click button "Perform Advanced Search" at bounding box center [557, 61] width 79 height 19
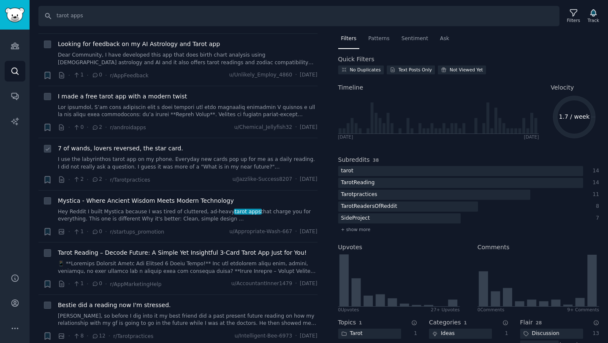
scroll to position [428, 0]
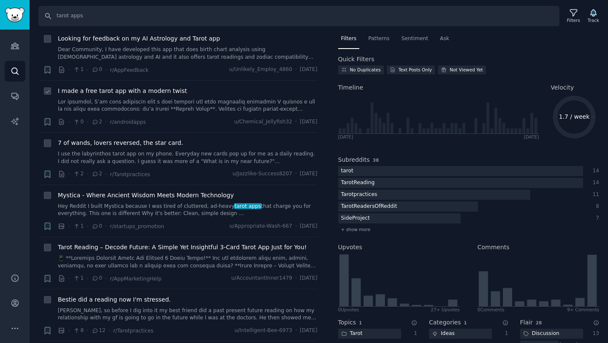
click at [108, 105] on link at bounding box center [188, 105] width 260 height 15
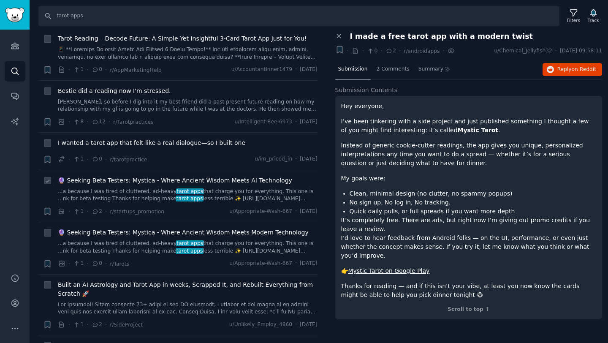
scroll to position [635, 0]
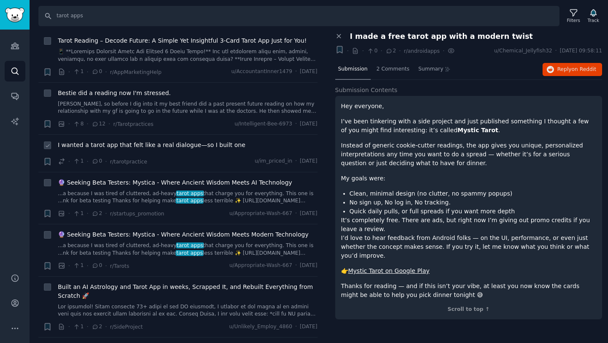
click at [166, 158] on div "· 1 · 0 · r/tarotpractice u/im_priced_in · [DATE]" at bounding box center [188, 161] width 260 height 9
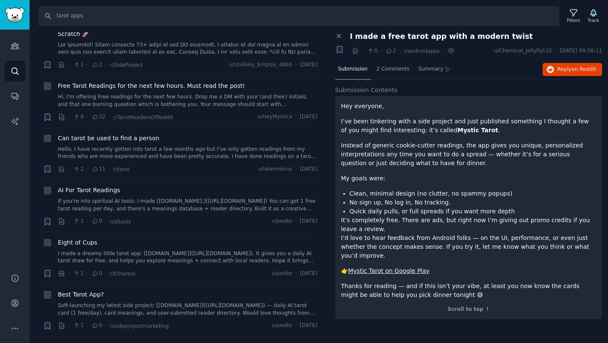
scroll to position [912, 0]
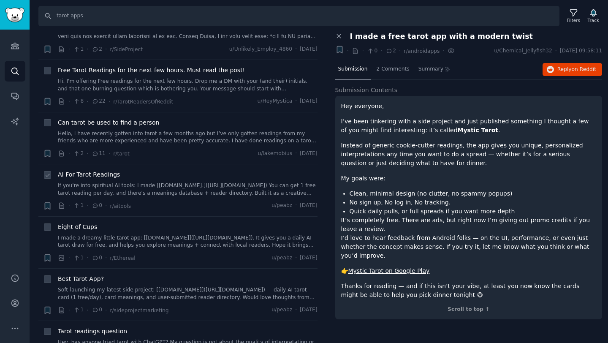
click at [171, 203] on div "· 1 · 0 · r/aitools u/peabz · [DATE]" at bounding box center [188, 205] width 260 height 9
click at [8, 100] on link "Conversations" at bounding box center [15, 96] width 21 height 21
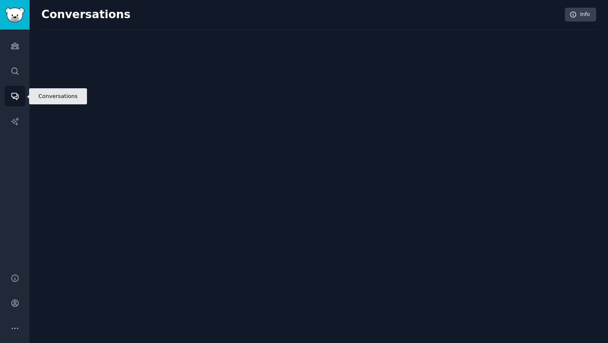
click at [15, 98] on icon "Sidebar" at bounding box center [14, 96] width 7 height 7
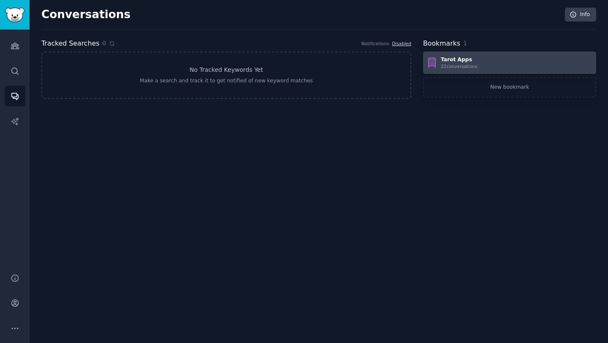
click at [470, 65] on div "22 conversation s" at bounding box center [459, 66] width 37 height 6
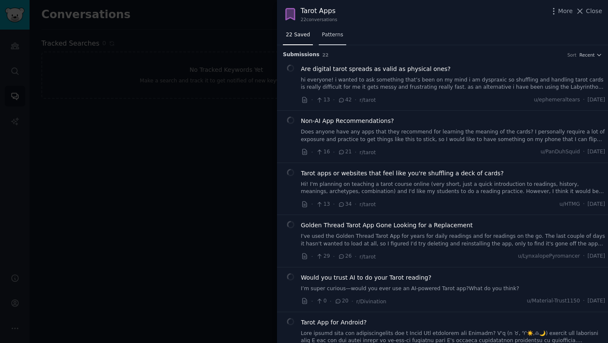
click at [322, 36] on span "Patterns" at bounding box center [332, 35] width 21 height 8
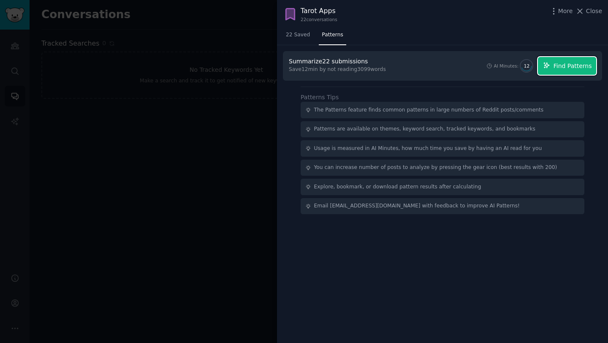
click at [571, 68] on span "Find Patterns" at bounding box center [573, 66] width 38 height 9
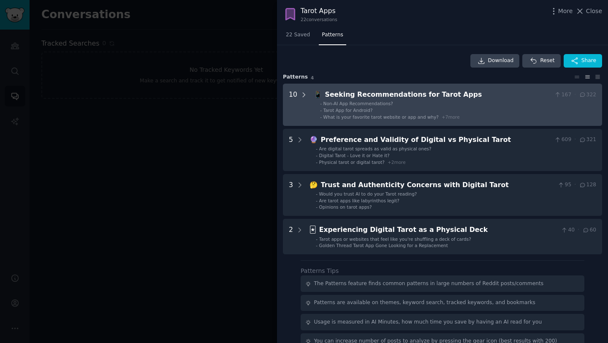
click at [301, 94] on icon at bounding box center [304, 95] width 8 height 8
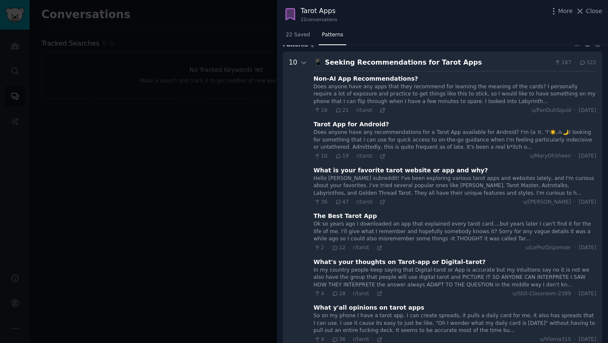
scroll to position [5, 0]
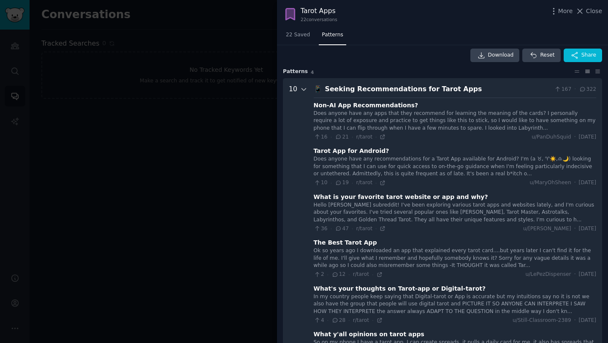
click at [303, 89] on icon at bounding box center [304, 89] width 4 height 2
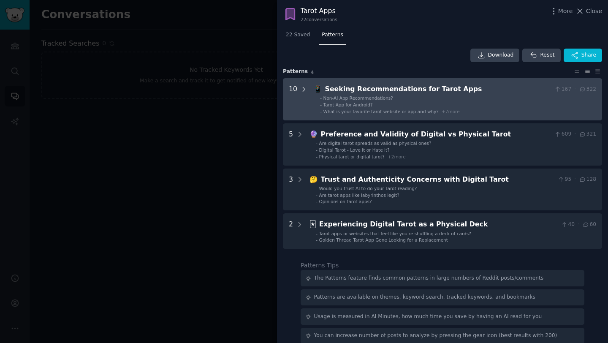
click at [304, 88] on icon at bounding box center [304, 90] width 8 height 8
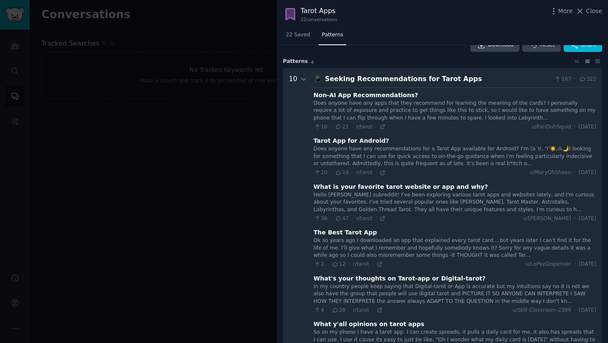
scroll to position [2, 0]
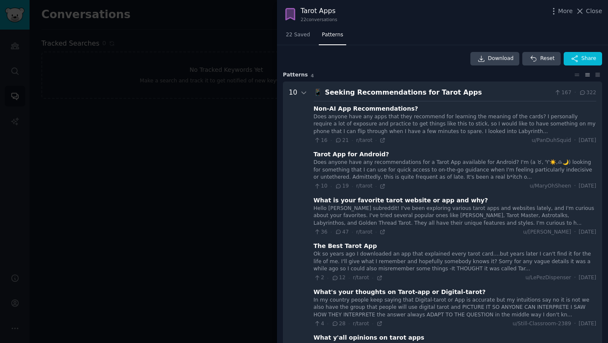
click at [489, 96] on div "Seeking Recommendations for Tarot Apps" at bounding box center [438, 92] width 226 height 11
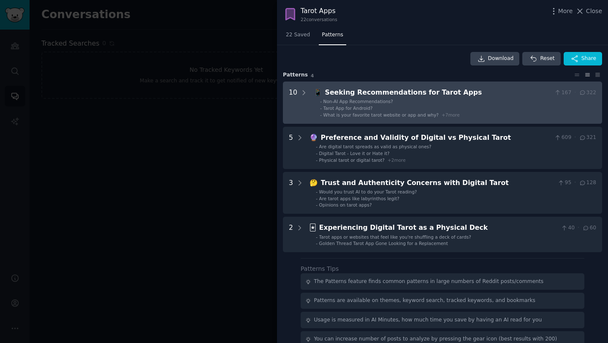
click at [372, 90] on div "Seeking Recommendations for Tarot Apps" at bounding box center [438, 92] width 226 height 11
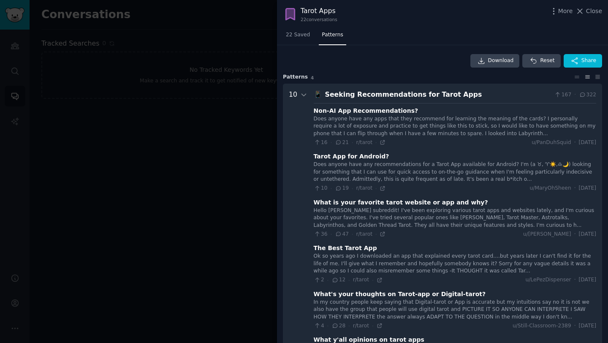
scroll to position [0, 0]
click at [302, 92] on icon at bounding box center [304, 95] width 8 height 8
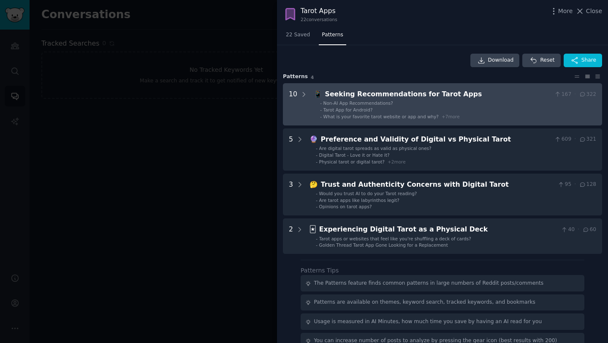
click at [402, 100] on li "- Non-AI App Recommendations?" at bounding box center [458, 103] width 276 height 6
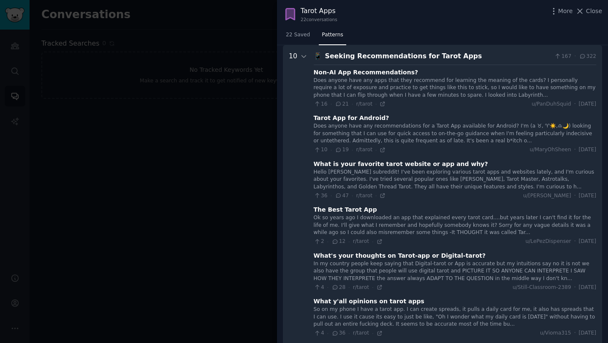
scroll to position [16, 0]
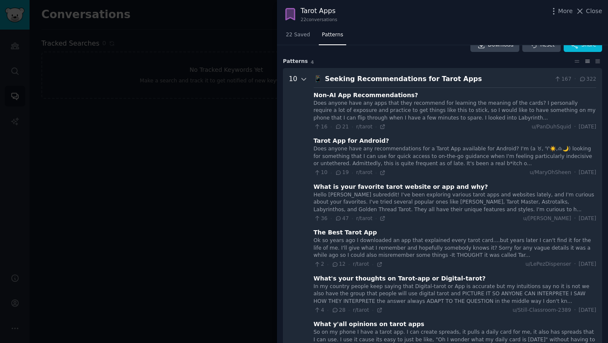
click at [300, 80] on icon at bounding box center [304, 80] width 8 height 8
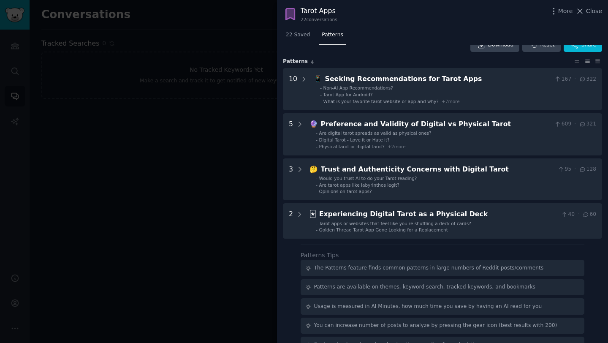
click at [209, 121] on div at bounding box center [304, 171] width 608 height 343
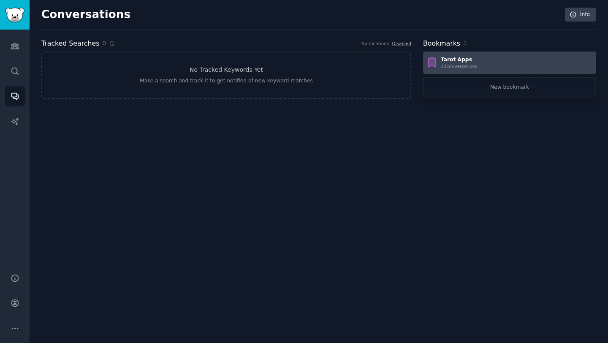
click at [480, 63] on div "Tarot Apps 22 conversation s" at bounding box center [509, 63] width 167 height 14
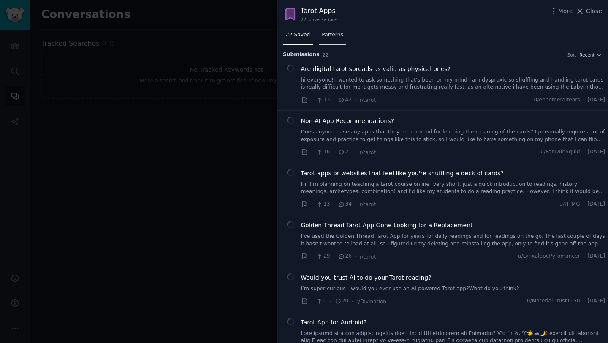
click at [329, 37] on span "Patterns" at bounding box center [332, 35] width 21 height 8
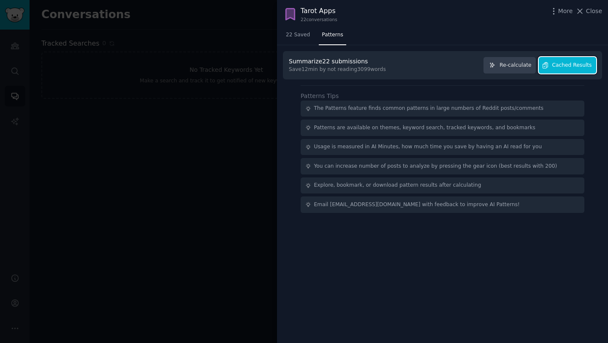
click at [547, 61] on button "Cached Results" at bounding box center [567, 65] width 57 height 16
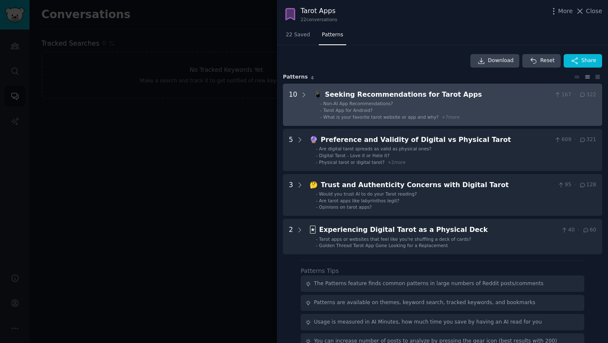
click at [488, 104] on li "- Non-AI App Recommendations?" at bounding box center [458, 104] width 276 height 6
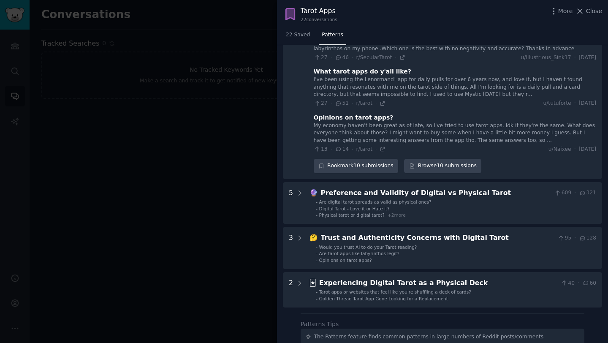
scroll to position [381, 0]
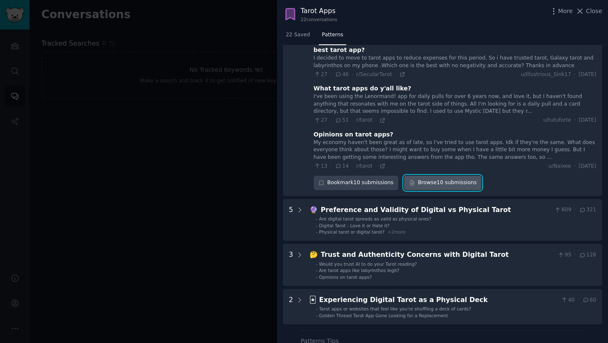
click at [425, 176] on link "Browse 10 submissions" at bounding box center [442, 183] width 77 height 14
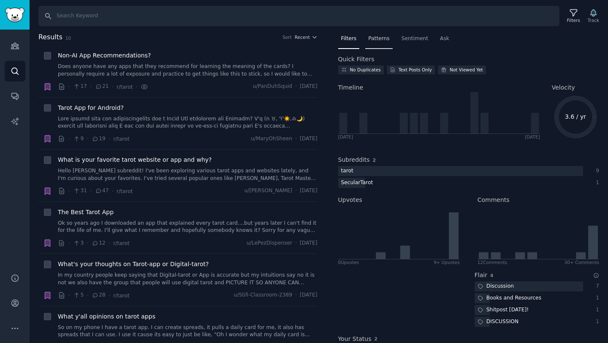
click at [383, 38] on span "Patterns" at bounding box center [378, 39] width 21 height 8
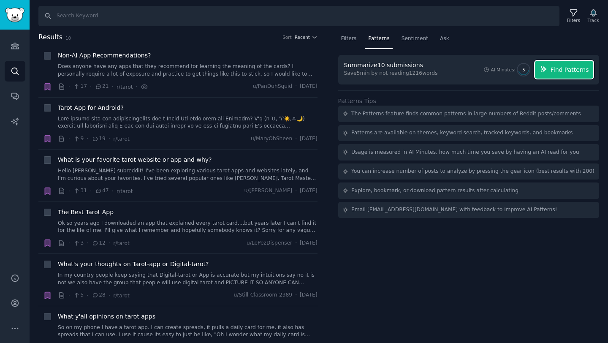
click at [566, 69] on span "Find Patterns" at bounding box center [570, 69] width 38 height 9
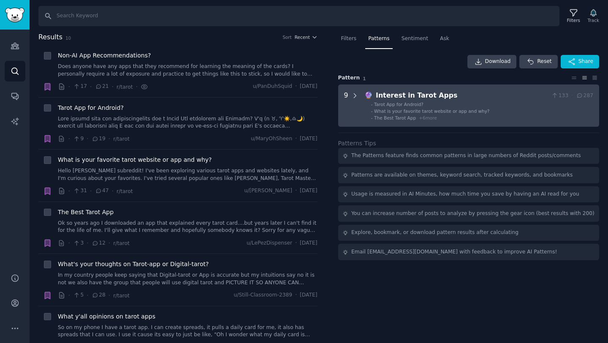
click at [353, 95] on icon at bounding box center [355, 96] width 8 height 8
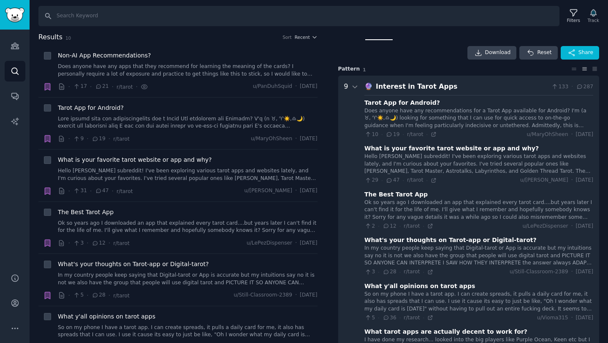
scroll to position [3, 0]
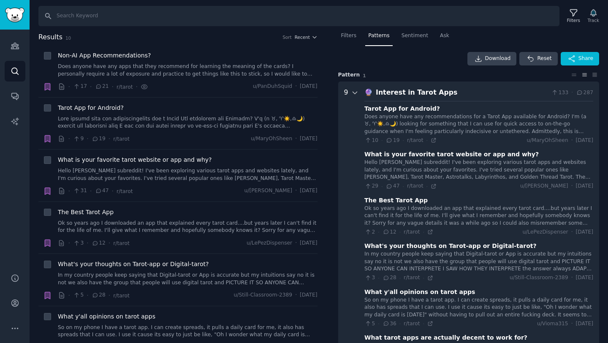
click at [352, 93] on icon at bounding box center [355, 93] width 8 height 8
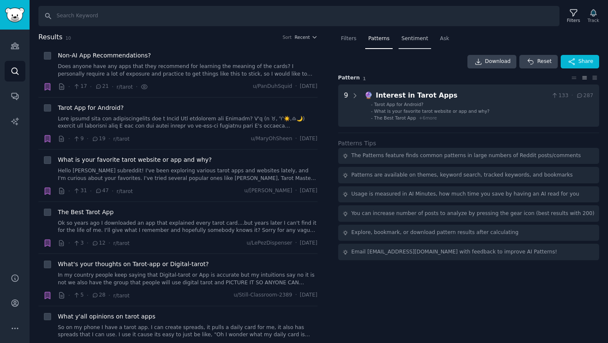
click at [417, 39] on span "Sentiment" at bounding box center [415, 39] width 27 height 8
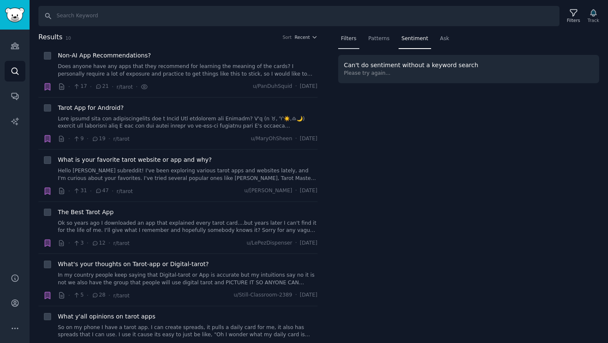
click at [343, 41] on span "Filters" at bounding box center [349, 39] width 16 height 8
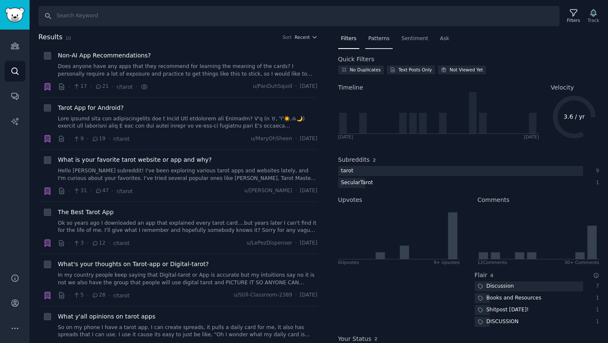
click at [383, 44] on div "Patterns" at bounding box center [378, 40] width 27 height 17
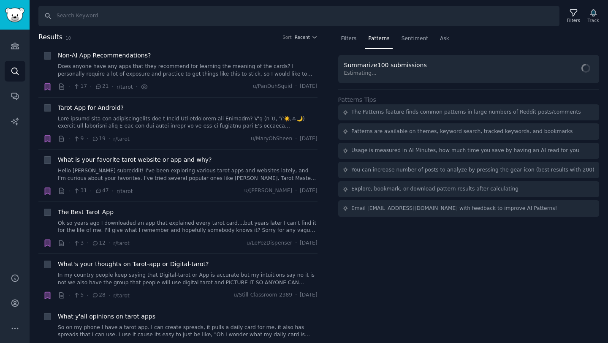
click at [451, 40] on nav "Filters Patterns Sentiment Ask" at bounding box center [468, 40] width 261 height 17
click at [445, 40] on span "Ask" at bounding box center [444, 39] width 9 height 8
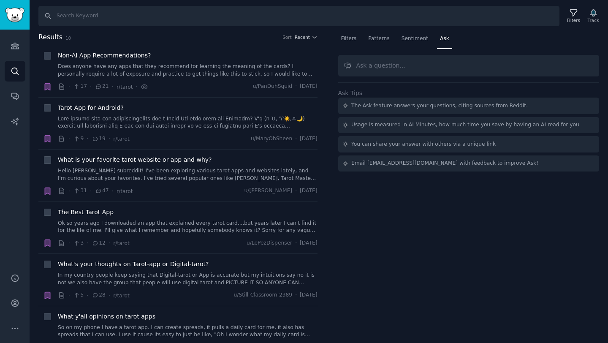
click at [396, 71] on input "text" at bounding box center [468, 66] width 261 height 22
type input "What is the best tarot app according to you ?"
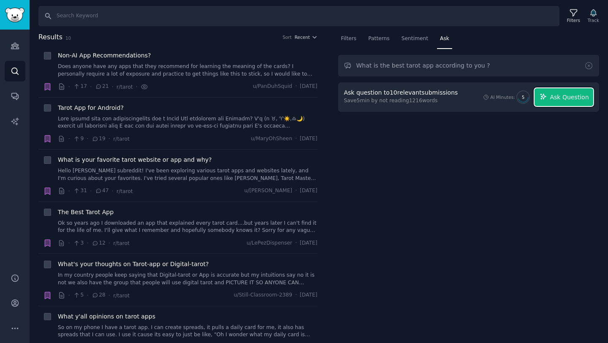
click at [561, 98] on span "Ask Question" at bounding box center [569, 97] width 39 height 9
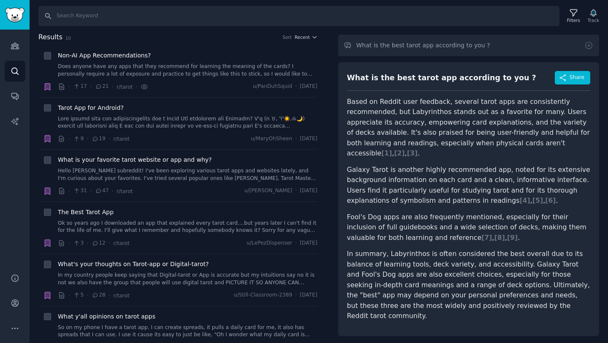
scroll to position [20, 0]
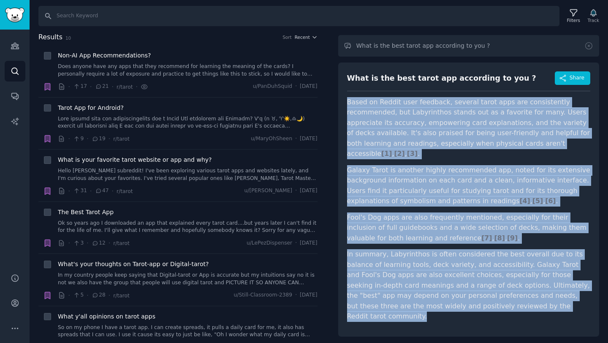
drag, startPoint x: 346, startPoint y: 101, endPoint x: 548, endPoint y: 296, distance: 280.8
click at [548, 296] on div "What is the best tarot app according to you ? Share Based on Reddit user feedba…" at bounding box center [468, 200] width 261 height 274
copy article "Based on Reddit user feedback, several tarot apps are consistently recommended,…"
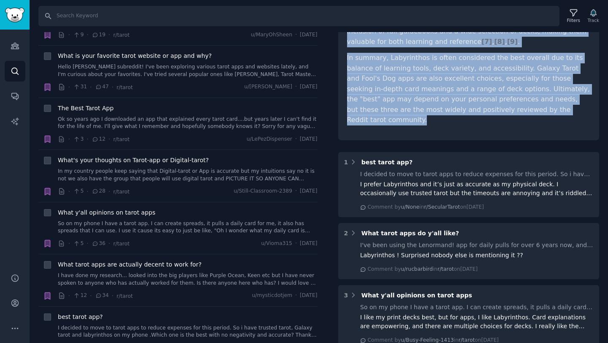
scroll to position [0, 0]
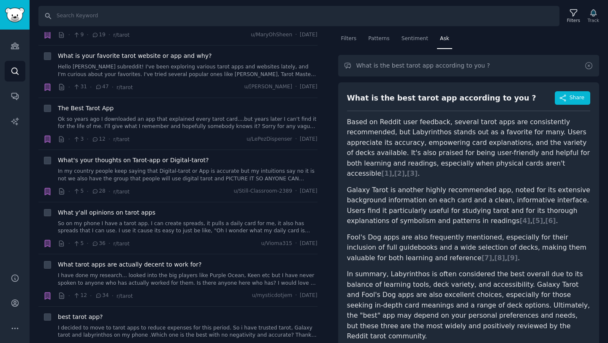
click at [588, 66] on icon at bounding box center [588, 65] width 9 height 9
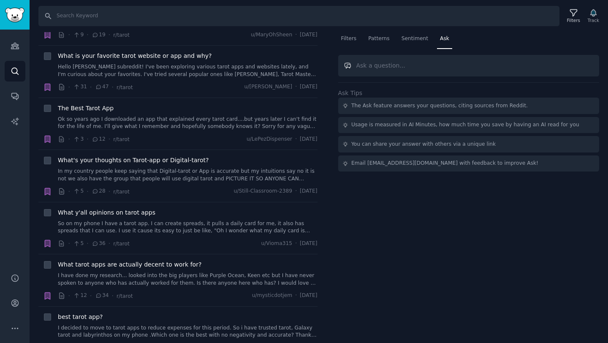
click at [378, 69] on input "text" at bounding box center [468, 66] width 261 height 22
type input "What are your thoughts on digital tarot ?"
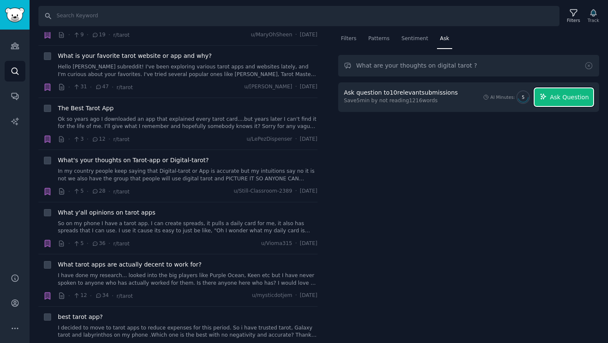
click at [566, 99] on span "Ask Question" at bounding box center [569, 97] width 39 height 9
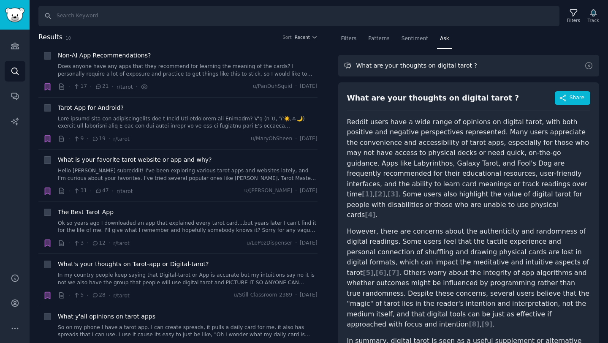
click at [421, 67] on input "What are your thoughts on digital tarot ?" at bounding box center [468, 66] width 261 height 22
click at [591, 64] on icon at bounding box center [588, 65] width 9 height 9
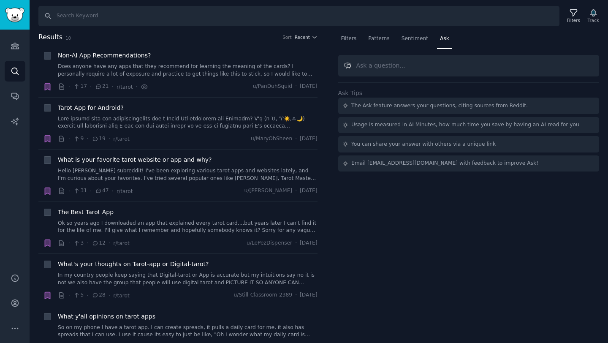
click at [394, 67] on input "text" at bounding box center [468, 66] width 261 height 22
type input "Why would you use a digital tarot app ?"
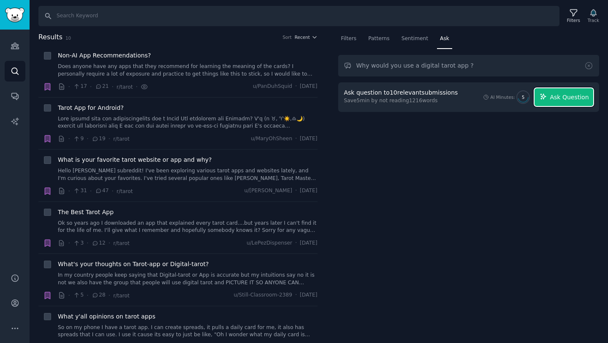
click at [569, 89] on button "Ask Question" at bounding box center [564, 97] width 59 height 18
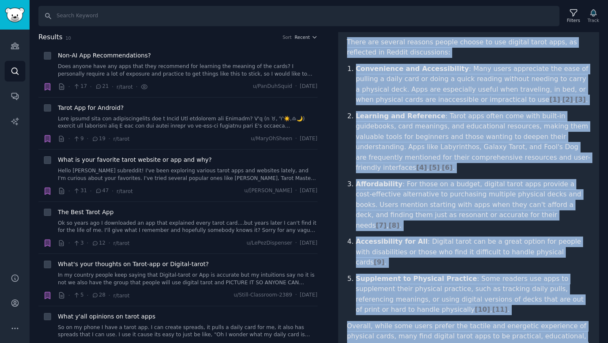
scroll to position [102, 0]
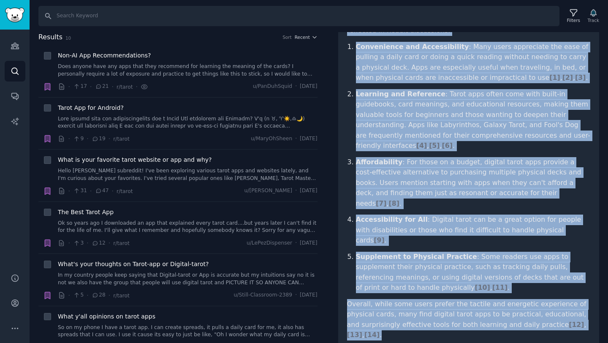
drag, startPoint x: 347, startPoint y: 71, endPoint x: 569, endPoint y: 301, distance: 319.9
click at [569, 301] on div "Why would you use a digital tarot app ? Share There are several reasons people …" at bounding box center [468, 168] width 261 height 375
copy article "There are several reasons people choose to use digital tarot apps, as reflected…"
click at [13, 77] on link "Search" at bounding box center [15, 71] width 21 height 21
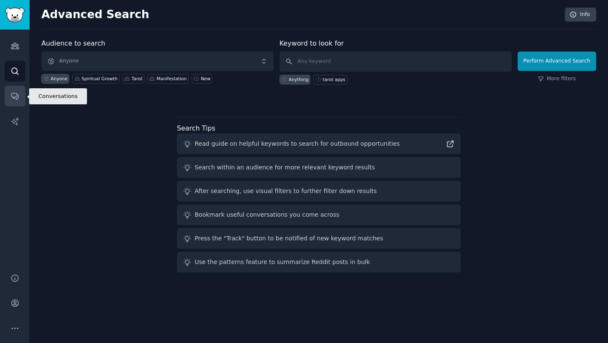
click at [8, 101] on link "Conversations" at bounding box center [15, 96] width 21 height 21
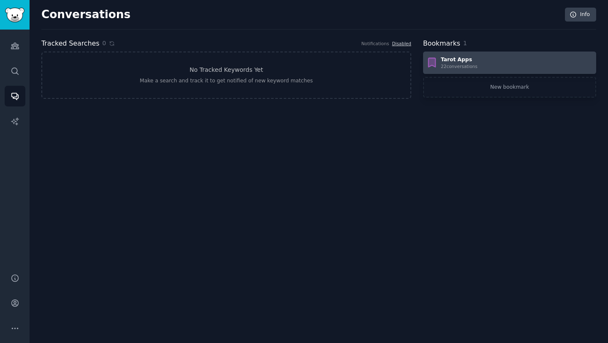
click at [480, 60] on div "Tarot Apps 22 conversation s" at bounding box center [509, 63] width 167 height 14
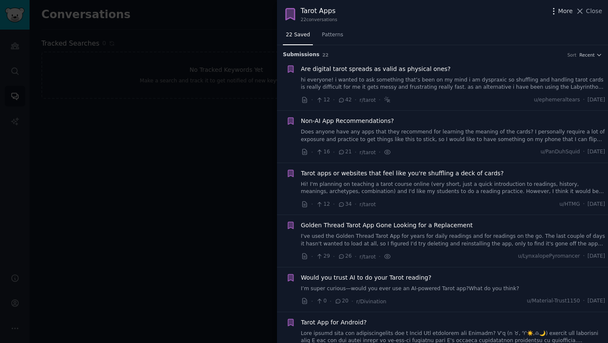
click at [568, 11] on span "More" at bounding box center [565, 11] width 15 height 9
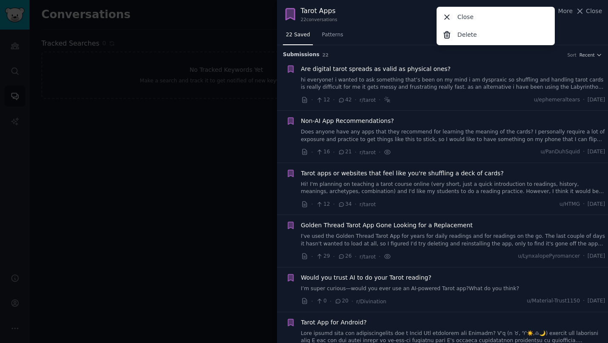
click at [369, 33] on div "22 Saved Patterns" at bounding box center [442, 36] width 331 height 17
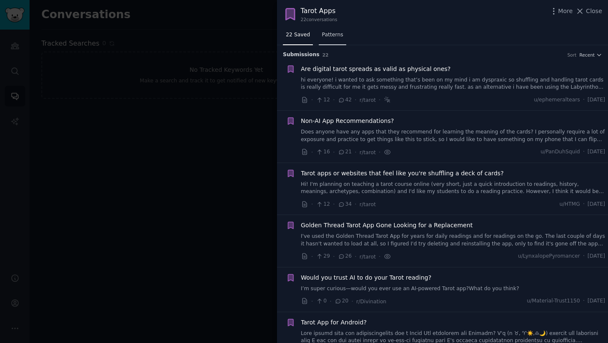
click at [325, 35] on span "Patterns" at bounding box center [332, 35] width 21 height 8
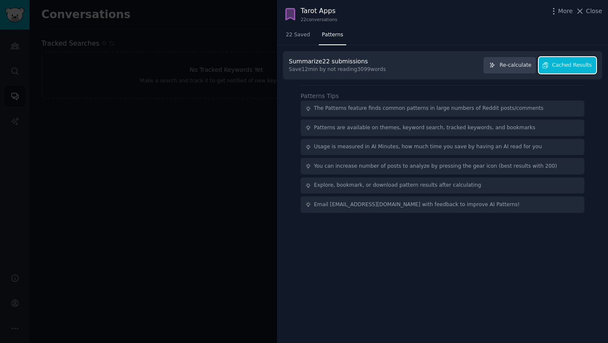
click at [567, 68] on span "Cached Results" at bounding box center [572, 66] width 40 height 8
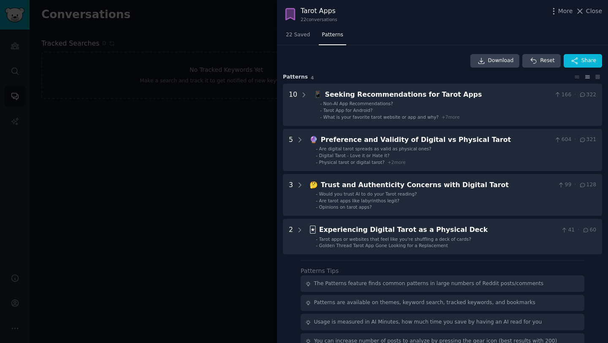
click at [192, 165] on div at bounding box center [304, 171] width 608 height 343
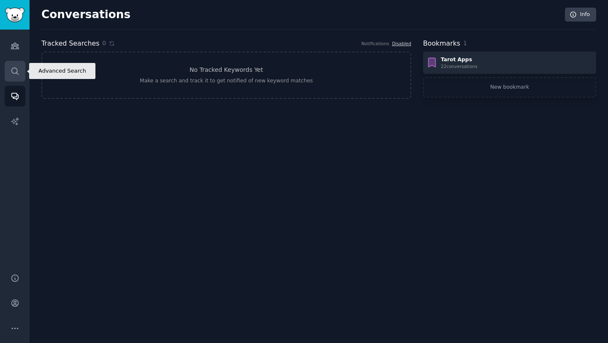
click at [16, 67] on icon "Sidebar" at bounding box center [15, 71] width 9 height 9
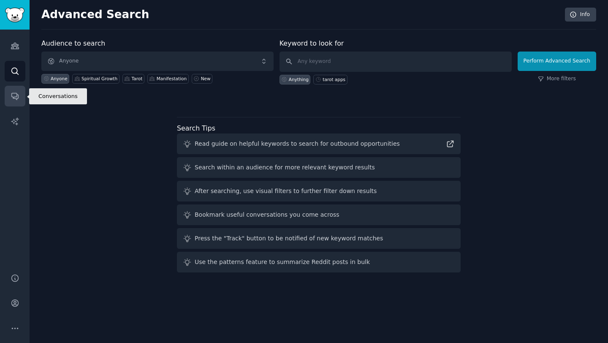
click at [8, 95] on link "Conversations" at bounding box center [15, 96] width 21 height 21
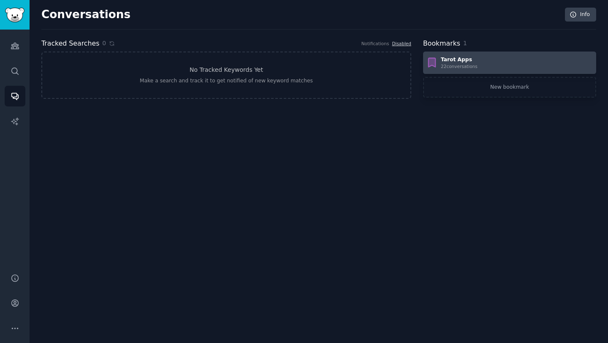
click at [454, 61] on div "Tarot Apps" at bounding box center [459, 60] width 37 height 8
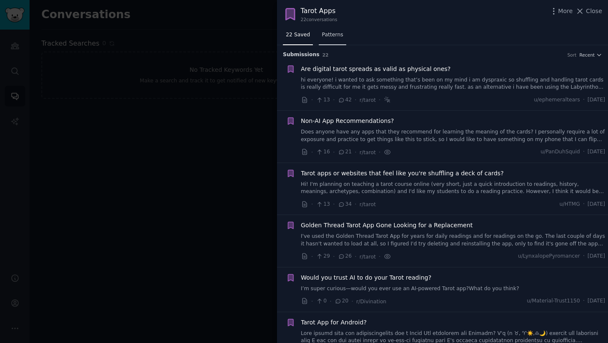
click at [330, 38] on span "Patterns" at bounding box center [332, 35] width 21 height 8
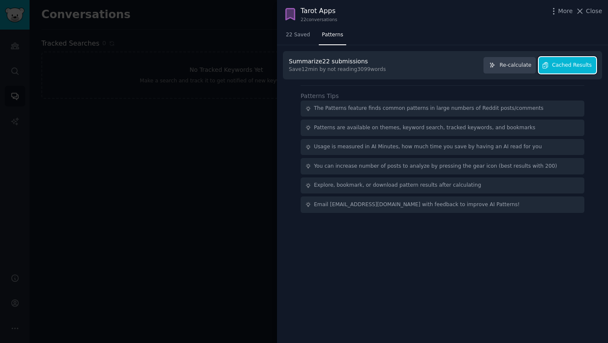
click at [589, 62] on span "Cached Results" at bounding box center [572, 66] width 40 height 8
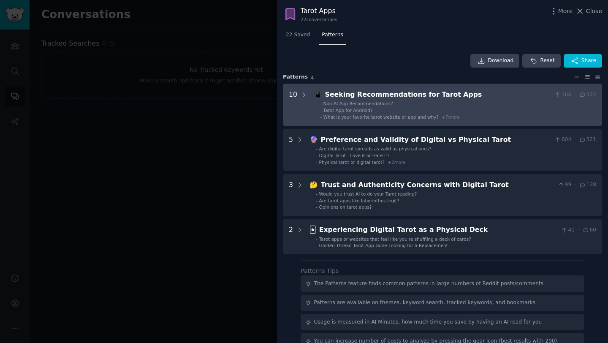
click at [307, 93] on Apps "10 📱 Seeking Recommendations for Tarot Apps 166 · 322 - Non-AI App Recommendati…" at bounding box center [442, 105] width 319 height 42
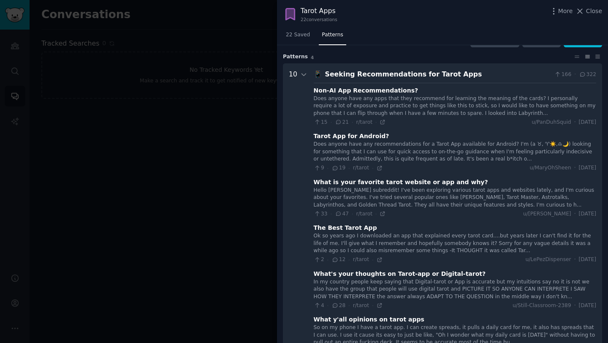
scroll to position [38, 0]
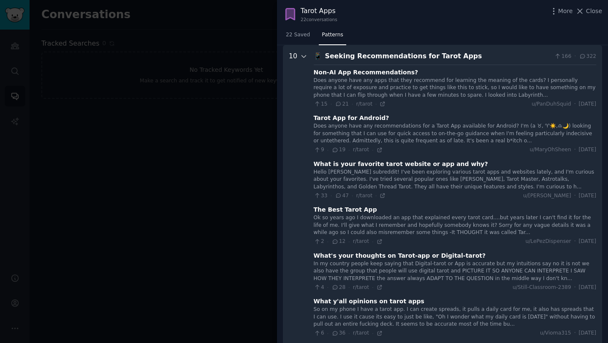
click at [302, 57] on icon at bounding box center [304, 56] width 4 height 2
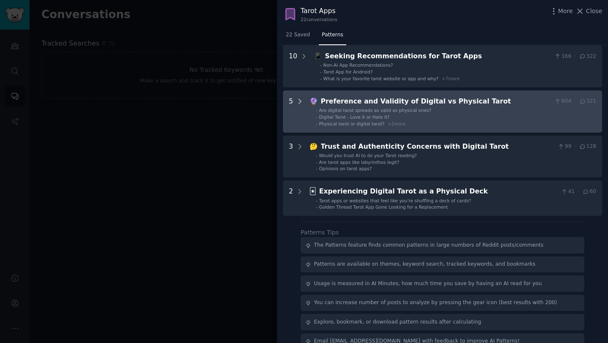
click at [298, 100] on icon at bounding box center [300, 102] width 8 height 8
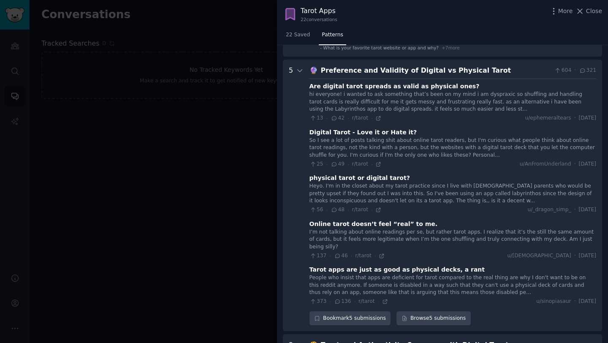
scroll to position [65, 0]
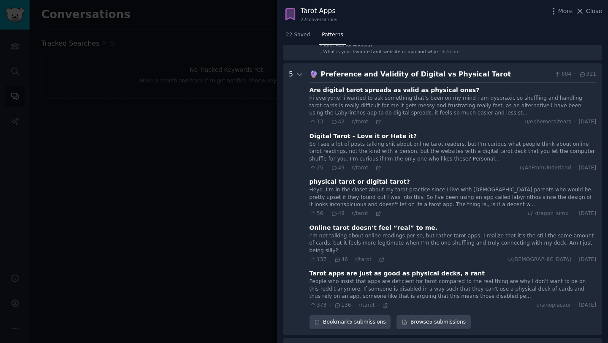
click at [304, 74] on Tarot "5 🔮 Preference and Validity of Digital vs Physical Tarot 604 · 321 Are digital …" at bounding box center [442, 199] width 319 height 272
click at [301, 74] on icon at bounding box center [300, 75] width 8 height 8
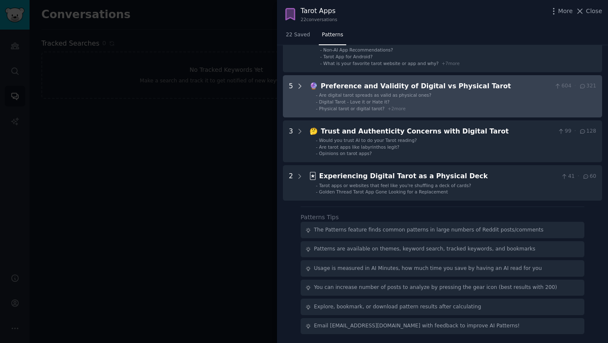
click at [300, 89] on icon at bounding box center [300, 86] width 8 height 8
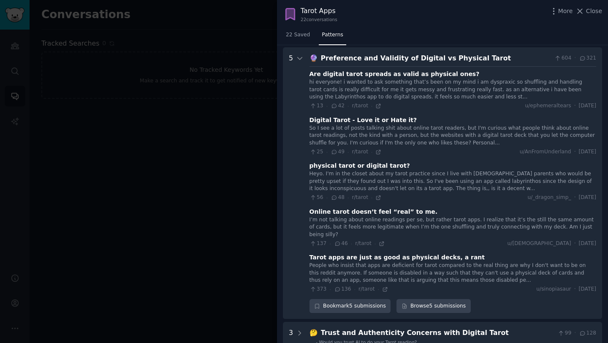
scroll to position [84, 0]
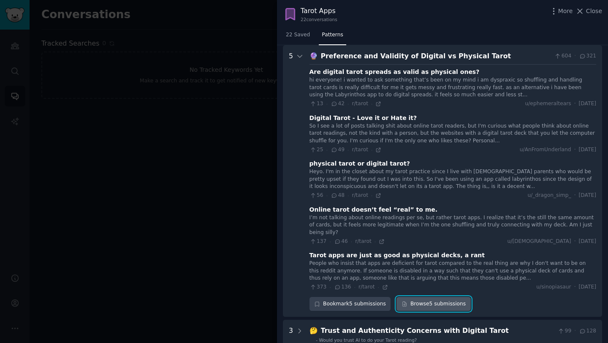
click at [447, 299] on link "Browse 5 submissions" at bounding box center [434, 304] width 74 height 14
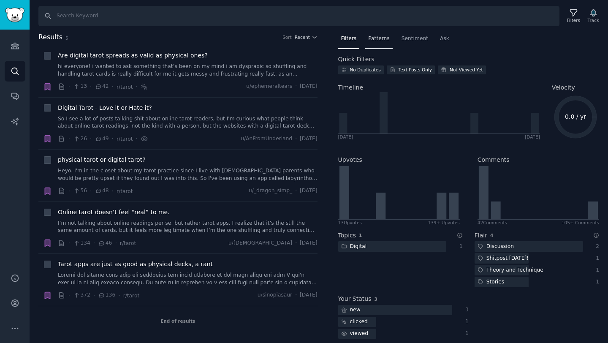
click at [383, 41] on span "Patterns" at bounding box center [378, 39] width 21 height 8
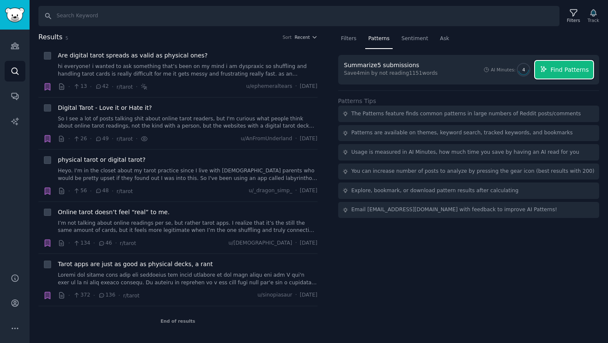
click at [568, 71] on span "Find Patterns" at bounding box center [570, 69] width 38 height 9
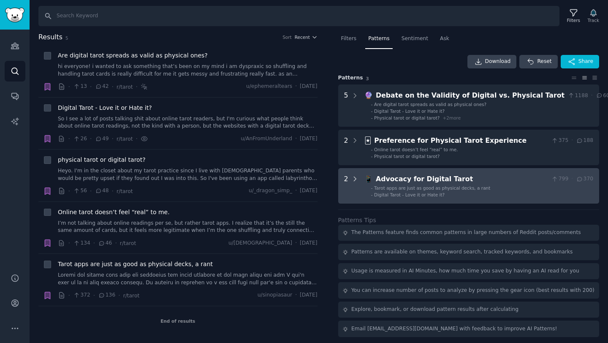
click at [356, 179] on icon at bounding box center [355, 179] width 8 height 8
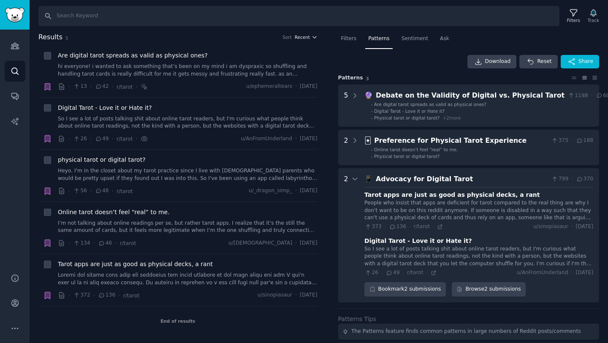
click at [306, 39] on span "Recent" at bounding box center [302, 37] width 15 height 6
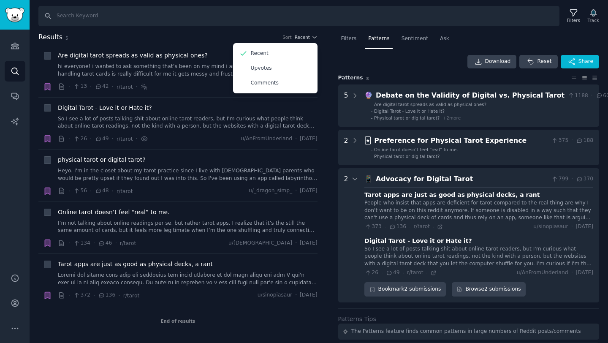
click at [345, 51] on div "Filters Patterns Sentiment Ask Download Reset Share Pattern s 3 5 🔮 Debate on t…" at bounding box center [468, 234] width 261 height 404
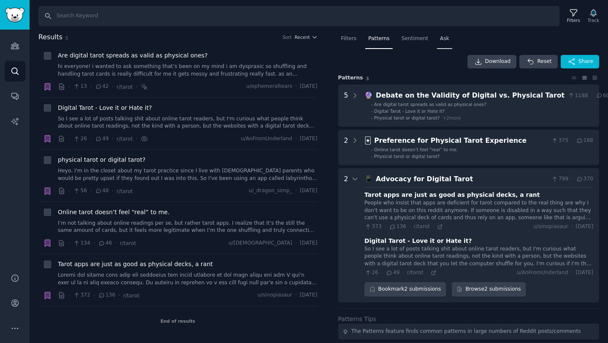
click at [444, 33] on div "Ask" at bounding box center [444, 40] width 15 height 17
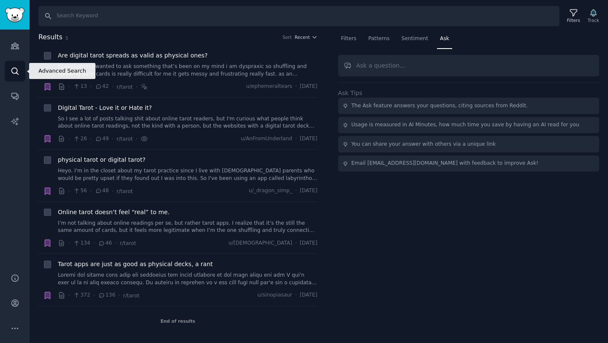
click at [14, 73] on icon "Sidebar" at bounding box center [14, 71] width 7 height 7
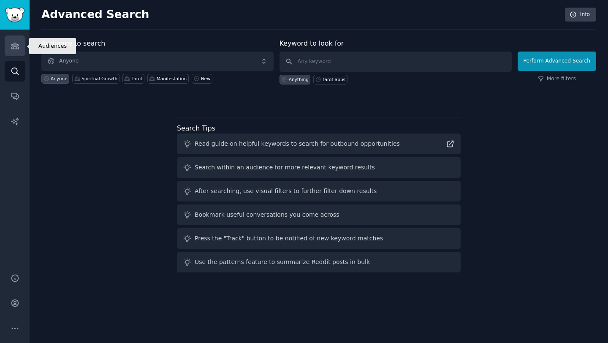
click at [12, 49] on icon "Sidebar" at bounding box center [15, 45] width 9 height 9
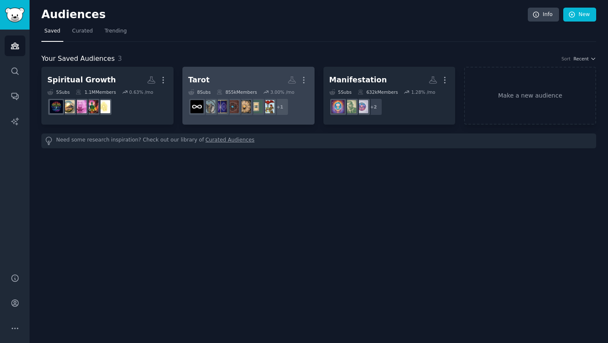
click at [241, 76] on h2 "Tarot More" at bounding box center [248, 80] width 120 height 15
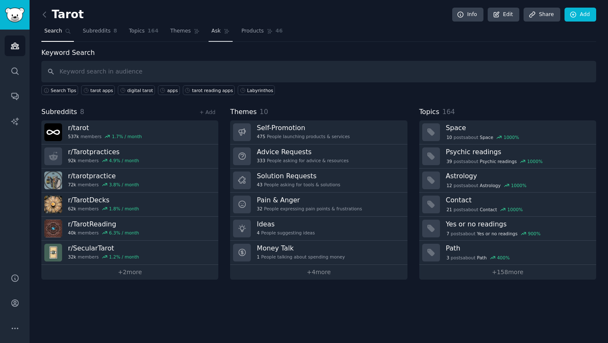
click at [214, 33] on span "Ask" at bounding box center [216, 31] width 9 height 8
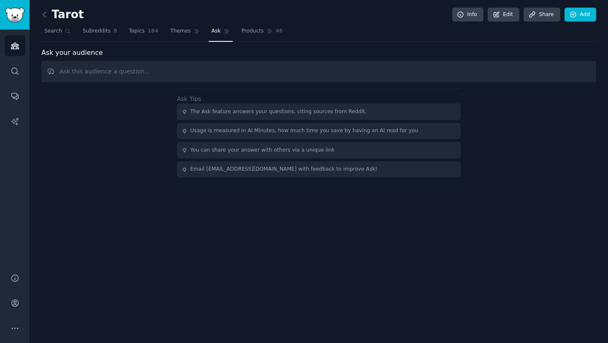
click at [161, 70] on input "text" at bounding box center [318, 72] width 555 height 22
type input "How do you primarily use tarot apps? (Options: Daily personal readings, Learnin…"
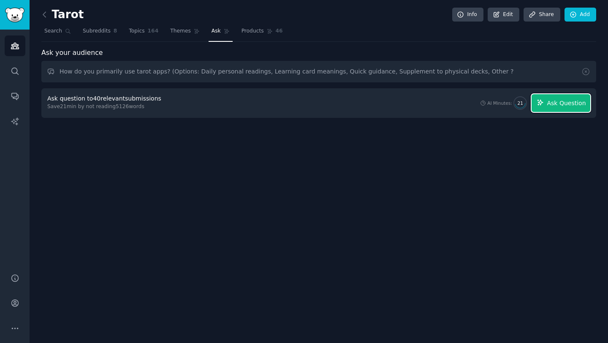
click at [562, 106] on span "Ask Question" at bounding box center [566, 103] width 39 height 9
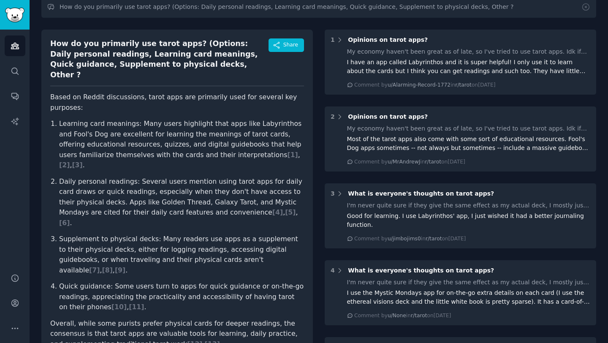
scroll to position [65, 0]
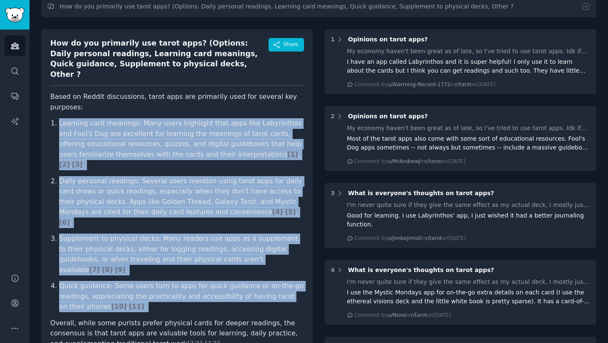
drag, startPoint x: 52, startPoint y: 111, endPoint x: 241, endPoint y: 271, distance: 247.8
click at [241, 271] on article "Based on Reddit discussions, tarot apps are primarily used for several key purp…" at bounding box center [177, 220] width 254 height 257
copy ol "Learning card meanings: Many users highlight that apps like Labyrinthos and Foo…"
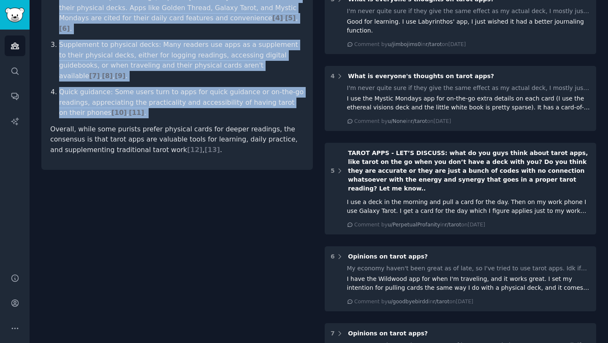
scroll to position [0, 0]
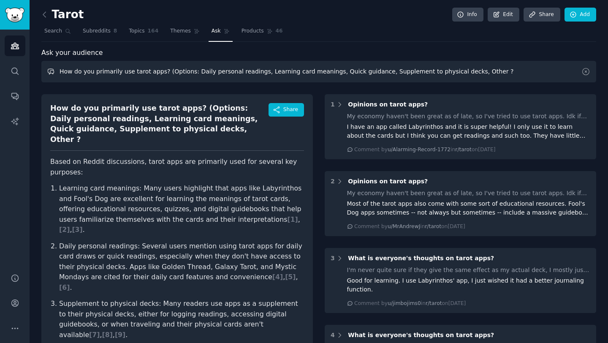
click at [234, 77] on input "How do you primarily use tarot apps? (Options: Daily personal readings, Learnin…" at bounding box center [318, 72] width 555 height 22
click at [584, 75] on icon at bounding box center [586, 71] width 9 height 9
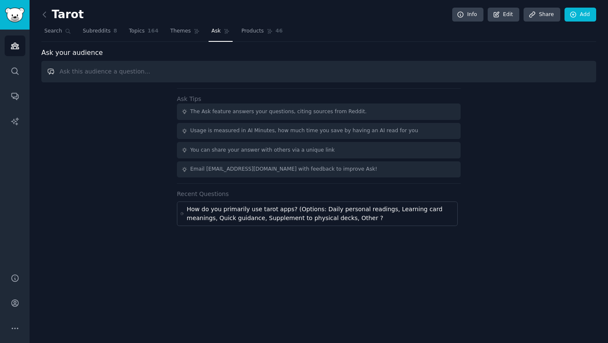
click at [285, 71] on input "text" at bounding box center [318, 72] width 555 height 22
paste input "Learning card meanings: Many users highlight that apps like Labyrinthos and Foo…"
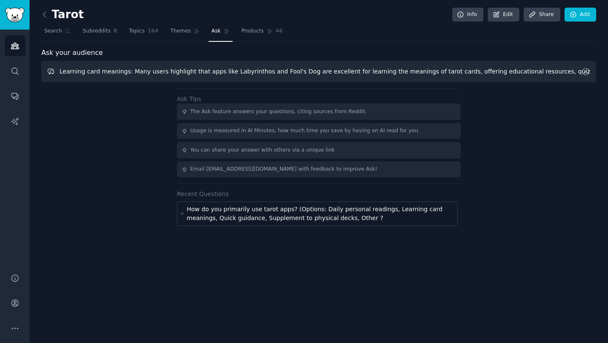
drag, startPoint x: 261, startPoint y: 72, endPoint x: 0, endPoint y: 73, distance: 261.0
click at [0, 73] on div "Advanced Search Audiences Search Conversations AI Reports Help Account More Tar…" at bounding box center [304, 171] width 608 height 343
click at [79, 73] on input "Learning card meanings: Many users highlight that apps like Labyrinthos and Foo…" at bounding box center [318, 72] width 555 height 22
click at [202, 77] on input "Learning card meanings: Many users highlight that apps like Labyrinthos and Foo…" at bounding box center [318, 72] width 555 height 22
paste input "What feature do you value most in a tarot app? (Options: Accuracy of card inter…"
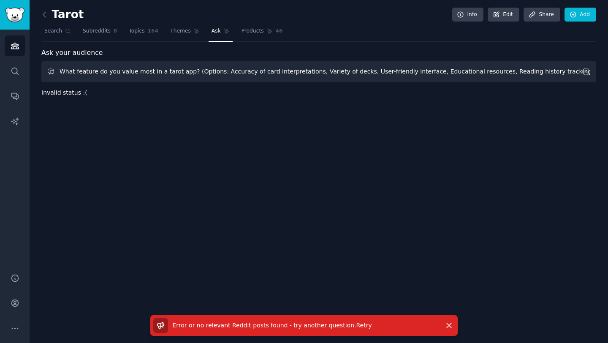
drag, startPoint x: 190, startPoint y: 72, endPoint x: 560, endPoint y: 79, distance: 370.9
click at [560, 79] on input "What feature do you value most in a tarot app? (Options: Accuracy of card inter…" at bounding box center [318, 72] width 555 height 22
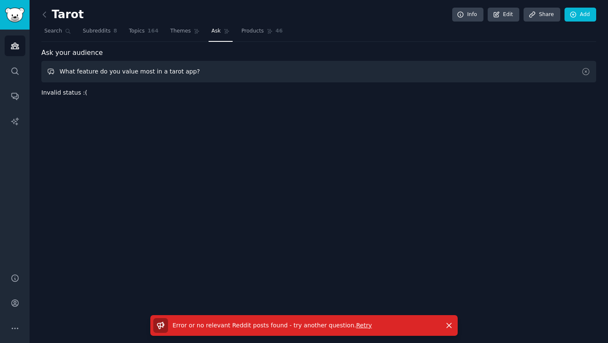
type input "What feature do you value most in a tarot app?"
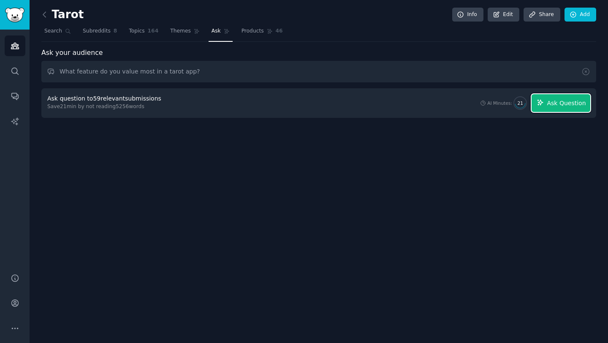
click at [561, 107] on span "Ask Question" at bounding box center [566, 103] width 39 height 9
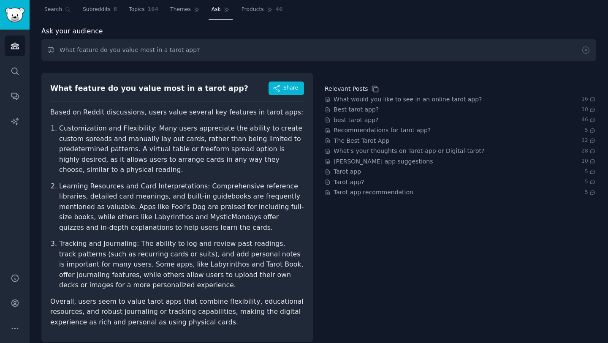
scroll to position [22, 0]
click at [112, 147] on p "Customization and Flexibility: Many users appreciate the ability to create cust…" at bounding box center [181, 149] width 245 height 52
click at [137, 132] on p "Customization and Flexibility: Many users appreciate the ability to create cust…" at bounding box center [181, 149] width 245 height 52
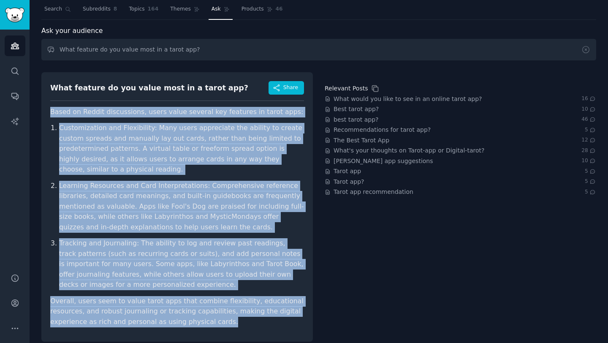
drag, startPoint x: 51, startPoint y: 112, endPoint x: 294, endPoint y: 312, distance: 315.4
click at [294, 312] on article "Based on Reddit discussions, users value several key features in tarot apps: Cu…" at bounding box center [177, 217] width 254 height 220
copy article "Based on Reddit discussions, users value several key features in tarot apps: Cu…"
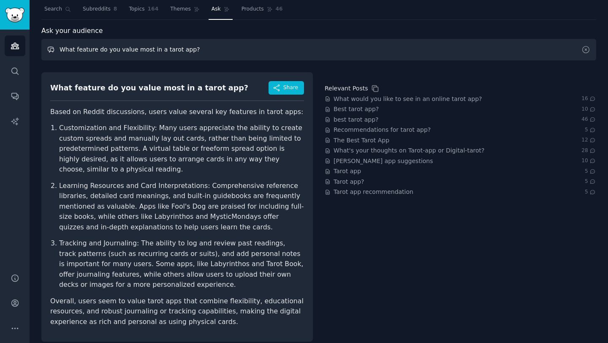
click at [151, 51] on input "What feature do you value most in a tarot app?" at bounding box center [318, 50] width 555 height 22
click at [585, 49] on icon at bounding box center [586, 49] width 9 height 9
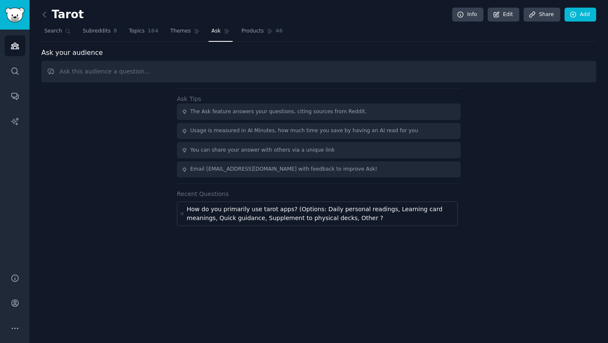
scroll to position [0, 0]
click at [352, 71] on input "text" at bounding box center [318, 72] width 555 height 22
paste input "Do you find digital tarot readings as meaningful and empowering as physical car…"
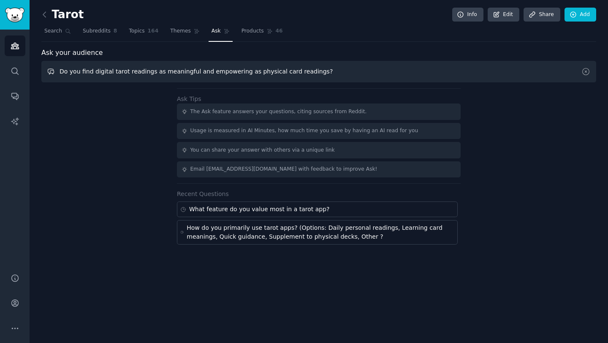
type input "Do you find digital tarot readings as meaningful and empowering as physical car…"
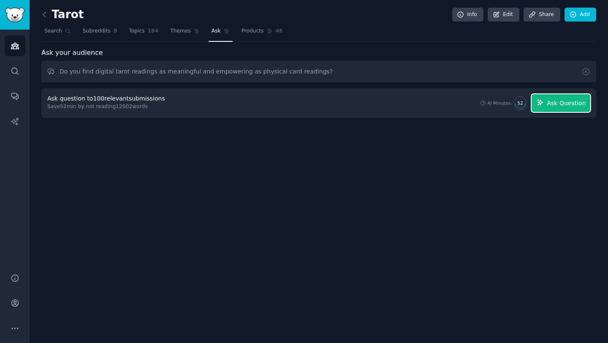
click at [576, 106] on span "Ask Question" at bounding box center [566, 103] width 39 height 9
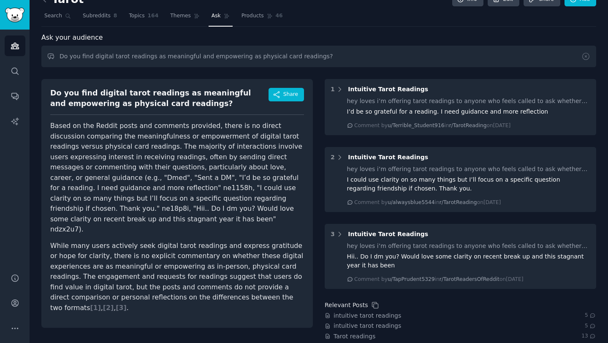
scroll to position [16, 0]
click at [223, 60] on input "Do you find digital tarot readings as meaningful and empowering as physical car…" at bounding box center [318, 56] width 555 height 22
click at [586, 58] on icon at bounding box center [586, 56] width 7 height 7
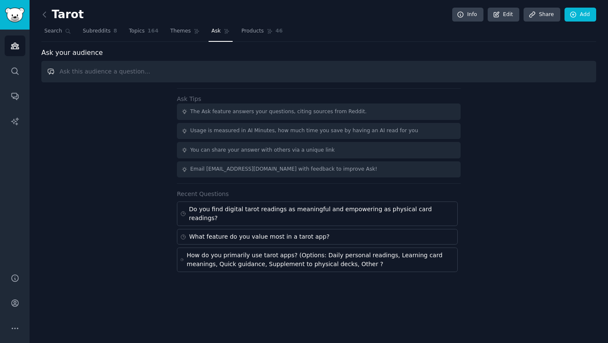
click at [115, 69] on input "text" at bounding box center [318, 72] width 555 height 22
paste input "What are the most common frustrations users have with tarot apps"
click at [89, 72] on input "What are the most common frustrations users have with tarot apps" at bounding box center [318, 72] width 555 height 22
click at [179, 73] on input "What are your most common frustrations users have with tarot apps" at bounding box center [318, 72] width 555 height 22
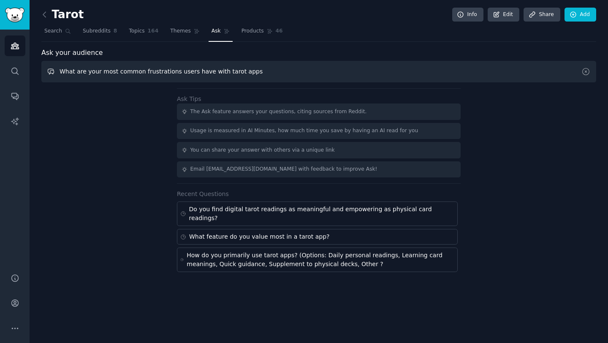
click at [179, 73] on input "What are your most common frustrations users have with tarot apps" at bounding box center [318, 72] width 555 height 22
drag, startPoint x: 173, startPoint y: 73, endPoint x: 183, endPoint y: 73, distance: 10.6
click at [183, 73] on input "What are your most common frustrations have with tarot apps" at bounding box center [318, 72] width 555 height 22
click at [234, 77] on input "What are your most common frustrations with tarot apps" at bounding box center [318, 72] width 555 height 22
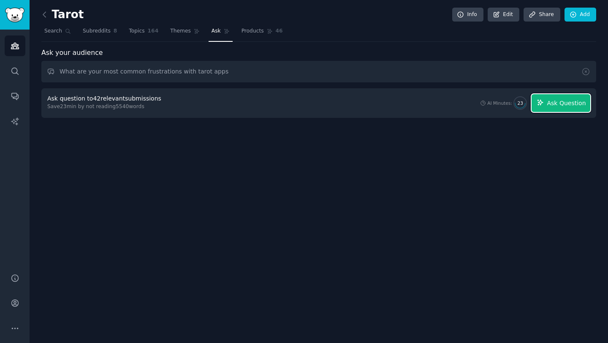
click at [560, 102] on span "Ask Question" at bounding box center [566, 103] width 39 height 9
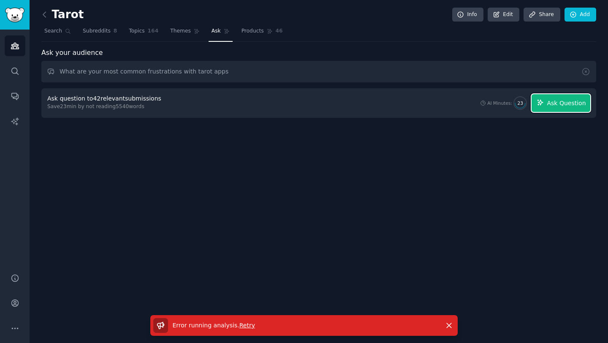
click at [576, 107] on button "Ask Question" at bounding box center [561, 103] width 59 height 18
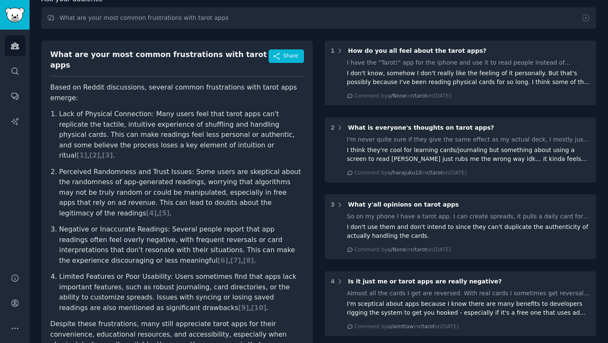
scroll to position [65, 0]
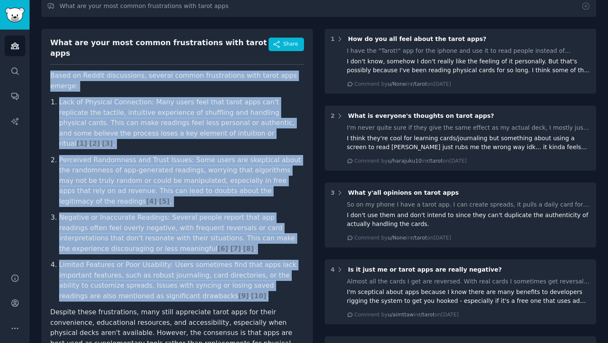
drag, startPoint x: 51, startPoint y: 68, endPoint x: 259, endPoint y: 258, distance: 282.2
click at [259, 258] on article "Based on Reddit discussions, several common frustrations with tarot apps emerge…" at bounding box center [177, 215] width 254 height 288
copy article "Based on Reddit discussions, several common frustrations with tarot apps emerge…"
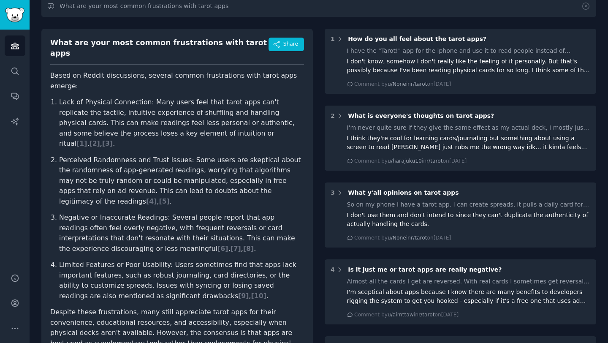
click at [173, 155] on p "Perceived Randomness and Trust Issues: Some users are skeptical about the rando…" at bounding box center [181, 181] width 245 height 52
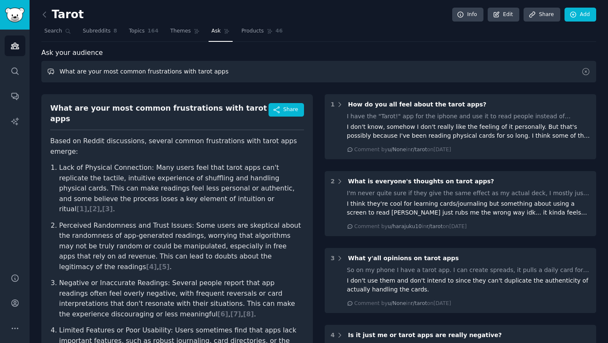
click at [158, 70] on input "What are your most common frustrations with tarot apps" at bounding box center [318, 72] width 555 height 22
paste input "How do users feel about the use of AI in tarot apps"
paste input "How do users feel about the use of AI in"
type input "How do users feel about the use of AI in tarot apps"
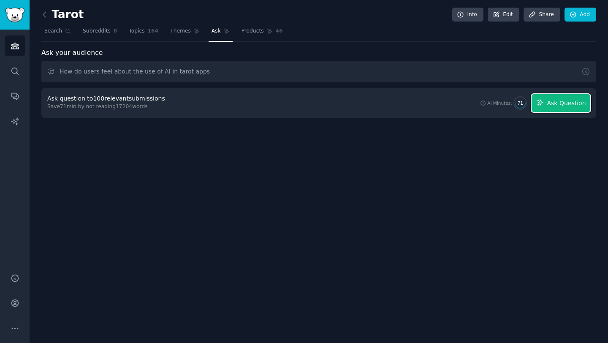
click at [549, 102] on span "Ask Question" at bounding box center [566, 103] width 39 height 9
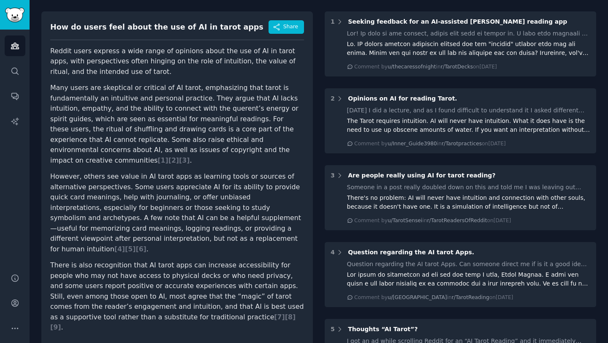
scroll to position [78, 0]
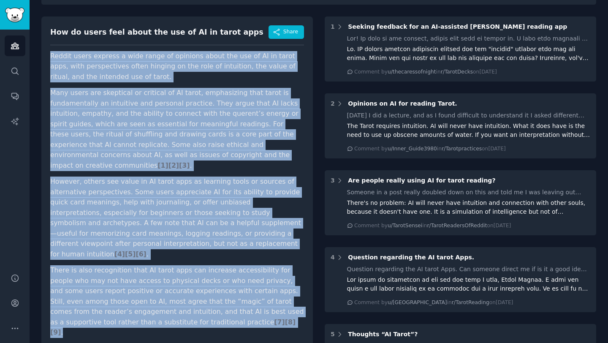
drag, startPoint x: 50, startPoint y: 56, endPoint x: 274, endPoint y: 315, distance: 342.5
click at [274, 315] on div "How do users feel about the use of AI in tarot apps Share Reddit users express …" at bounding box center [177, 184] width 272 height 336
copy article "Loremi dolor sitamet c adip elits do eiusmodt incid utl etd ma AL en admin veni…"
click at [18, 98] on icon "Sidebar" at bounding box center [15, 96] width 9 height 9
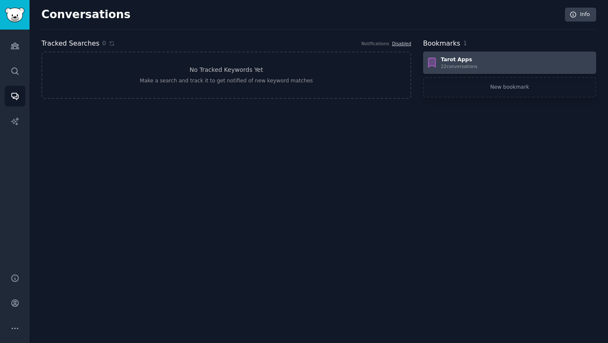
click at [479, 61] on div "Tarot Apps 22 conversation s" at bounding box center [509, 63] width 167 height 14
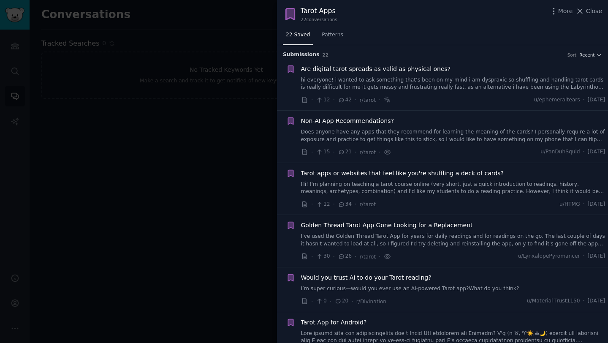
click at [407, 85] on link "hi everyone! i wanted to ask something that’s been on my mind i am dyspraxic so…" at bounding box center [453, 83] width 304 height 15
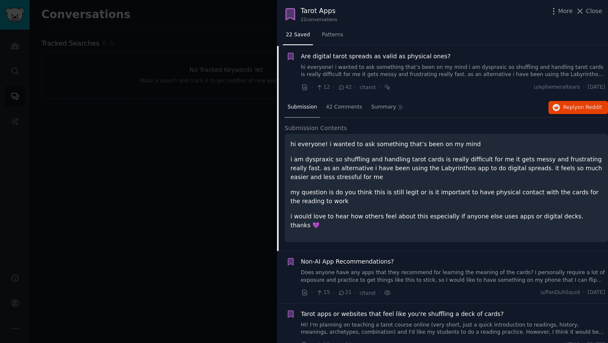
scroll to position [13, 0]
click at [347, 63] on link "hi everyone! i wanted to ask something that’s been on my mind i am dyspraxic so…" at bounding box center [453, 70] width 304 height 15
click at [348, 63] on link "hi everyone! i wanted to ask something that’s been on my mind i am dyspraxic so…" at bounding box center [453, 70] width 304 height 15
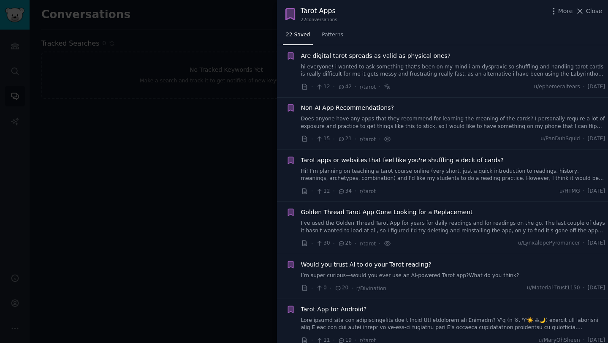
click at [369, 53] on span "Are digital tarot spreads as valid as physical ones?" at bounding box center [376, 56] width 150 height 9
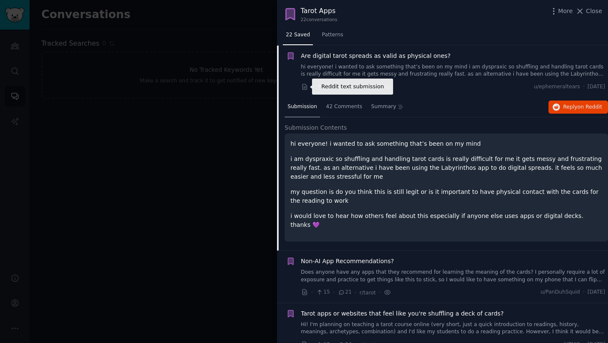
click at [302, 85] on icon at bounding box center [304, 86] width 4 height 5
click at [341, 107] on span "42 Comments" at bounding box center [344, 107] width 36 height 8
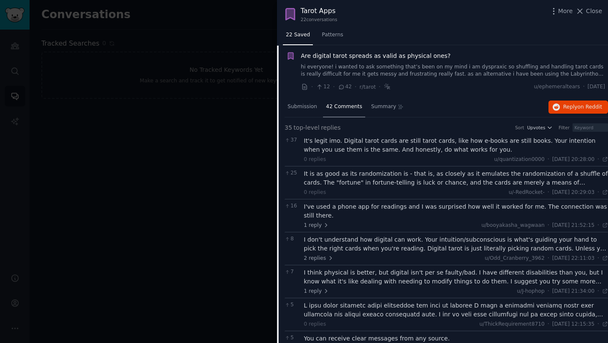
click at [341, 107] on span "42 Comments" at bounding box center [344, 107] width 36 height 8
click at [73, 83] on div at bounding box center [304, 171] width 608 height 343
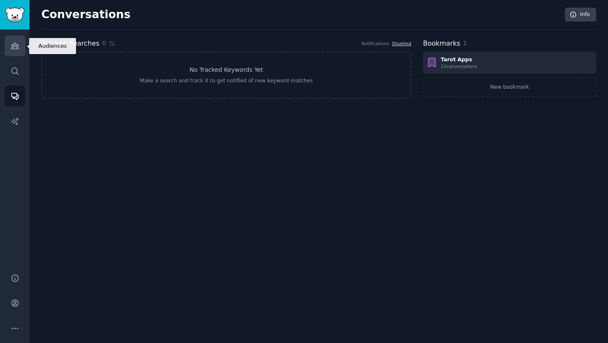
click at [13, 46] on icon "Sidebar" at bounding box center [15, 46] width 8 height 6
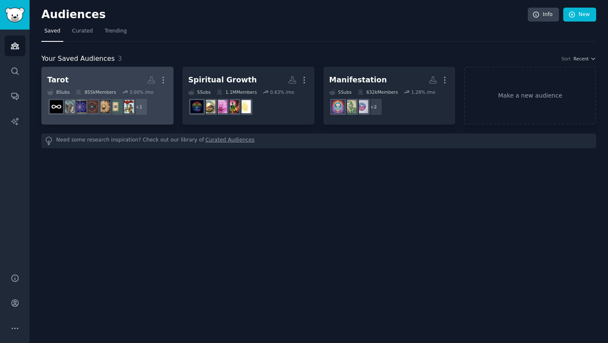
click at [106, 84] on h2 "Tarot More" at bounding box center [107, 80] width 120 height 15
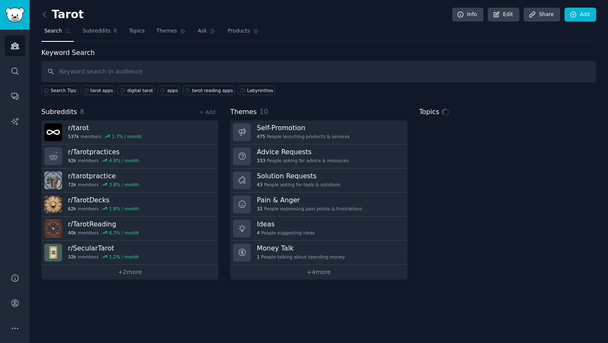
click at [197, 71] on input "text" at bounding box center [318, 72] width 555 height 22
type input "[DOMAIN_NAME]"
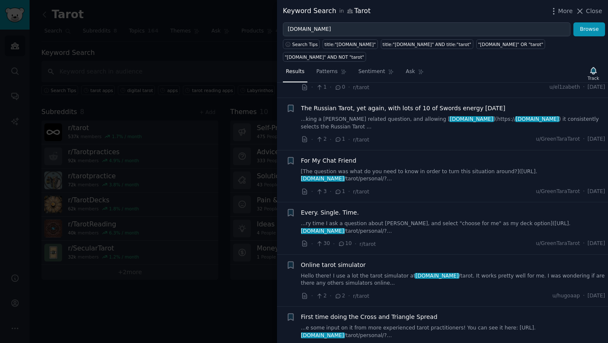
scroll to position [67, 0]
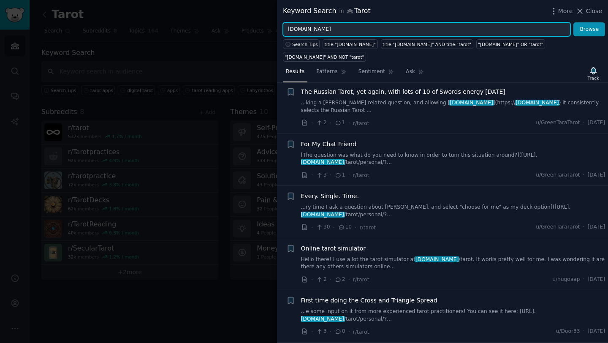
drag, startPoint x: 330, startPoint y: 29, endPoint x: 270, endPoint y: 29, distance: 60.0
click at [270, 29] on div "Keyword Search in Tarot More Close [DOMAIN_NAME] Browse Search Tips title:"[DOM…" at bounding box center [304, 171] width 608 height 343
paste input "PocketVisionsTarot"
click at [574, 22] on button "Browse" at bounding box center [590, 29] width 32 height 14
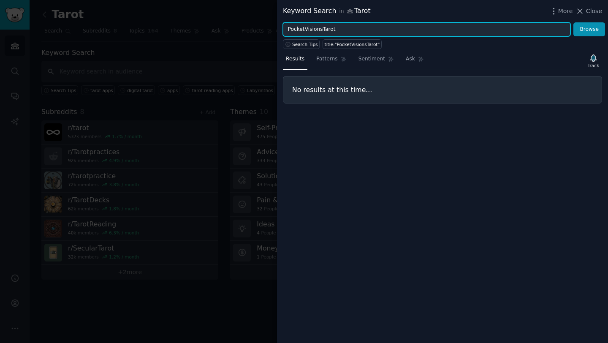
drag, startPoint x: 341, startPoint y: 27, endPoint x: 254, endPoint y: 27, distance: 87.4
click at [254, 27] on div "Keyword Search in Tarot More Close PocketVisionsTarot Browse Search Tips title:…" at bounding box center [304, 171] width 608 height 343
type input "L"
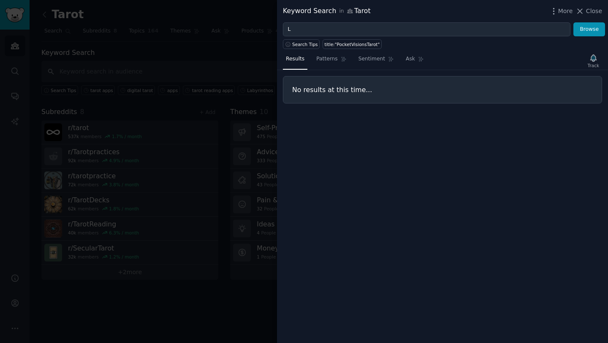
click at [199, 63] on div at bounding box center [304, 171] width 608 height 343
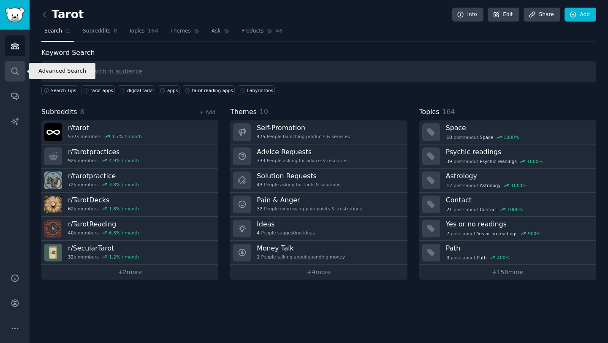
click at [14, 71] on icon "Sidebar" at bounding box center [15, 71] width 9 height 9
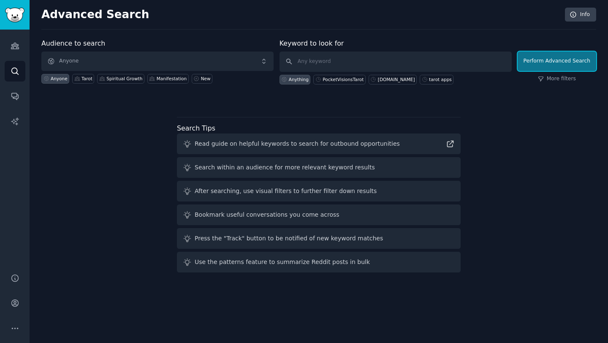
click at [542, 57] on button "Perform Advanced Search" at bounding box center [557, 61] width 79 height 19
click at [553, 62] on button "Perform Advanced Search" at bounding box center [557, 61] width 79 height 19
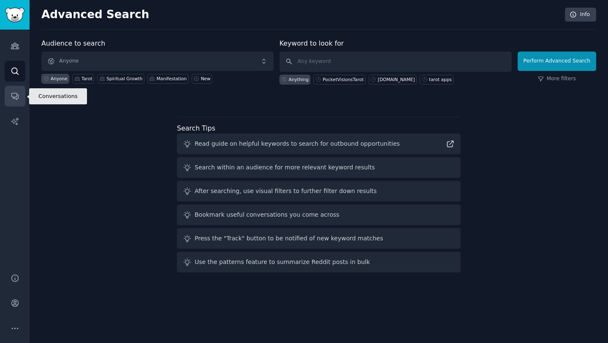
click at [18, 96] on icon "Sidebar" at bounding box center [14, 96] width 7 height 7
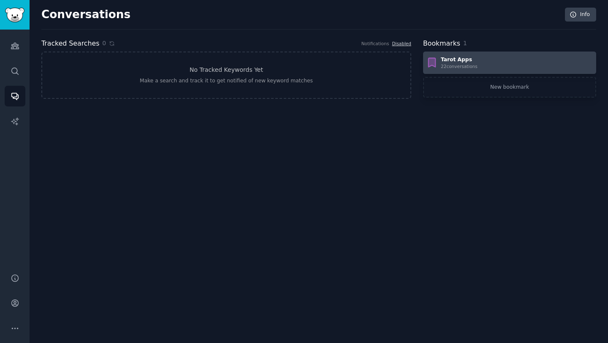
click at [487, 59] on div "Tarot Apps 22 conversation s" at bounding box center [509, 63] width 167 height 14
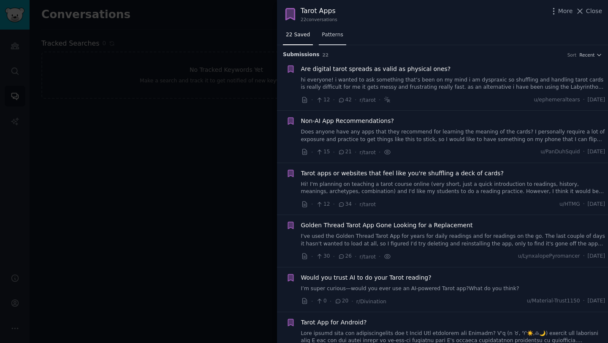
click at [328, 38] on span "Patterns" at bounding box center [332, 35] width 21 height 8
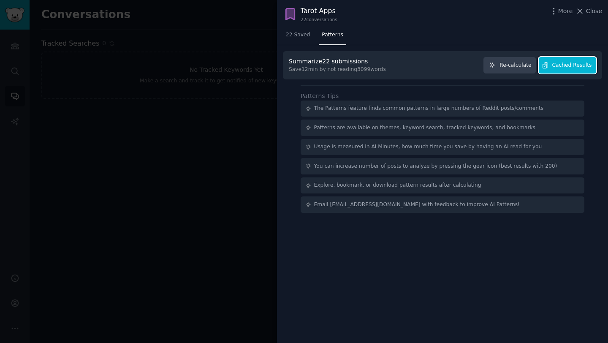
click at [568, 66] on span "Cached Results" at bounding box center [572, 66] width 40 height 8
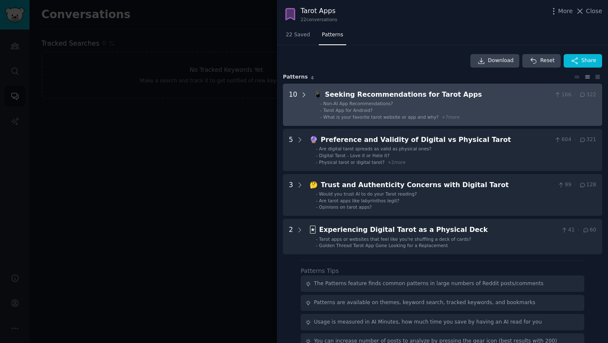
click at [301, 90] on div at bounding box center [304, 105] width 8 height 30
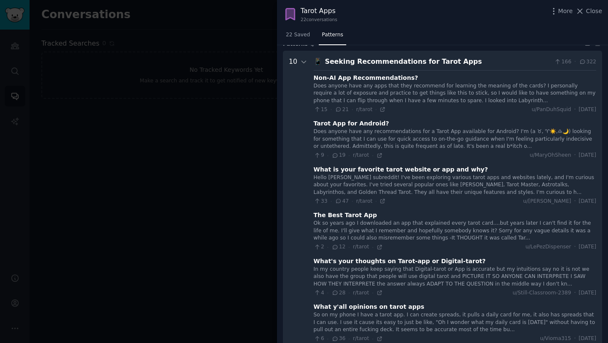
scroll to position [38, 0]
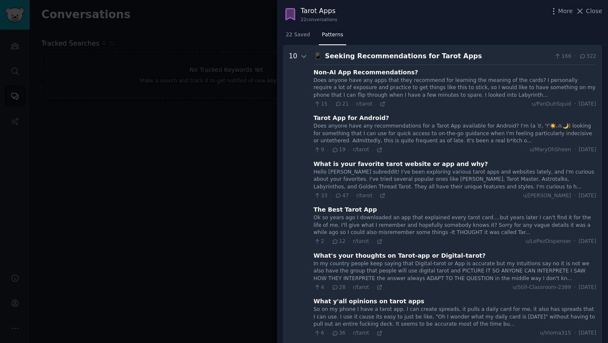
click at [383, 86] on div "Does anyone have any apps that they recommend for learning the meaning of the c…" at bounding box center [455, 88] width 283 height 22
click at [427, 87] on div "Does anyone have any apps that they recommend for learning the meaning of the c…" at bounding box center [455, 88] width 283 height 22
click at [365, 75] on div "Non-AI App Recommendations?" at bounding box center [366, 72] width 105 height 9
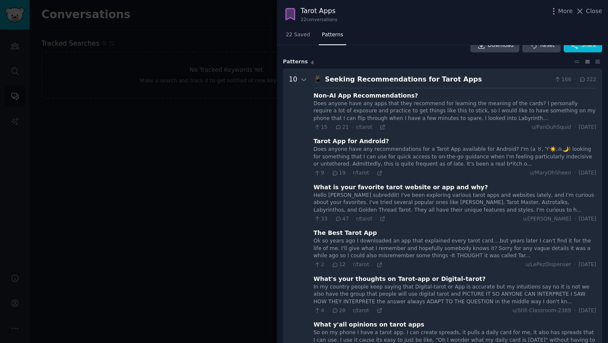
scroll to position [0, 0]
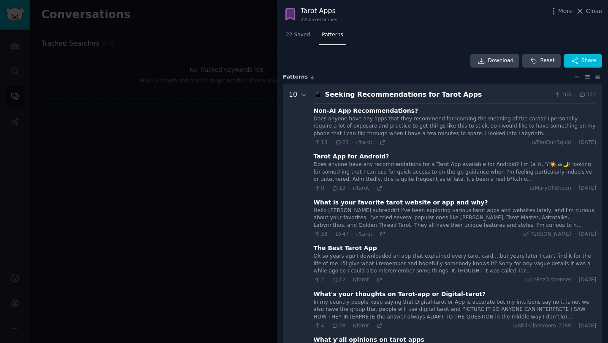
click at [473, 135] on div "Does anyone have any apps that they recommend for learning the meaning of the c…" at bounding box center [455, 126] width 283 height 22
click at [380, 144] on icon at bounding box center [383, 142] width 6 height 6
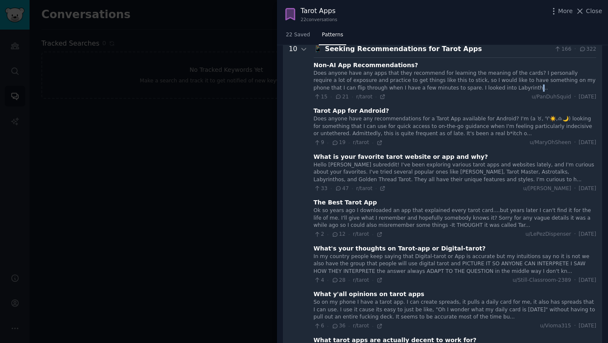
scroll to position [45, 0]
click at [377, 144] on icon at bounding box center [380, 144] width 6 height 6
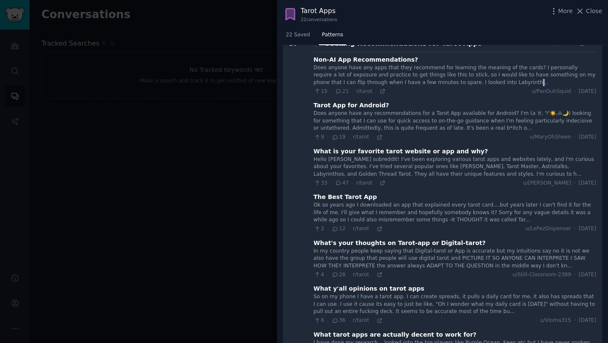
scroll to position [40, 0]
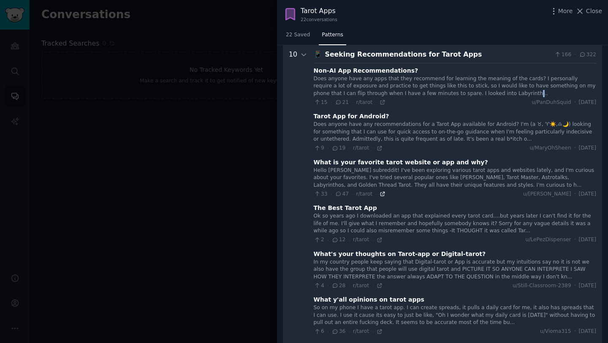
click at [381, 196] on icon at bounding box center [383, 194] width 4 height 4
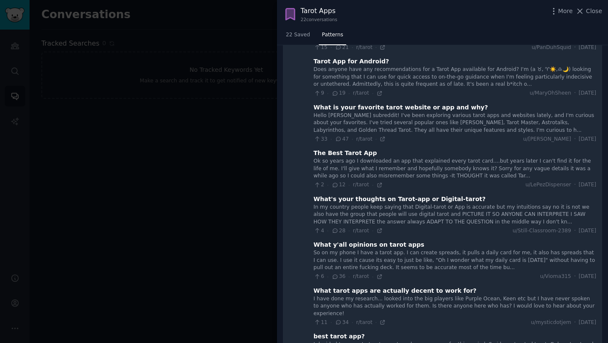
scroll to position [96, 0]
click at [377, 184] on icon at bounding box center [380, 184] width 6 height 6
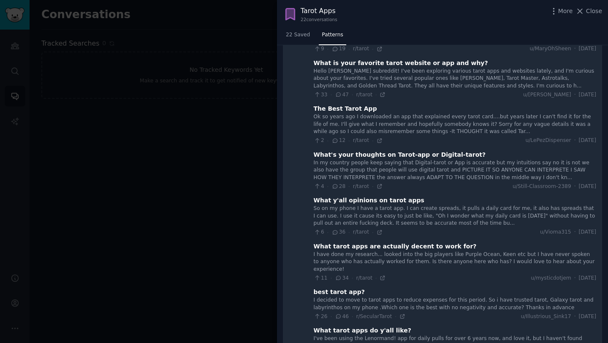
scroll to position [147, 0]
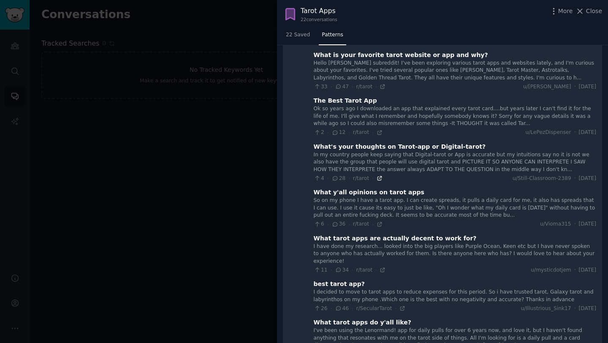
click at [378, 179] on icon at bounding box center [380, 178] width 6 height 6
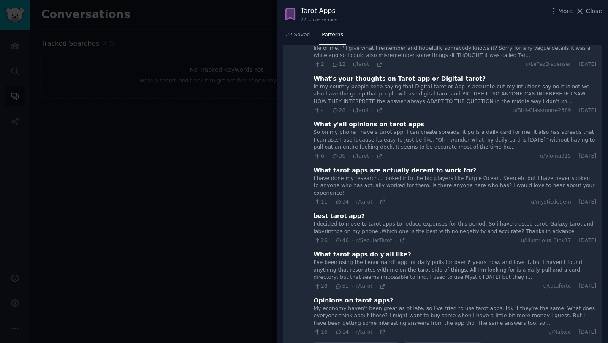
scroll to position [216, 0]
click at [380, 198] on icon at bounding box center [383, 201] width 6 height 6
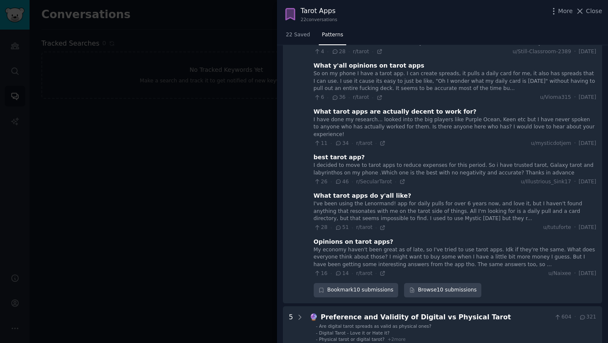
scroll to position [277, 0]
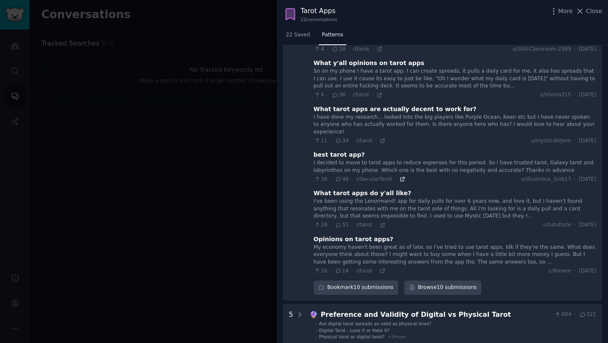
click at [400, 176] on icon at bounding box center [403, 179] width 6 height 6
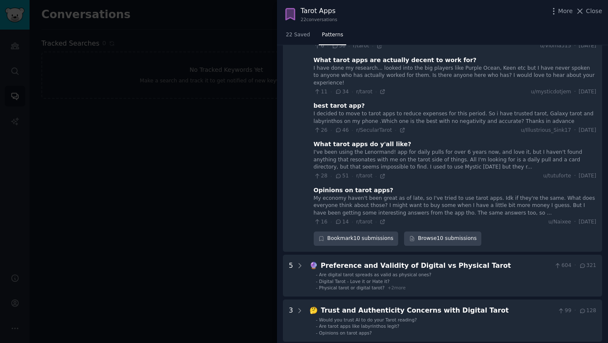
scroll to position [327, 0]
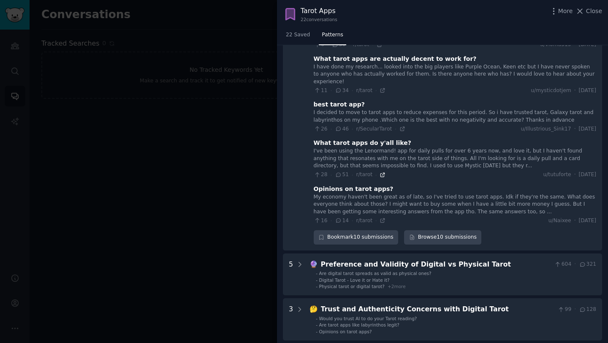
click at [381, 172] on icon at bounding box center [383, 175] width 6 height 6
click at [380, 217] on icon at bounding box center [383, 220] width 6 height 6
click at [185, 42] on div at bounding box center [304, 171] width 608 height 343
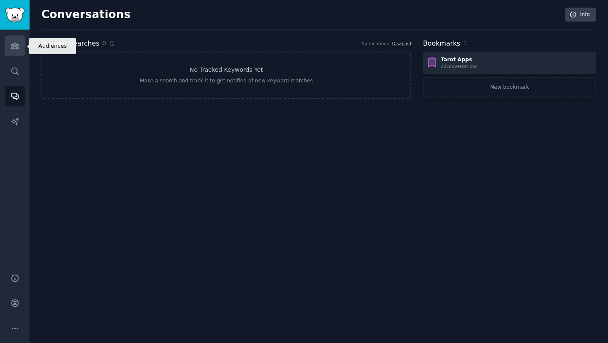
click at [17, 52] on link "Audiences" at bounding box center [15, 45] width 21 height 21
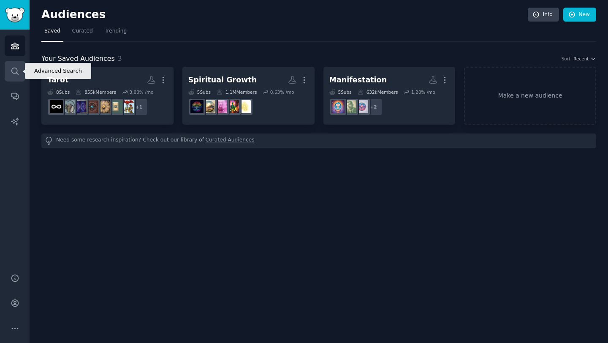
click at [6, 73] on link "Search" at bounding box center [15, 71] width 21 height 21
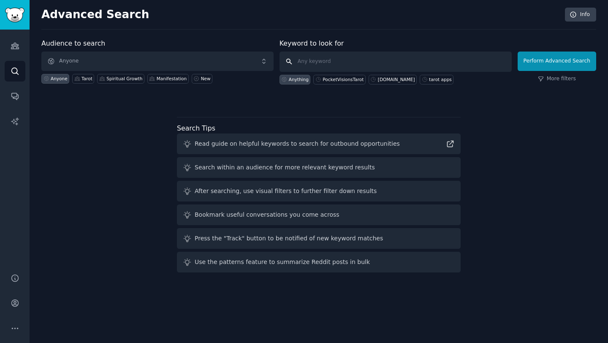
click at [365, 65] on input "text" at bounding box center [396, 62] width 232 height 20
type input "tarot simple"
click button "Perform Advanced Search" at bounding box center [557, 61] width 79 height 19
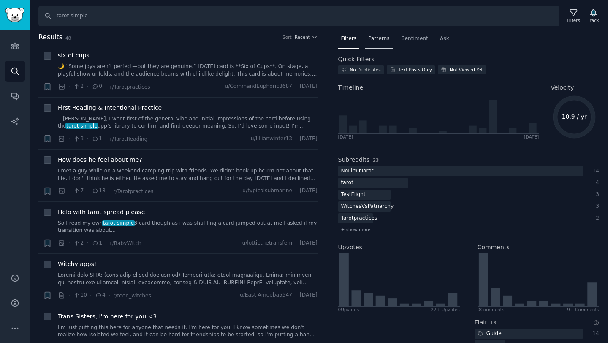
click at [375, 39] on span "Patterns" at bounding box center [378, 39] width 21 height 8
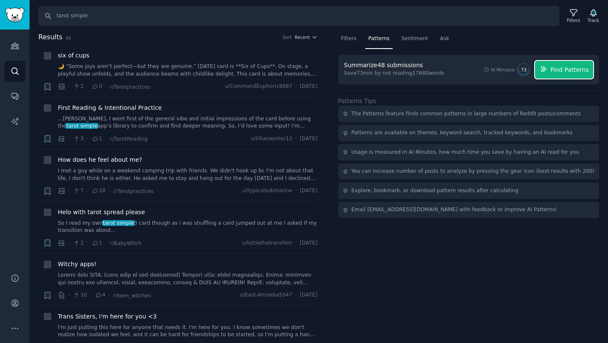
click at [552, 69] on span "Find Patterns" at bounding box center [570, 69] width 38 height 9
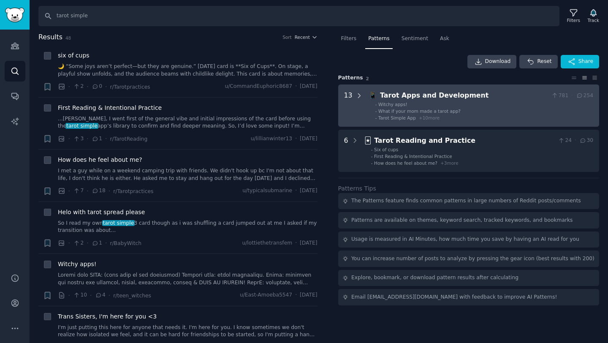
click at [356, 94] on icon at bounding box center [360, 96] width 8 height 8
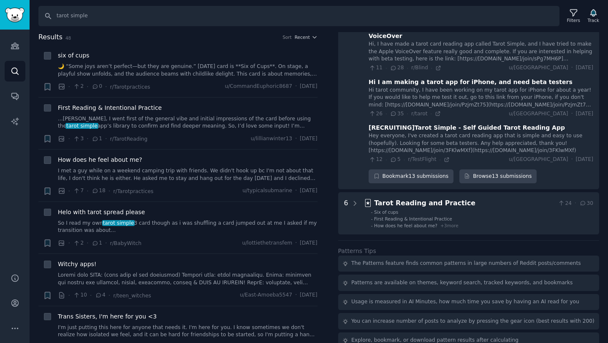
scroll to position [539, 0]
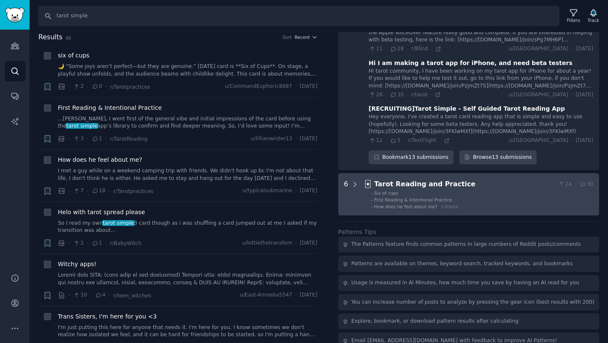
click at [352, 179] on div at bounding box center [355, 194] width 8 height 30
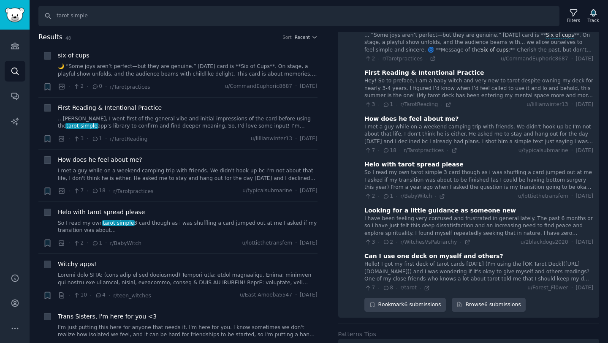
scroll to position [713, 0]
click at [487, 297] on link "Browse 6 submissions" at bounding box center [489, 304] width 74 height 14
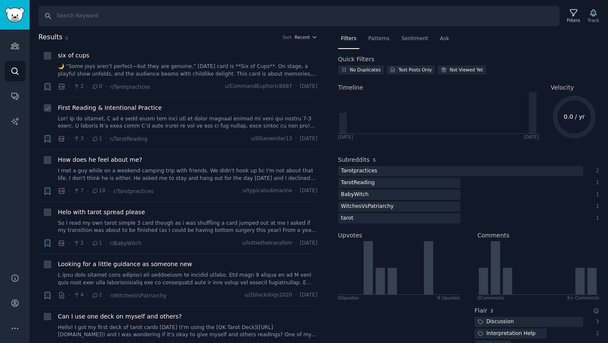
click at [188, 126] on link at bounding box center [188, 122] width 260 height 15
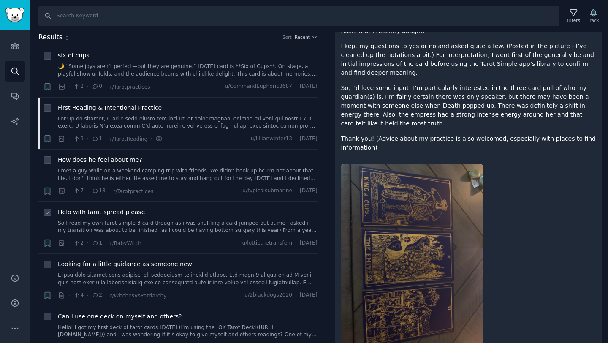
scroll to position [45, 0]
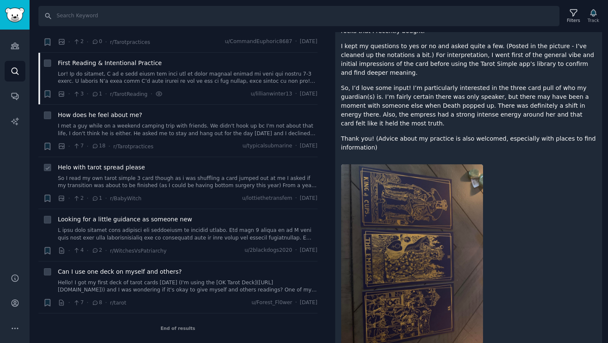
click at [164, 180] on link "So I read my own tarot simple 3 card though as i was shuffling a card jumped ou…" at bounding box center [188, 182] width 260 height 15
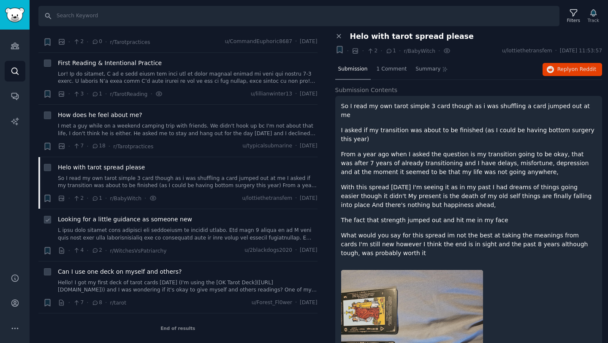
click at [161, 226] on div "Looking for a little guidance as someone new" at bounding box center [188, 228] width 260 height 27
click at [198, 277] on div "Can I use one deck on myself and others? Hello! I got my first deck of tarot ca…" at bounding box center [188, 280] width 260 height 27
click at [170, 280] on link "Hello! I got my first deck of tarot cards [DATE] (I'm using the [OK Tarot Deck]…" at bounding box center [188, 286] width 260 height 15
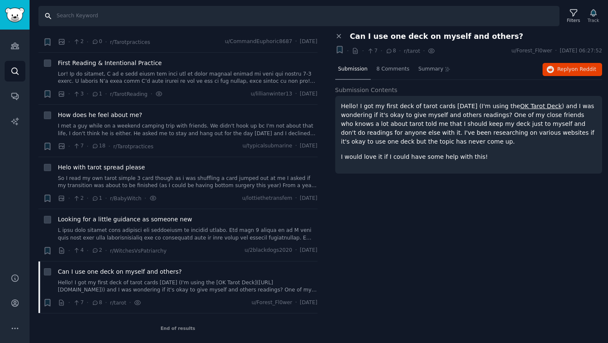
click at [103, 21] on input "Search" at bounding box center [298, 16] width 521 height 20
click at [20, 71] on link "Search" at bounding box center [15, 71] width 21 height 21
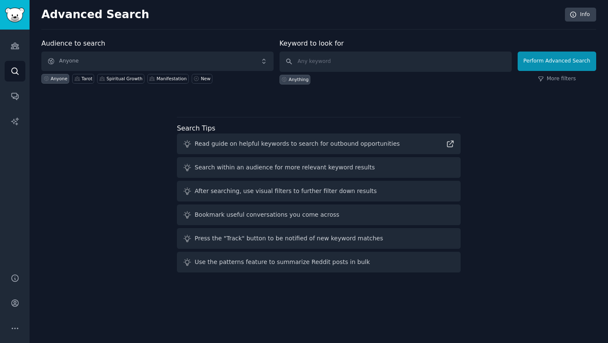
click at [20, 56] on div "Audiences Search Conversations AI Reports" at bounding box center [15, 147] width 30 height 234
click at [18, 48] on icon "Sidebar" at bounding box center [15, 45] width 9 height 9
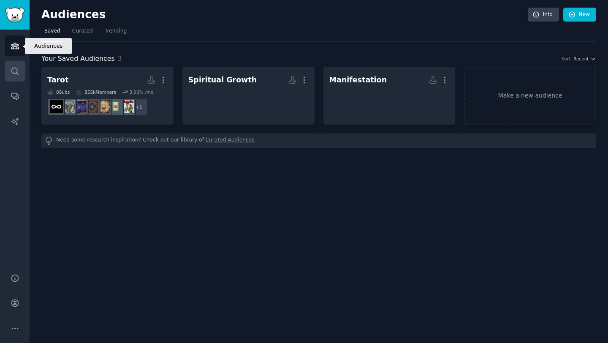
click at [15, 68] on icon "Sidebar" at bounding box center [15, 71] width 9 height 9
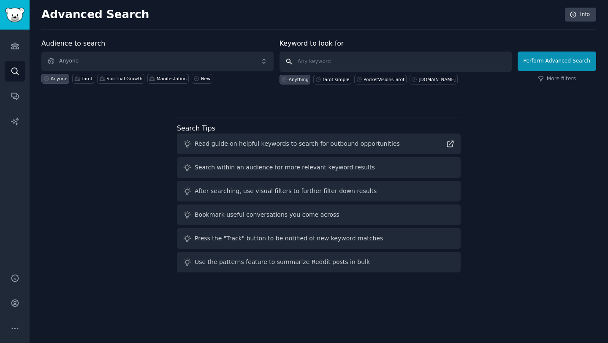
click at [351, 66] on input "text" at bounding box center [396, 62] width 232 height 20
click at [85, 77] on div "Tarot" at bounding box center [87, 79] width 11 height 6
click at [338, 65] on input "wildwood" at bounding box center [396, 62] width 232 height 20
type input "wildwood tarot"
click at [50, 77] on div "Anyone" at bounding box center [55, 79] width 28 height 10
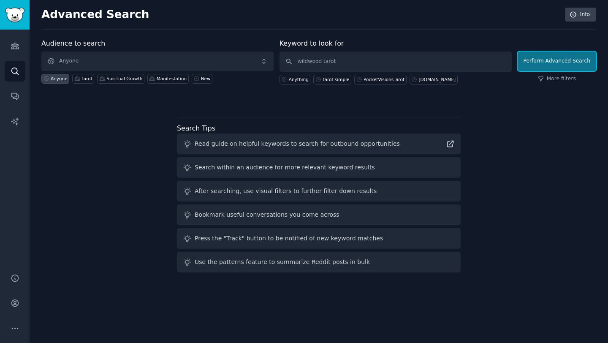
click at [548, 66] on button "Perform Advanced Search" at bounding box center [557, 61] width 79 height 19
